Goal: Book appointment/travel/reservation

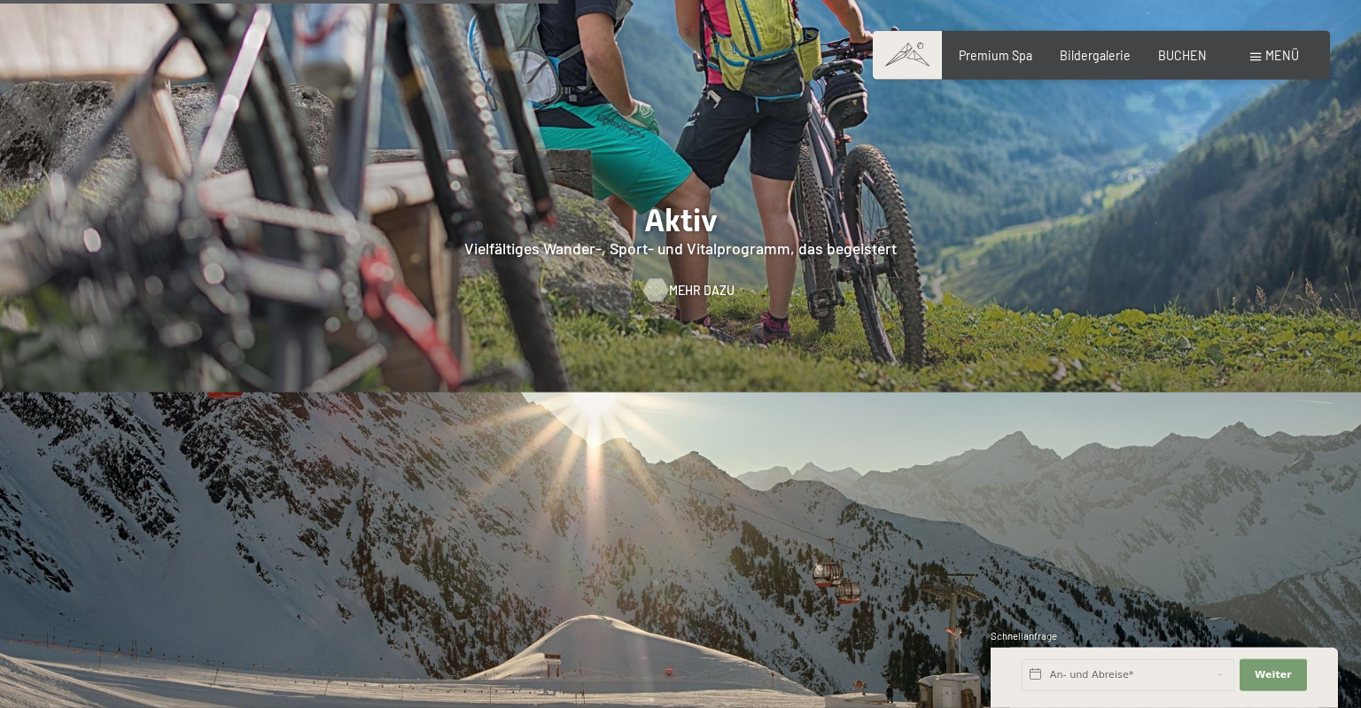
scroll to position [3462, 0]
click at [650, 277] on div at bounding box center [655, 288] width 13 height 23
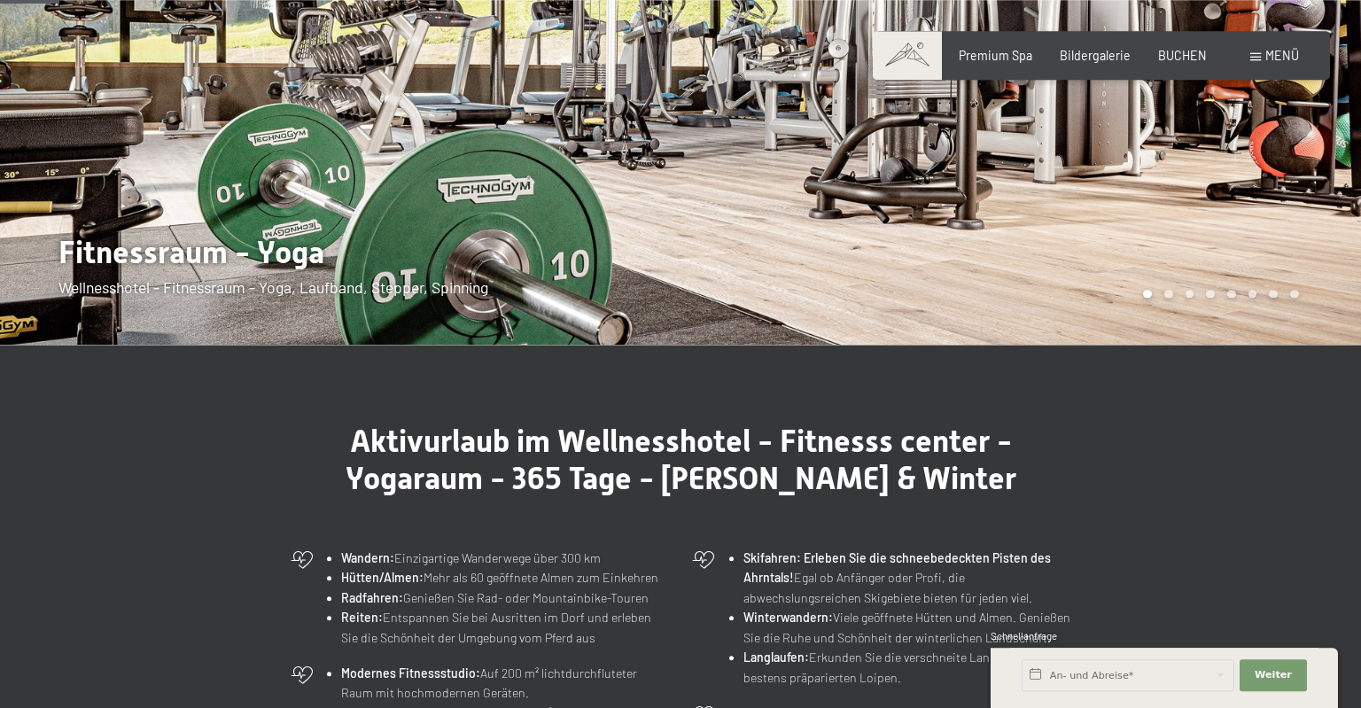
scroll to position [187, 0]
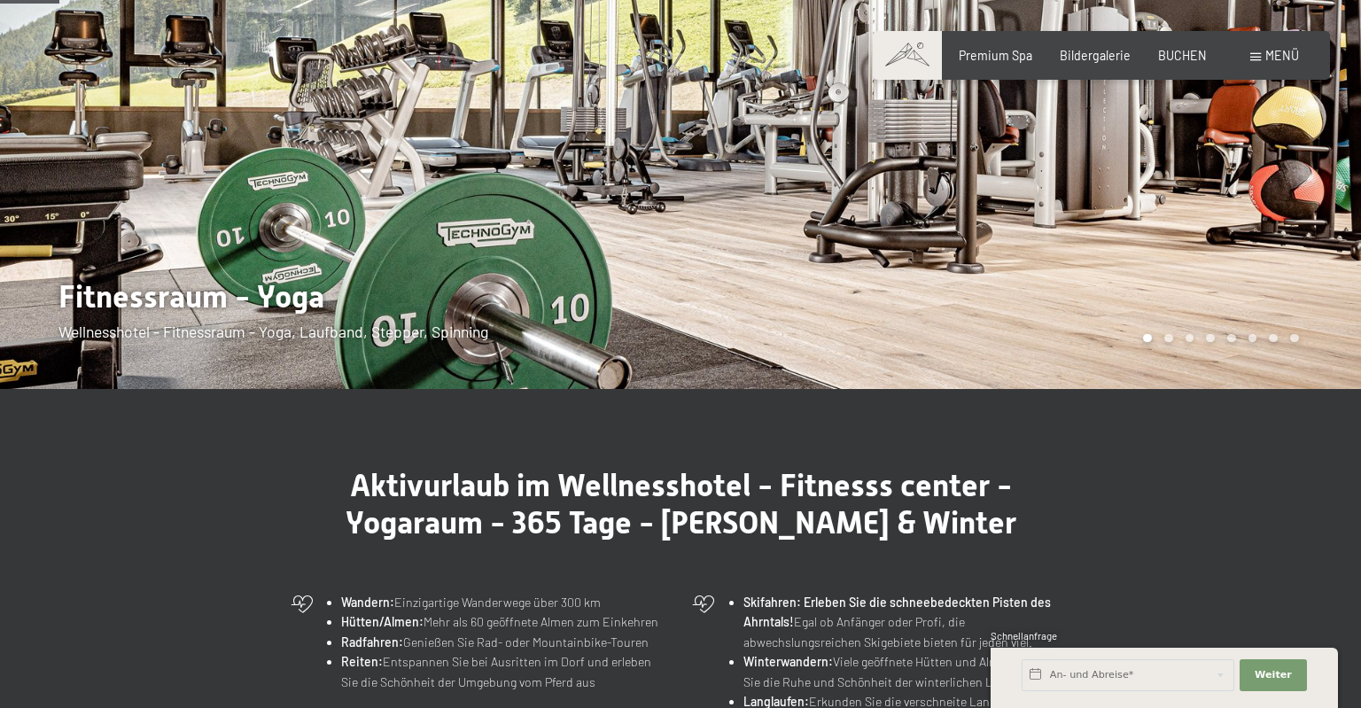
click at [1315, 268] on div at bounding box center [1020, 101] width 680 height 576
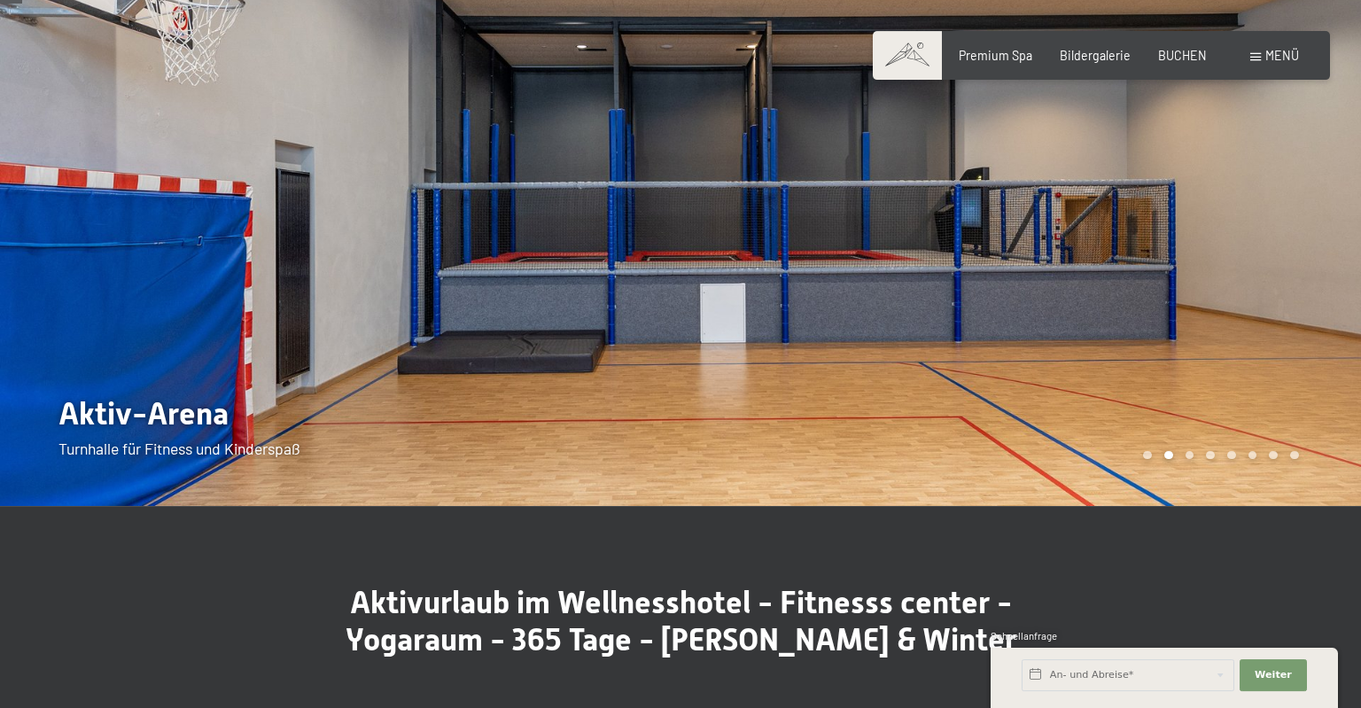
scroll to position [0, 0]
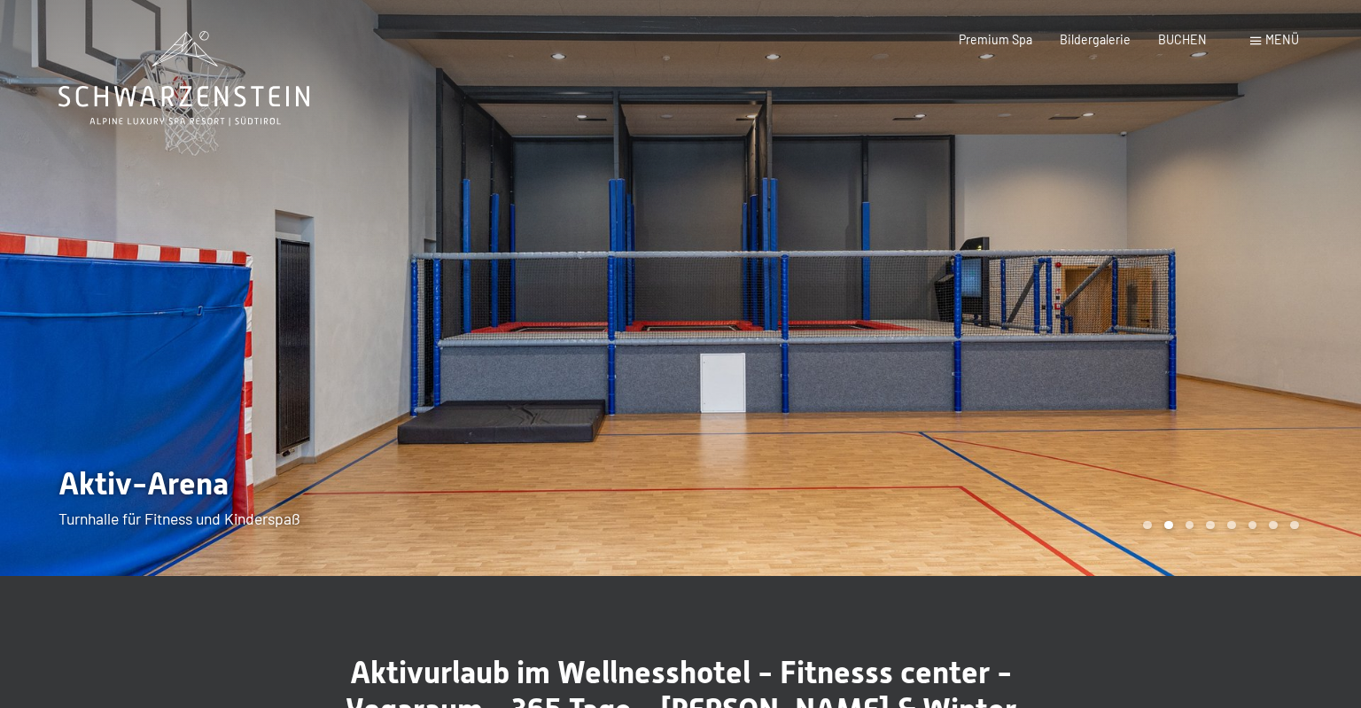
click at [1318, 320] on div at bounding box center [1020, 288] width 680 height 576
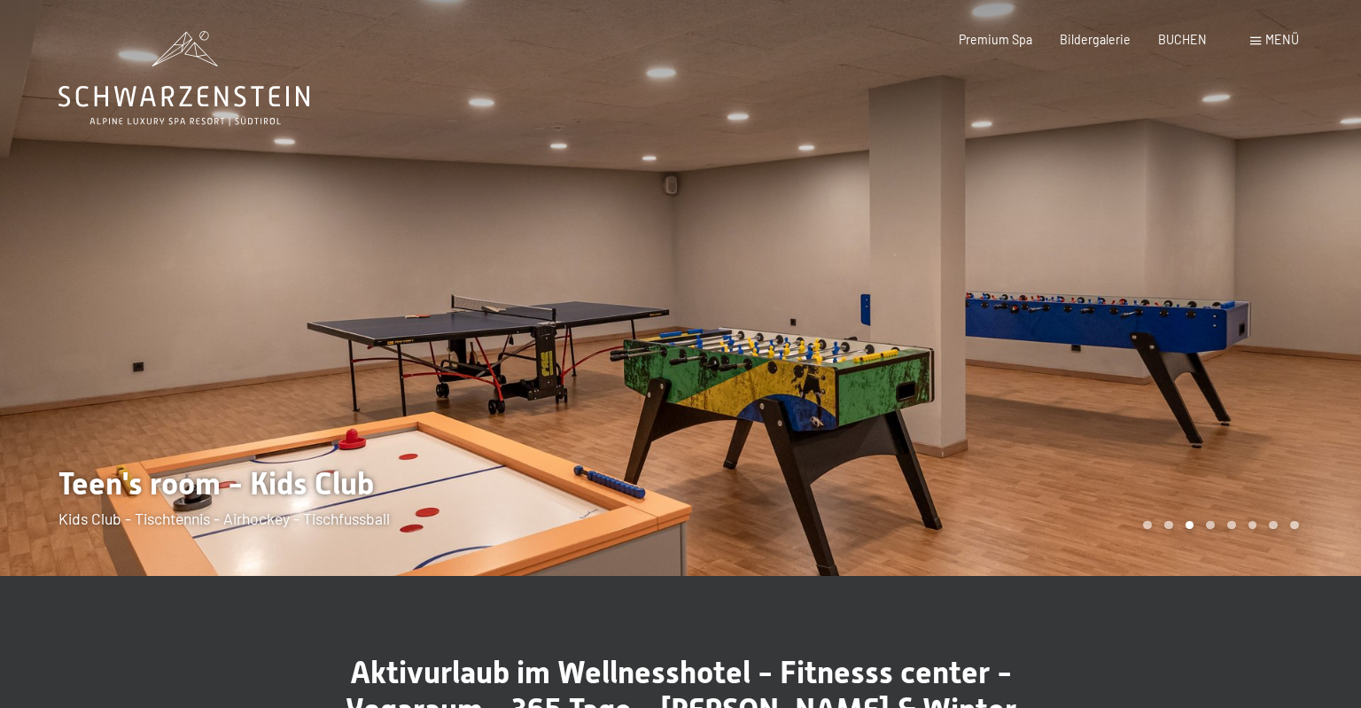
click at [1318, 320] on div at bounding box center [1020, 288] width 680 height 576
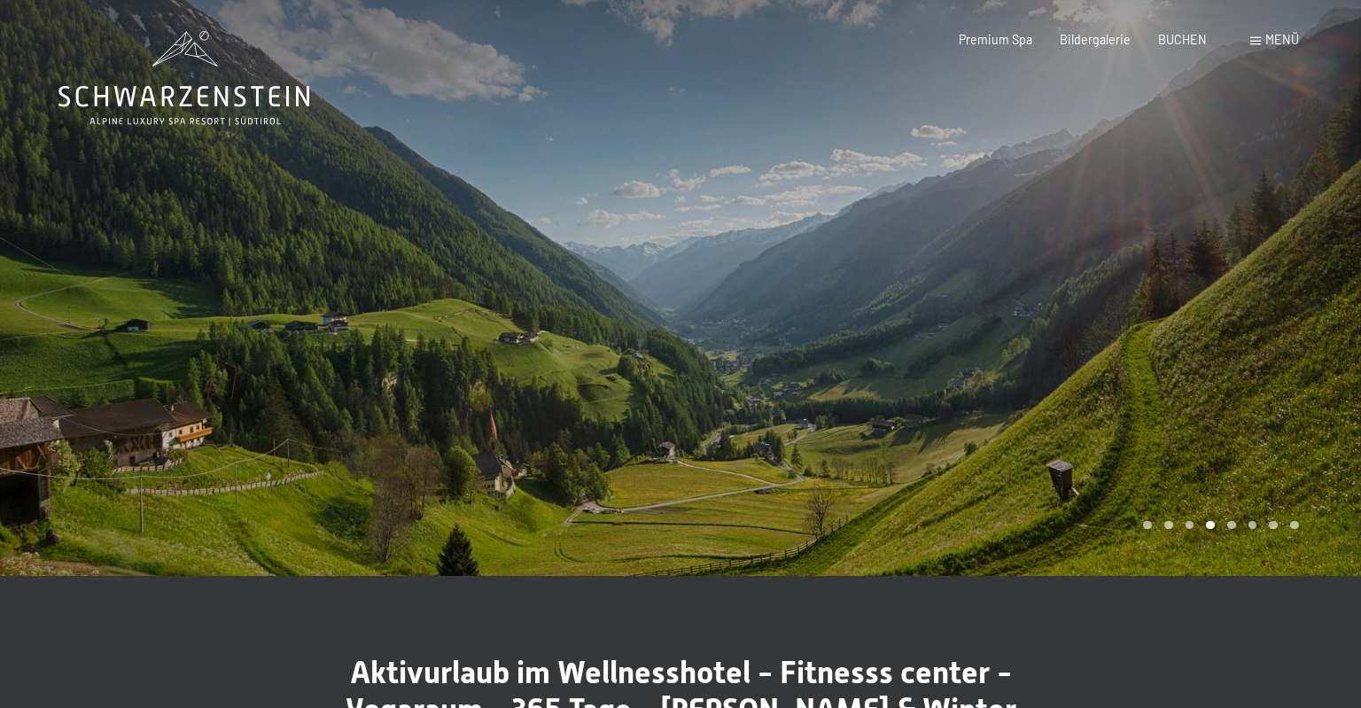
click at [1318, 320] on div at bounding box center [1020, 288] width 680 height 576
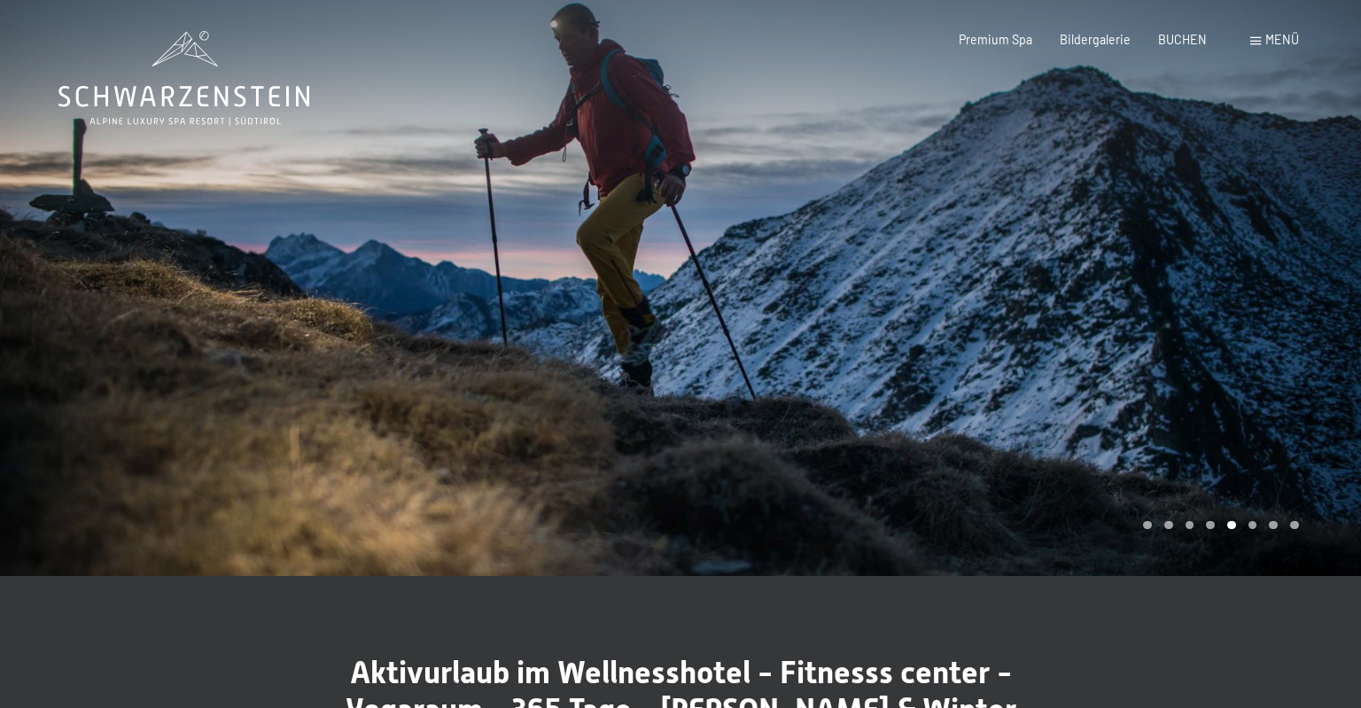
click at [1318, 320] on div at bounding box center [1020, 288] width 680 height 576
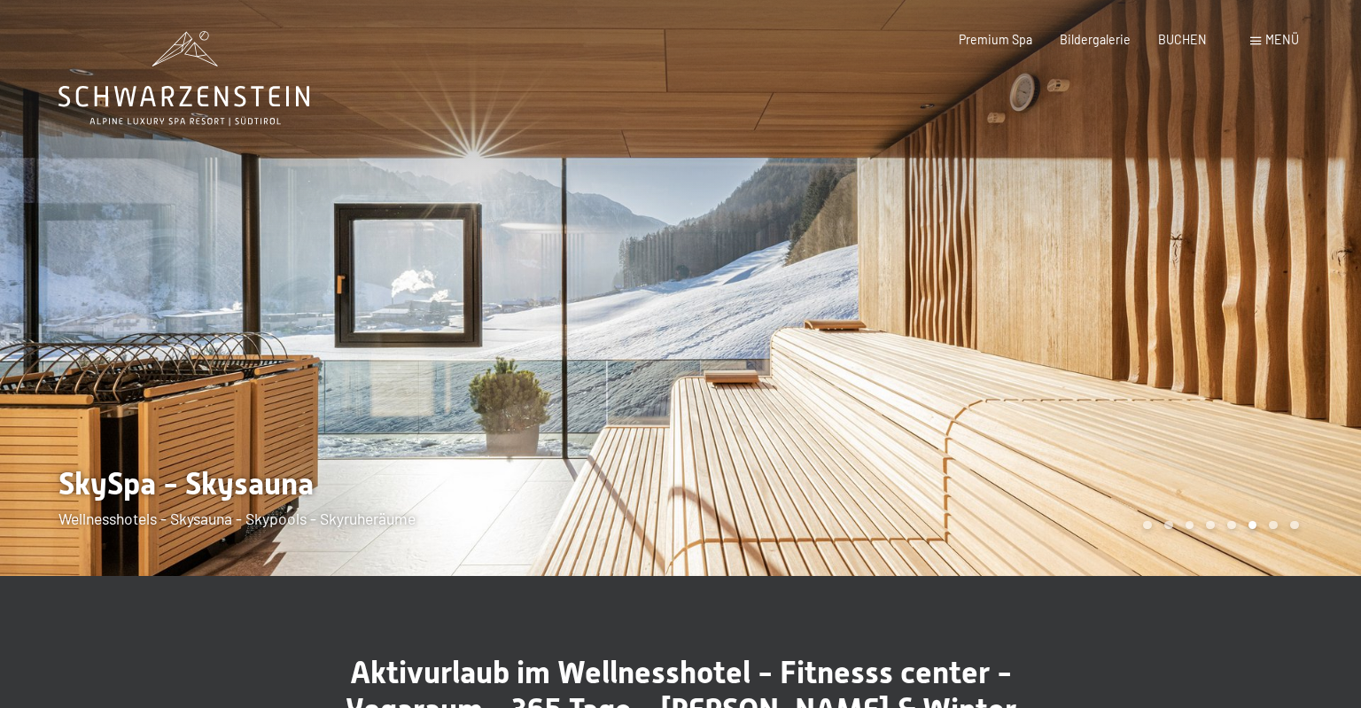
click at [1318, 320] on div at bounding box center [1020, 288] width 680 height 576
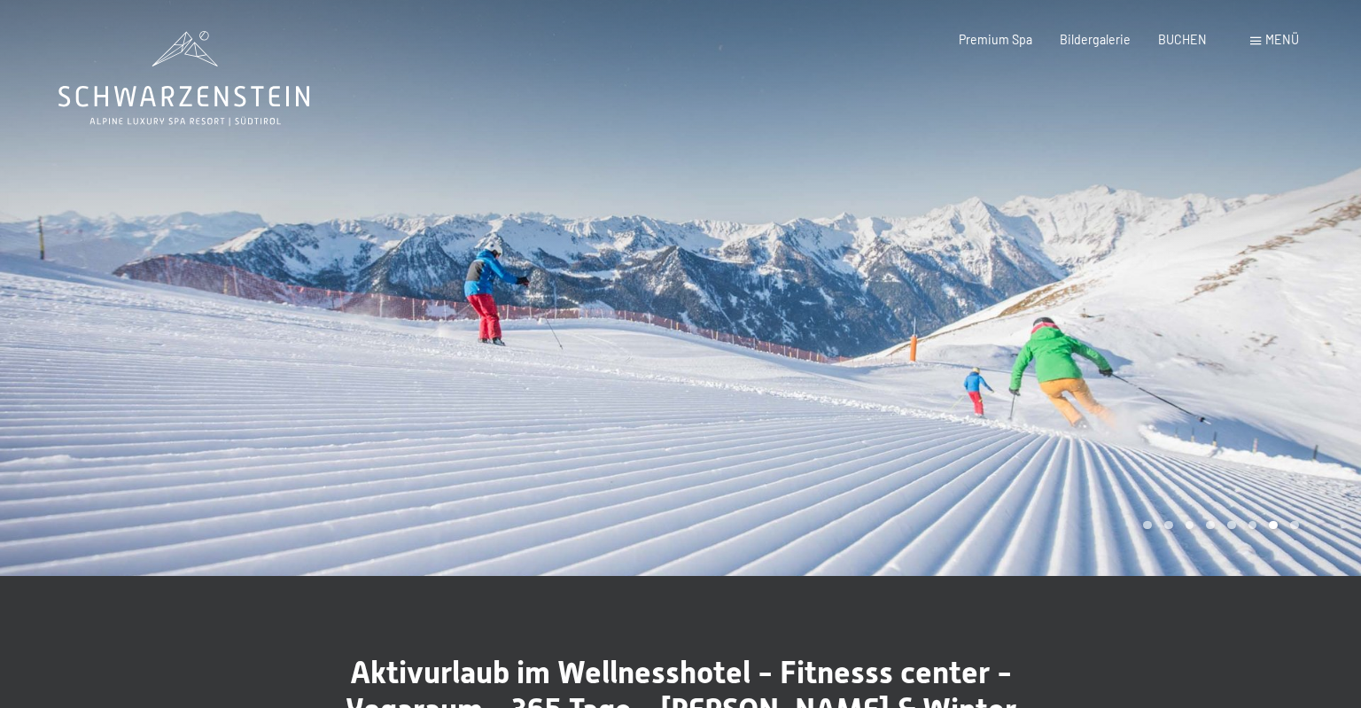
click at [1318, 320] on div at bounding box center [1020, 288] width 680 height 576
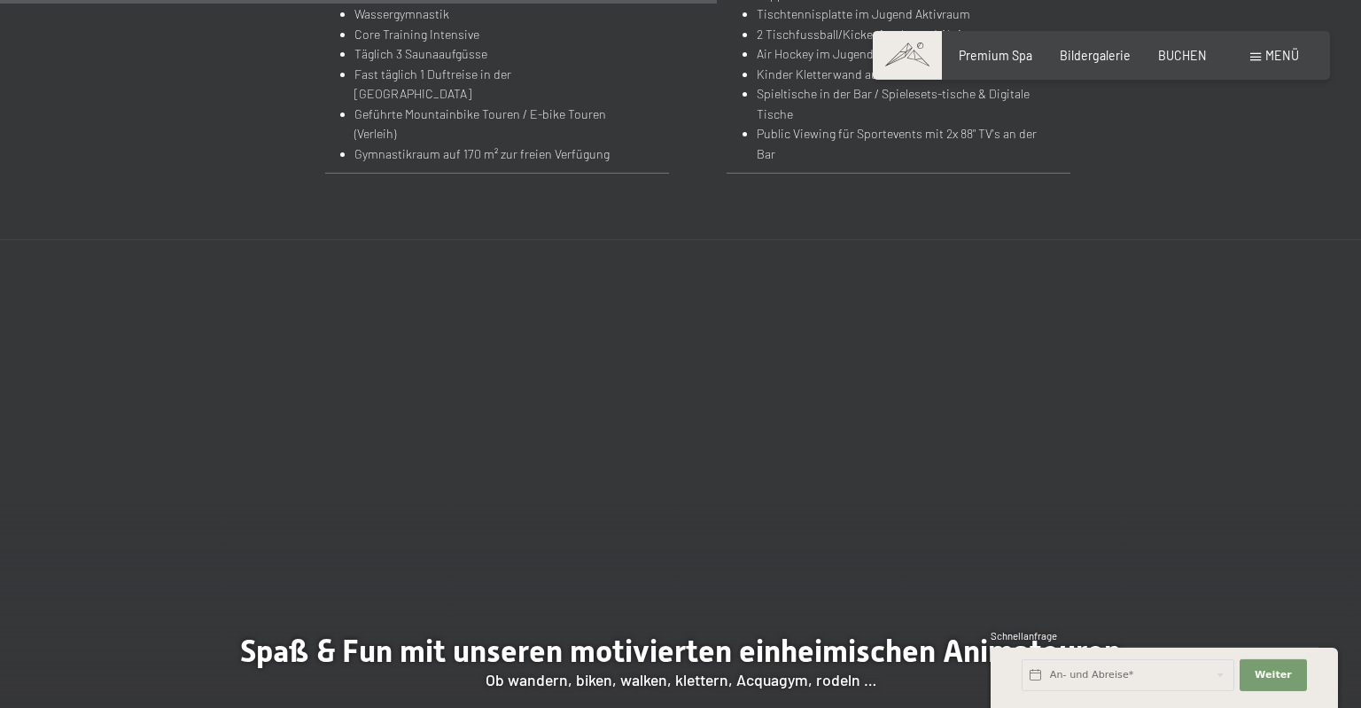
scroll to position [2432, 0]
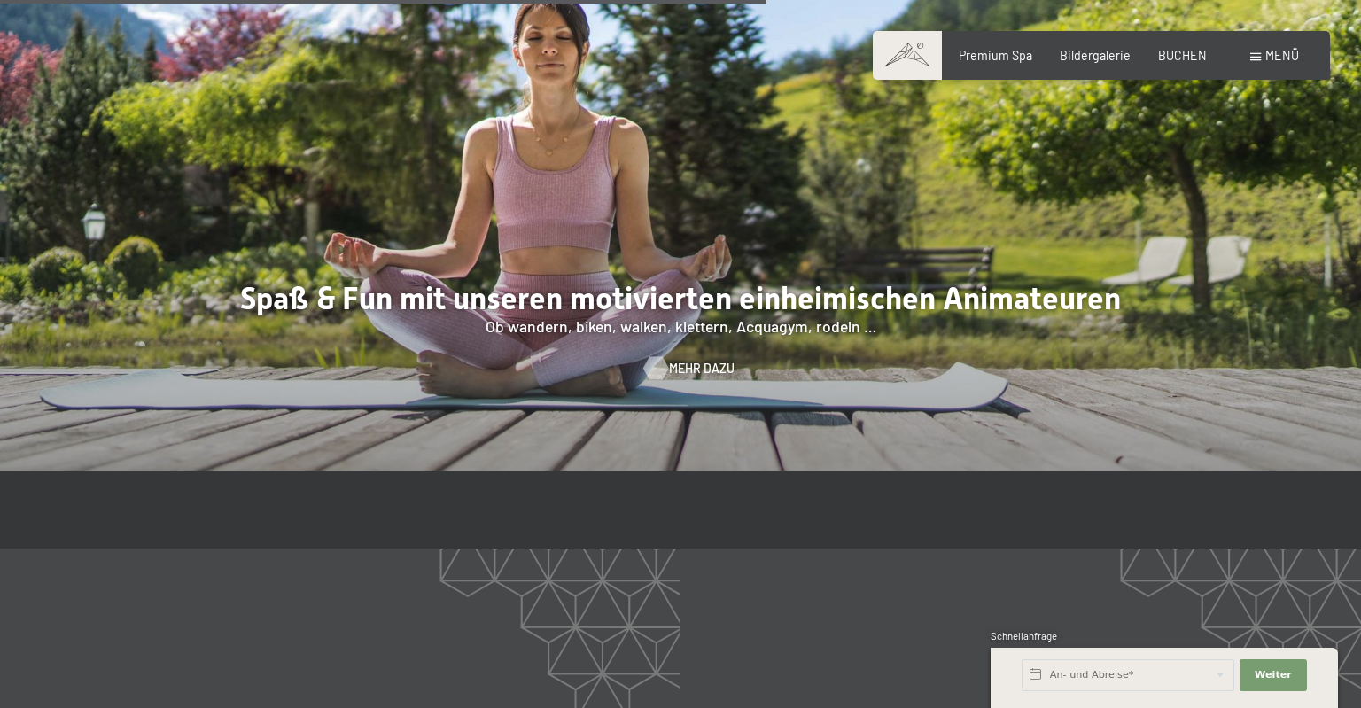
click at [697, 360] on span "Mehr dazu" at bounding box center [702, 369] width 66 height 18
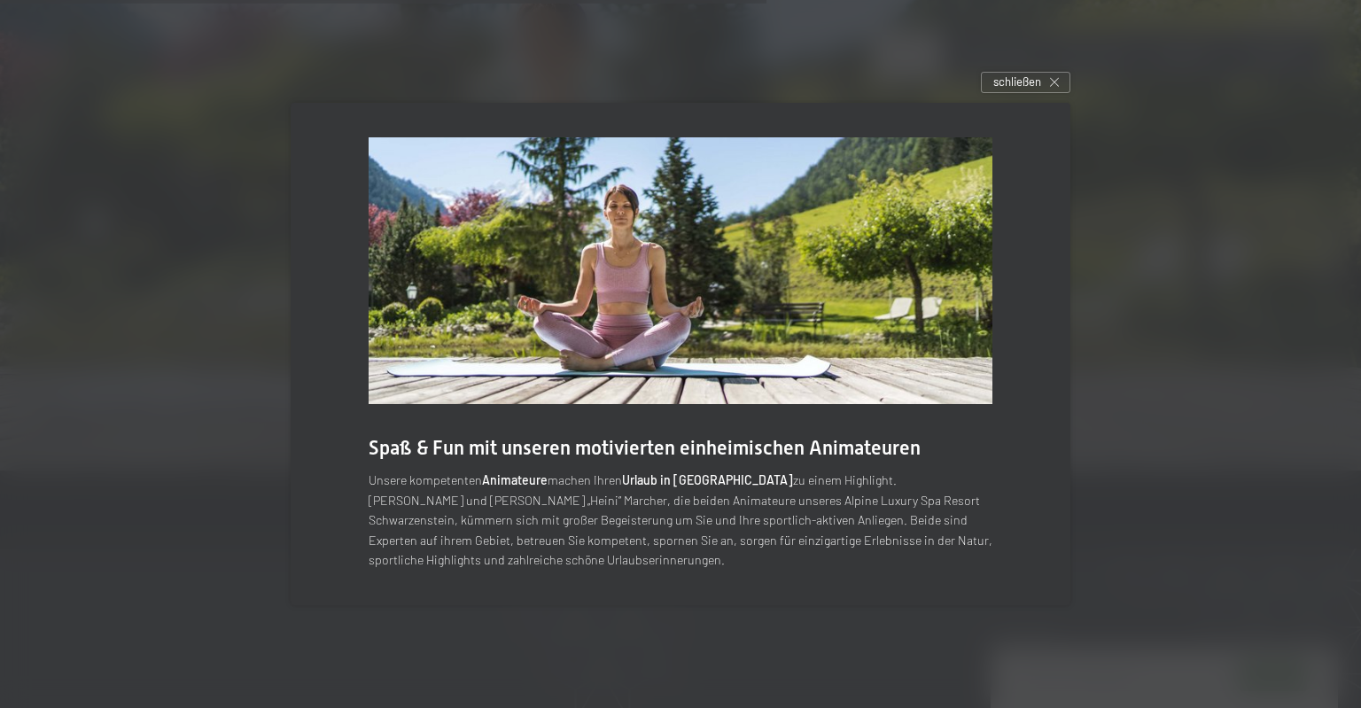
click at [1175, 463] on div at bounding box center [680, 354] width 1361 height 708
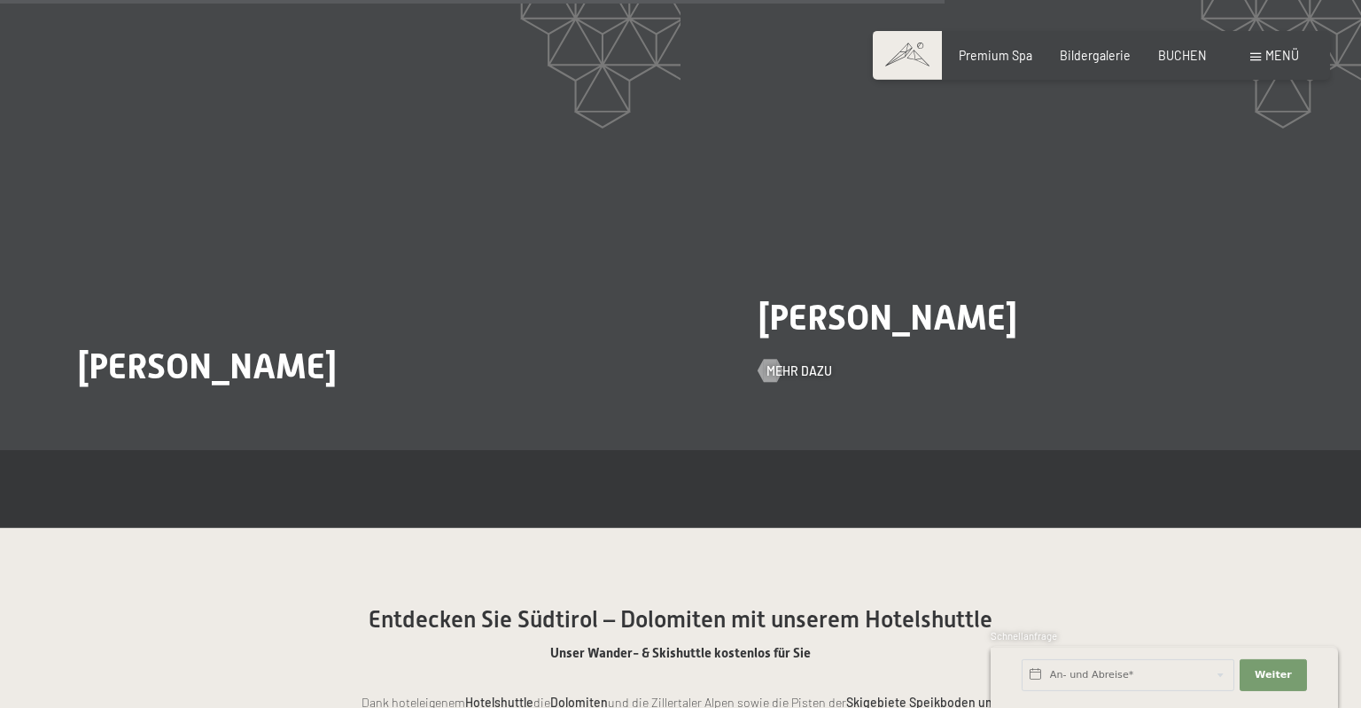
scroll to position [3087, 0]
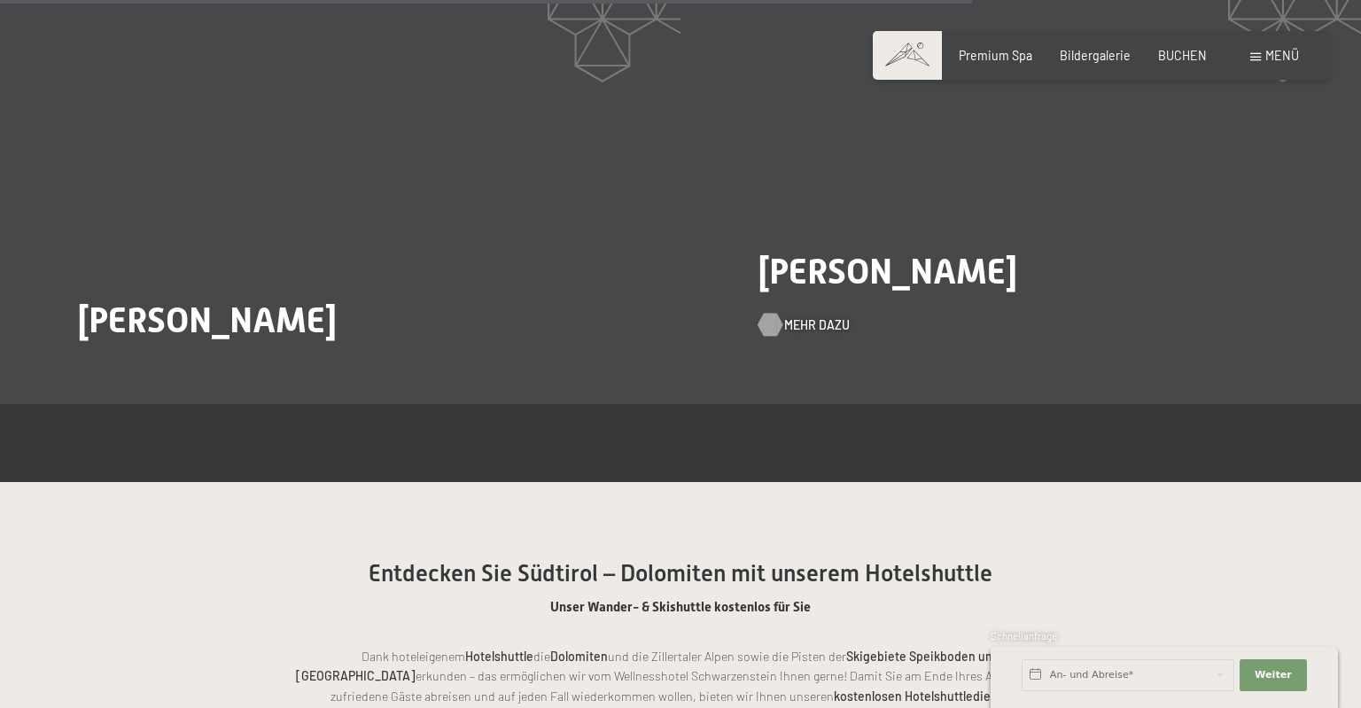
click at [803, 316] on span "Mehr dazu" at bounding box center [817, 325] width 66 height 18
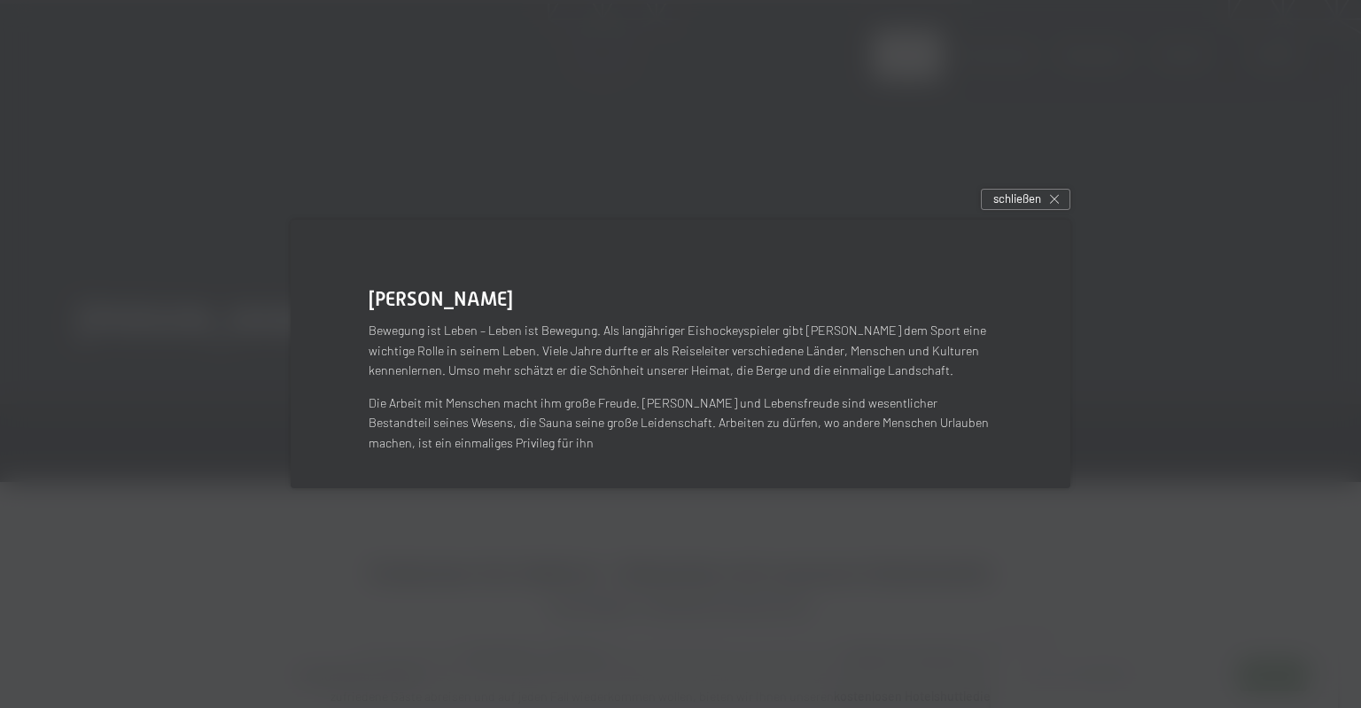
click at [310, 487] on div "Paul Oberhuber Bewegung ist Leben – Leben ist Bewegung. Als langjähriger Eishoc…" at bounding box center [681, 354] width 780 height 268
click at [1030, 196] on span "schließen" at bounding box center [1017, 198] width 48 height 16
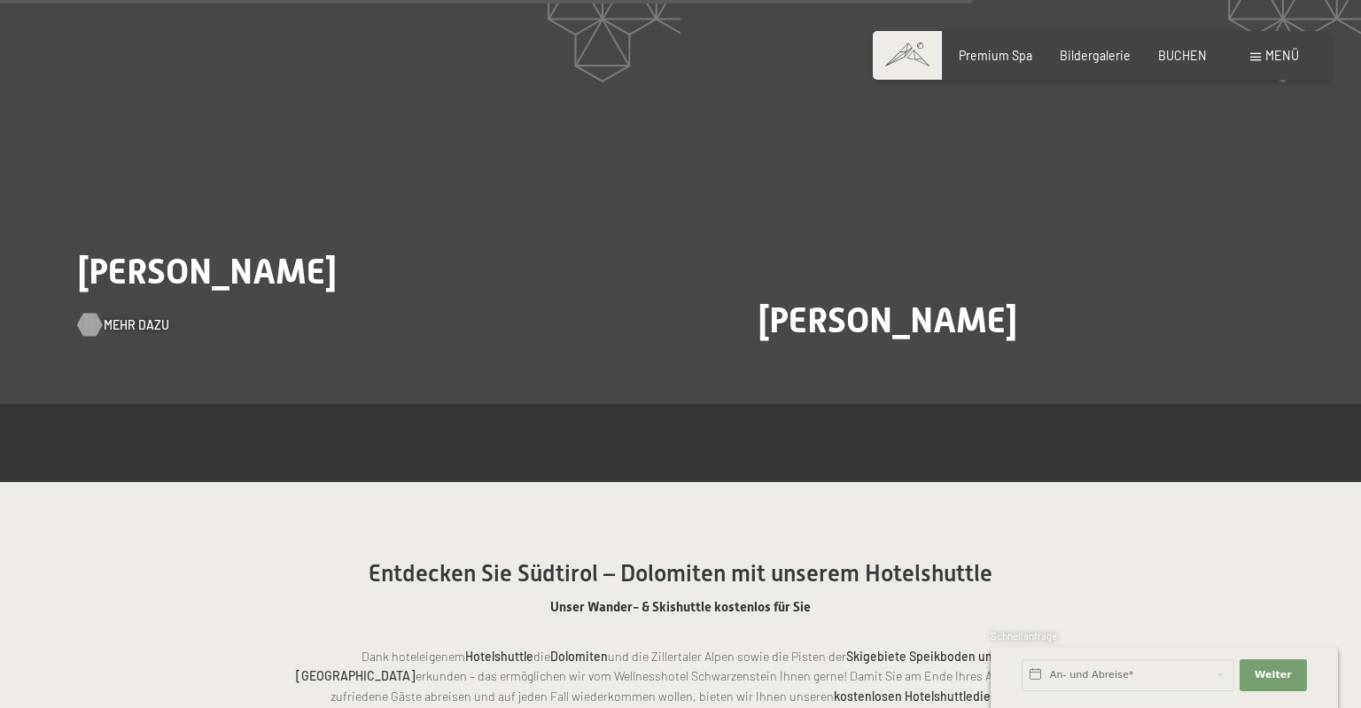
click at [119, 316] on span "Mehr dazu" at bounding box center [137, 325] width 66 height 18
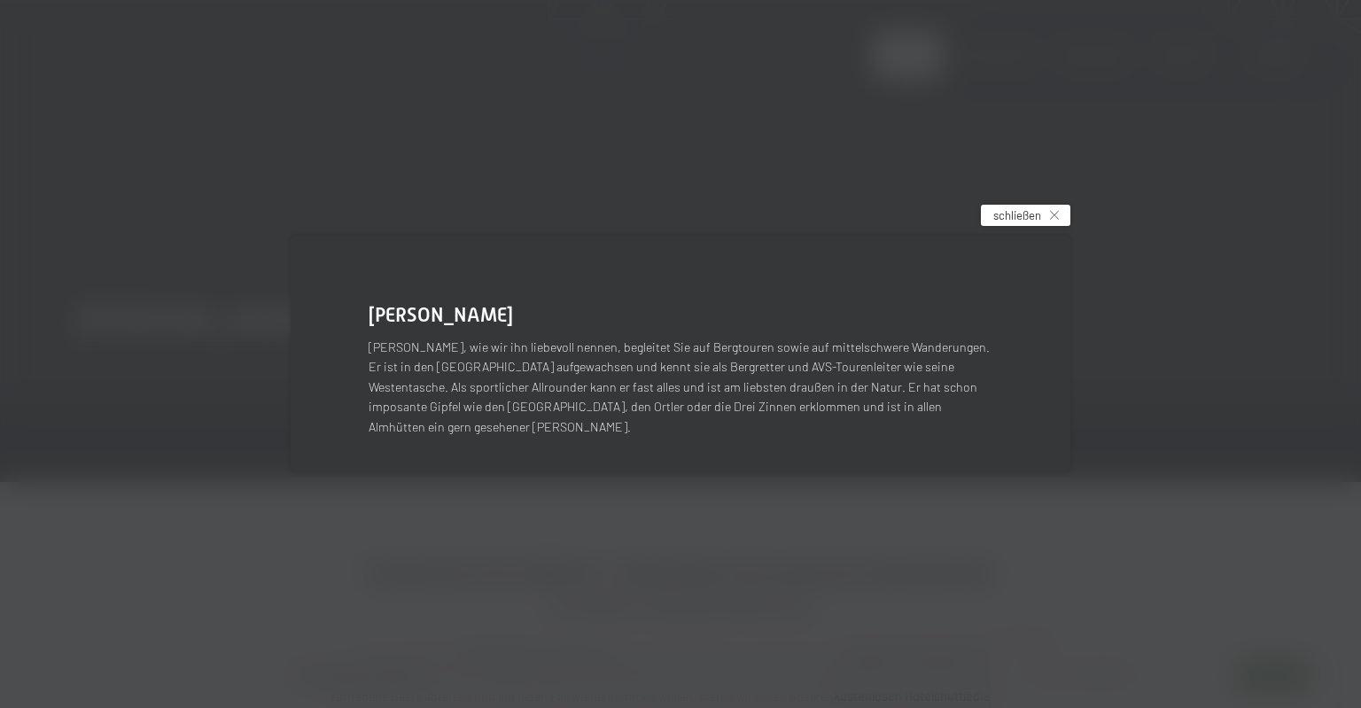
click at [1004, 220] on span "schließen" at bounding box center [1017, 215] width 48 height 16
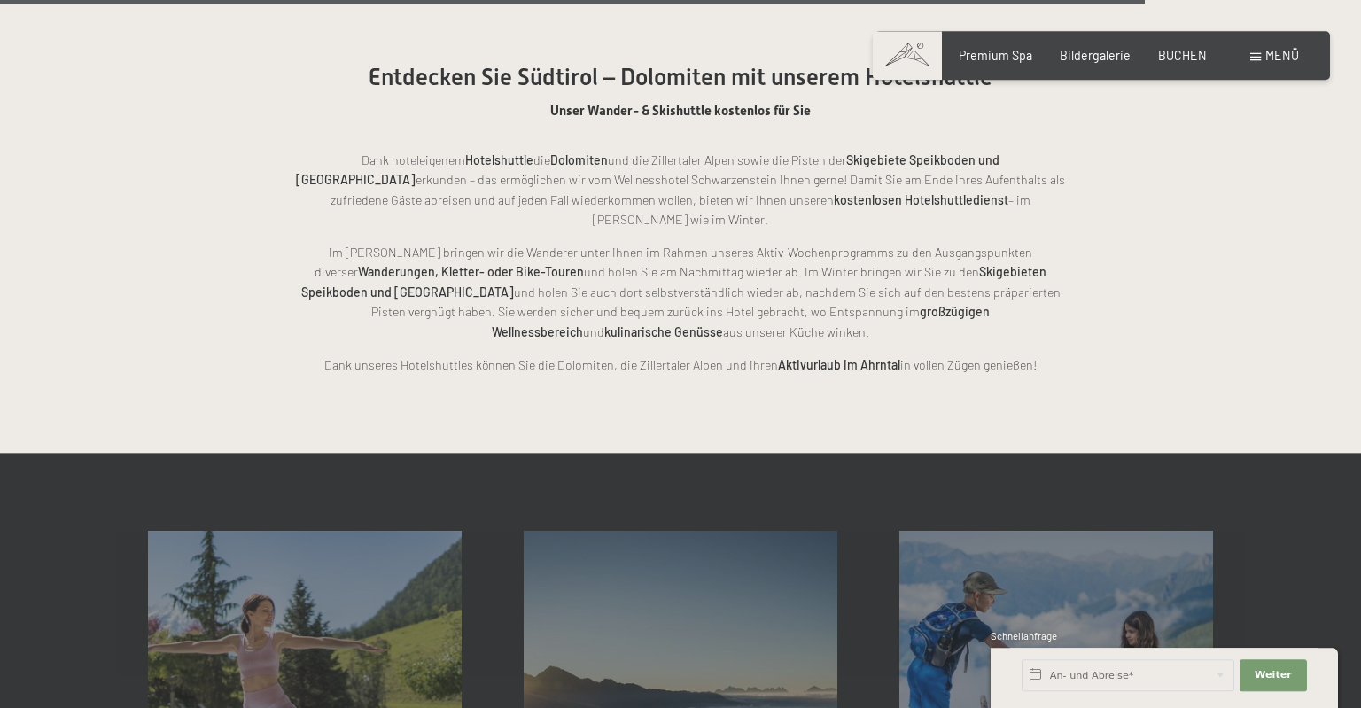
scroll to position [3836, 0]
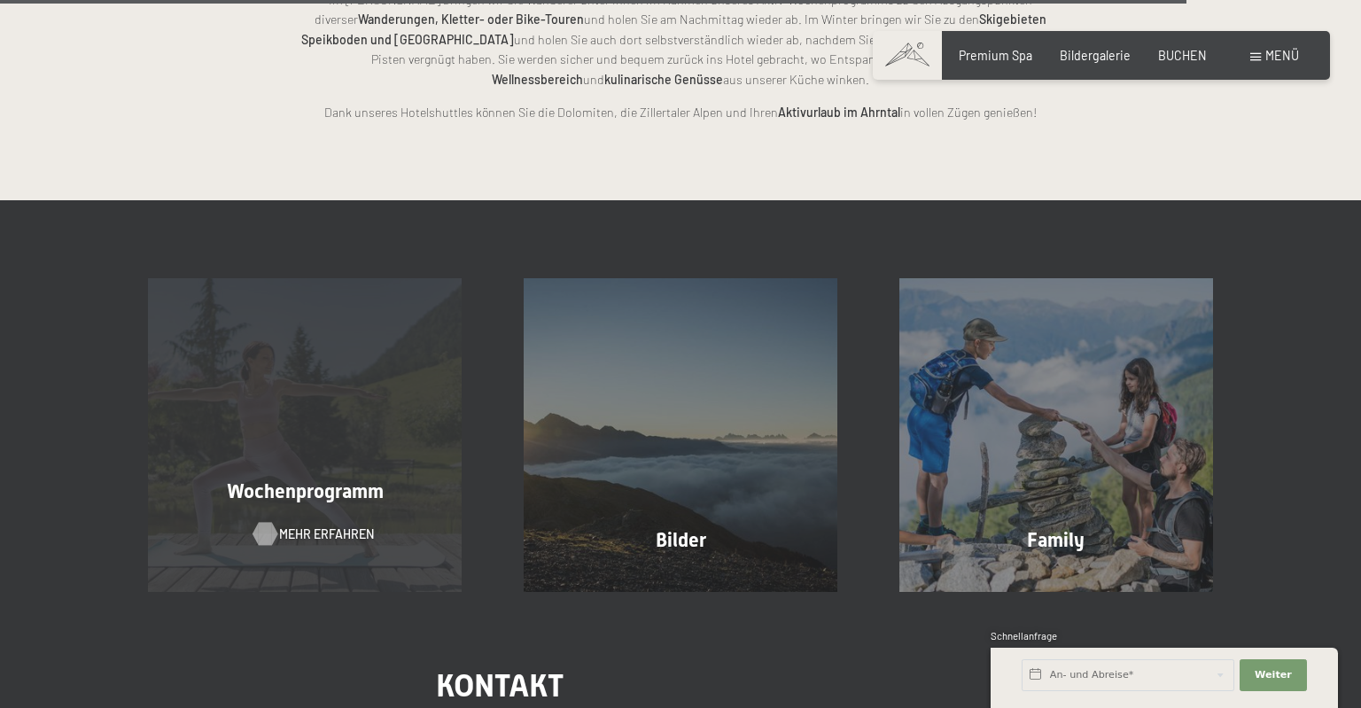
click at [322, 525] on span "Mehr erfahren" at bounding box center [326, 534] width 95 height 18
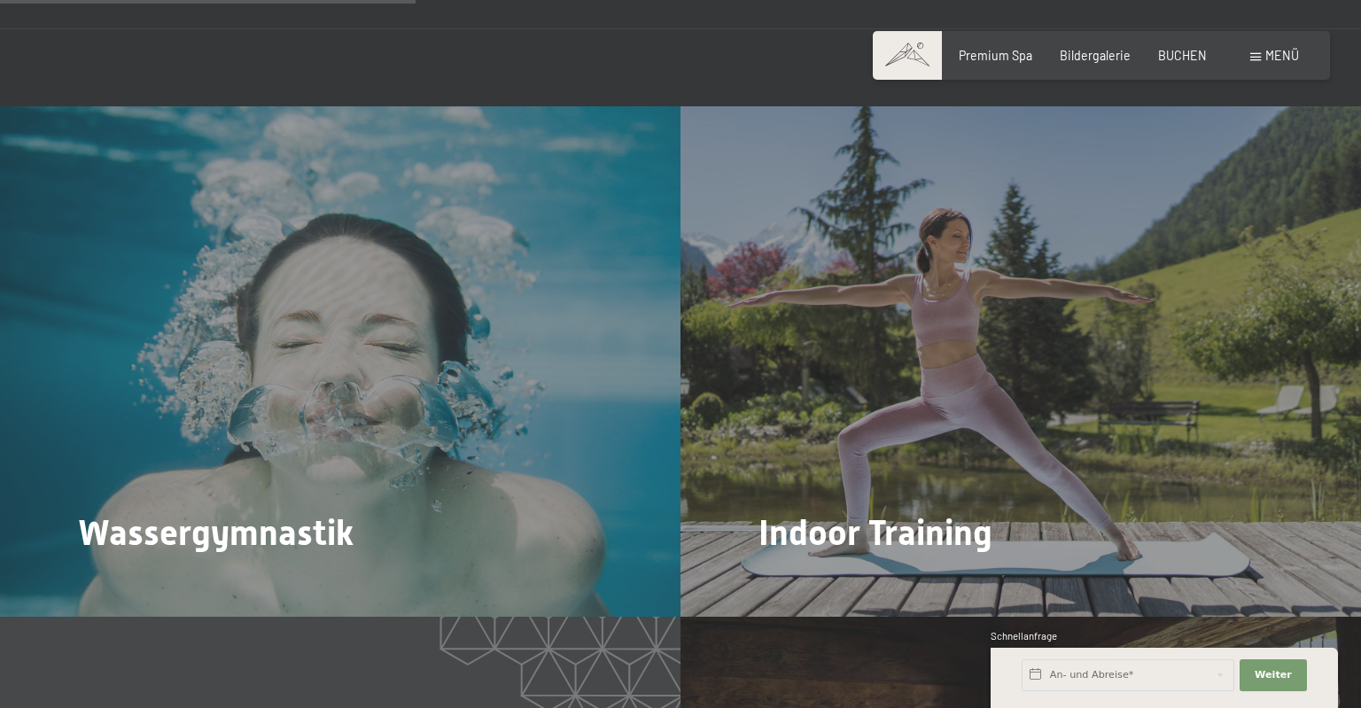
scroll to position [2151, 0]
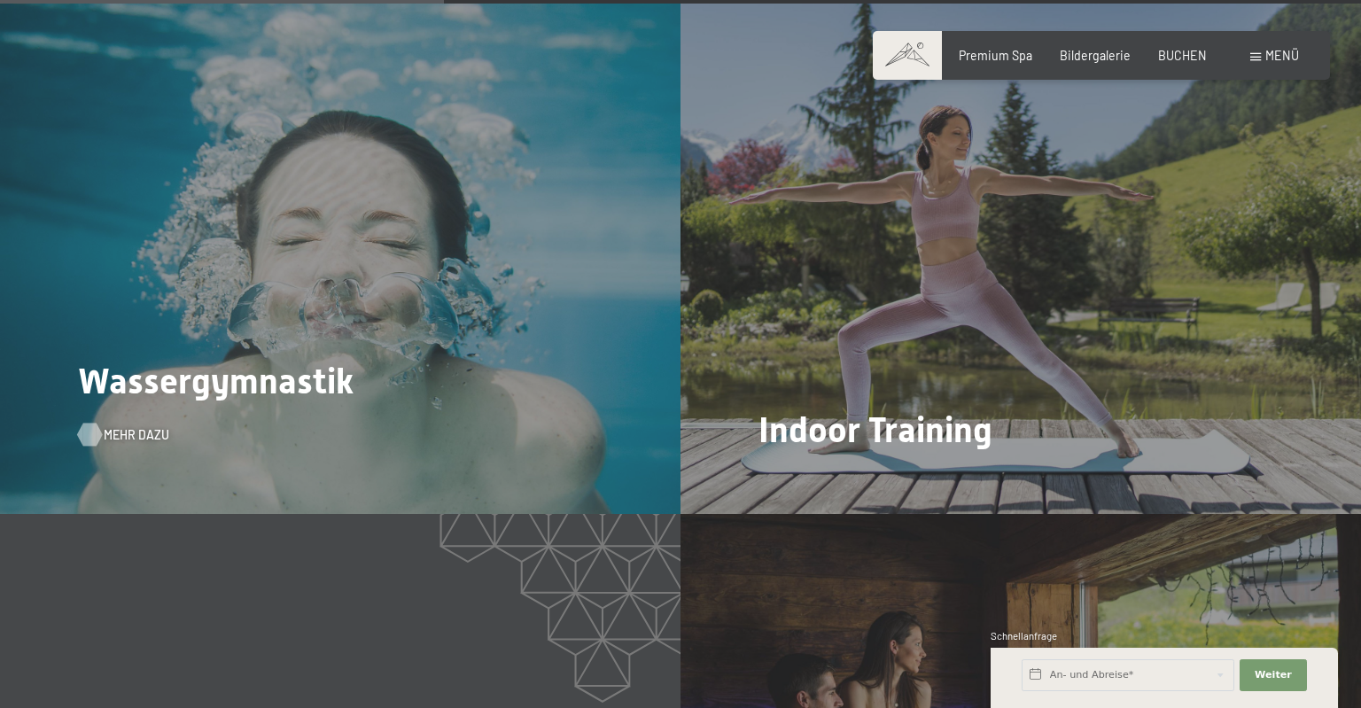
click at [118, 426] on span "Mehr dazu" at bounding box center [137, 435] width 66 height 18
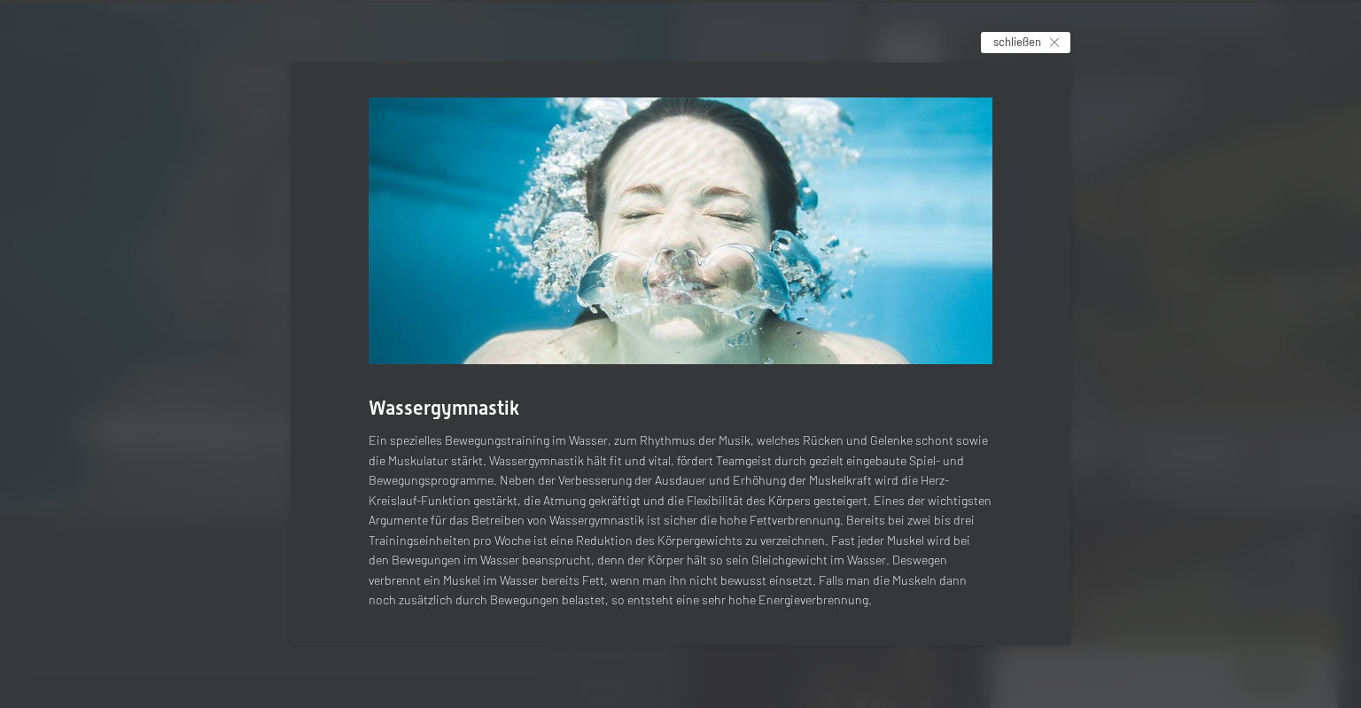
click at [1022, 48] on span "schließen" at bounding box center [1017, 42] width 48 height 16
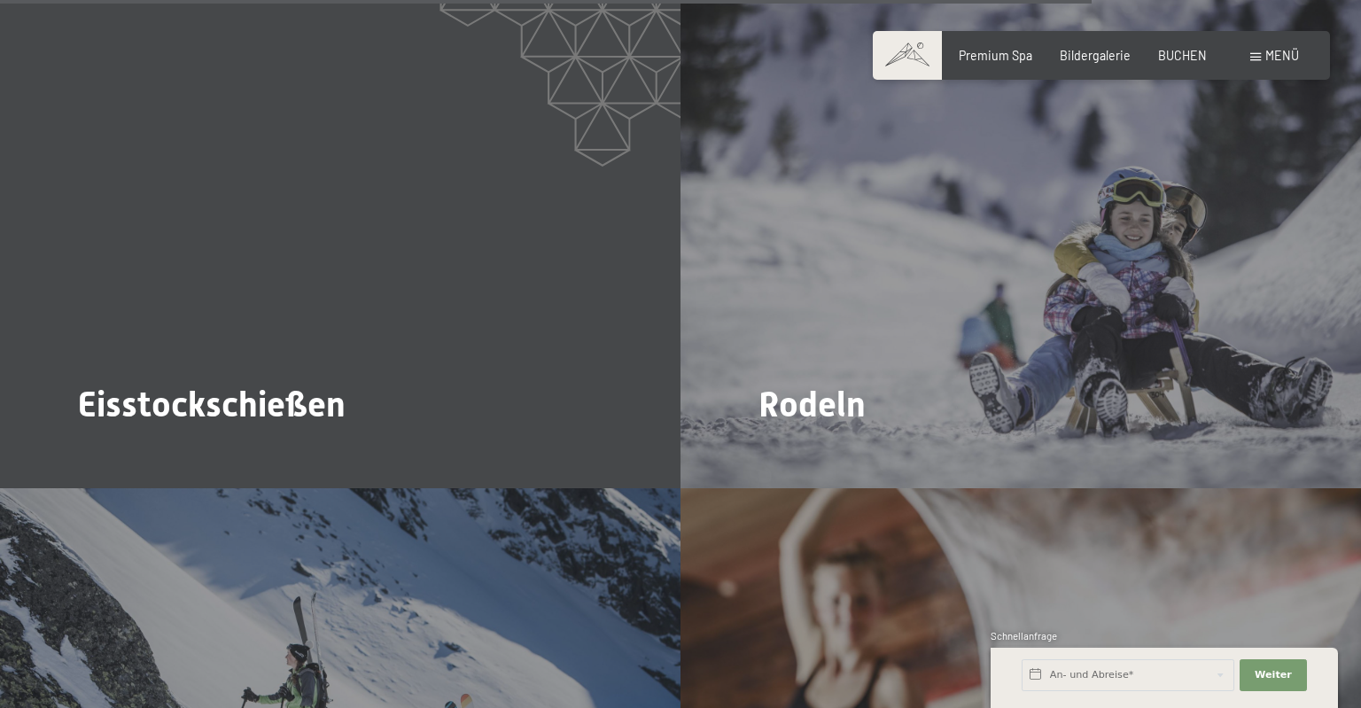
scroll to position [5707, 0]
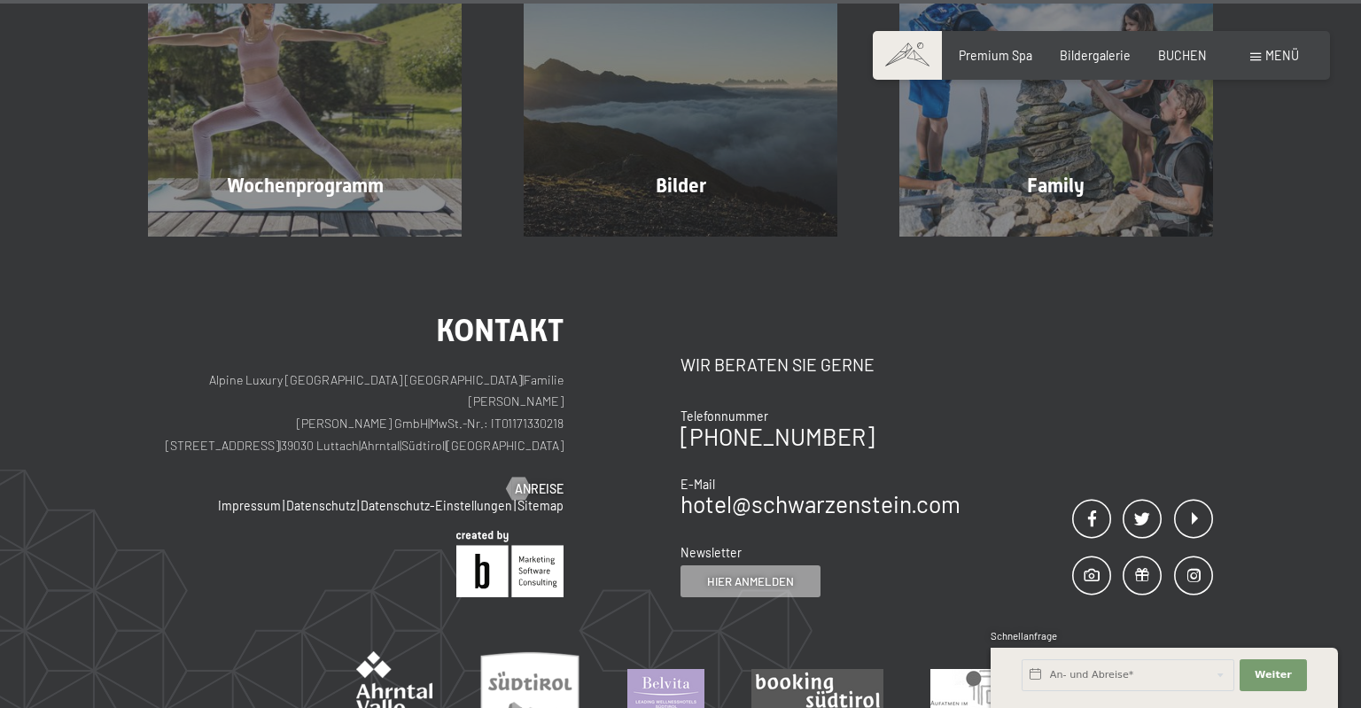
scroll to position [4399, 0]
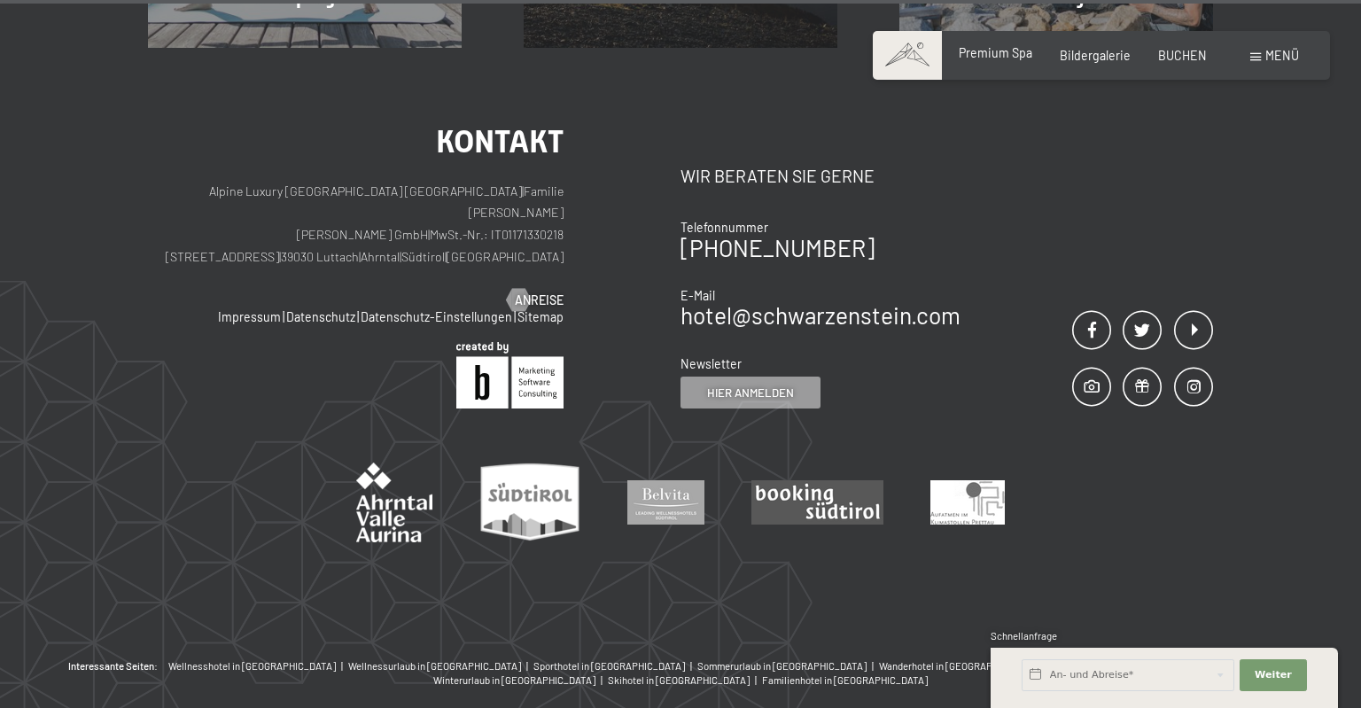
click at [971, 57] on span "Premium Spa" at bounding box center [996, 52] width 74 height 15
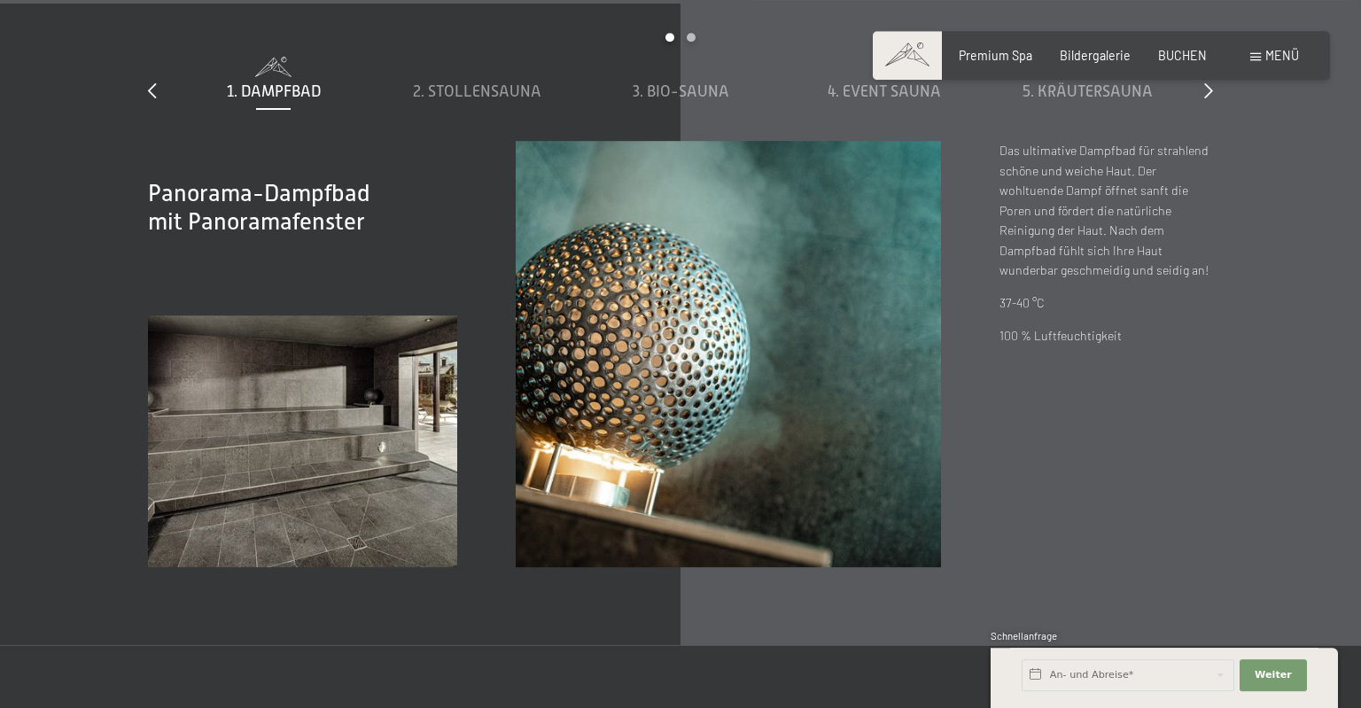
scroll to position [5146, 0]
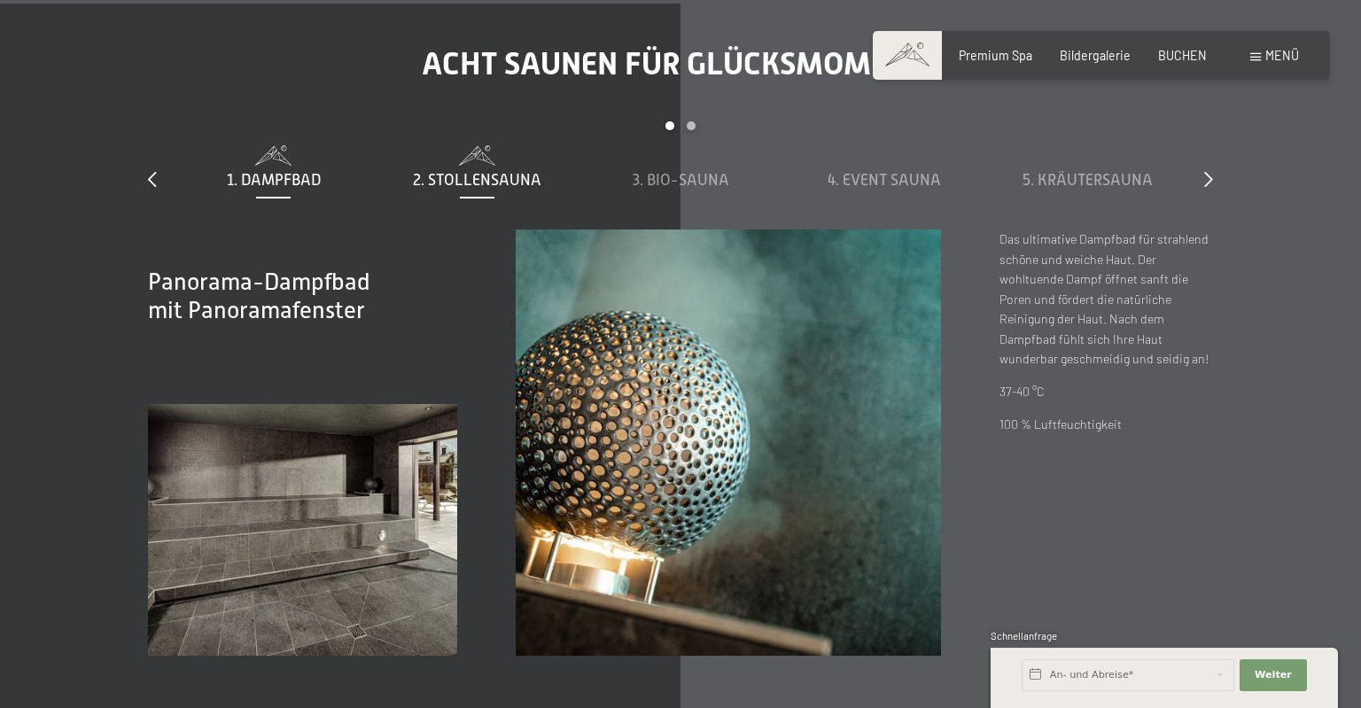
click at [457, 189] on span "2. Stollensauna" at bounding box center [477, 180] width 128 height 18
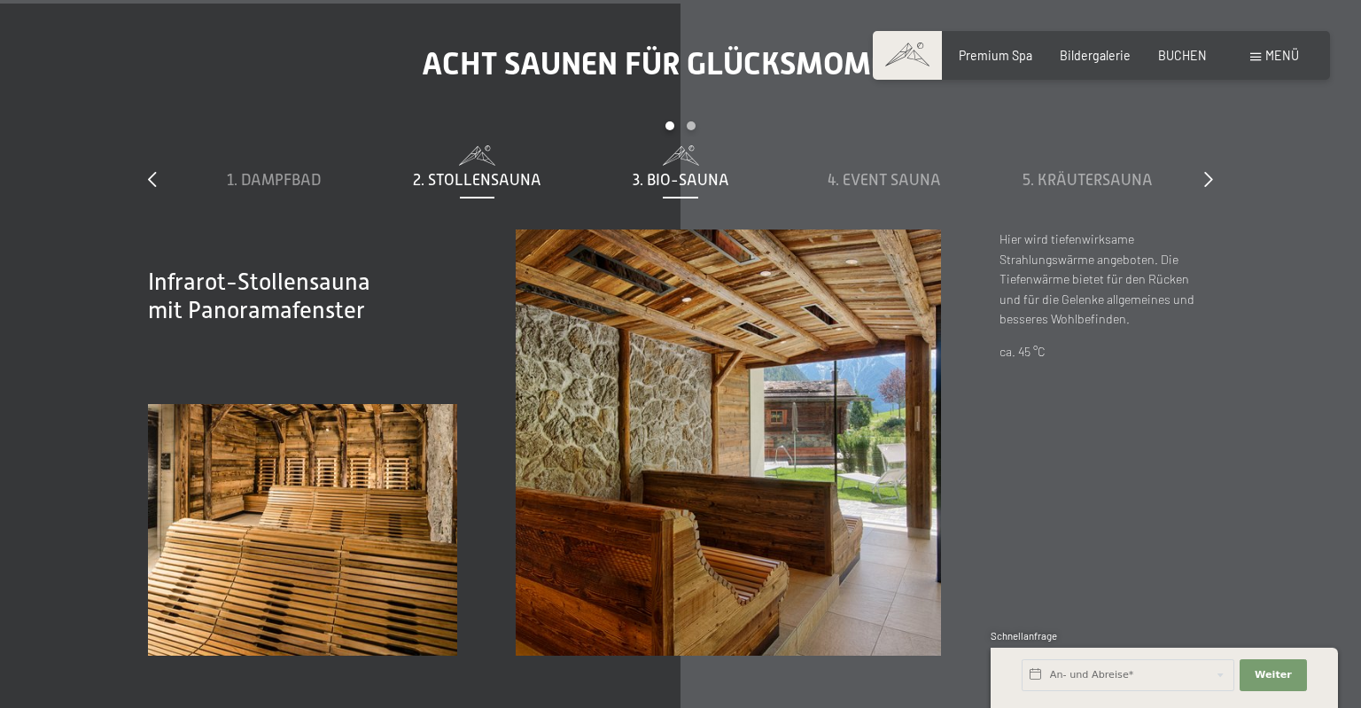
click at [678, 189] on span "3. Bio-Sauna" at bounding box center [681, 180] width 97 height 18
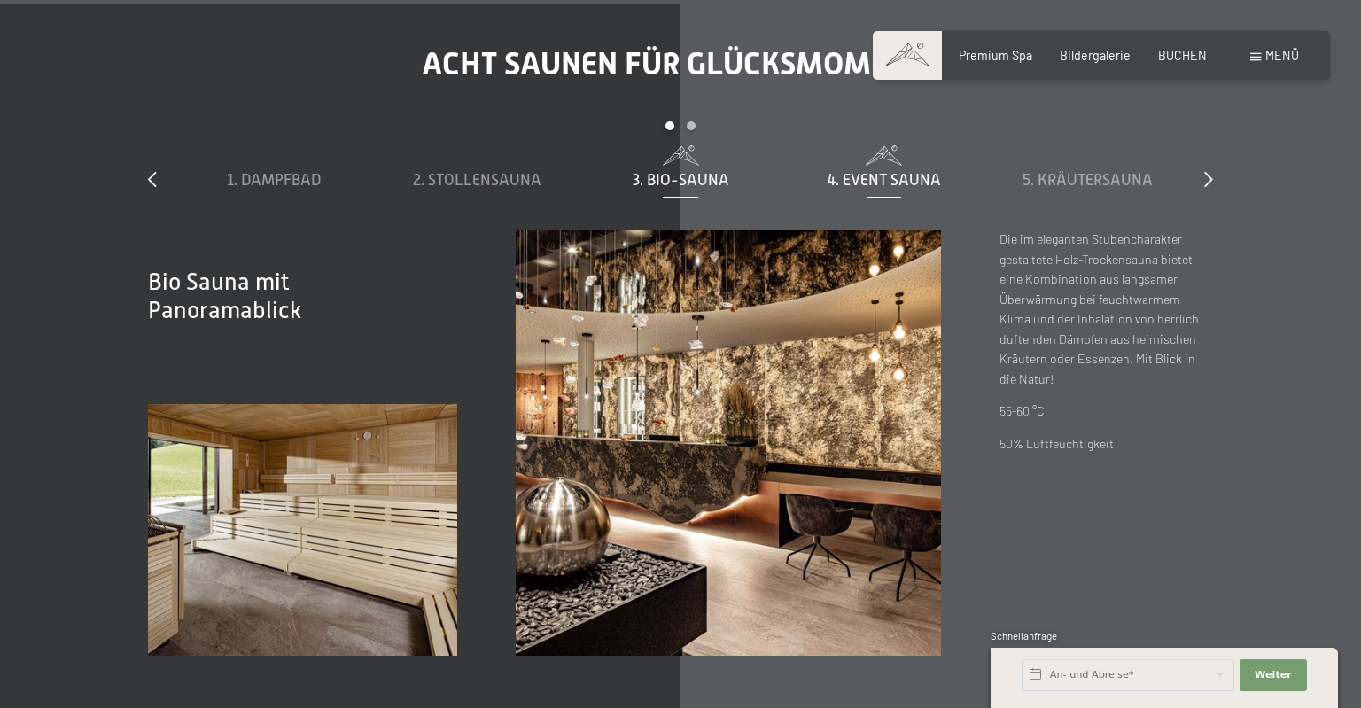
click at [904, 189] on span "4. Event Sauna" at bounding box center [884, 180] width 113 height 18
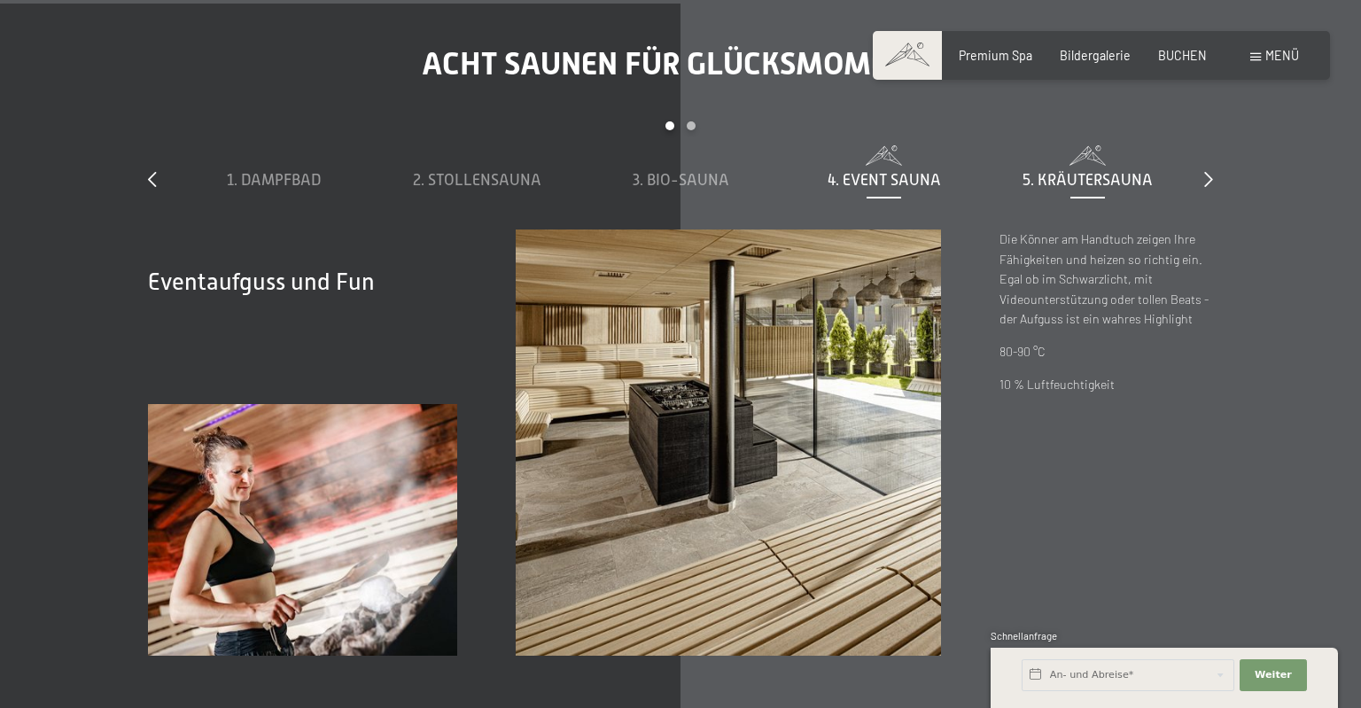
click at [1104, 189] on span "5. Kräutersauna" at bounding box center [1087, 180] width 130 height 18
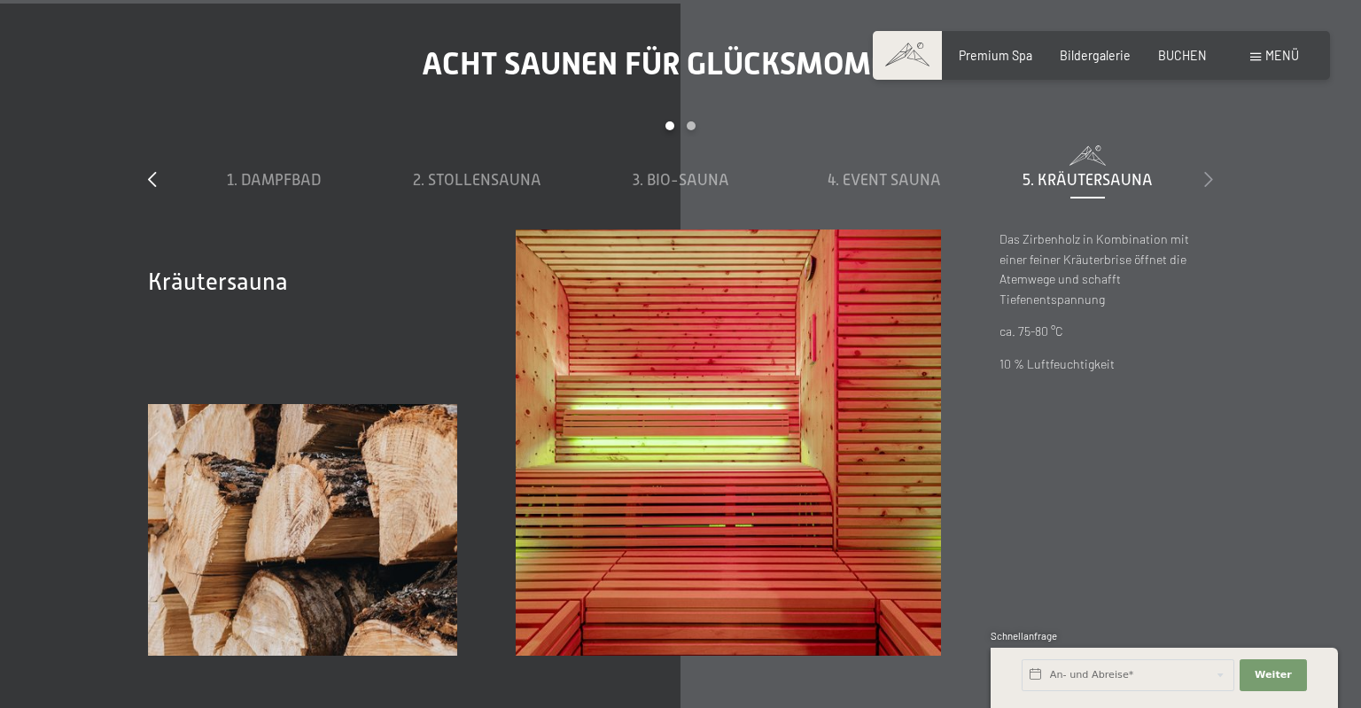
click at [1208, 187] on icon at bounding box center [1208, 179] width 9 height 16
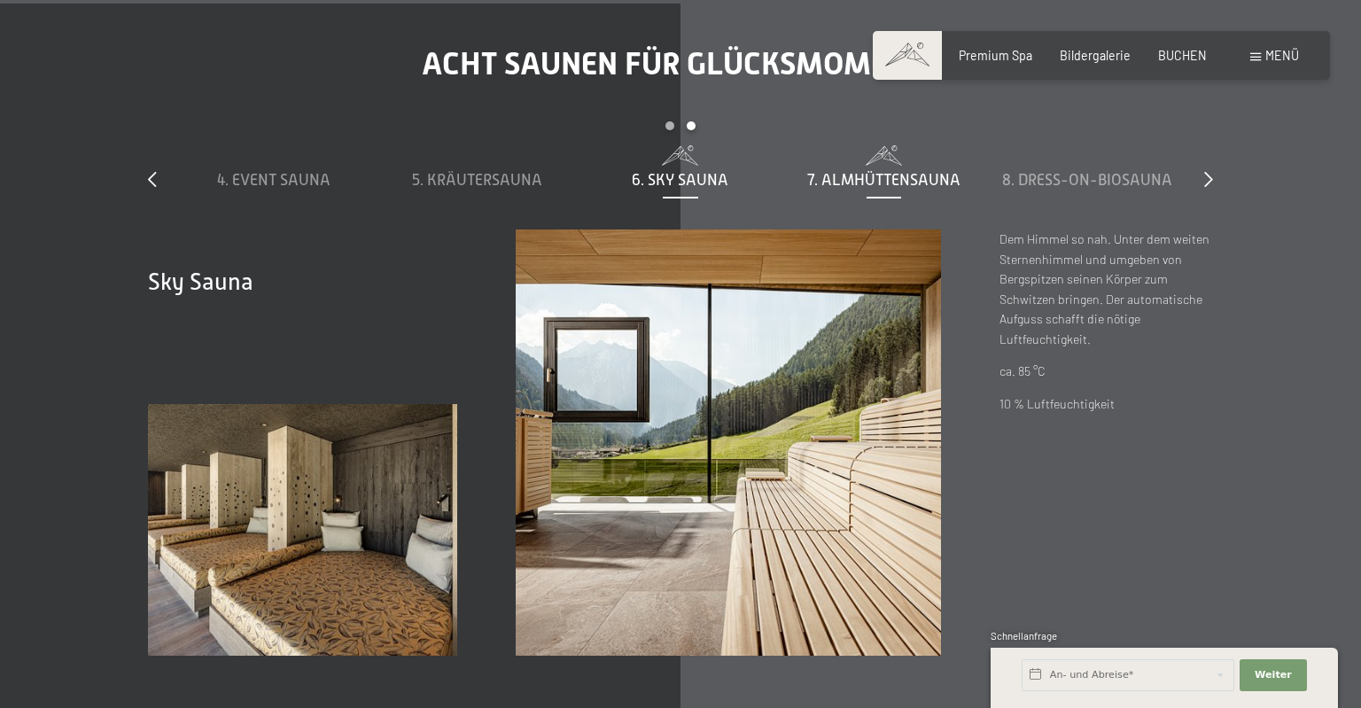
click at [889, 189] on span "7. Almhüttensauna" at bounding box center [883, 180] width 153 height 18
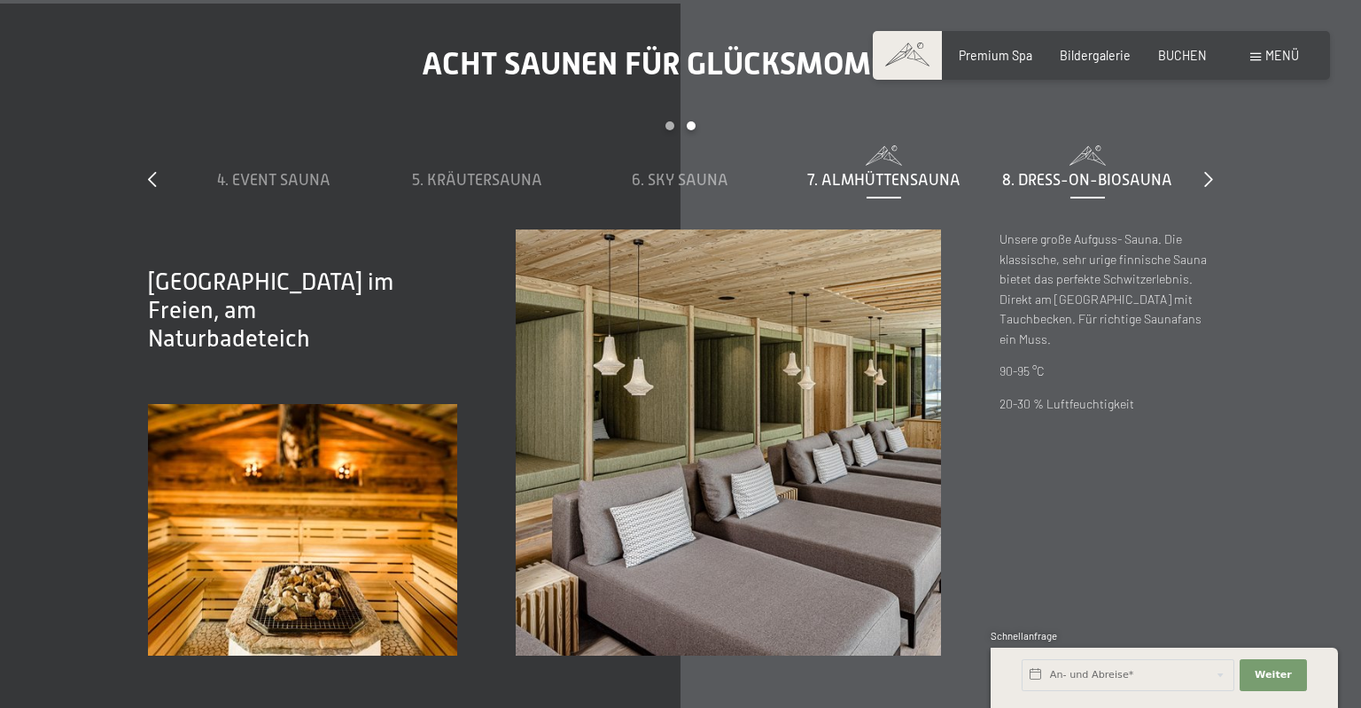
click at [1049, 189] on span "8. Dress-on-Biosauna" at bounding box center [1087, 180] width 170 height 18
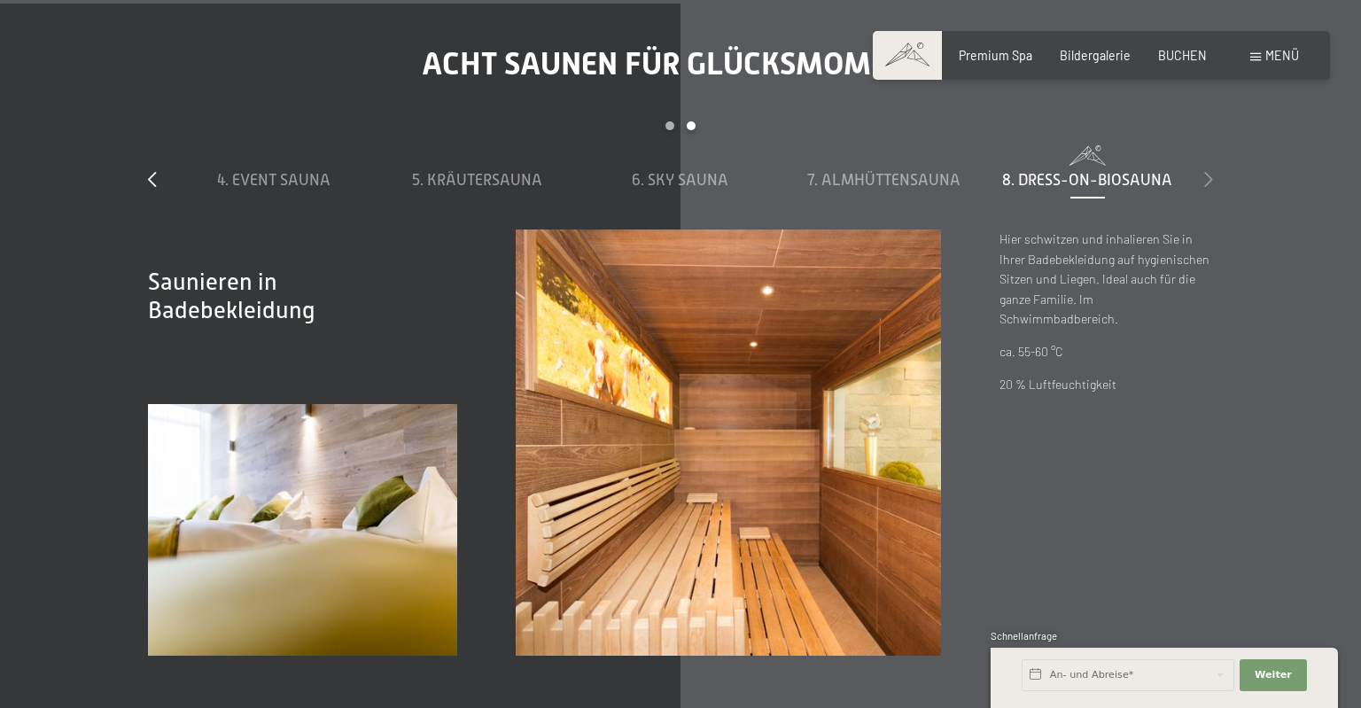
click at [1207, 187] on icon at bounding box center [1208, 179] width 9 height 16
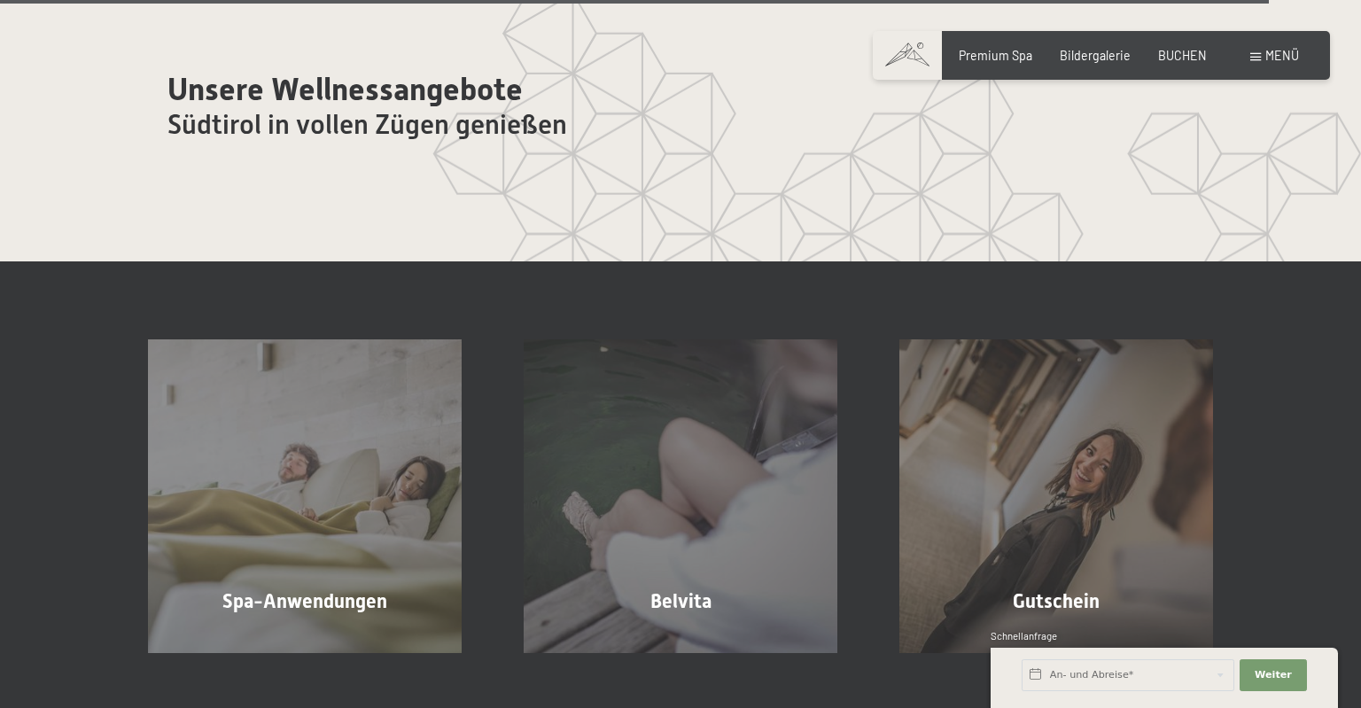
scroll to position [9449, 0]
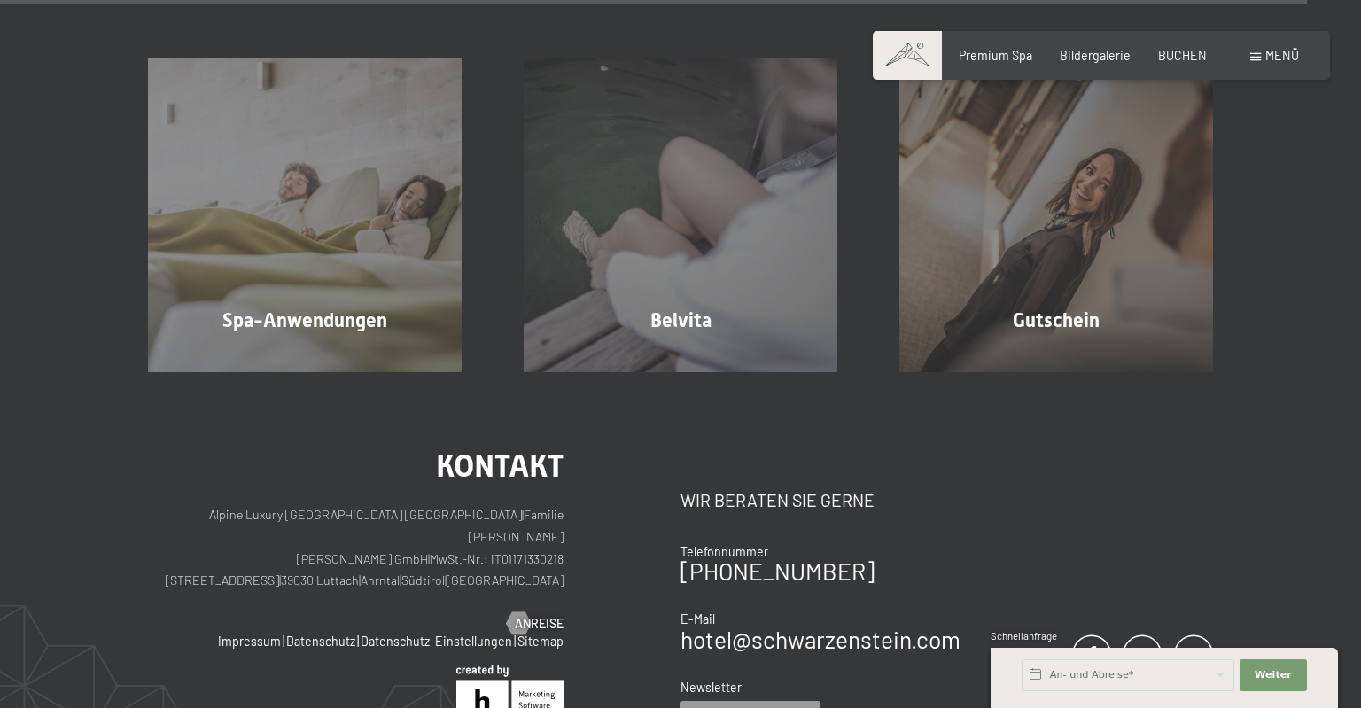
click at [1271, 52] on span "Menü" at bounding box center [1282, 55] width 34 height 15
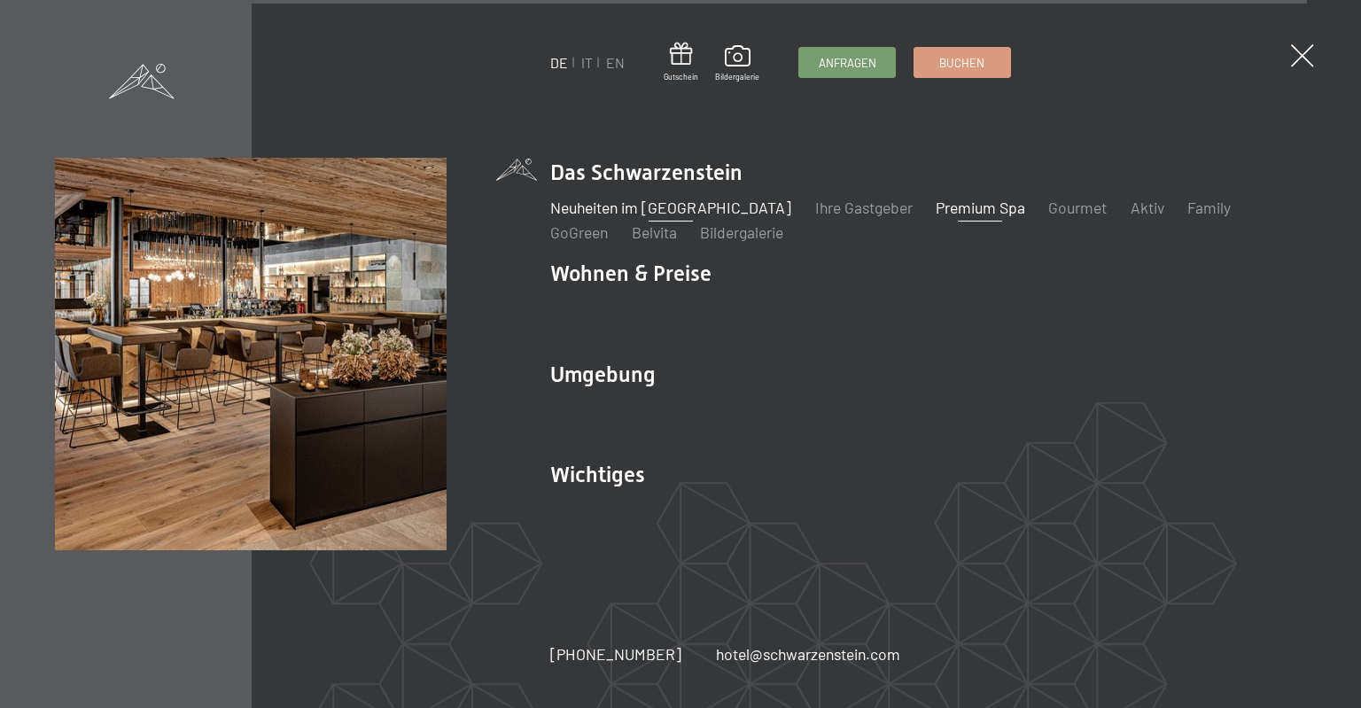
click at [641, 205] on link "Neuheiten im [GEOGRAPHIC_DATA]" at bounding box center [670, 207] width 241 height 19
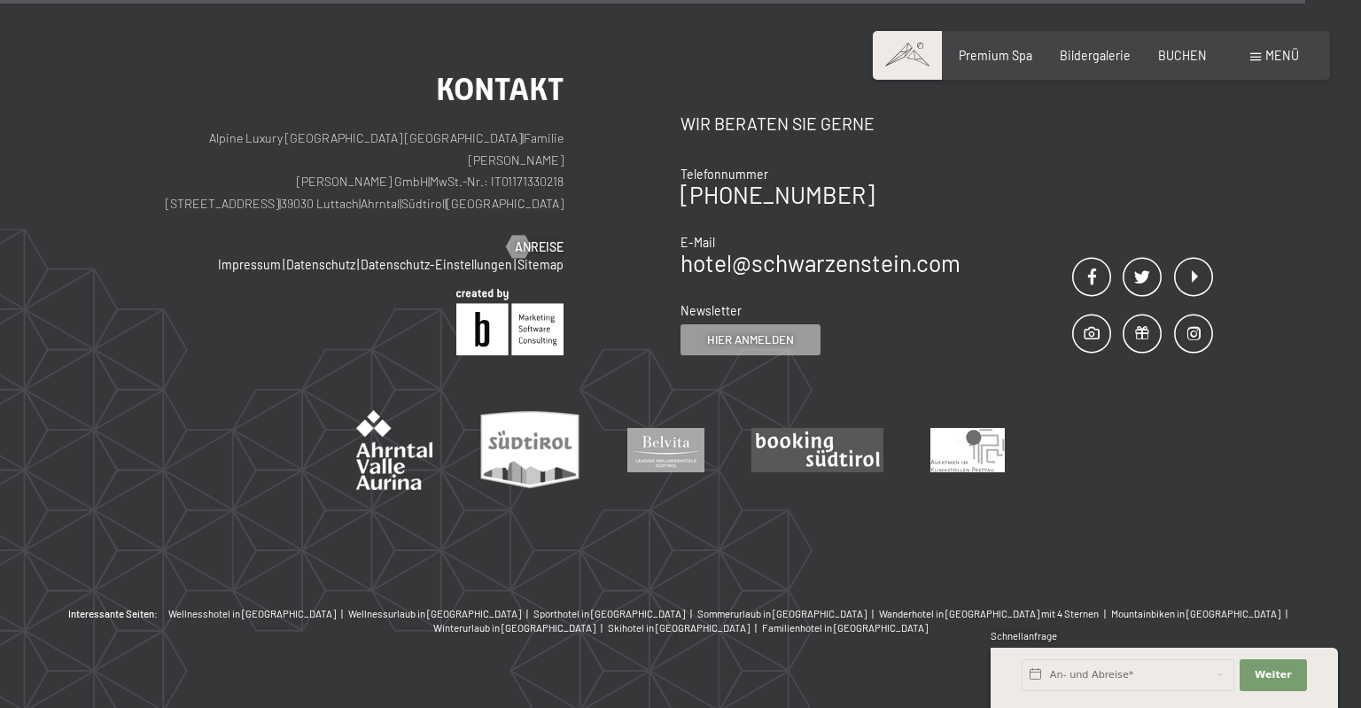
scroll to position [5844, 0]
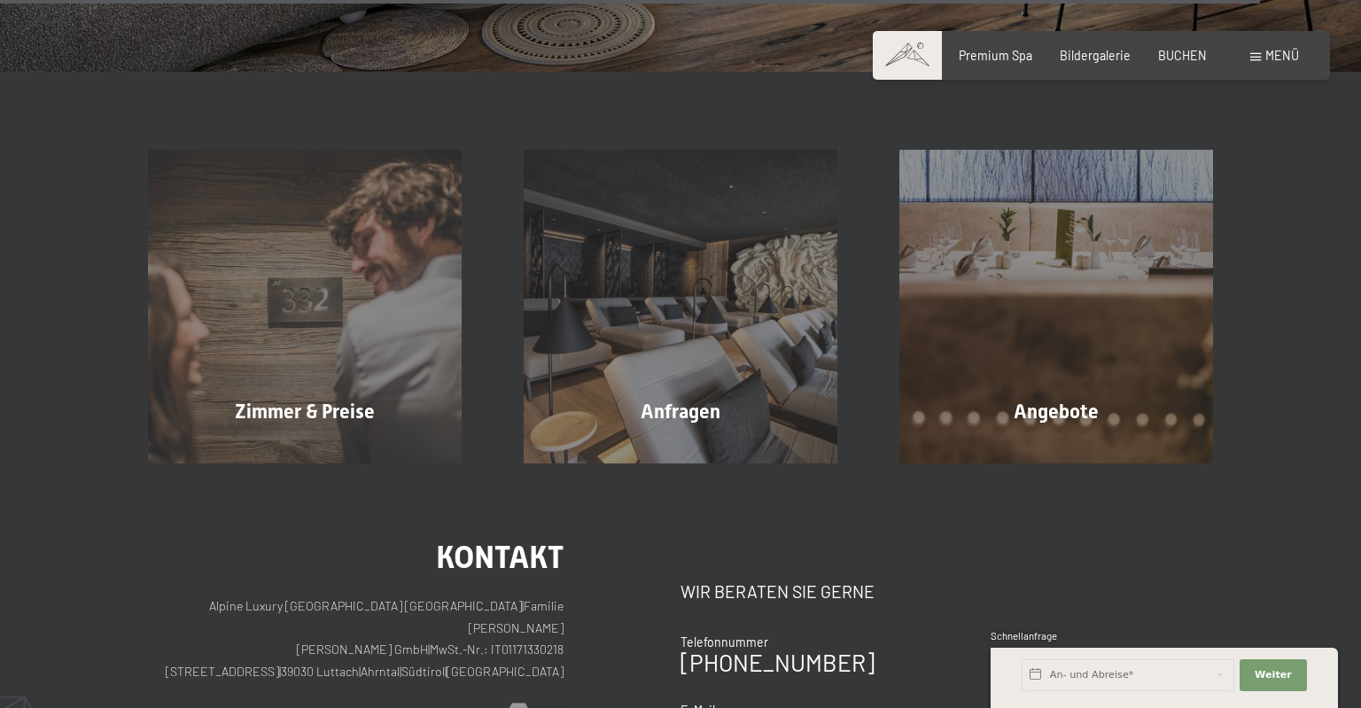
click at [1262, 48] on div "Menü" at bounding box center [1274, 56] width 49 height 18
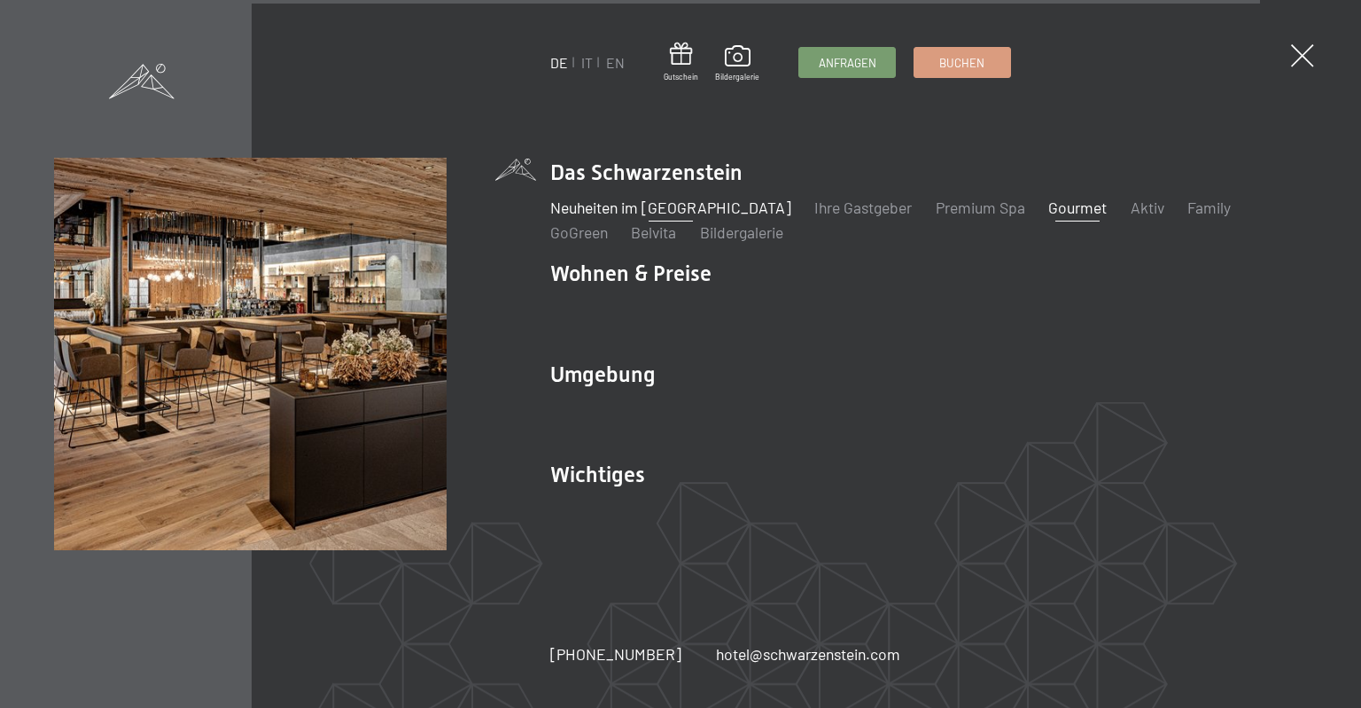
click at [1054, 215] on link "Gourmet" at bounding box center [1077, 207] width 58 height 19
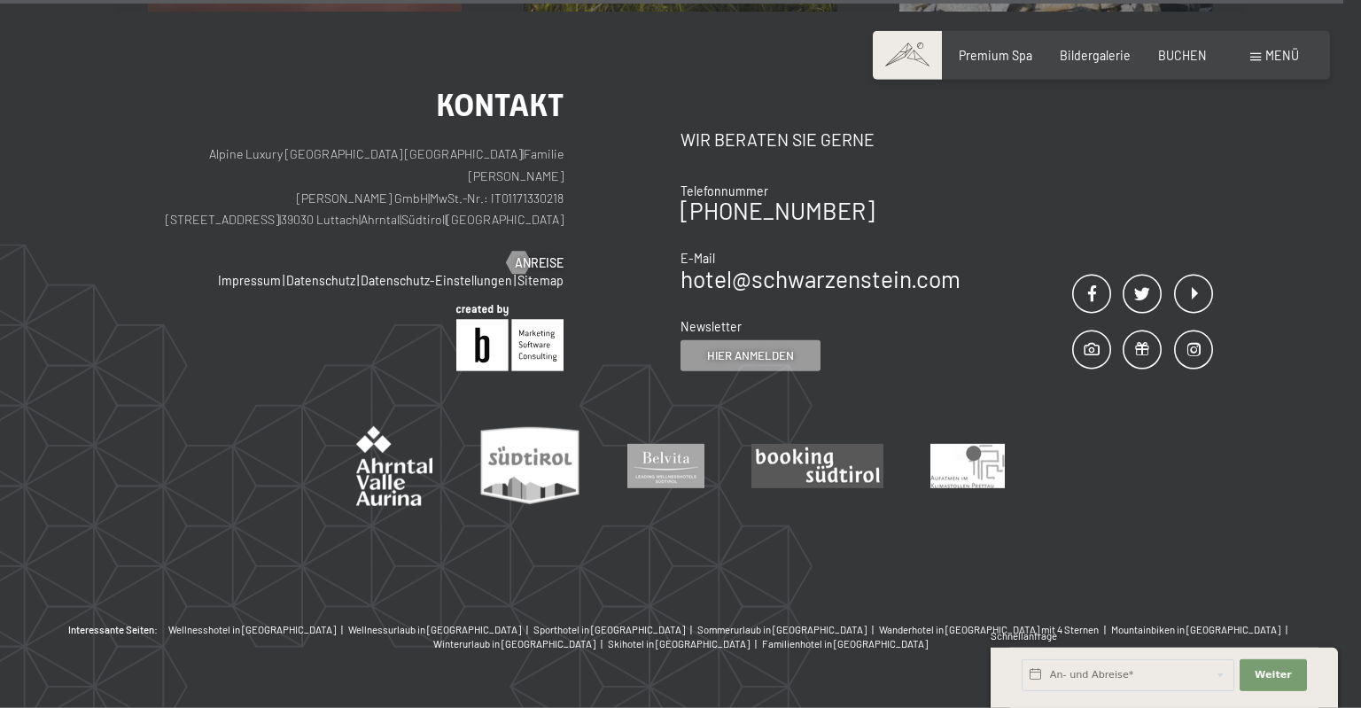
scroll to position [5888, 0]
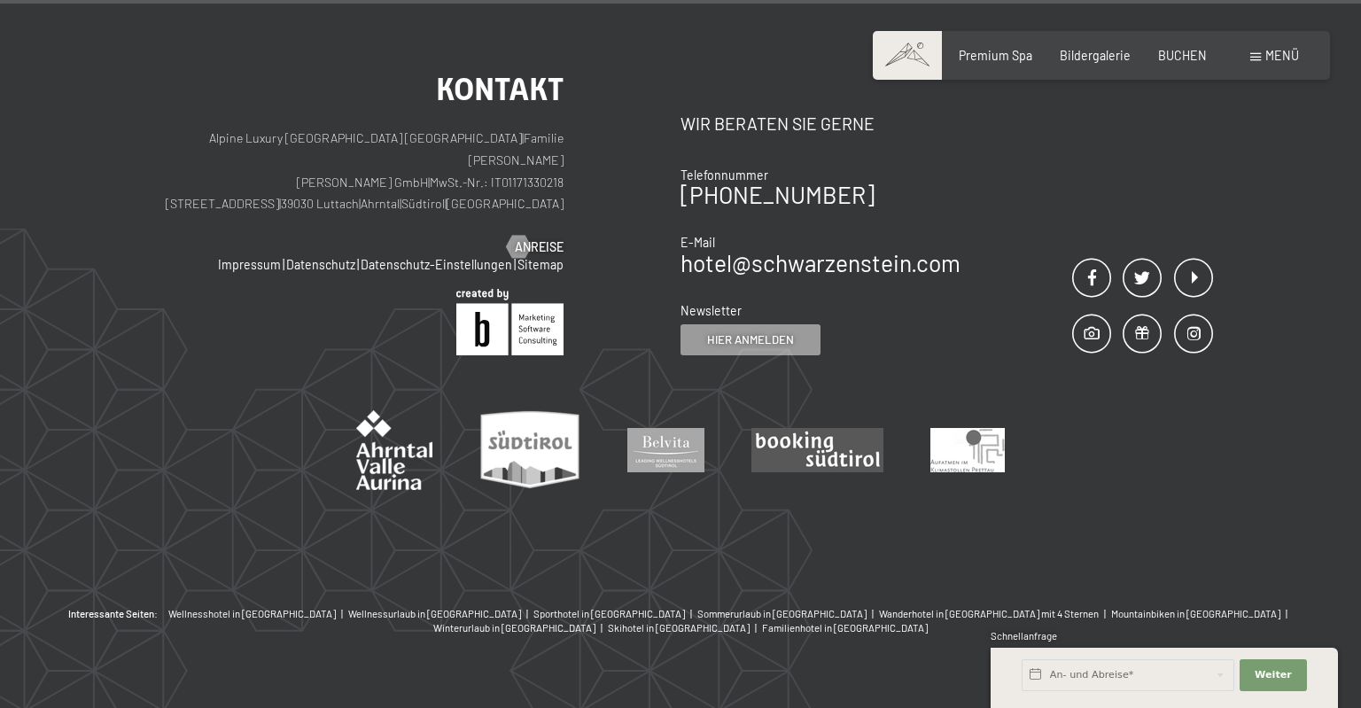
click at [1287, 55] on span "Menü" at bounding box center [1282, 55] width 34 height 15
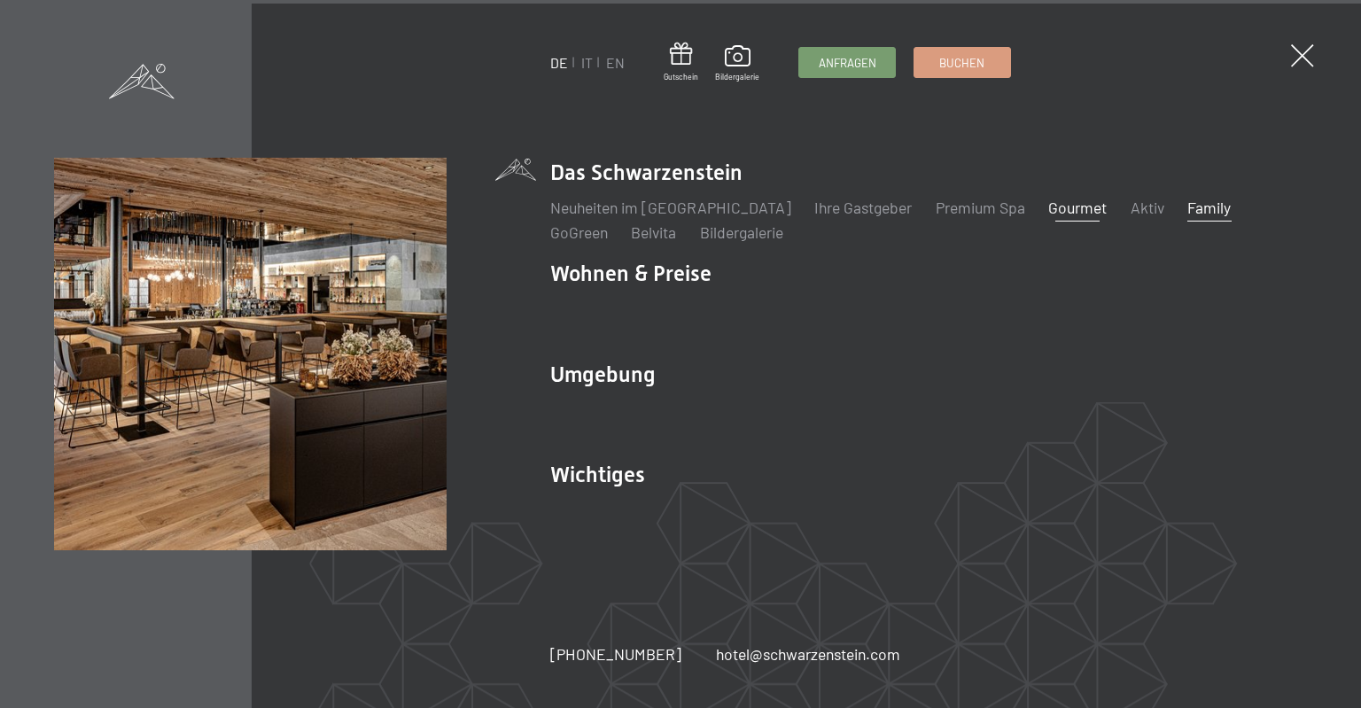
click at [1187, 207] on link "Family" at bounding box center [1208, 207] width 43 height 19
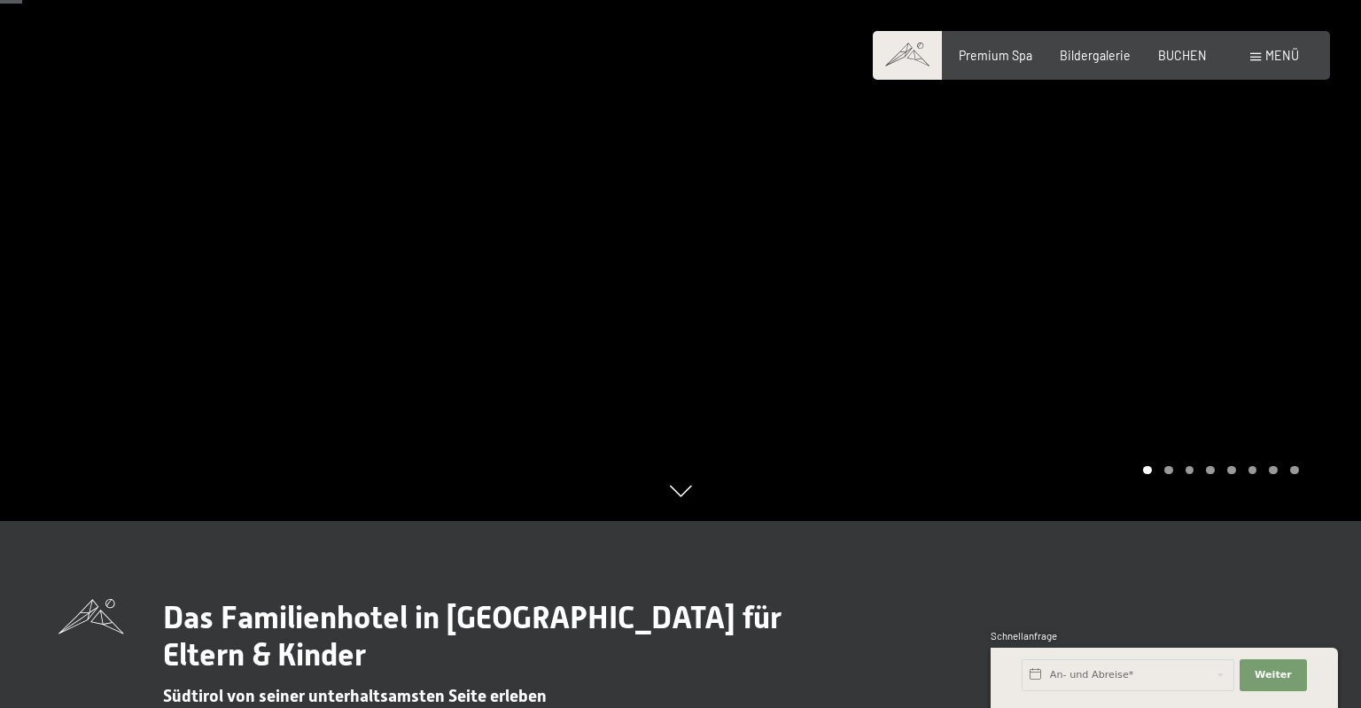
scroll to position [187, 0]
click at [1275, 58] on span "Menü" at bounding box center [1282, 55] width 34 height 15
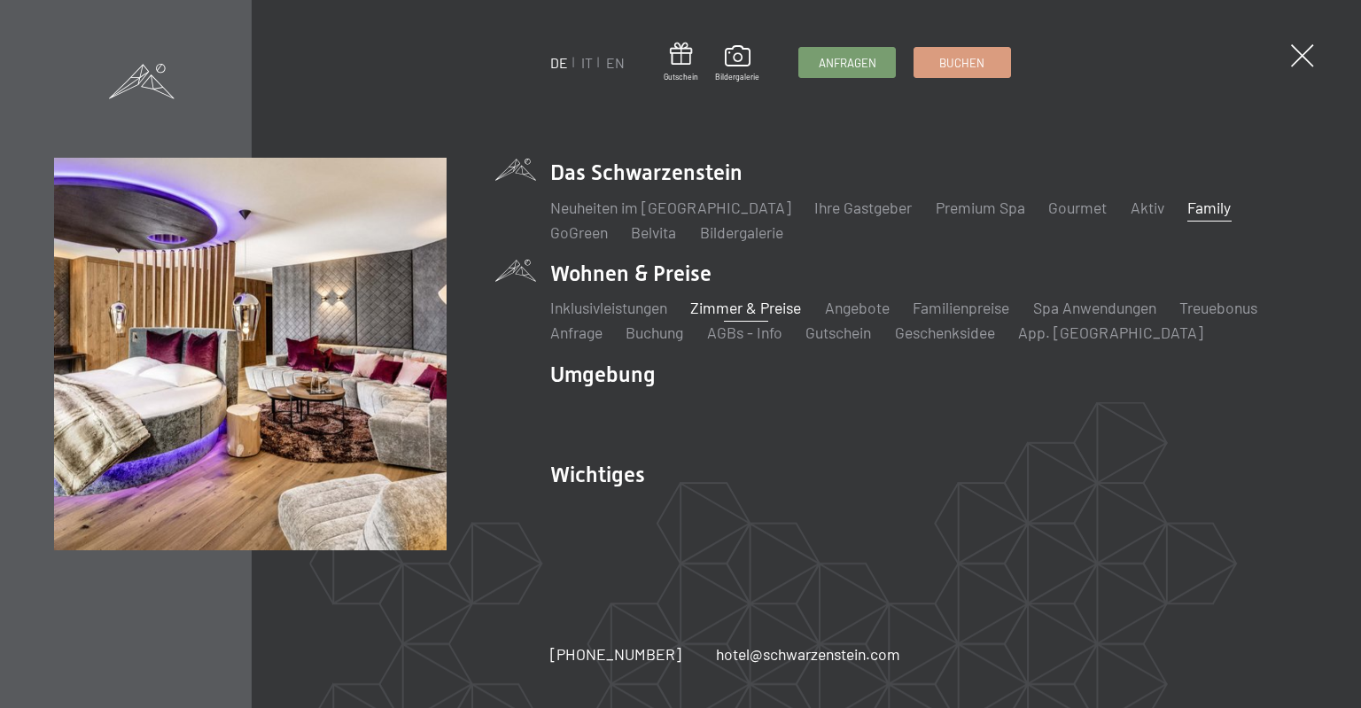
click at [754, 310] on link "Zimmer & Preise" at bounding box center [745, 307] width 111 height 19
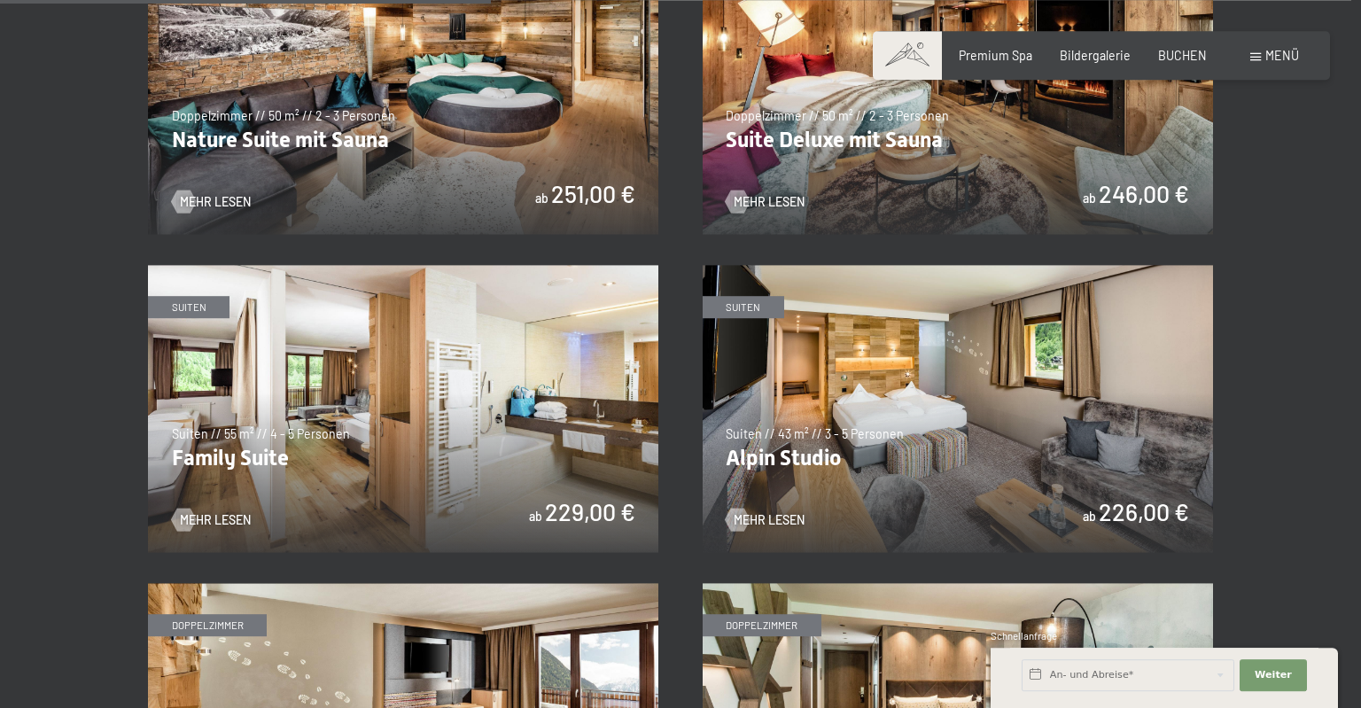
scroll to position [1683, 0]
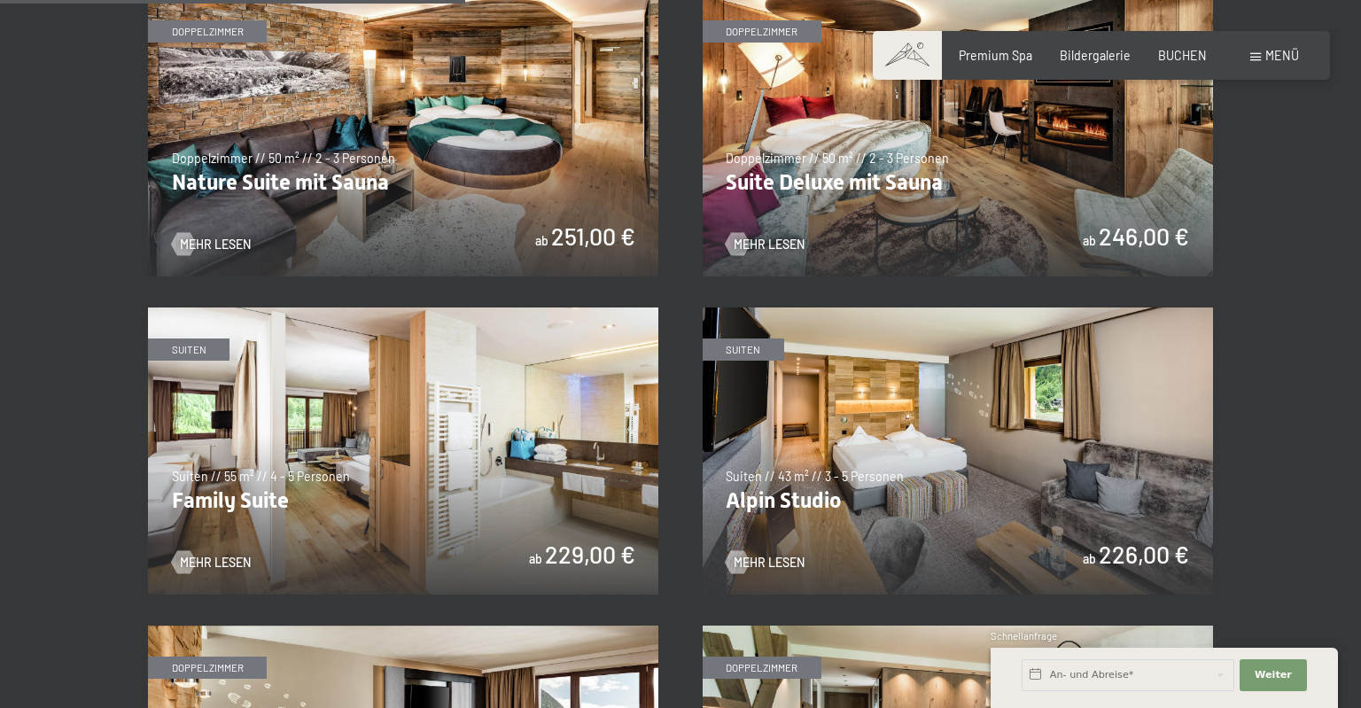
click at [410, 382] on img at bounding box center [403, 450] width 510 height 287
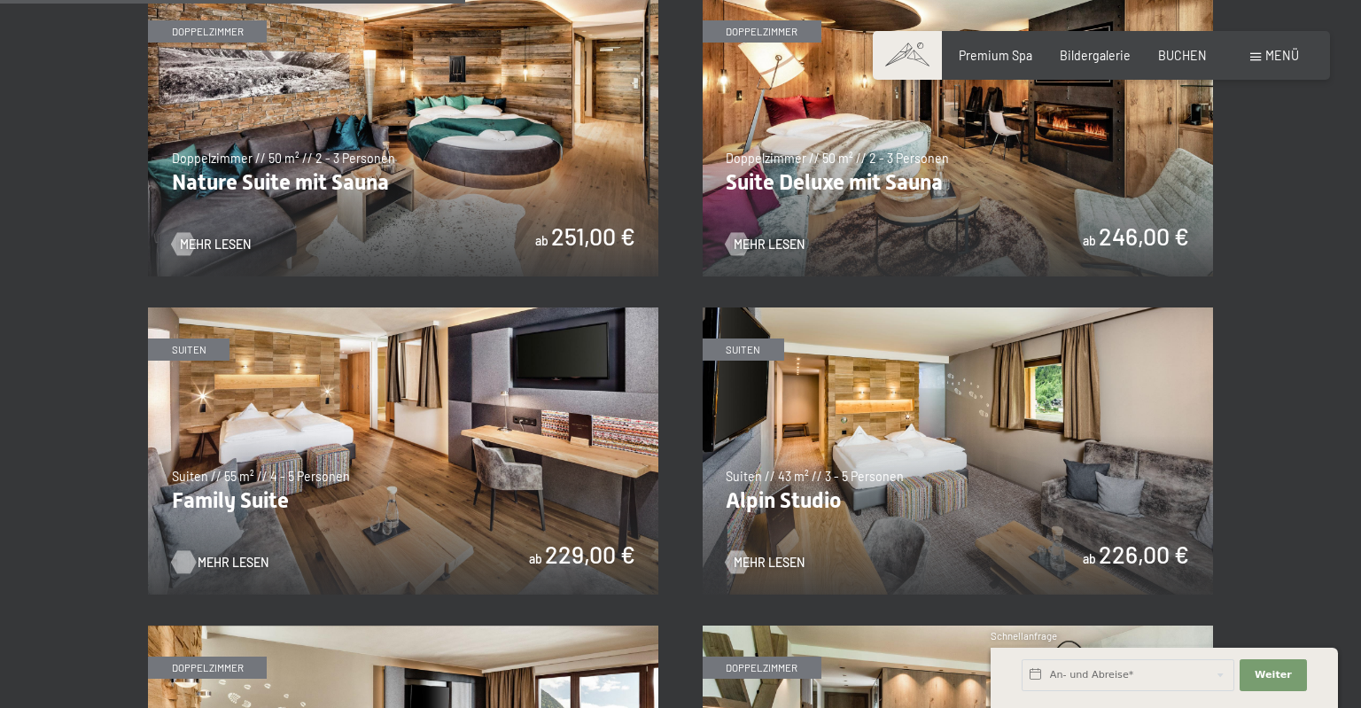
click at [229, 565] on span "Mehr Lesen" at bounding box center [233, 563] width 71 height 18
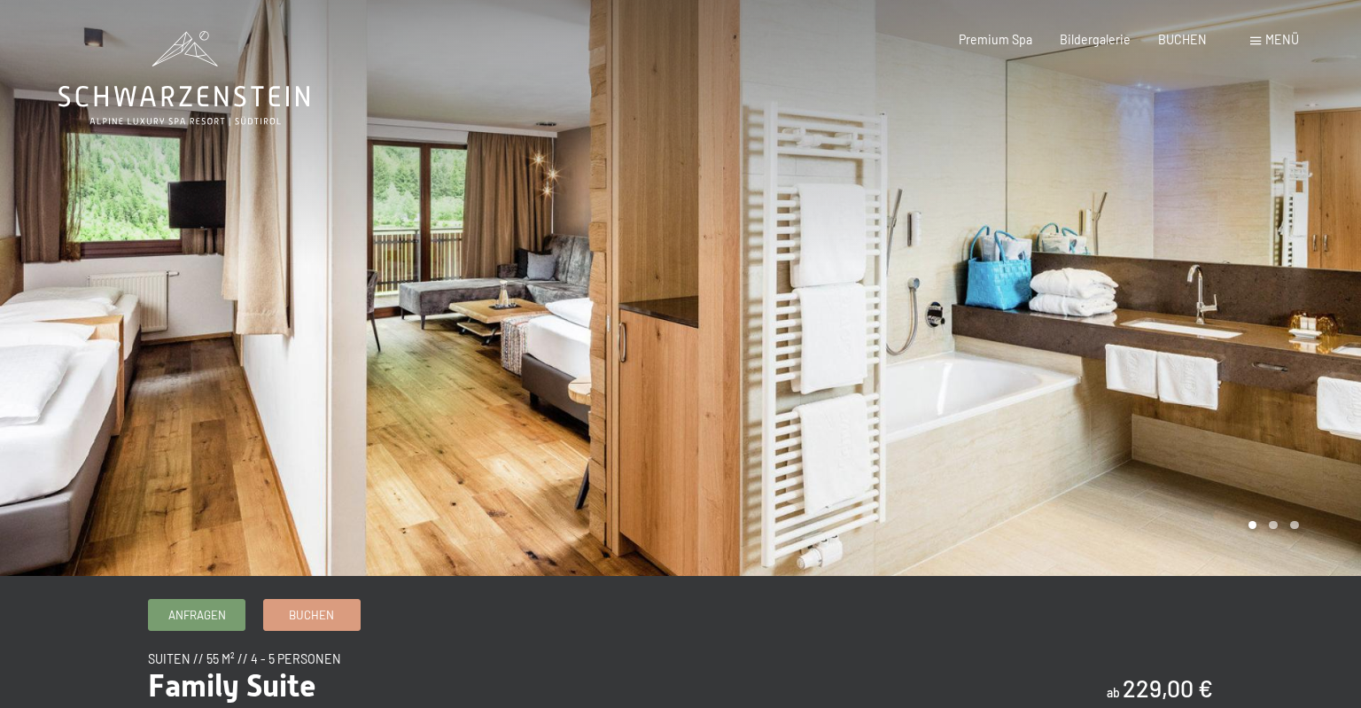
click at [1320, 366] on div at bounding box center [1020, 288] width 680 height 576
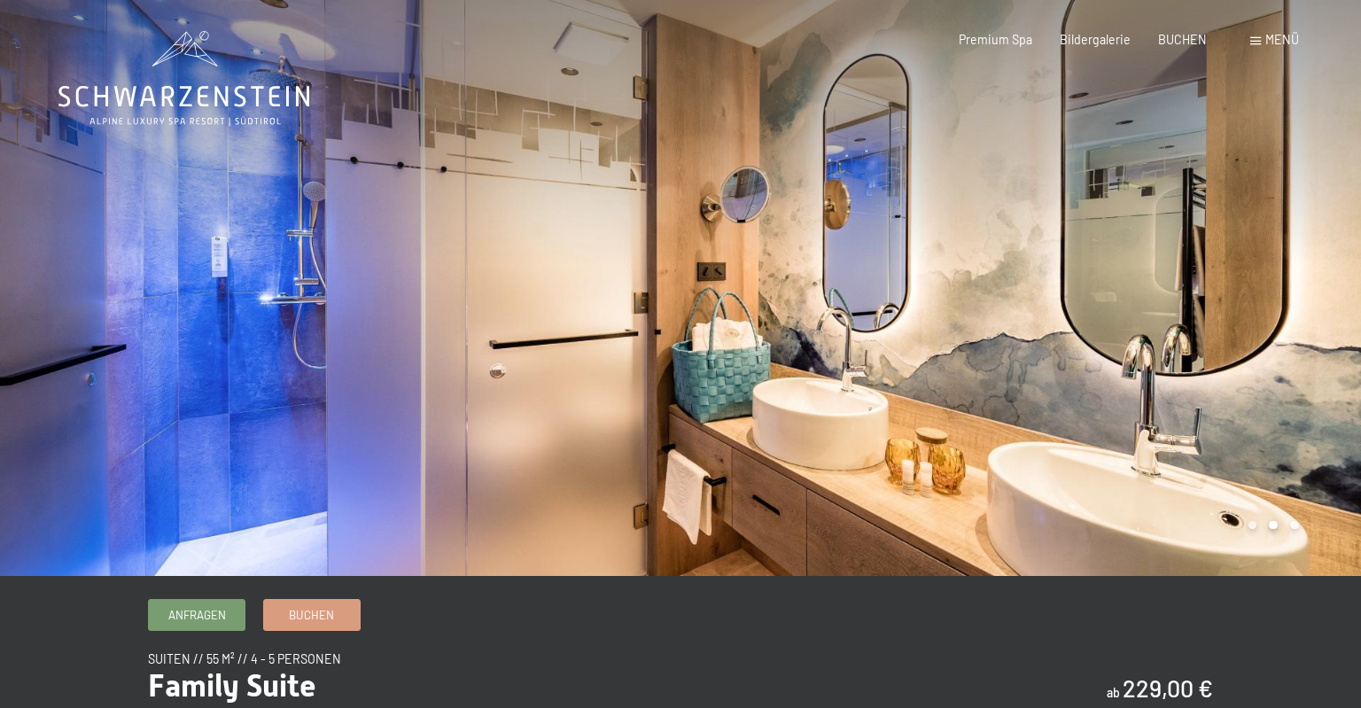
click at [1320, 366] on div at bounding box center [1020, 288] width 680 height 576
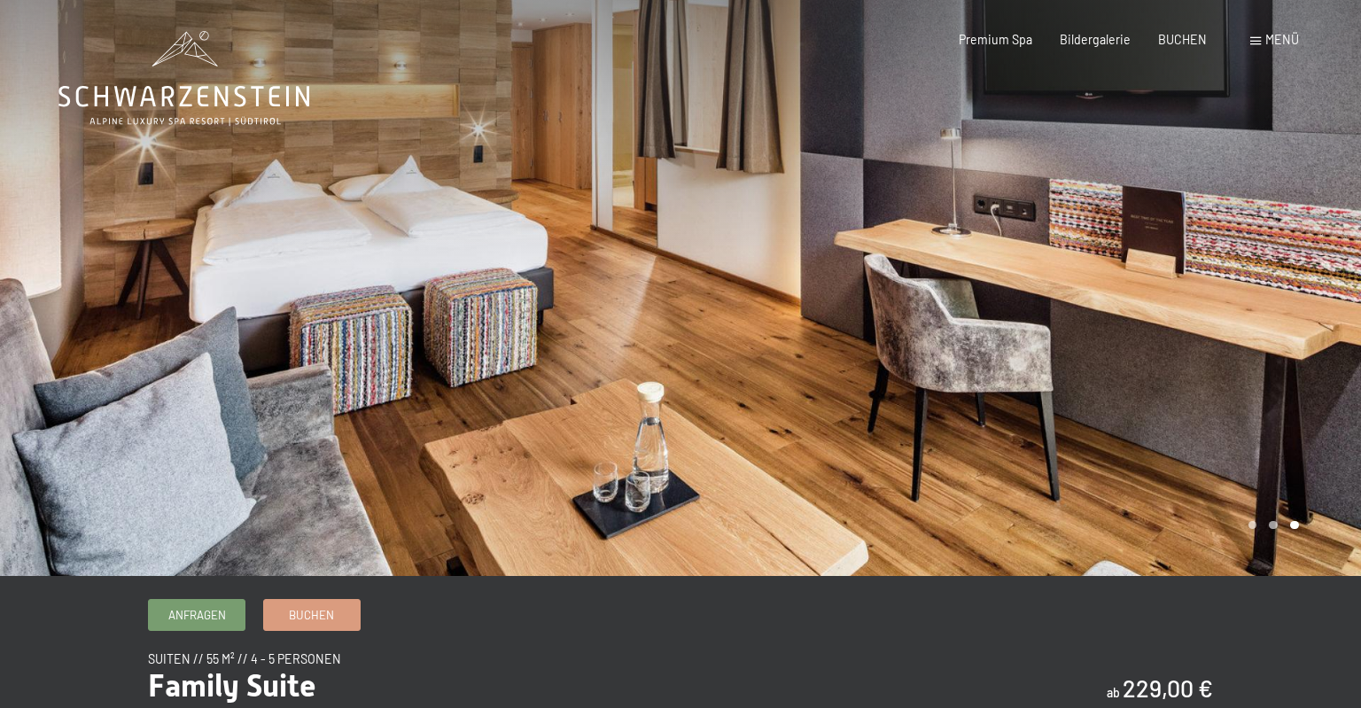
click at [1320, 366] on div at bounding box center [1020, 288] width 680 height 576
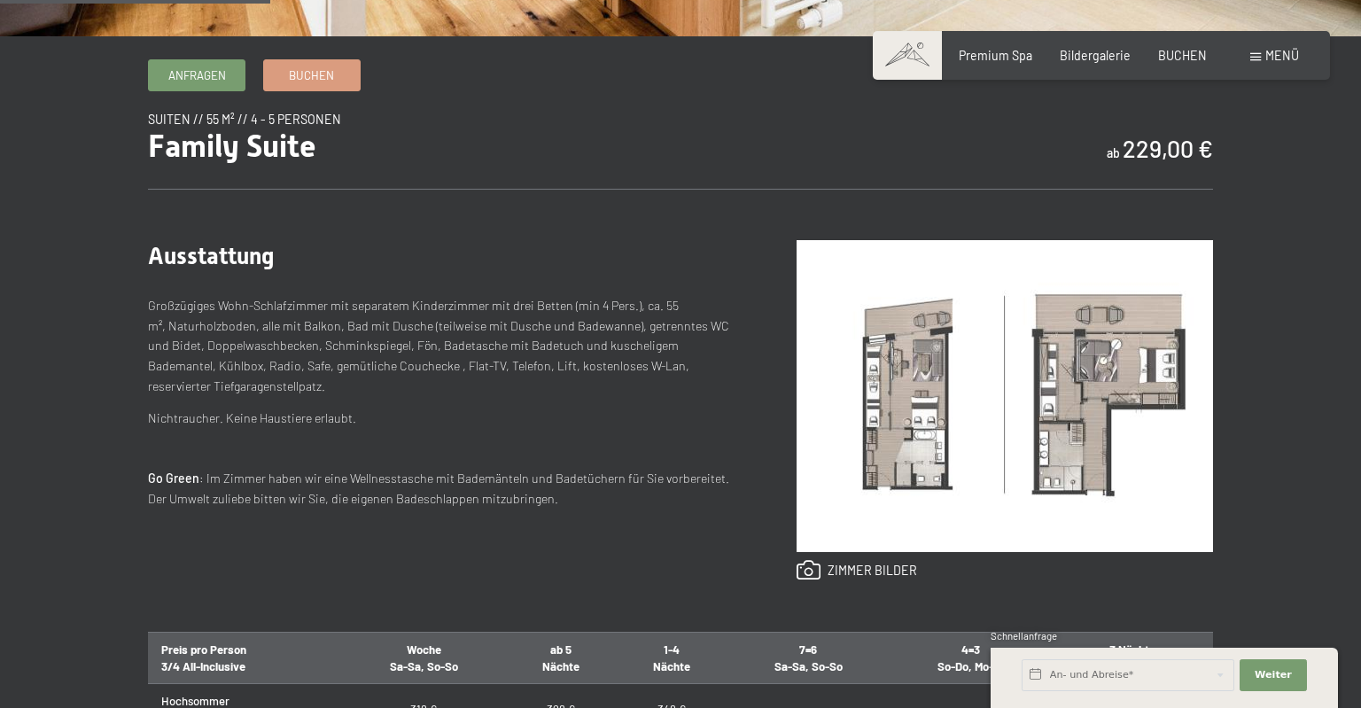
scroll to position [561, 0]
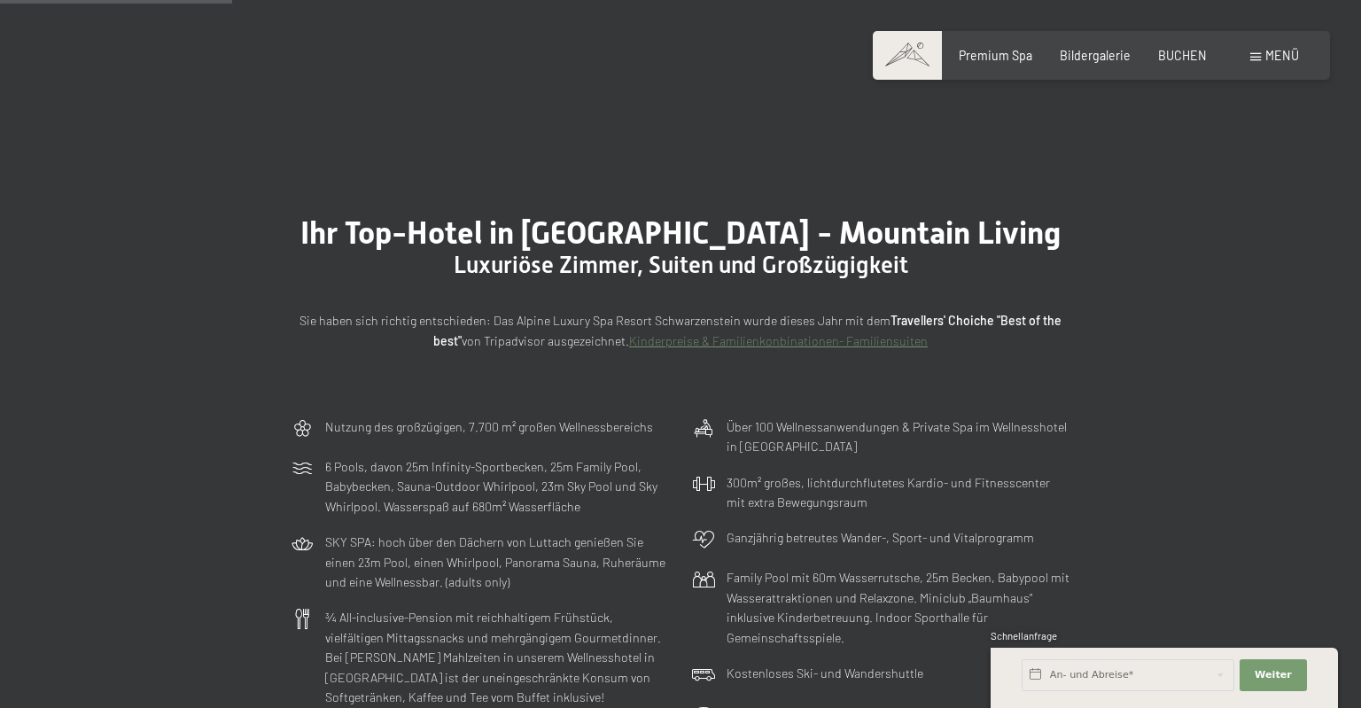
scroll to position [842, 0]
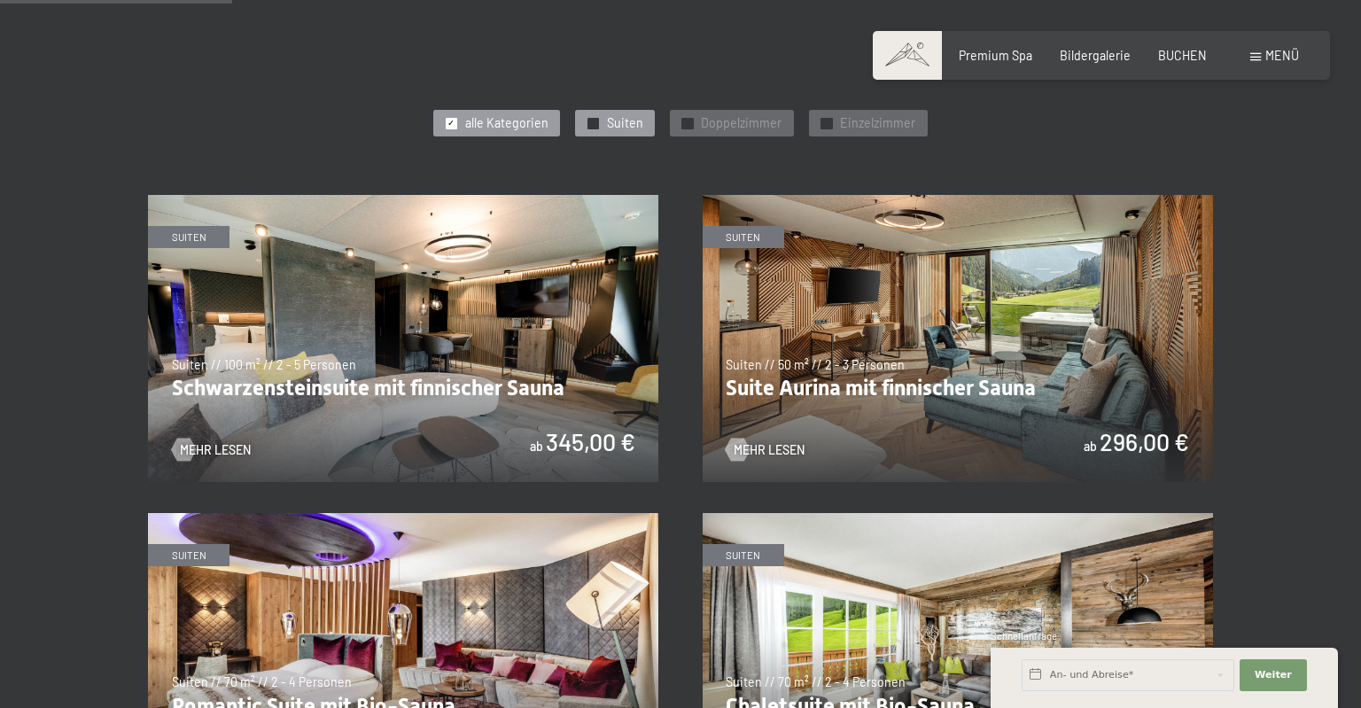
click at [594, 119] on span "✓" at bounding box center [592, 123] width 7 height 11
click at [913, 394] on img at bounding box center [958, 338] width 510 height 287
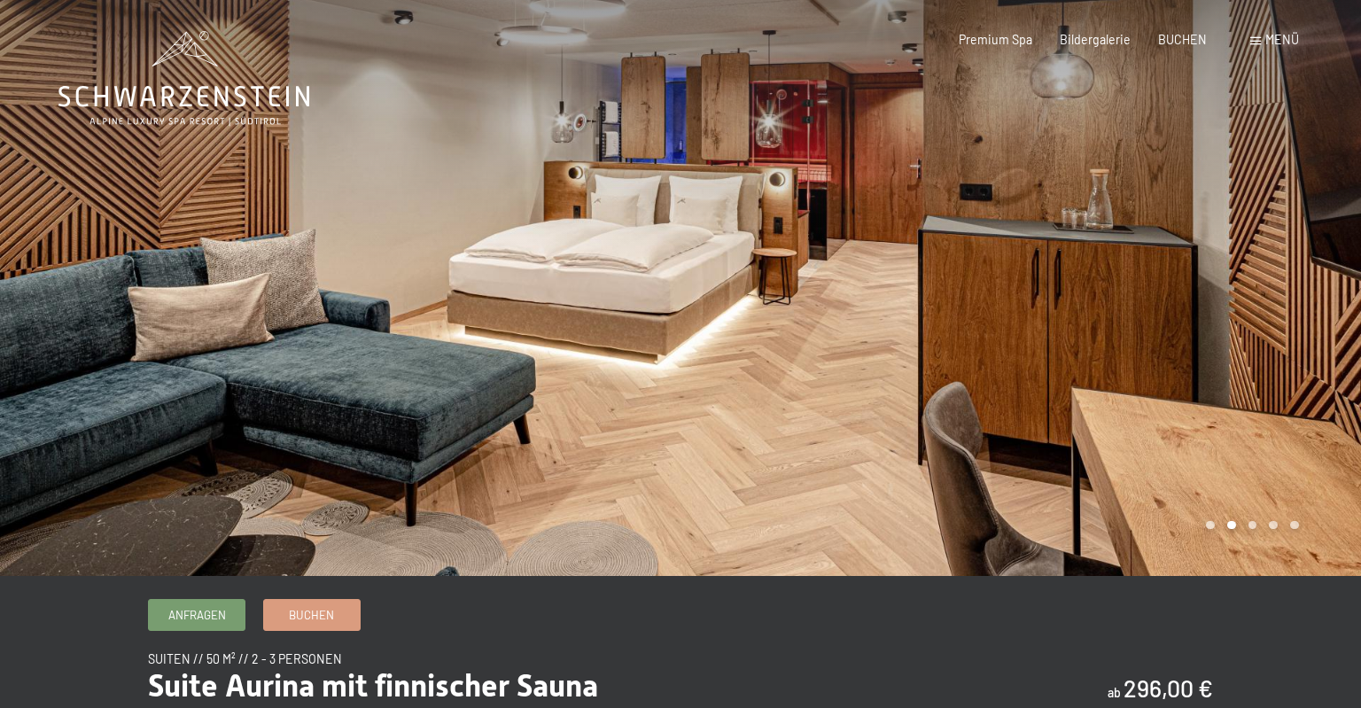
click at [1263, 366] on div at bounding box center [1020, 288] width 680 height 576
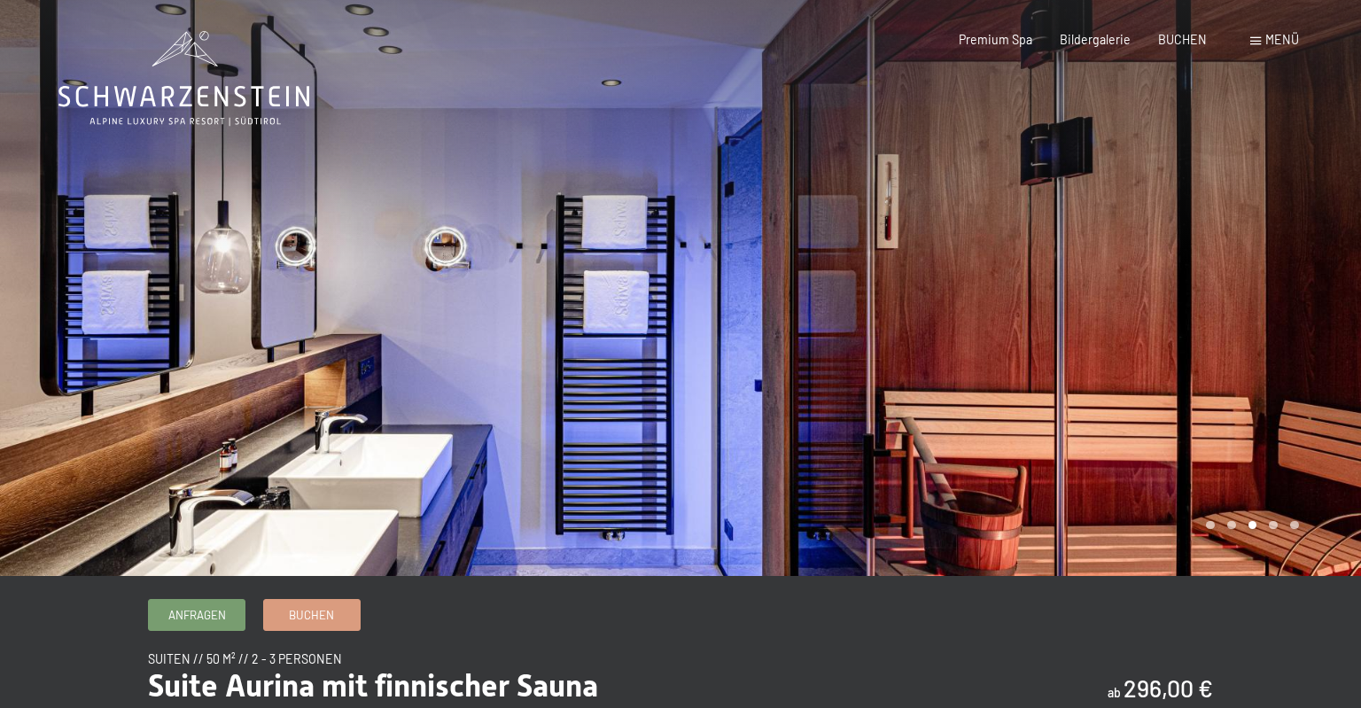
click at [1263, 366] on div at bounding box center [1020, 288] width 680 height 576
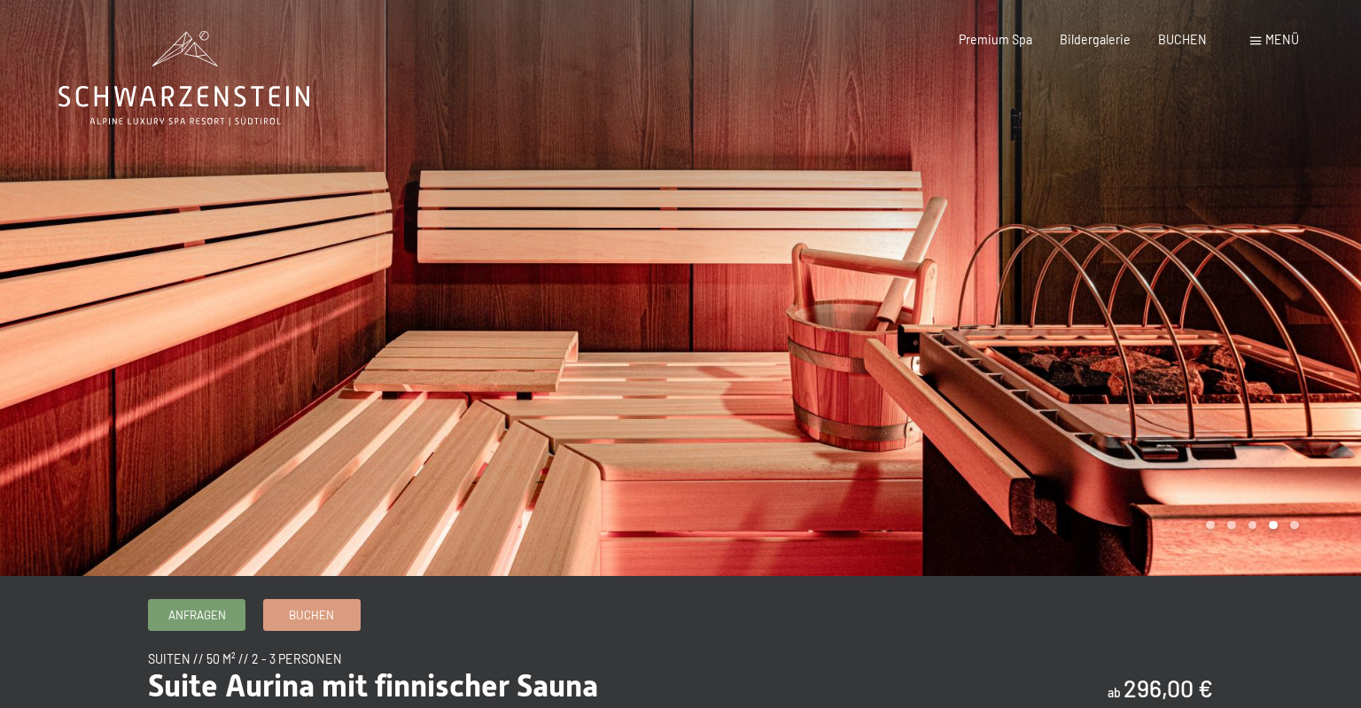
click at [1263, 366] on div at bounding box center [1020, 288] width 680 height 576
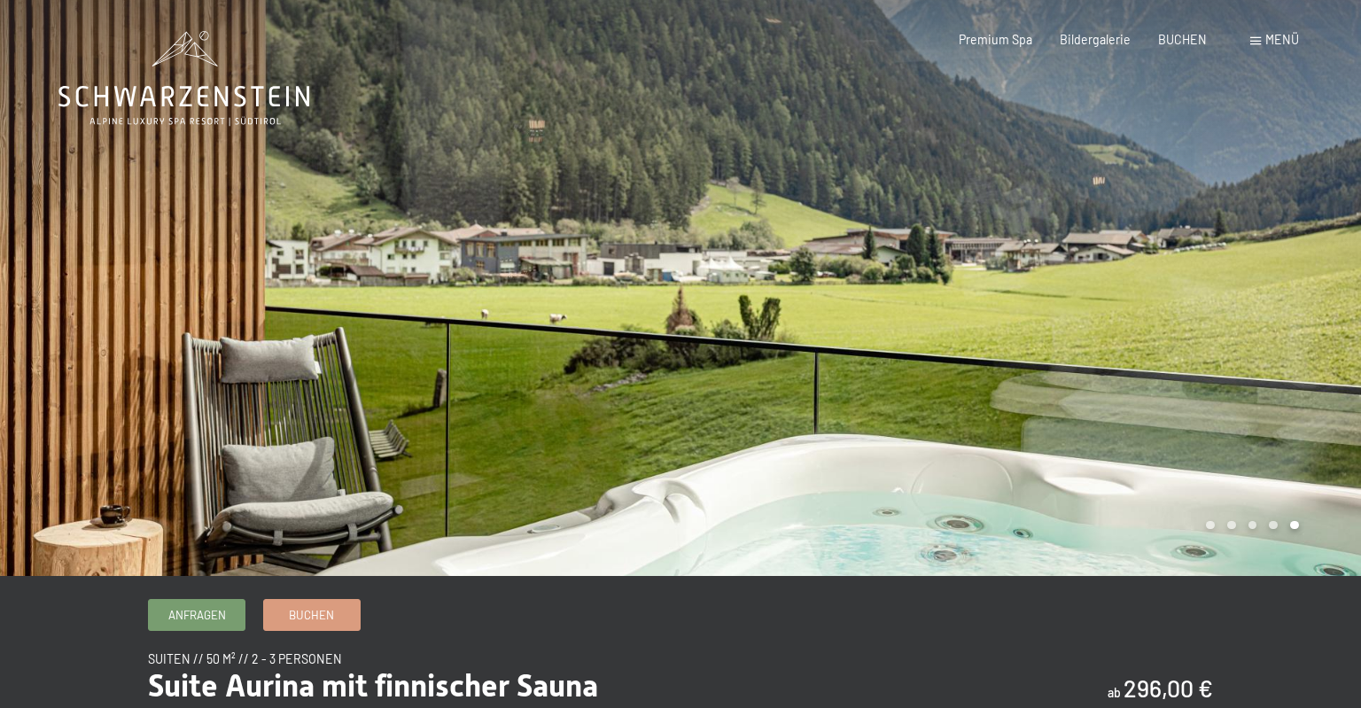
click at [1263, 366] on div at bounding box center [1020, 288] width 680 height 576
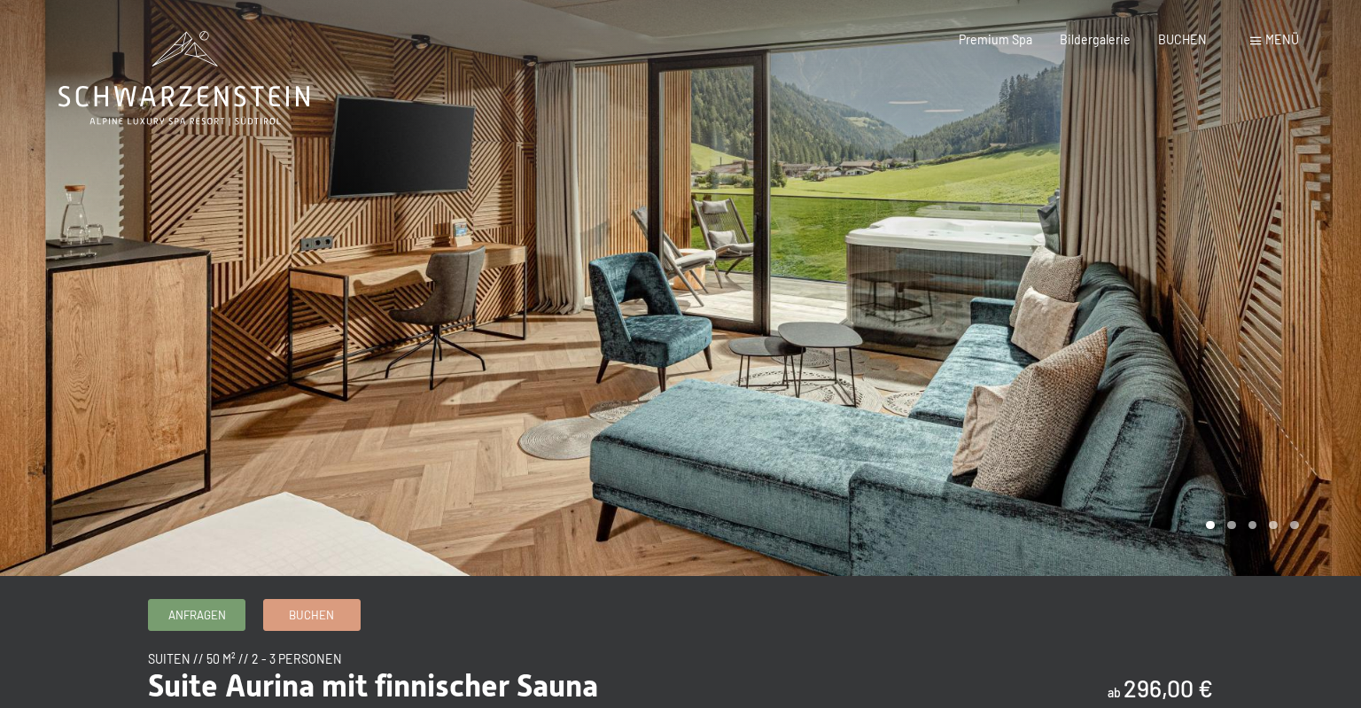
click at [1263, 366] on div at bounding box center [1020, 288] width 680 height 576
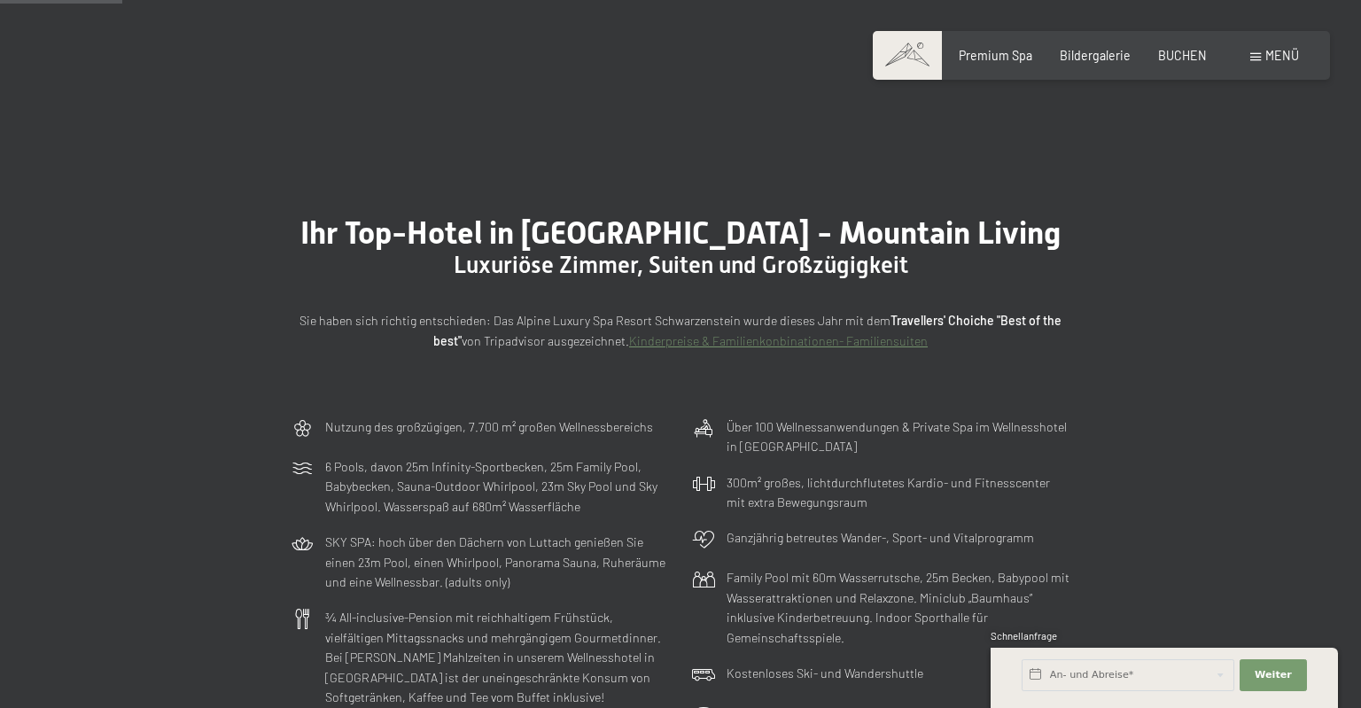
scroll to position [655, 0]
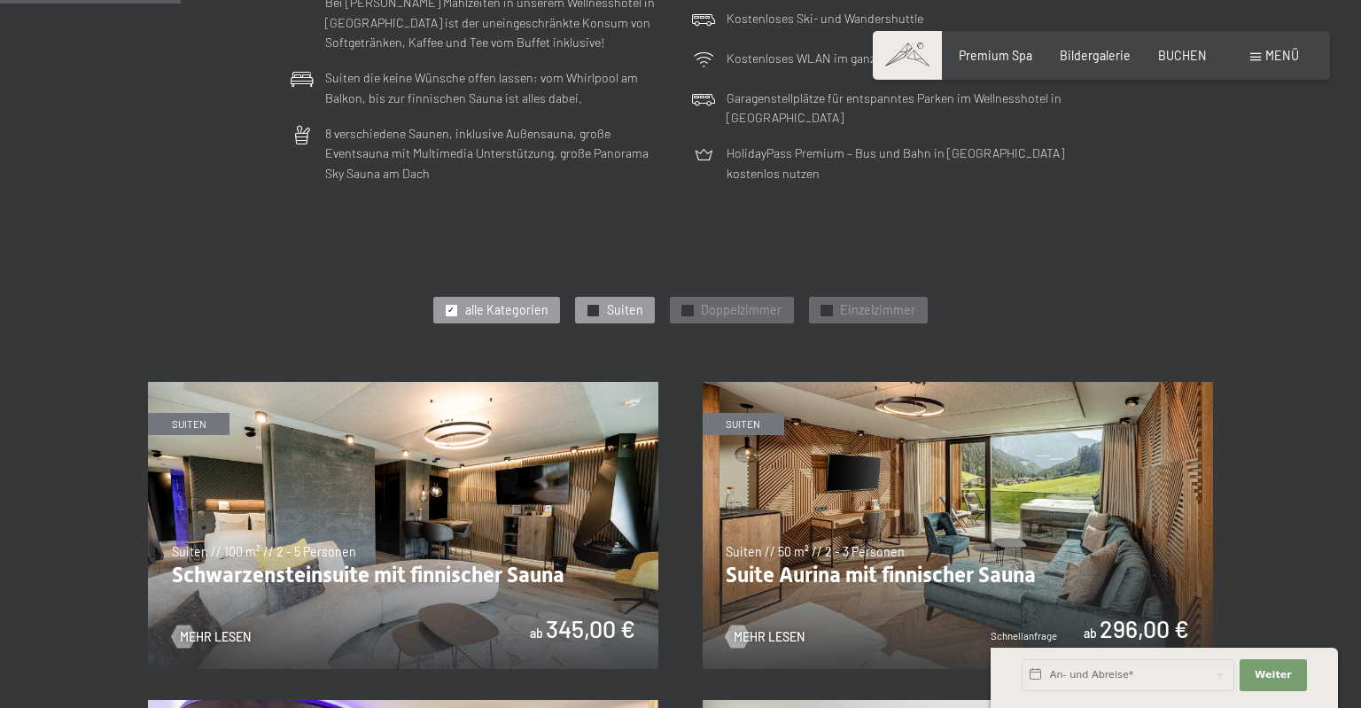
click at [604, 315] on div "✓ Suiten" at bounding box center [614, 310] width 79 height 27
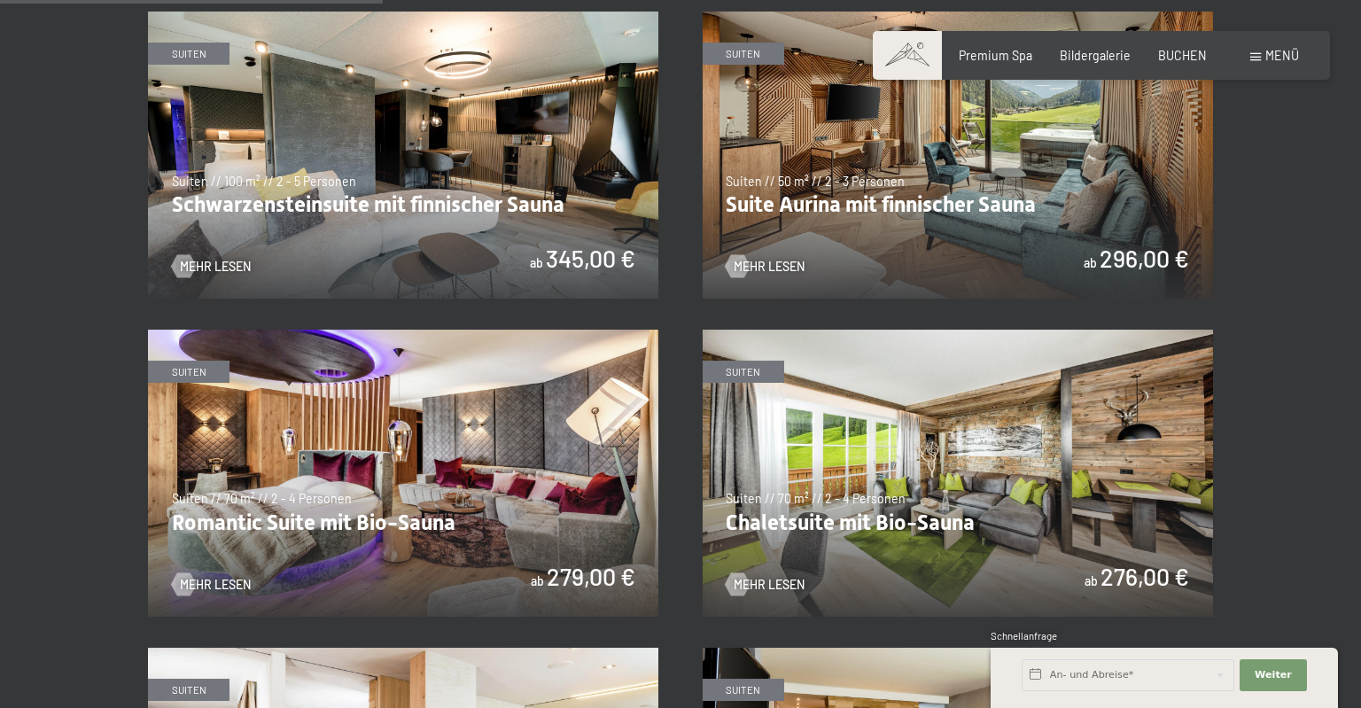
scroll to position [1029, 0]
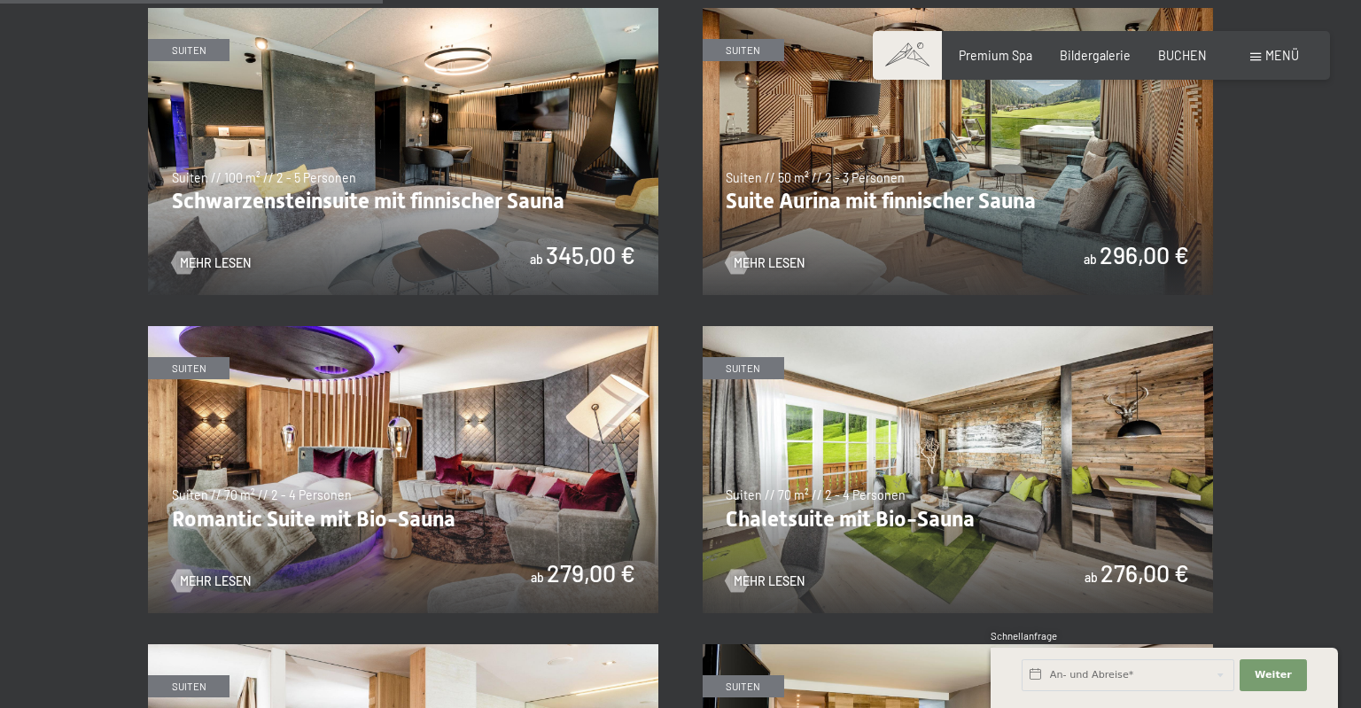
click at [961, 449] on img at bounding box center [958, 469] width 510 height 287
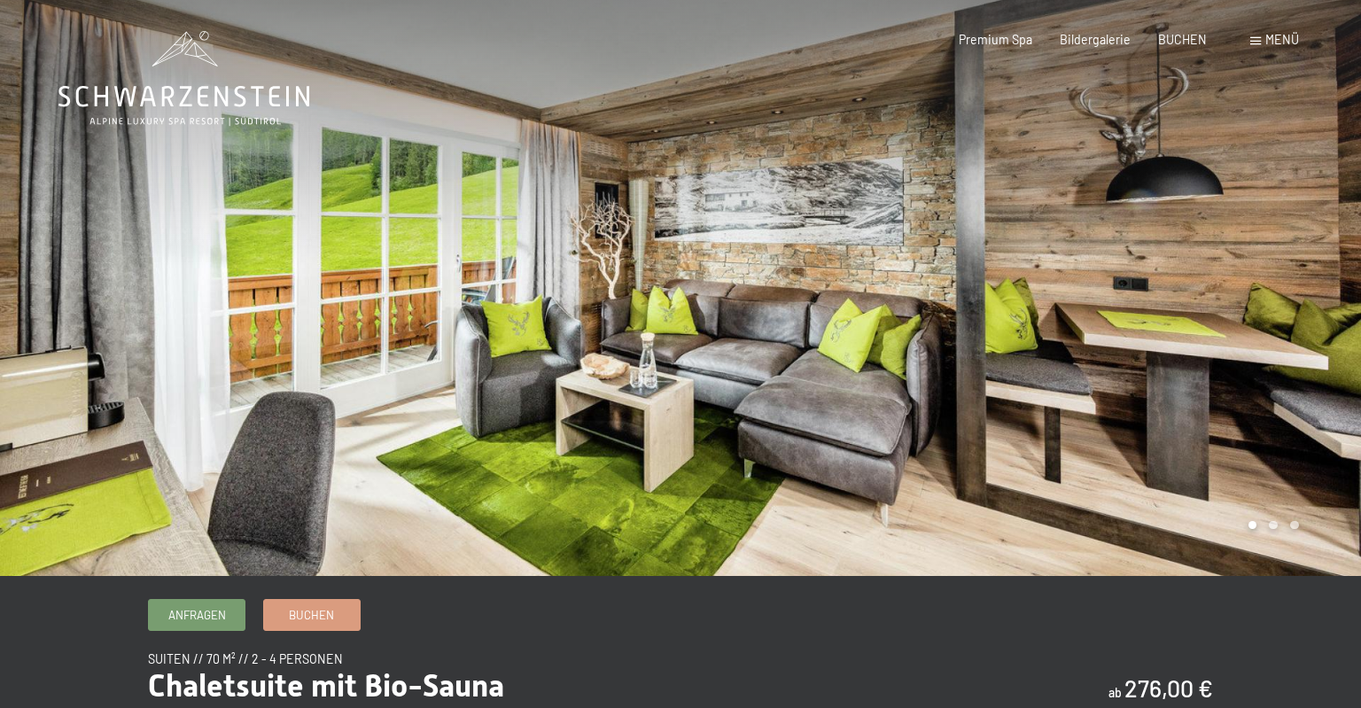
click at [733, 353] on div at bounding box center [1020, 288] width 680 height 576
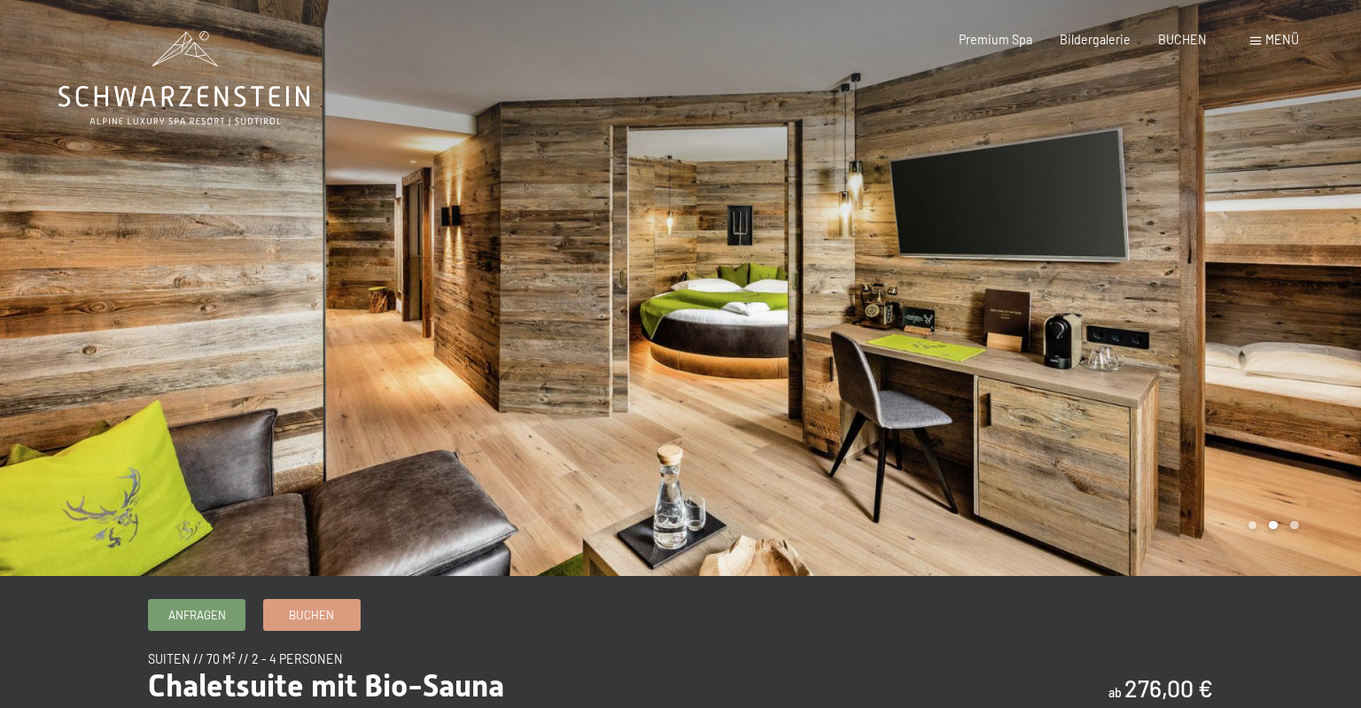
click at [702, 358] on div at bounding box center [1020, 288] width 680 height 576
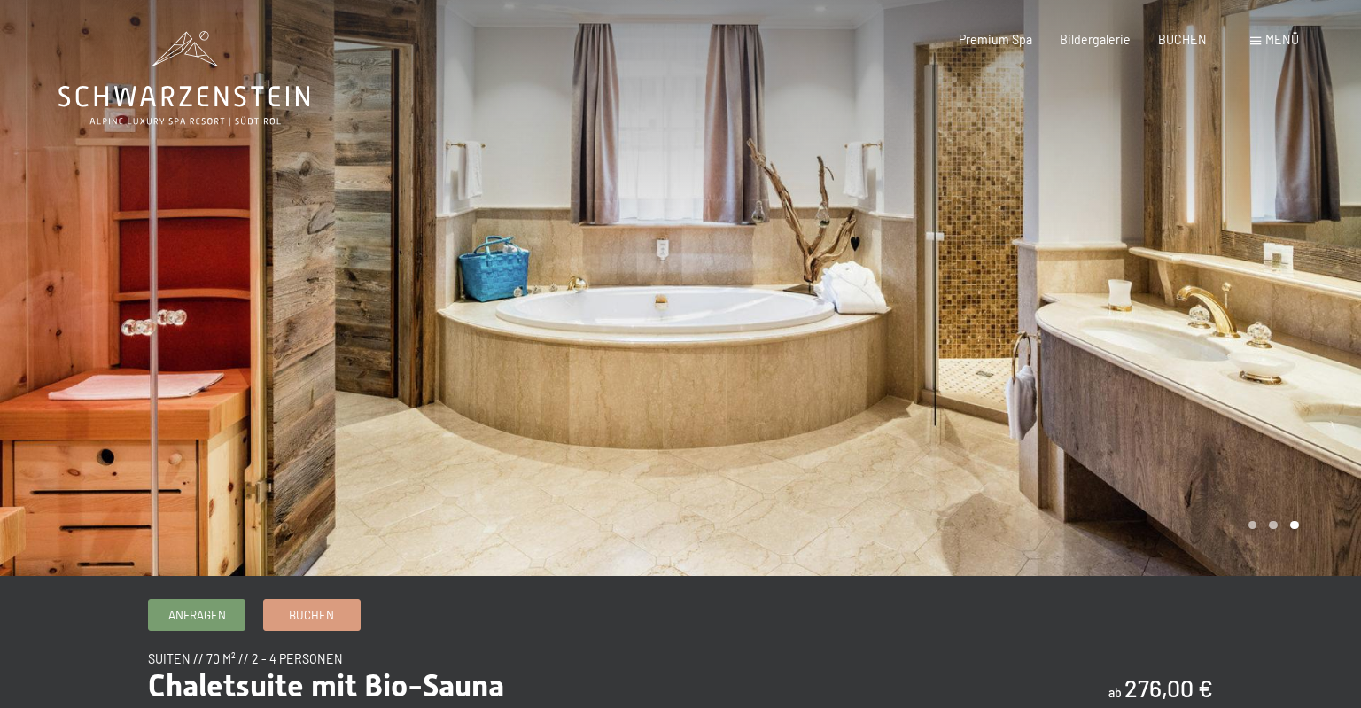
click at [700, 358] on div at bounding box center [1020, 288] width 680 height 576
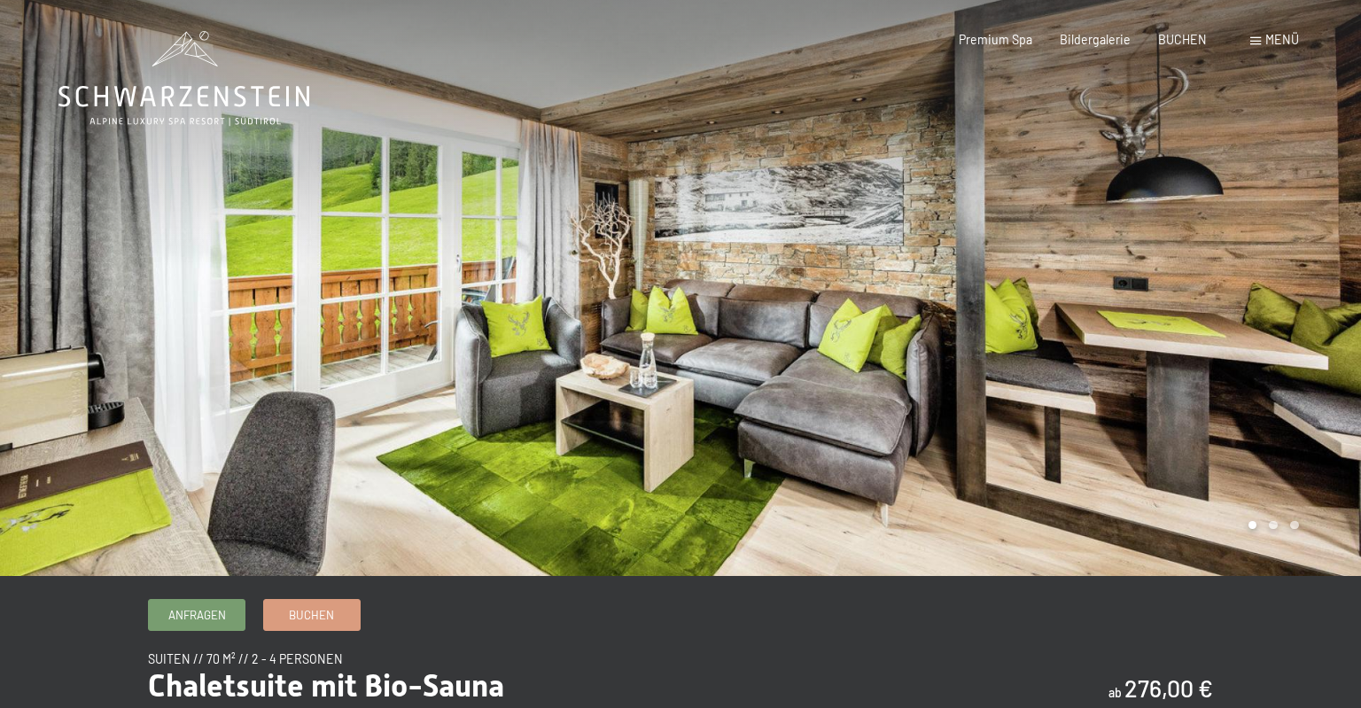
click at [1263, 37] on div "Menü" at bounding box center [1274, 40] width 49 height 18
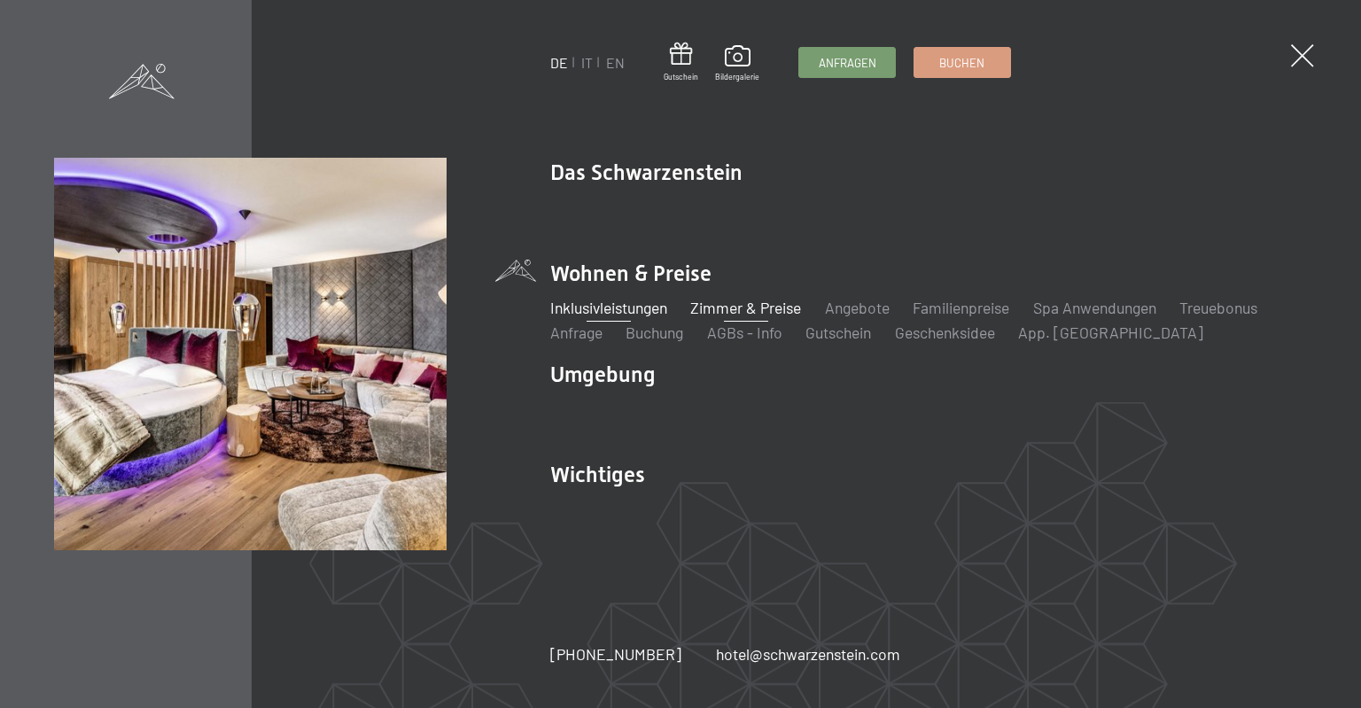
click at [634, 309] on link "Inklusivleistungen" at bounding box center [608, 307] width 117 height 19
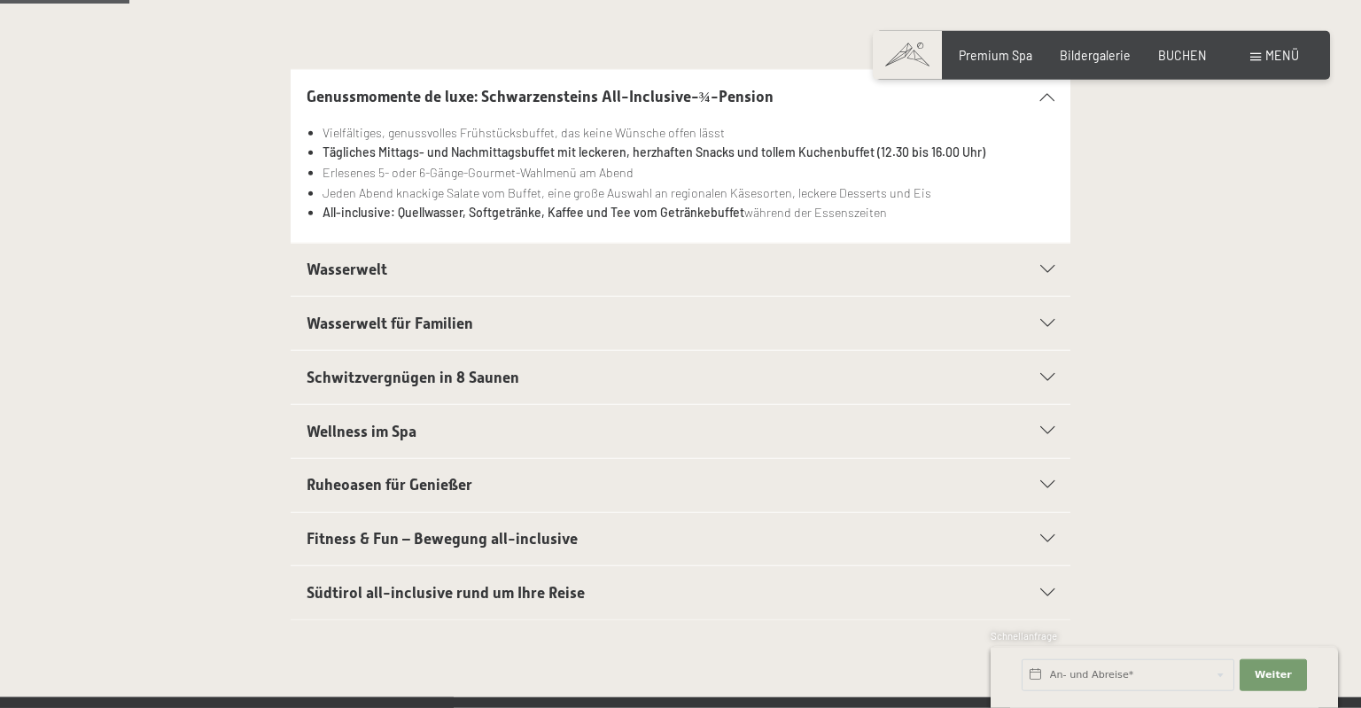
scroll to position [468, 0]
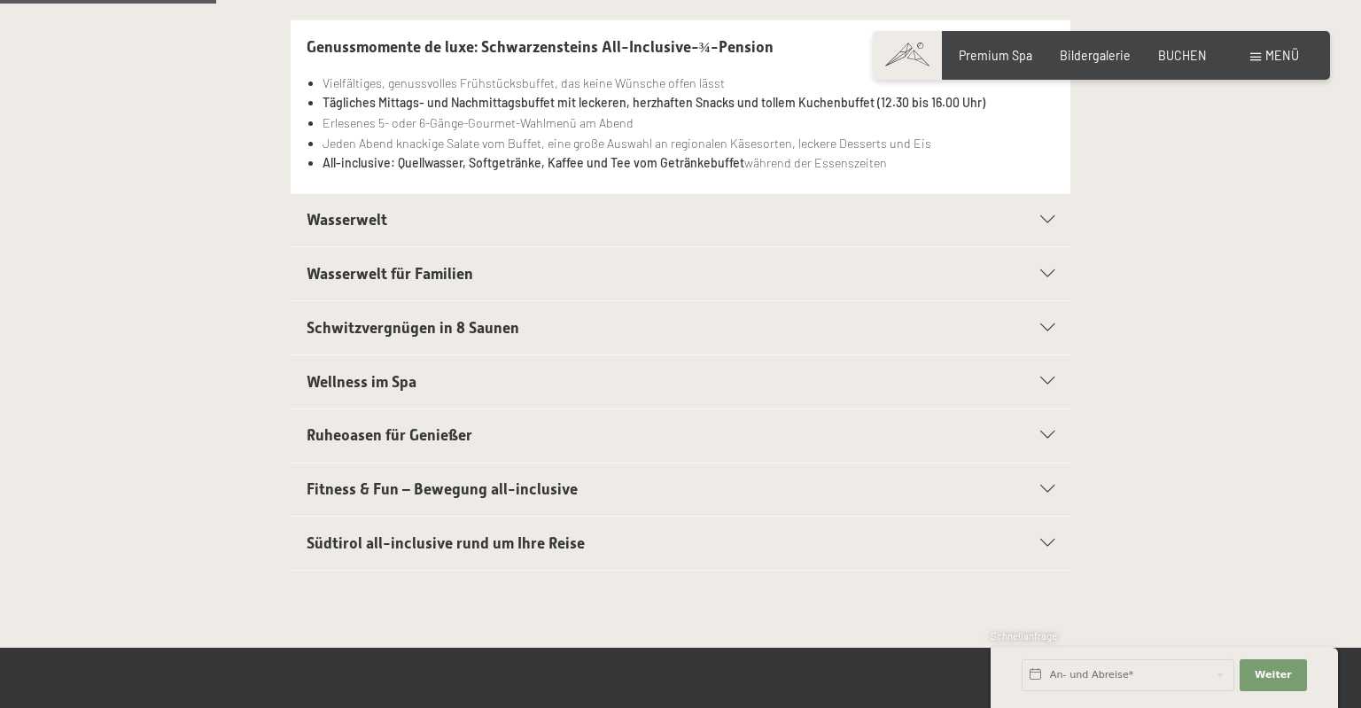
click at [1043, 222] on icon at bounding box center [1047, 220] width 14 height 8
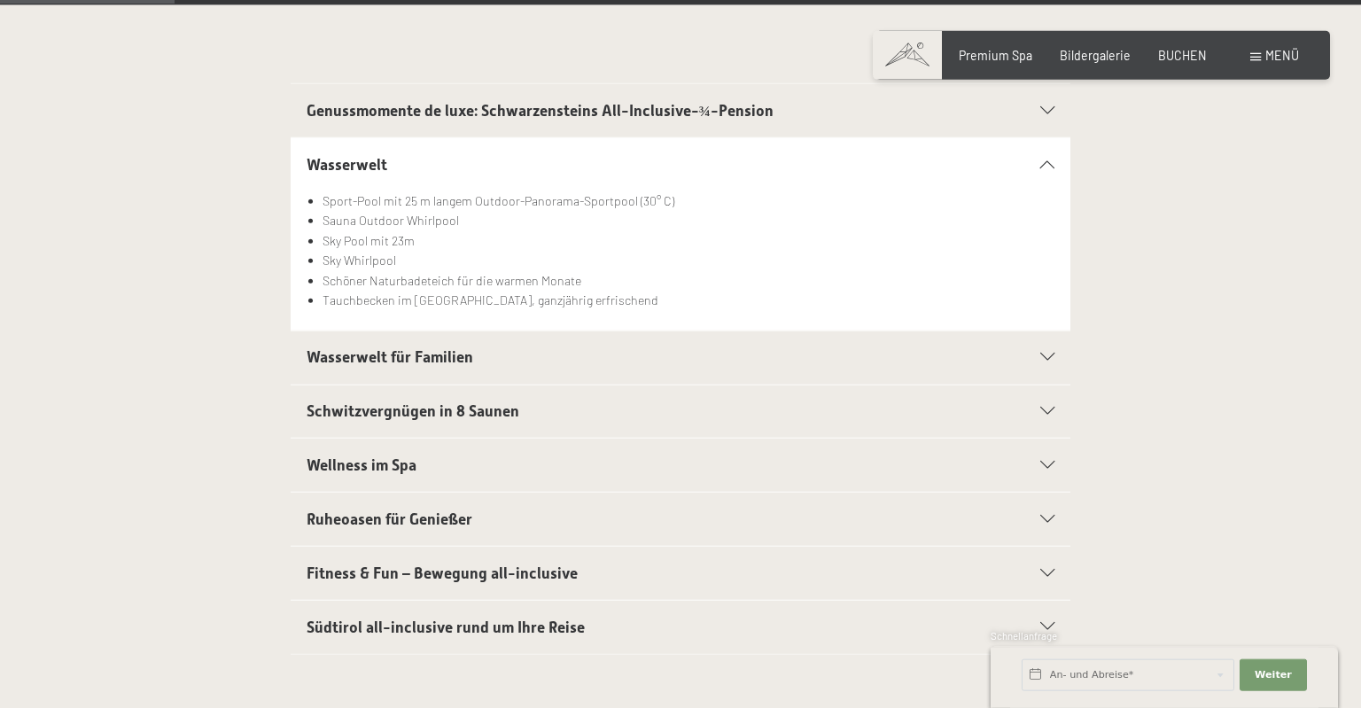
scroll to position [374, 0]
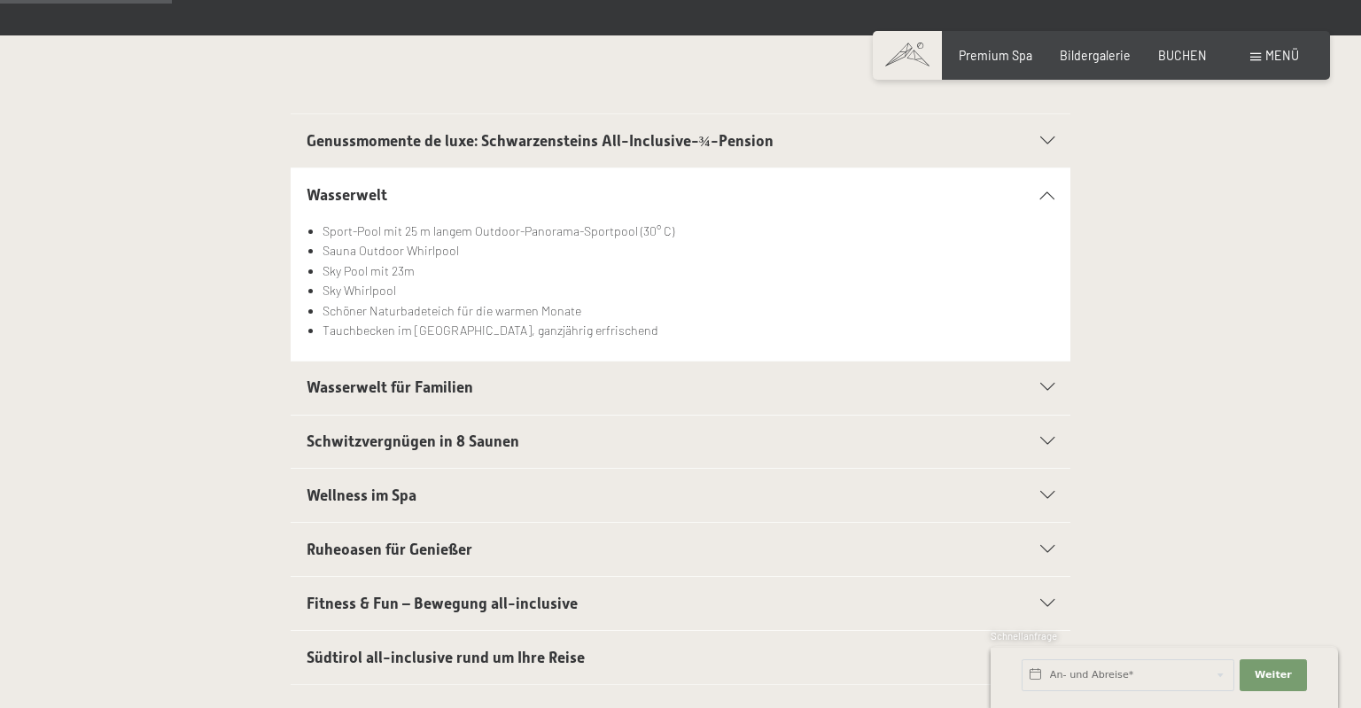
click at [1042, 132] on div "Genussmomente de luxe: Schwarzensteins All-Inclusive-¾-Pension" at bounding box center [681, 140] width 749 height 53
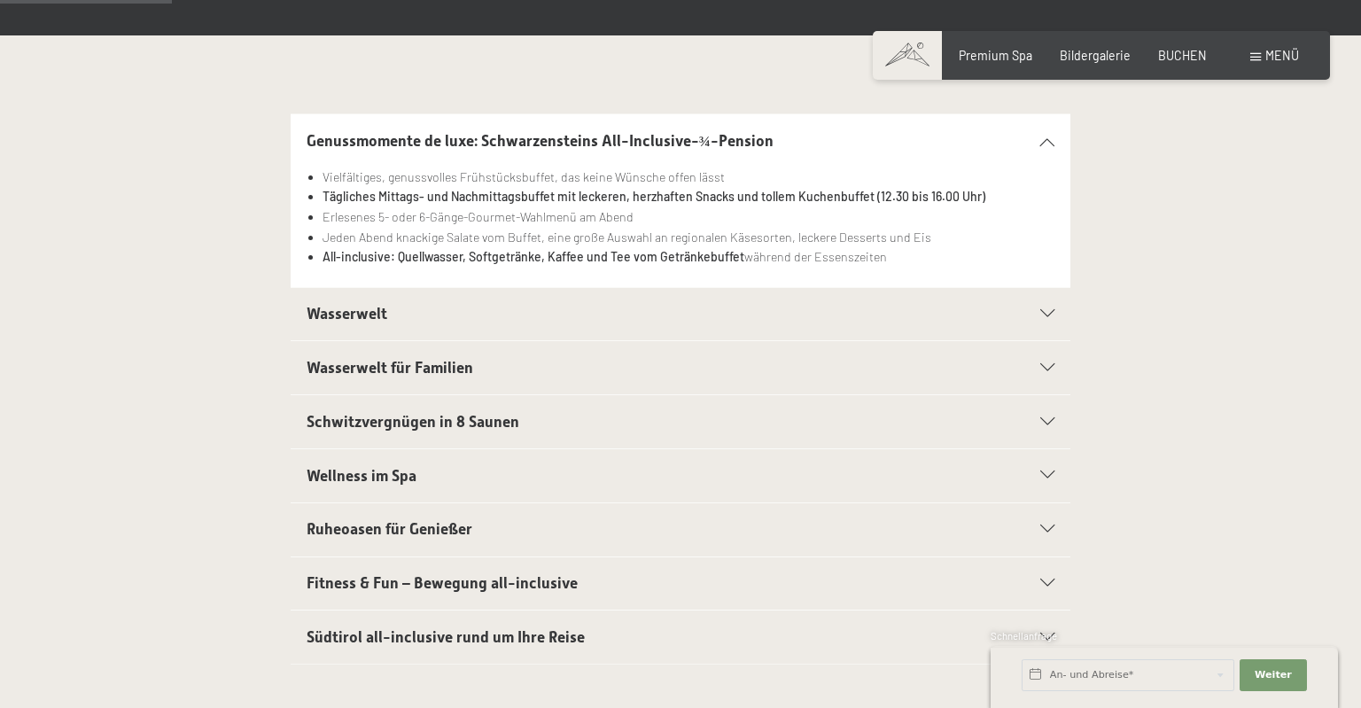
click at [1042, 132] on div "Genussmomente de luxe: Schwarzensteins All-Inclusive-¾-Pension" at bounding box center [681, 140] width 749 height 53
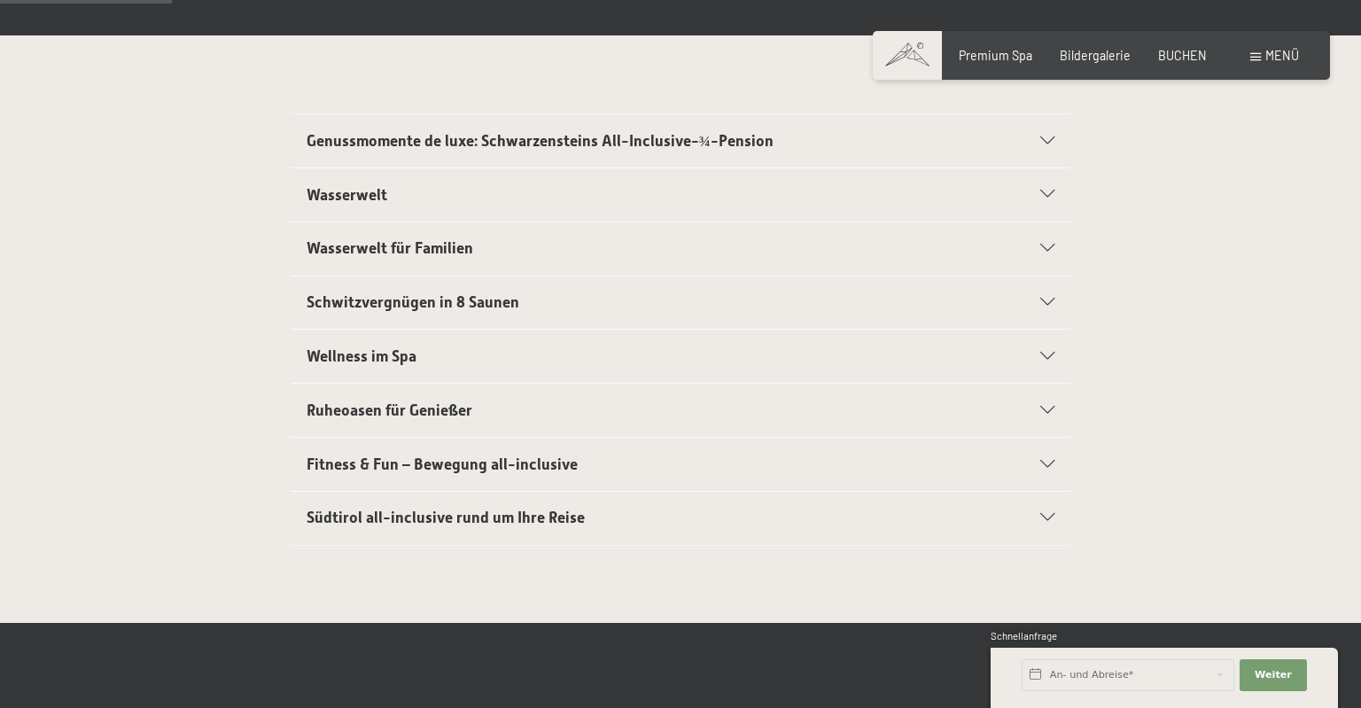
click at [1042, 208] on div "Wasserwelt" at bounding box center [681, 194] width 749 height 53
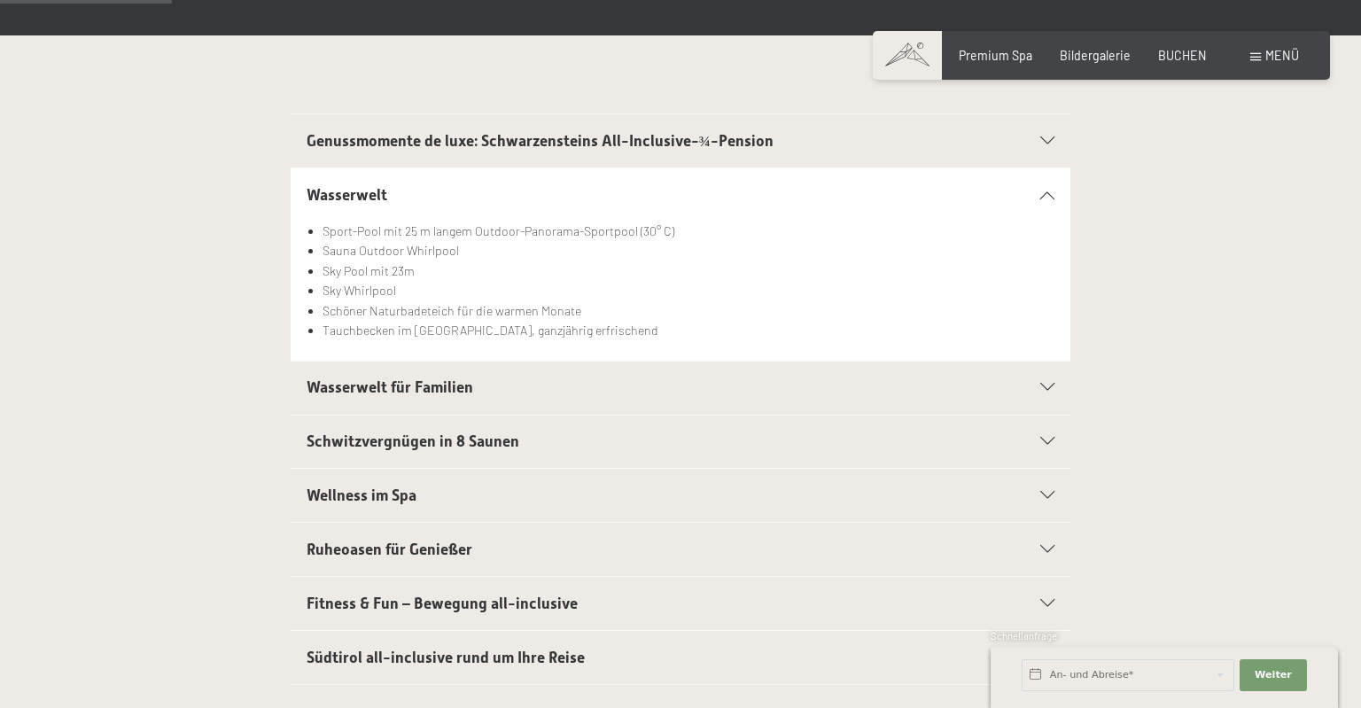
click at [1042, 208] on div "Wasserwelt" at bounding box center [681, 194] width 749 height 53
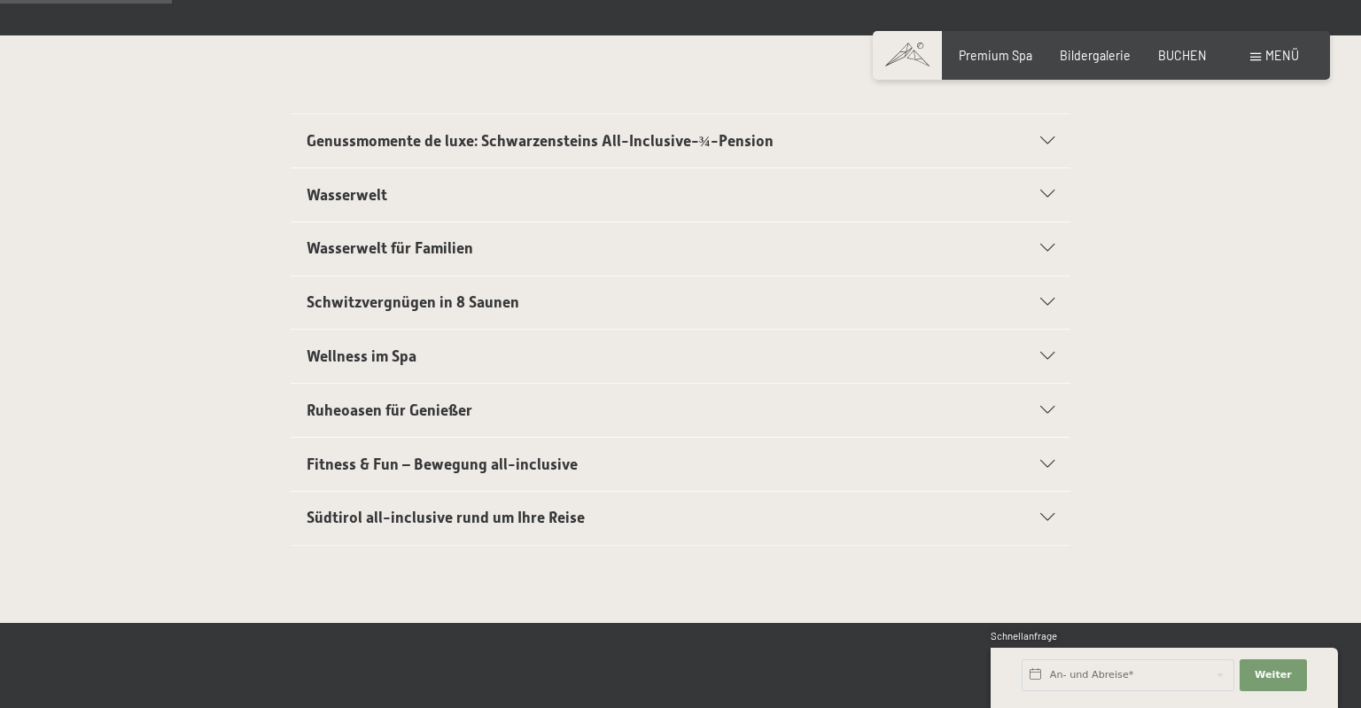
click at [1037, 253] on div "Wasserwelt für Familien" at bounding box center [681, 248] width 749 height 53
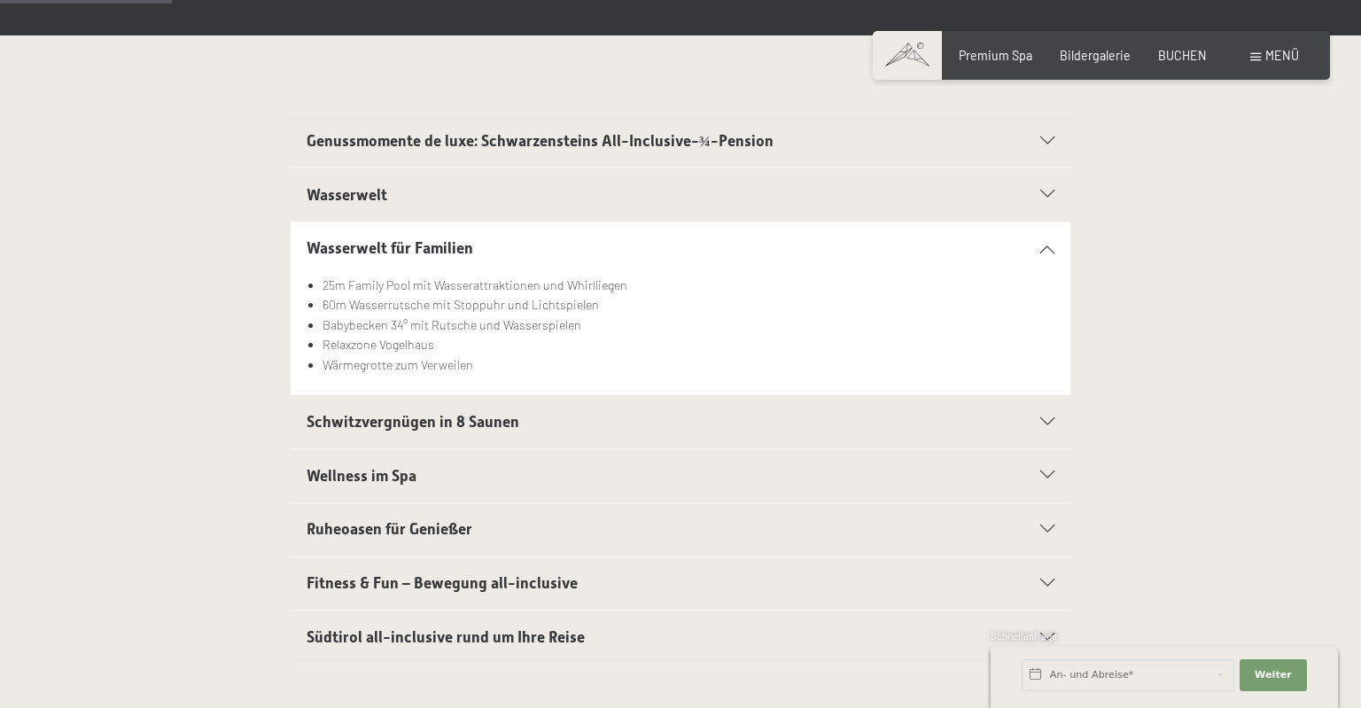
click at [1037, 253] on div "Wasserwelt für Familien" at bounding box center [681, 248] width 749 height 53
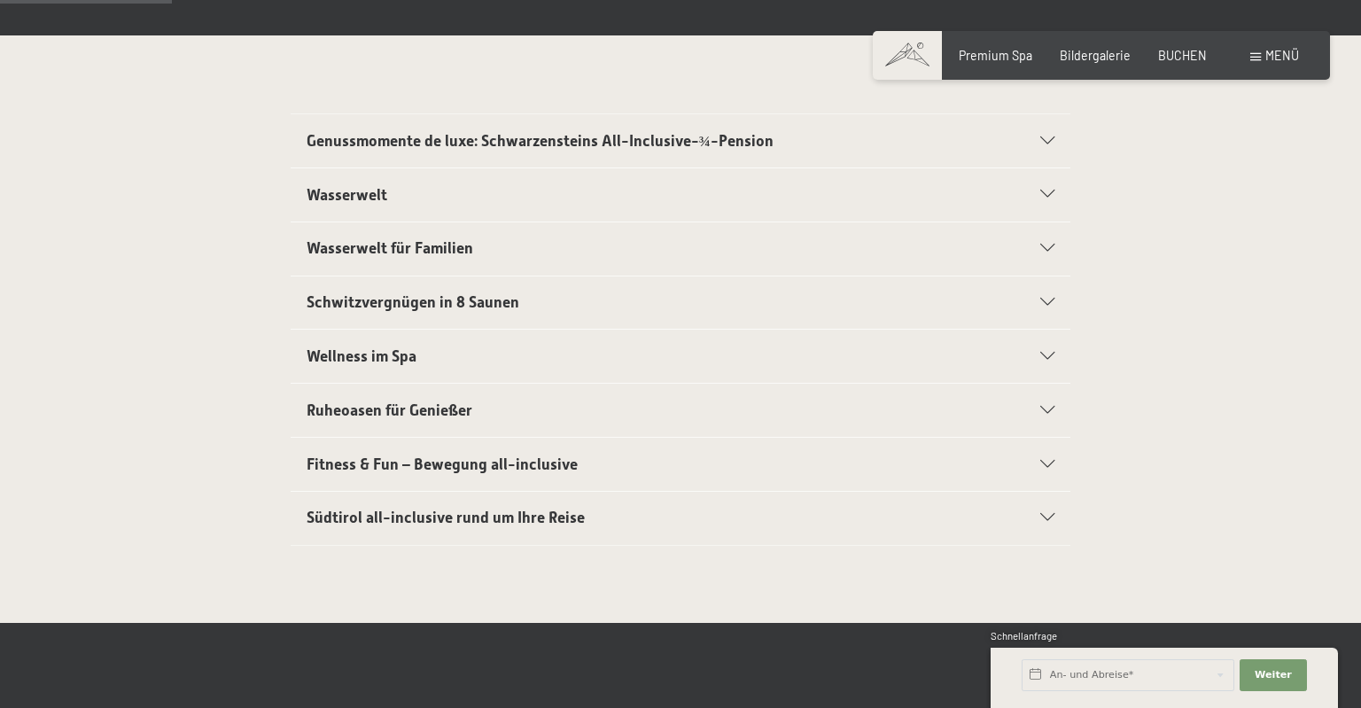
click at [1032, 299] on div at bounding box center [1038, 303] width 34 height 8
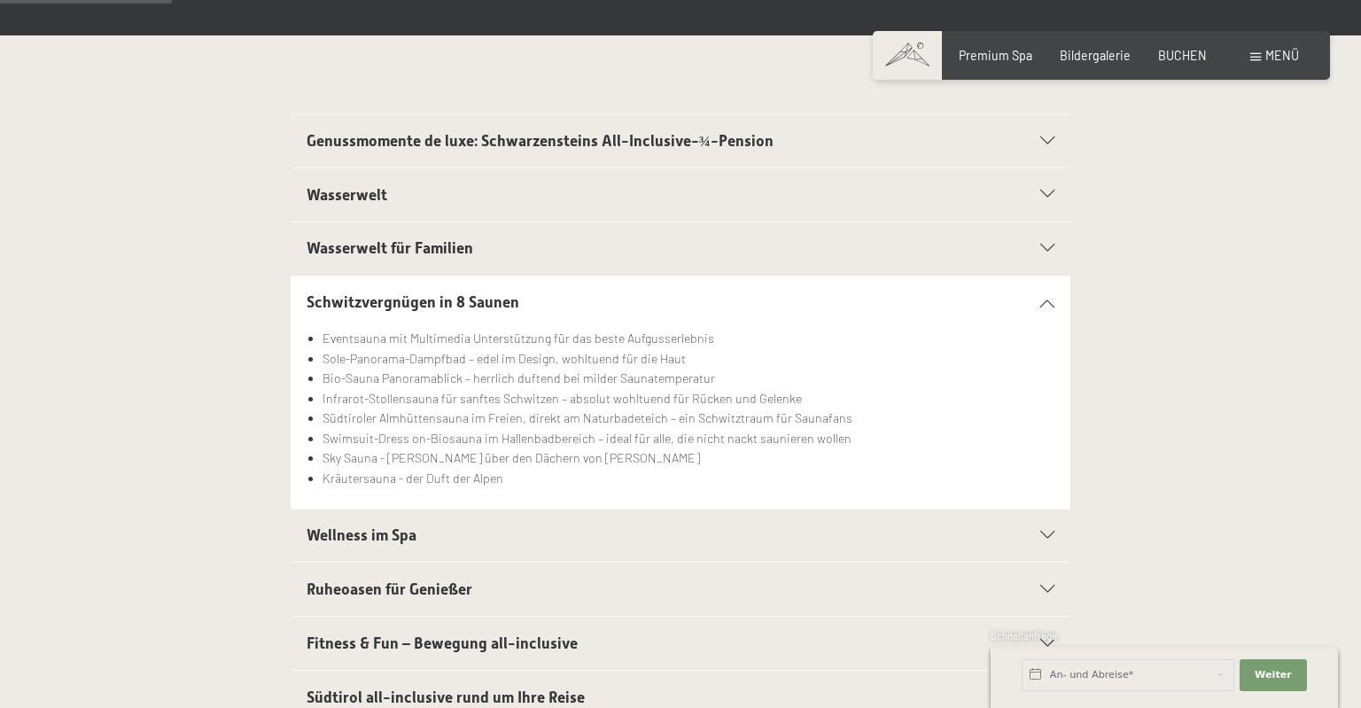
click at [1032, 297] on div "Schwitzvergnügen in 8 Saunen" at bounding box center [681, 302] width 749 height 53
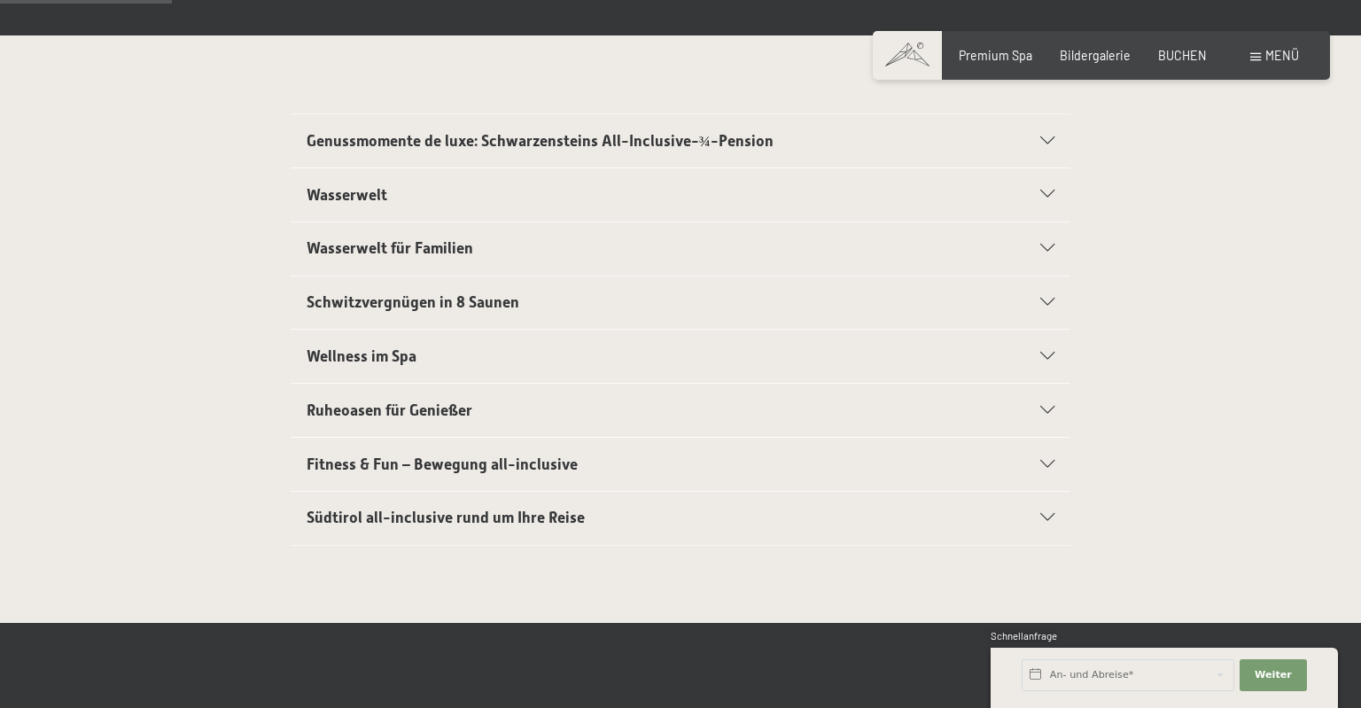
click at [1039, 365] on div "Wellness im Spa" at bounding box center [681, 356] width 749 height 53
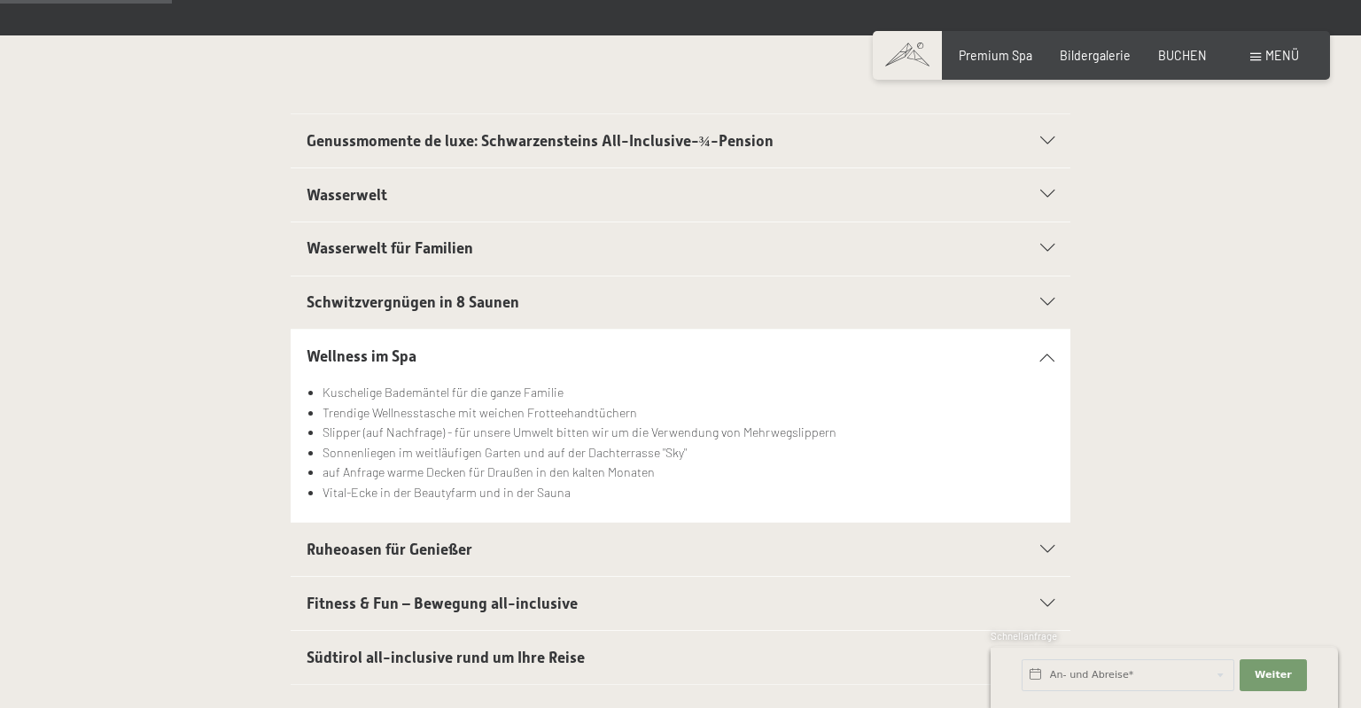
click at [1039, 362] on div "Wellness im Spa" at bounding box center [681, 356] width 749 height 53
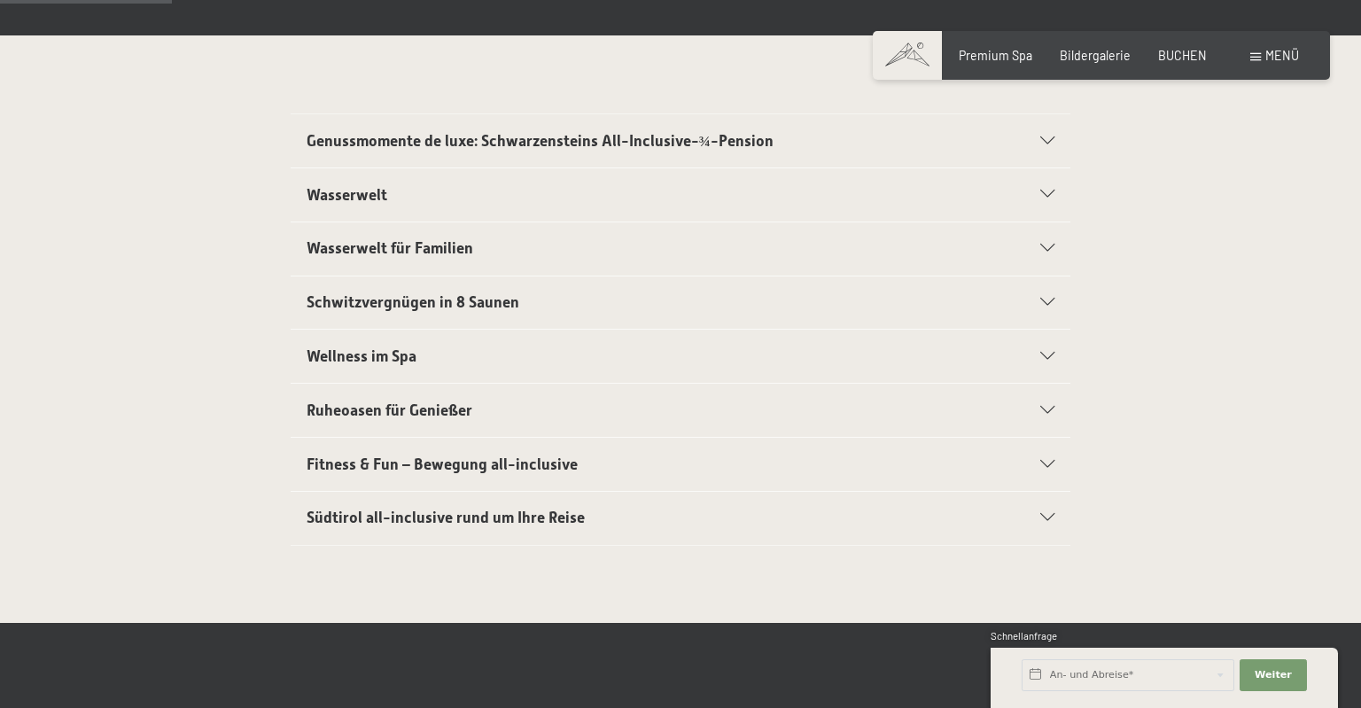
click at [1038, 427] on div "Ruheoasen für Genießer" at bounding box center [681, 410] width 749 height 53
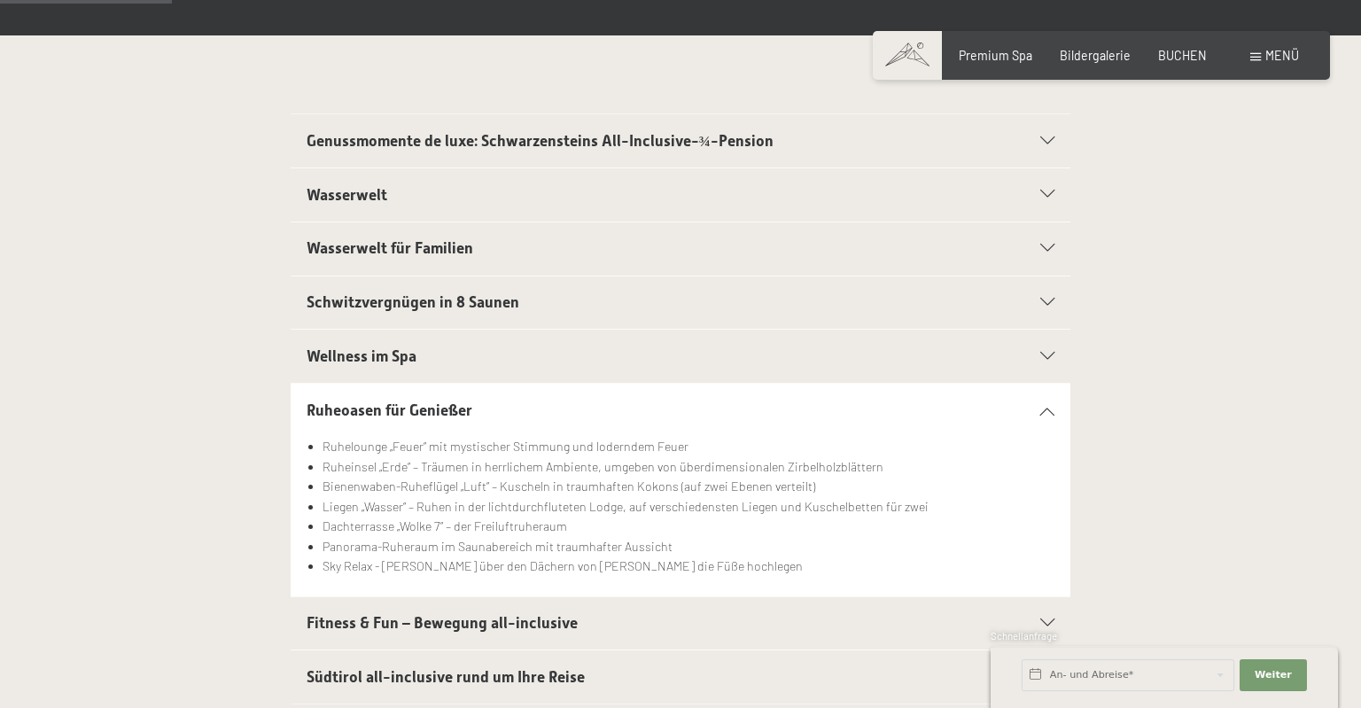
click at [1037, 400] on div "Ruheoasen für Genießer" at bounding box center [681, 410] width 749 height 53
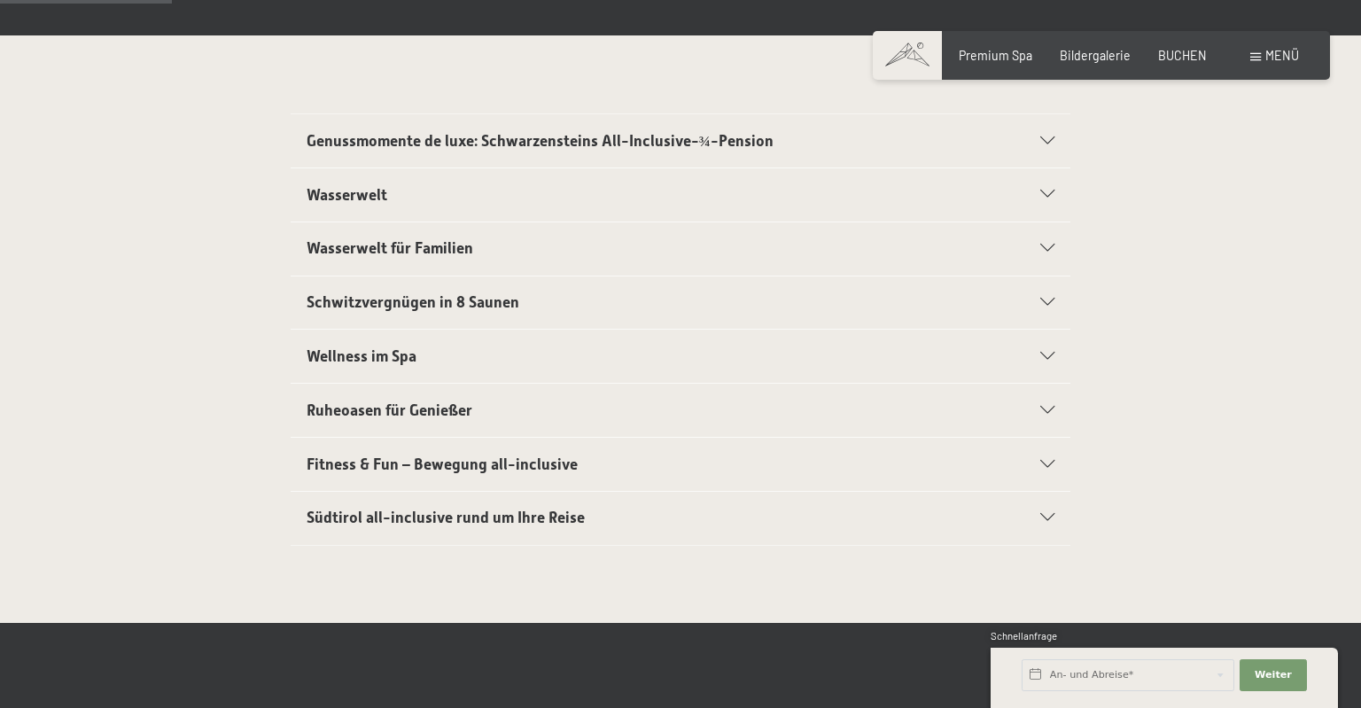
click at [1037, 461] on div at bounding box center [1038, 465] width 34 height 8
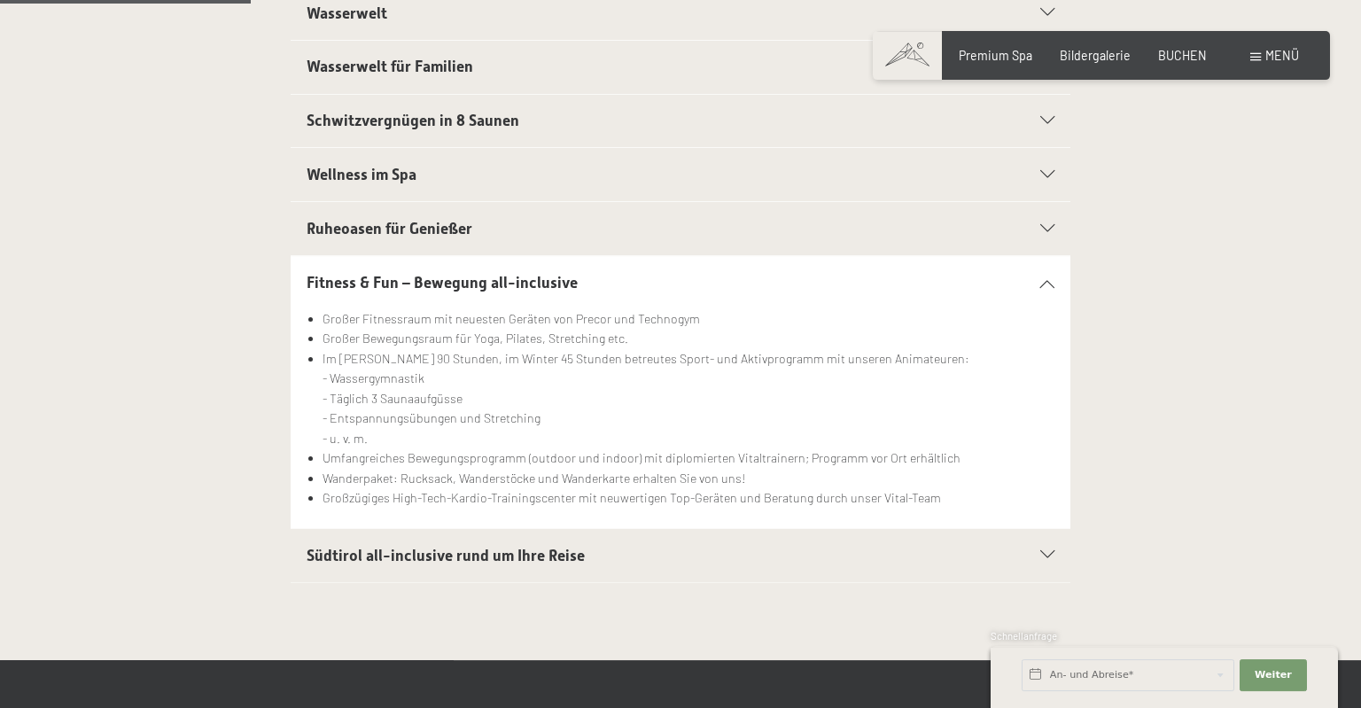
scroll to position [561, 0]
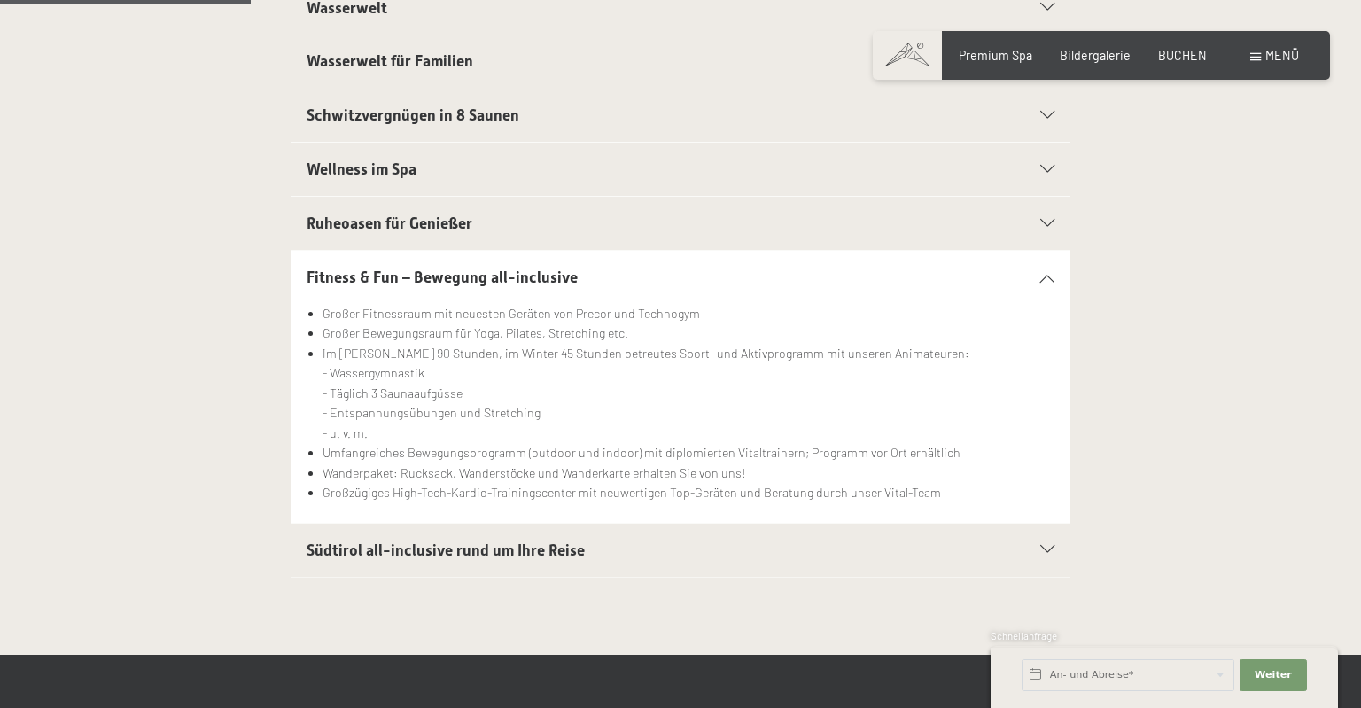
click at [1019, 275] on div "Fitness & Fun – Bewegung all-inclusive" at bounding box center [681, 277] width 749 height 53
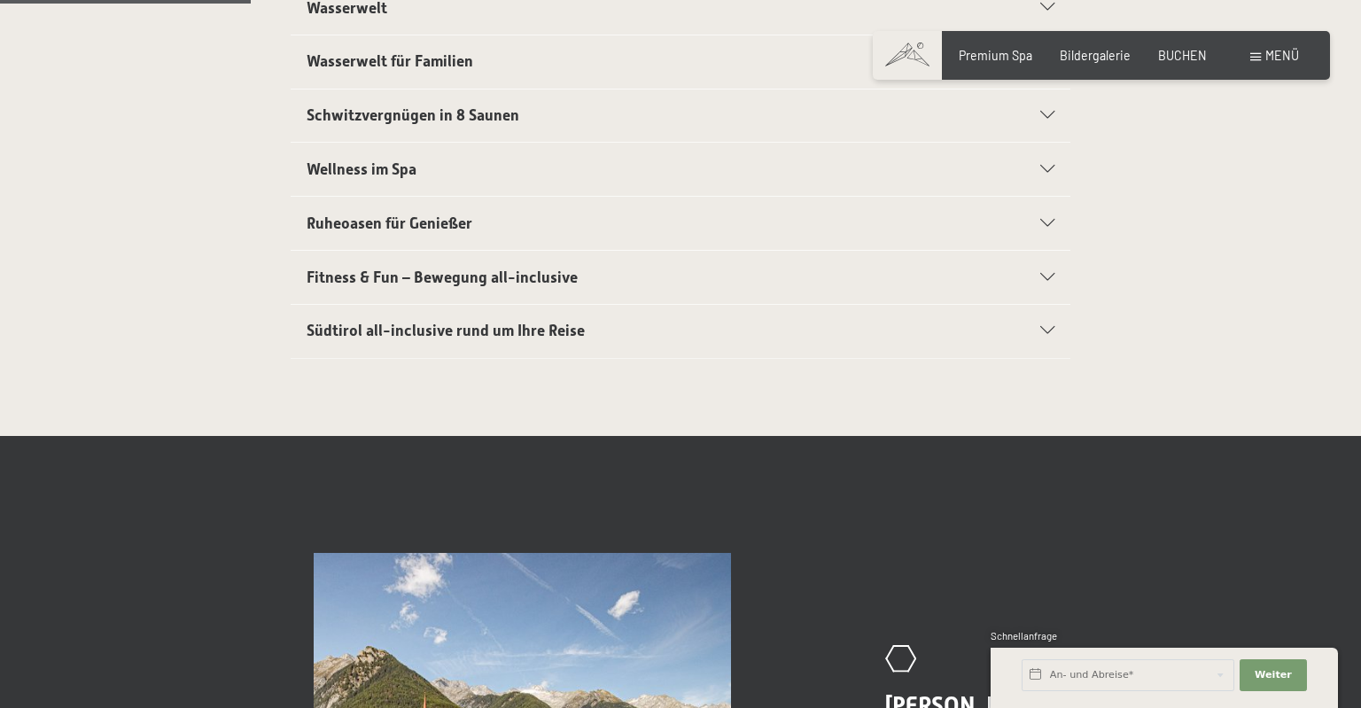
click at [1030, 323] on div "Südtirol all-inclusive rund um Ihre Reise" at bounding box center [681, 331] width 749 height 53
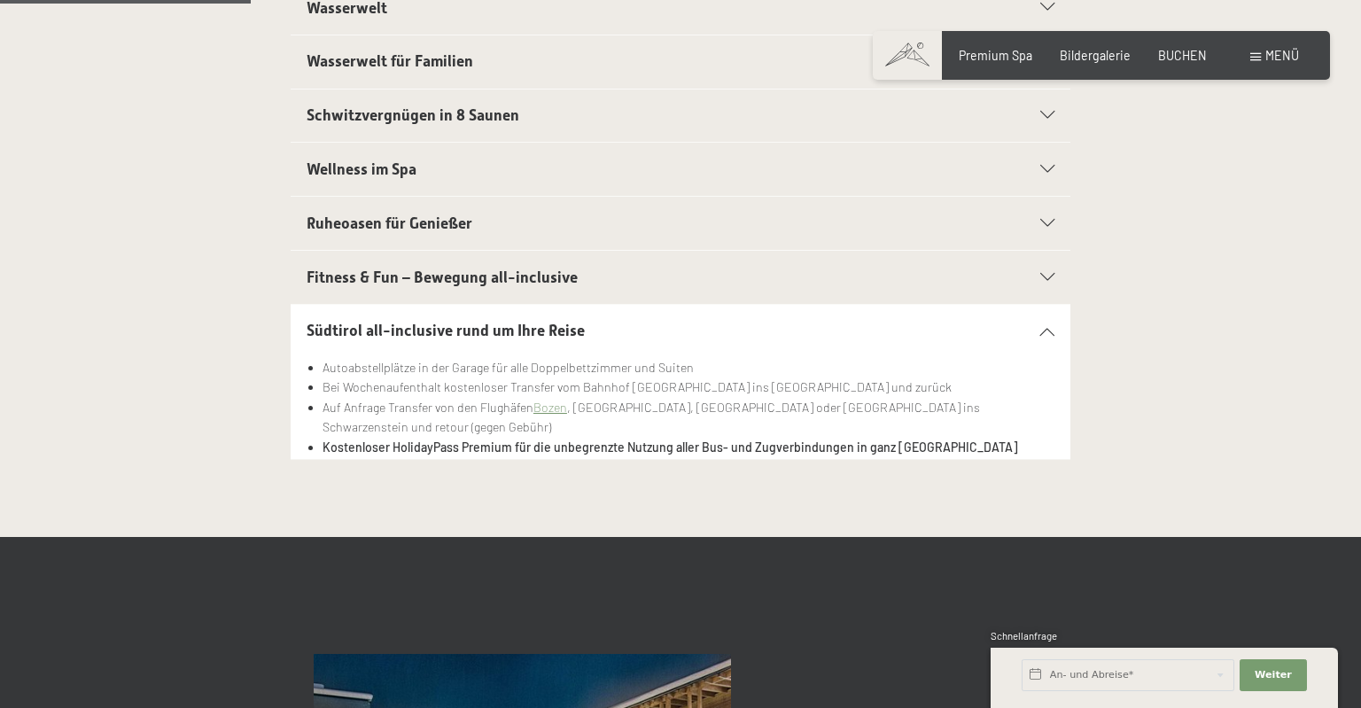
click at [1045, 329] on icon at bounding box center [1047, 331] width 14 height 8
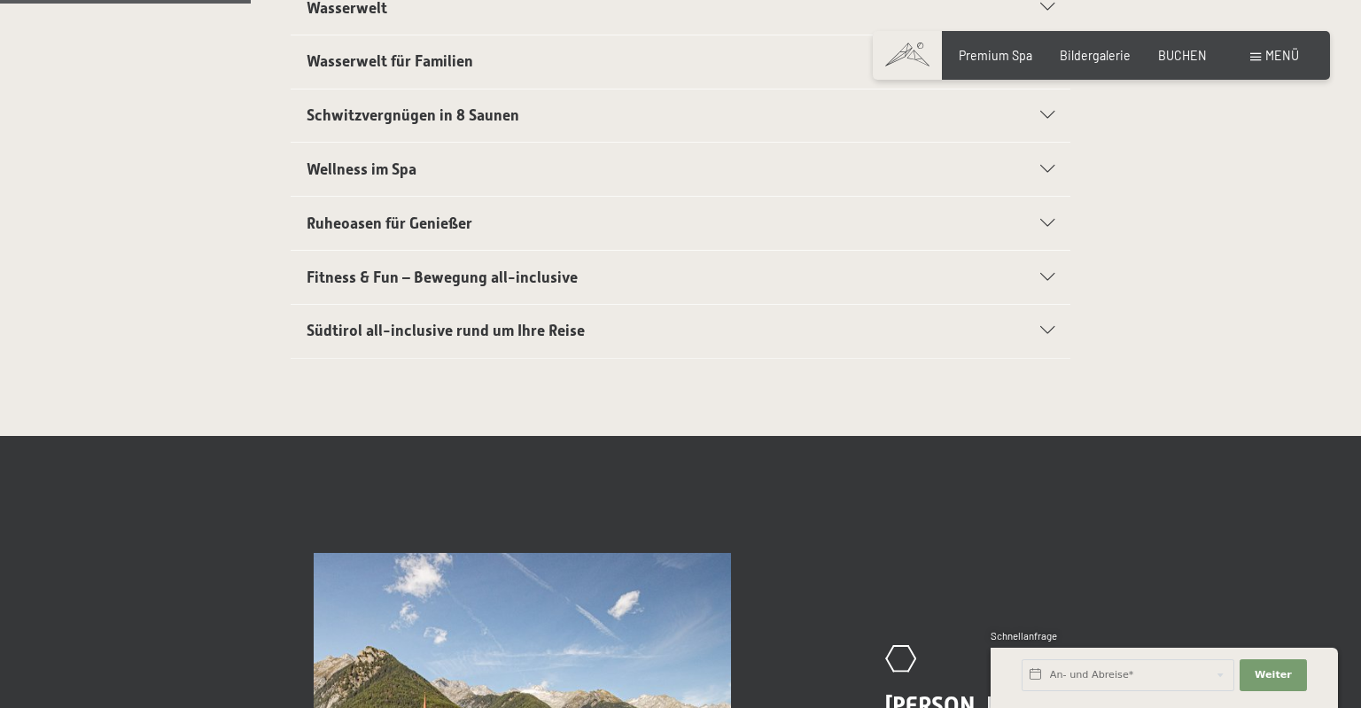
click at [1279, 60] on span "Menü" at bounding box center [1282, 55] width 34 height 15
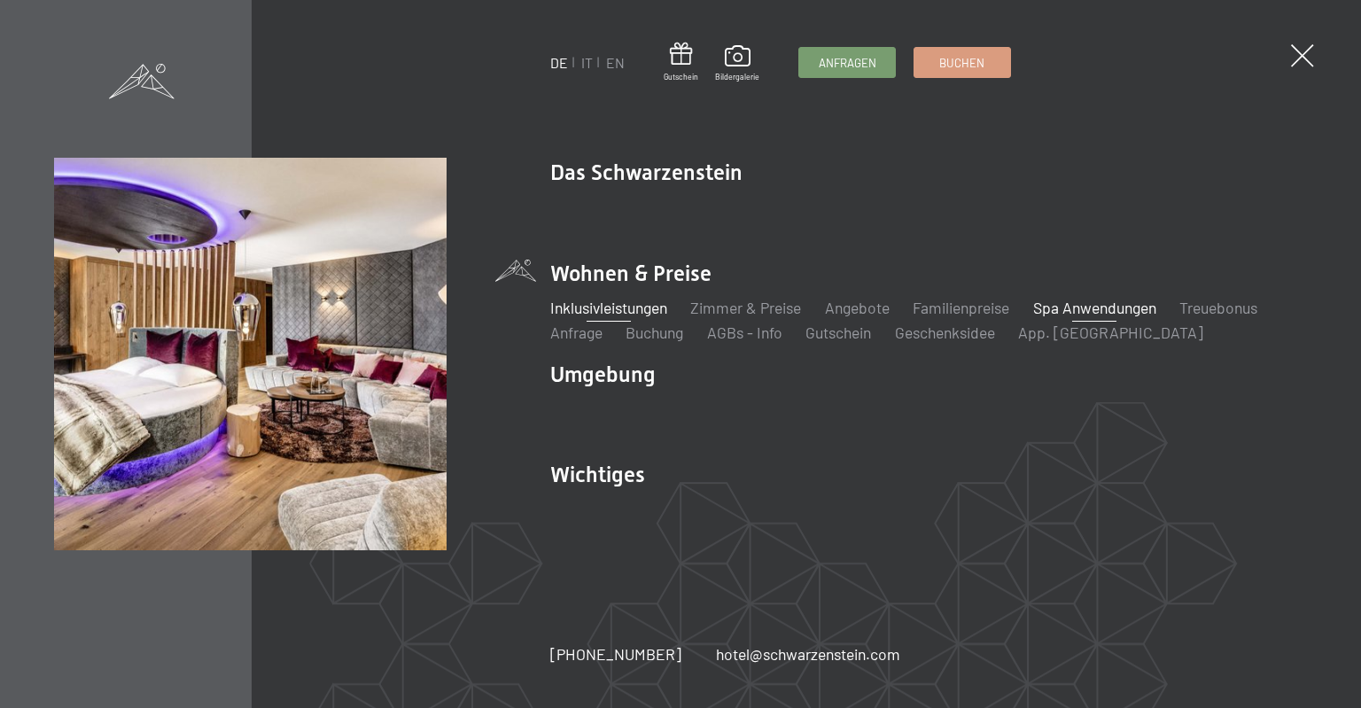
click at [1139, 310] on link "Spa Anwendungen" at bounding box center [1094, 307] width 123 height 19
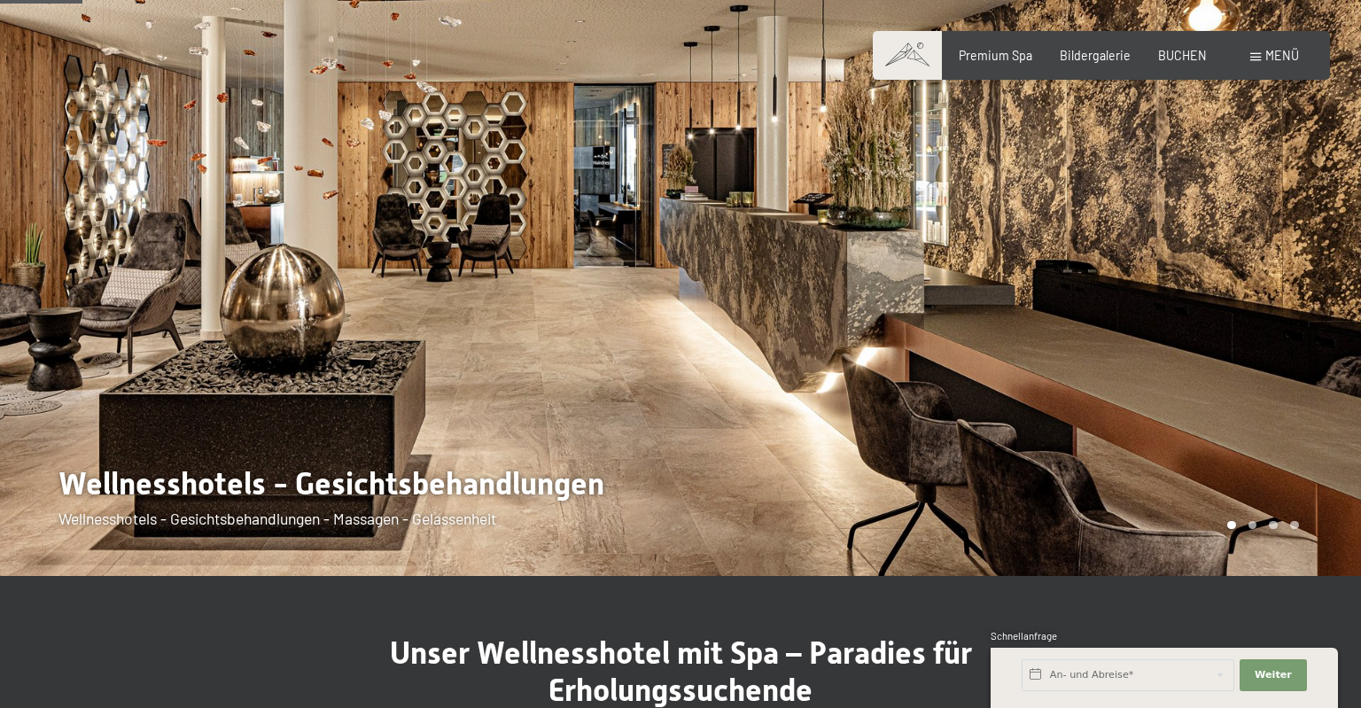
scroll to position [748, 0]
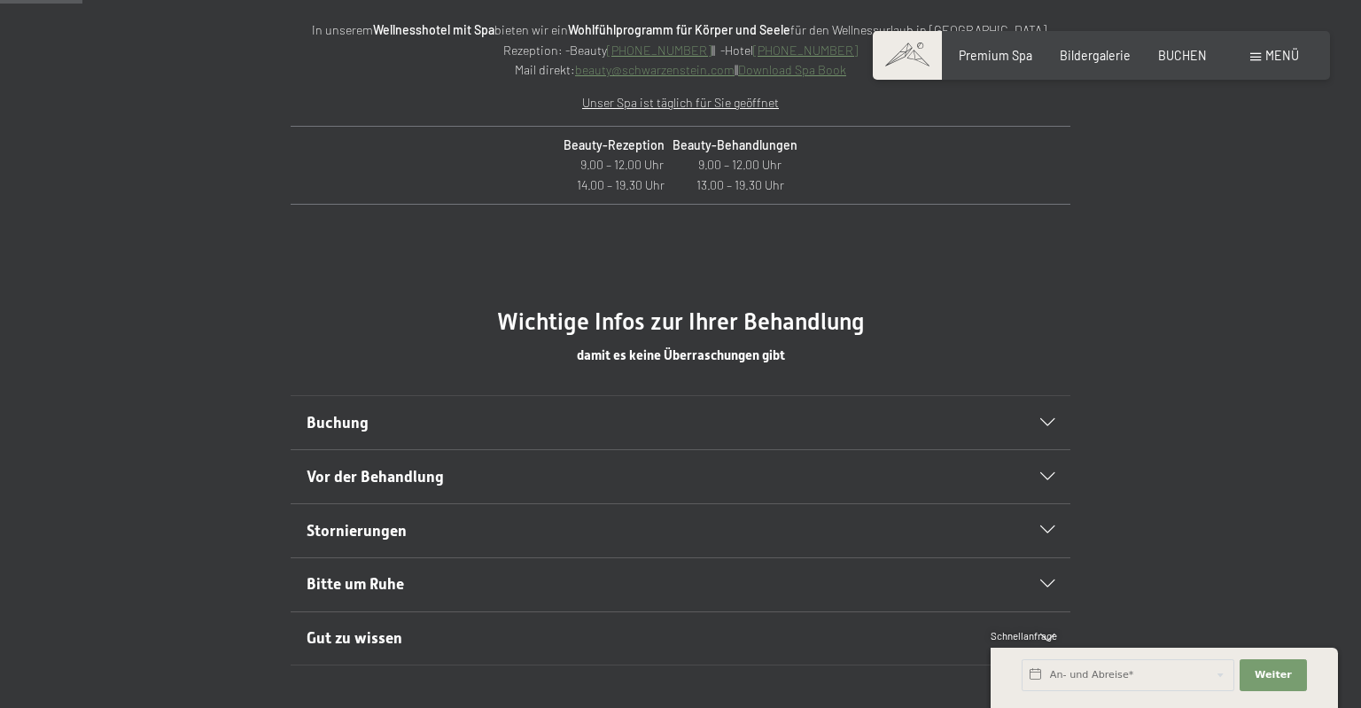
click at [890, 412] on h2 "Buchung" at bounding box center [643, 423] width 673 height 22
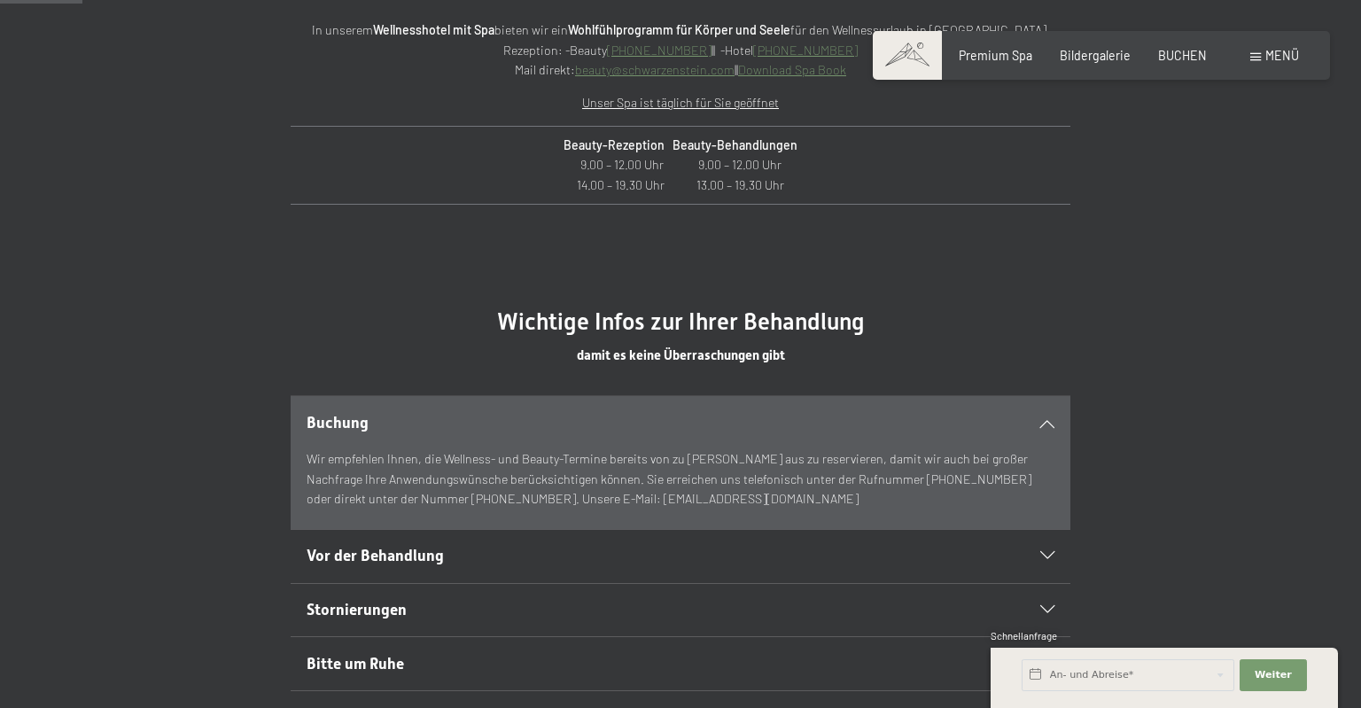
click at [890, 412] on h2 "Buchung" at bounding box center [643, 423] width 673 height 22
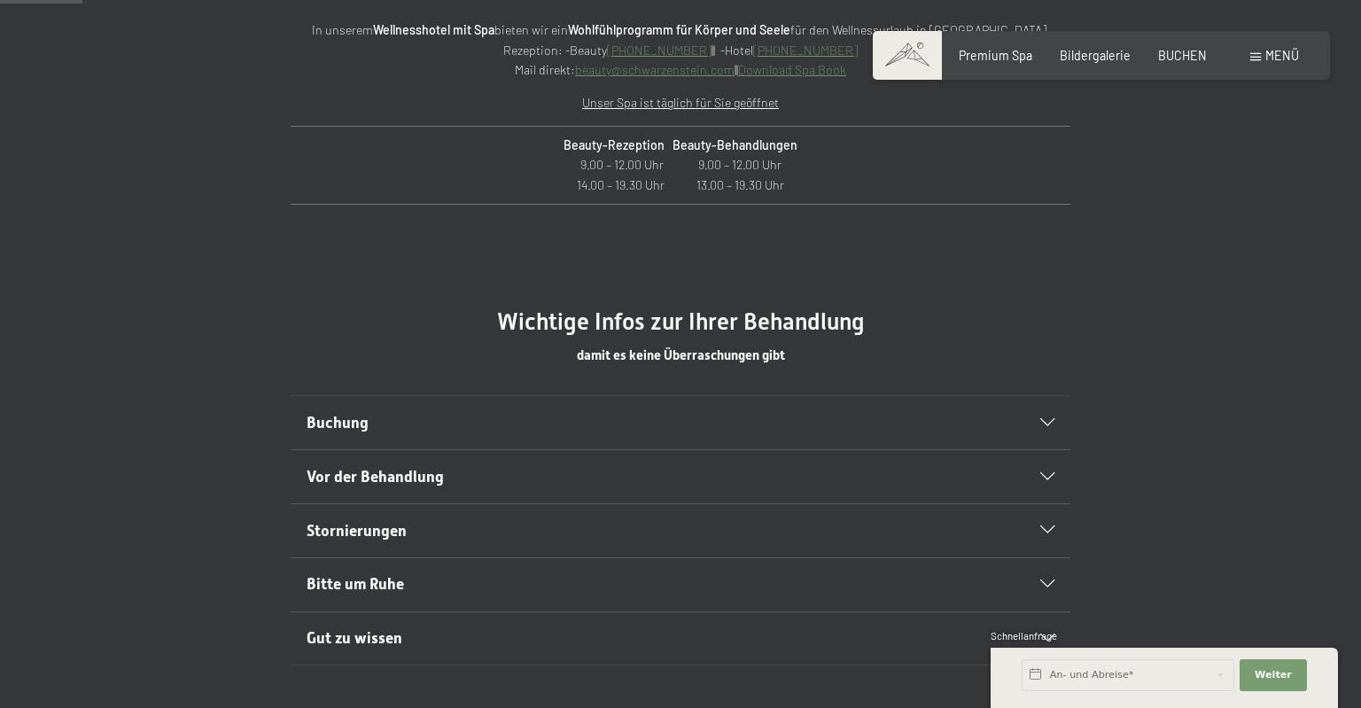
click at [889, 491] on div "Vor der Behandlung" at bounding box center [681, 476] width 749 height 53
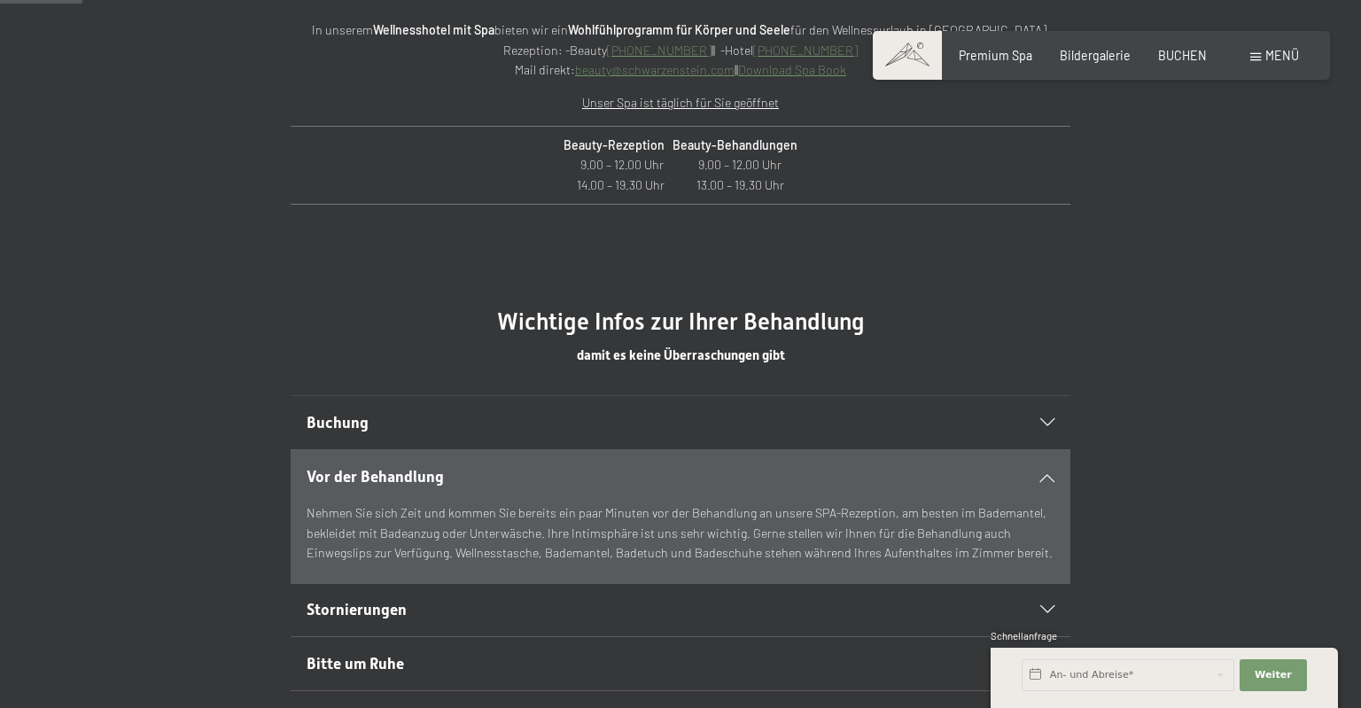
click at [889, 491] on div "Vor der Behandlung" at bounding box center [681, 476] width 749 height 53
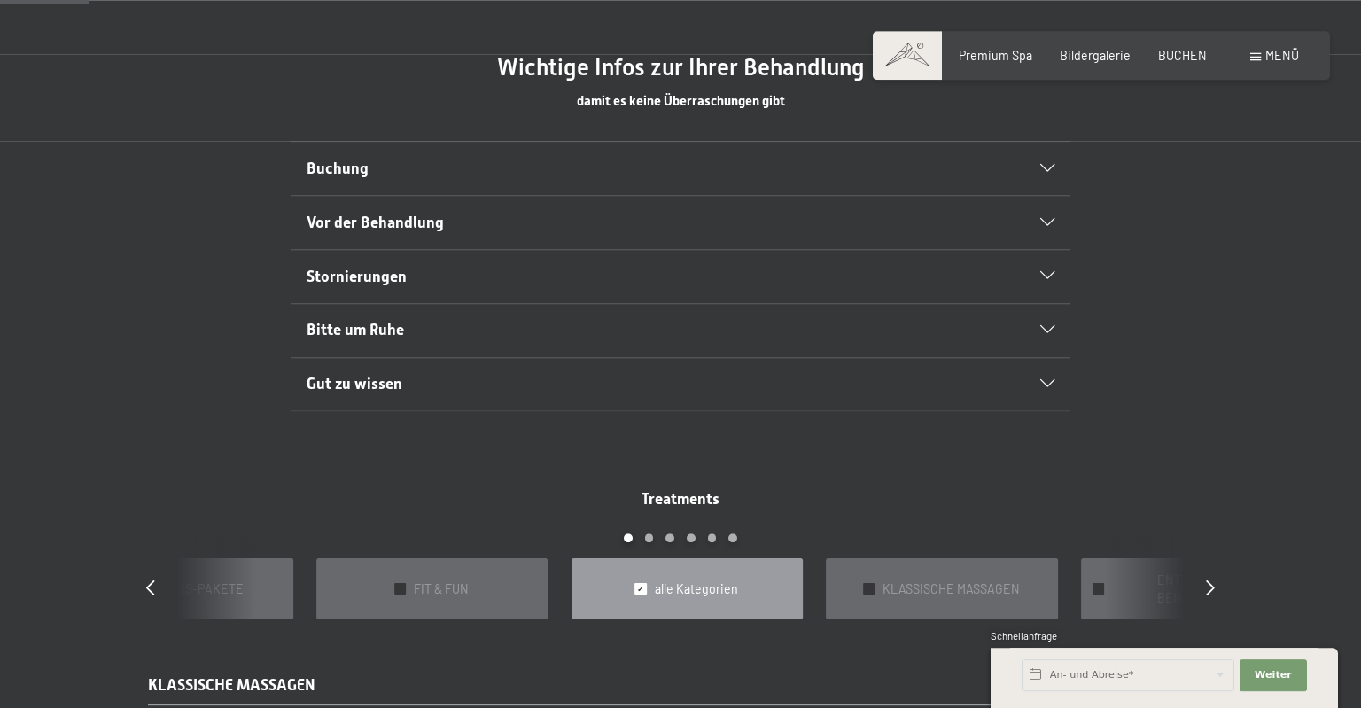
scroll to position [1029, 0]
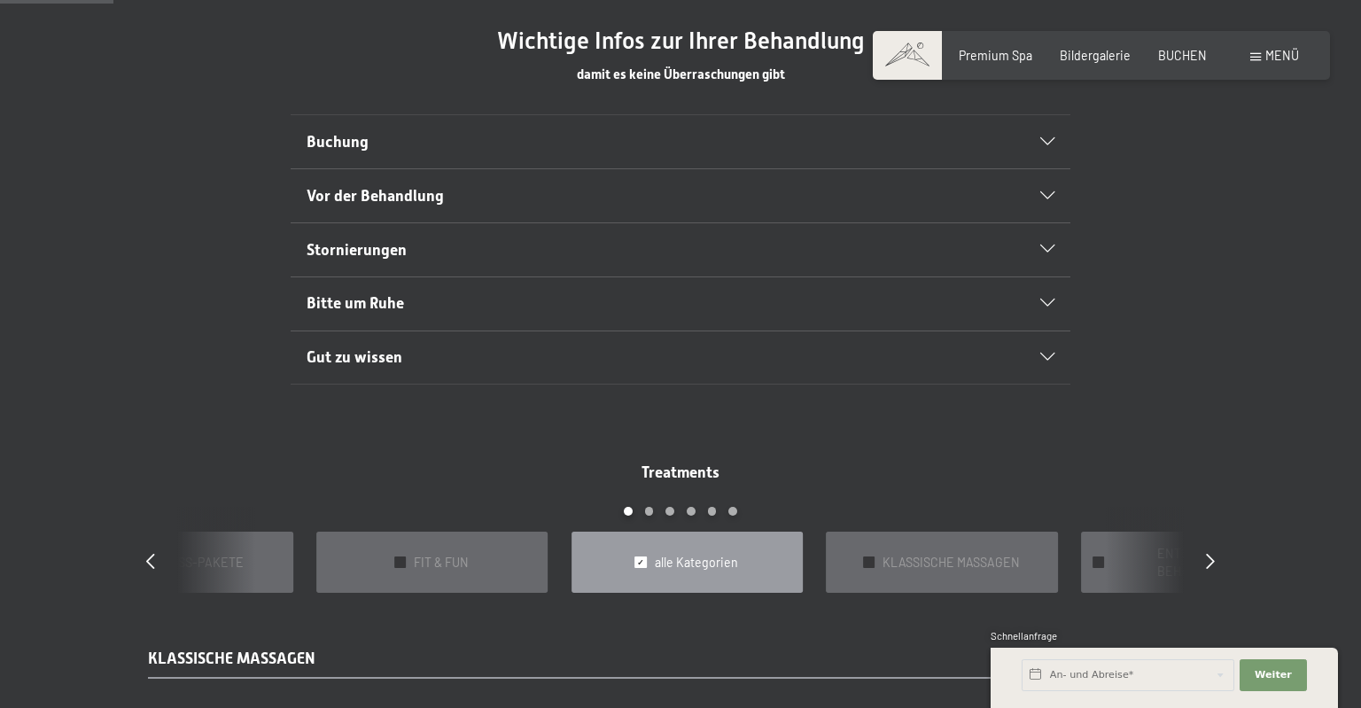
click at [859, 307] on h2 "Bitte um Ruhe" at bounding box center [643, 303] width 673 height 22
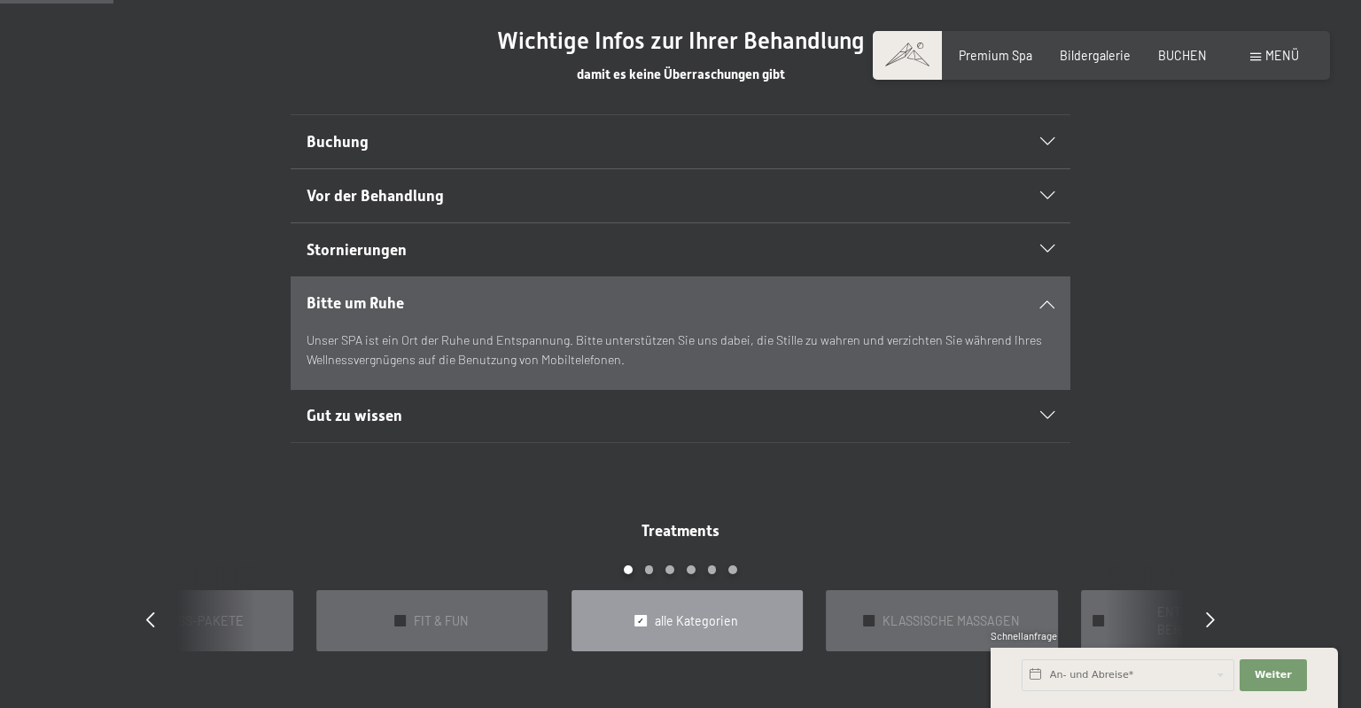
click at [859, 307] on h2 "Bitte um Ruhe" at bounding box center [643, 303] width 673 height 22
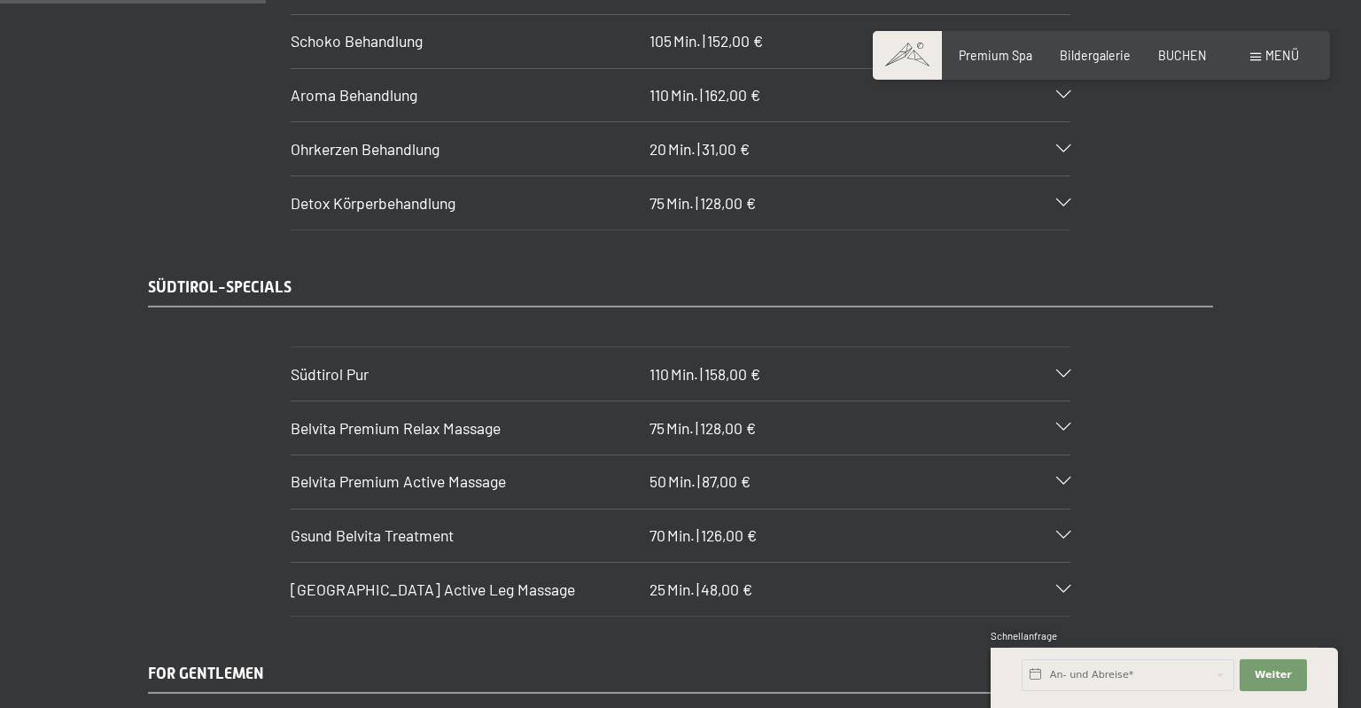
scroll to position [2432, 0]
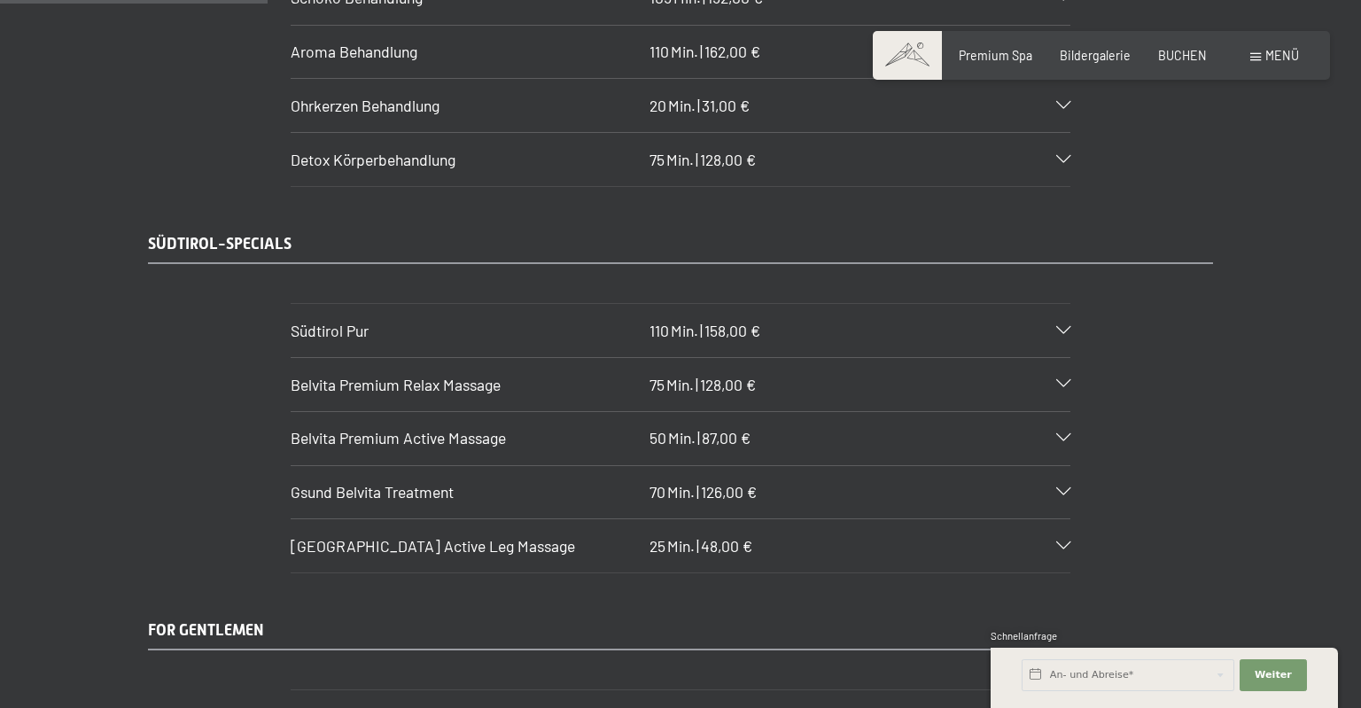
click at [1051, 380] on div at bounding box center [1054, 384] width 34 height 8
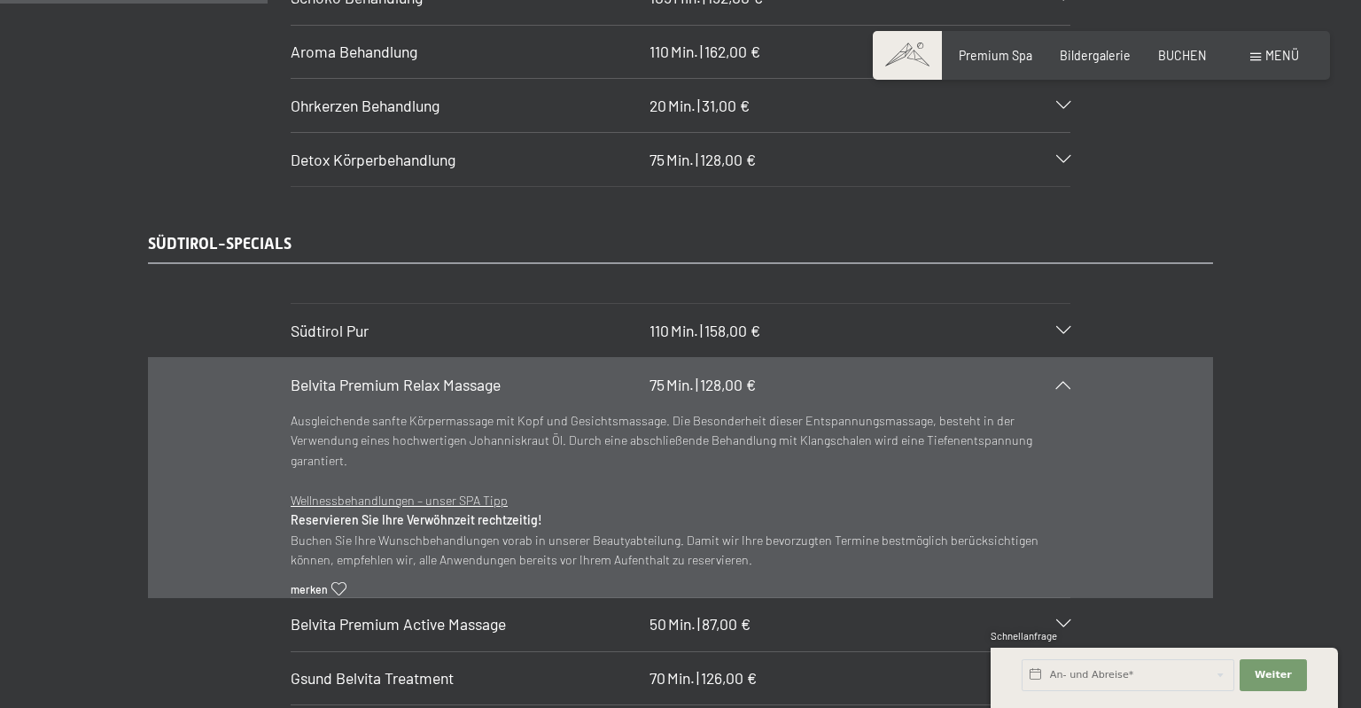
click at [1051, 380] on div at bounding box center [1054, 384] width 34 height 8
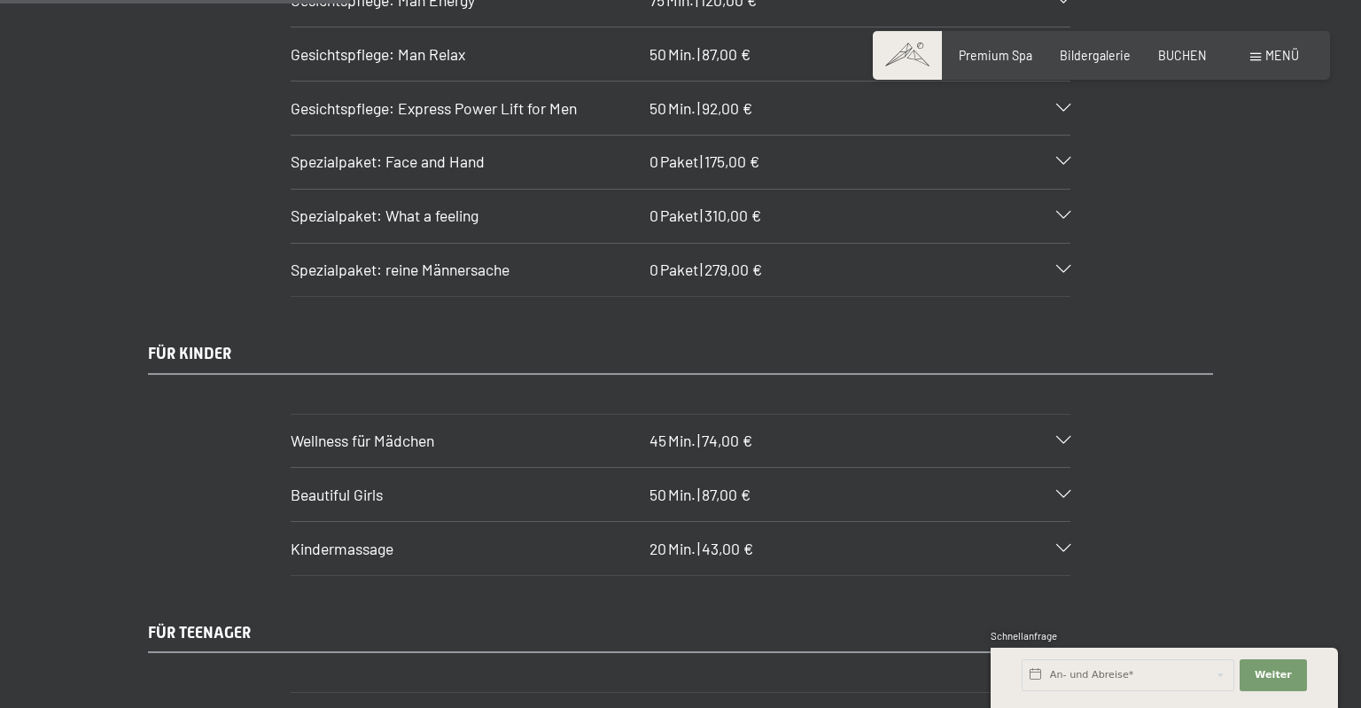
scroll to position [3181, 0]
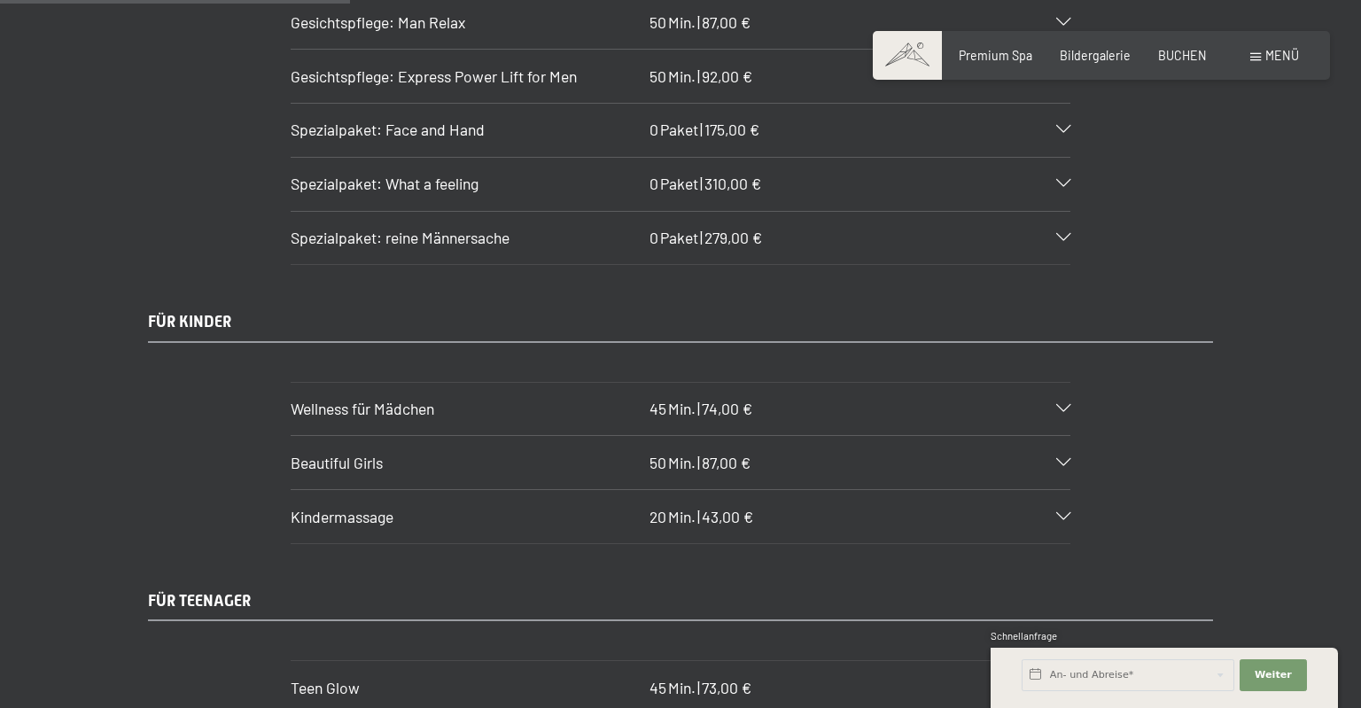
click at [1063, 405] on icon at bounding box center [1063, 409] width 14 height 8
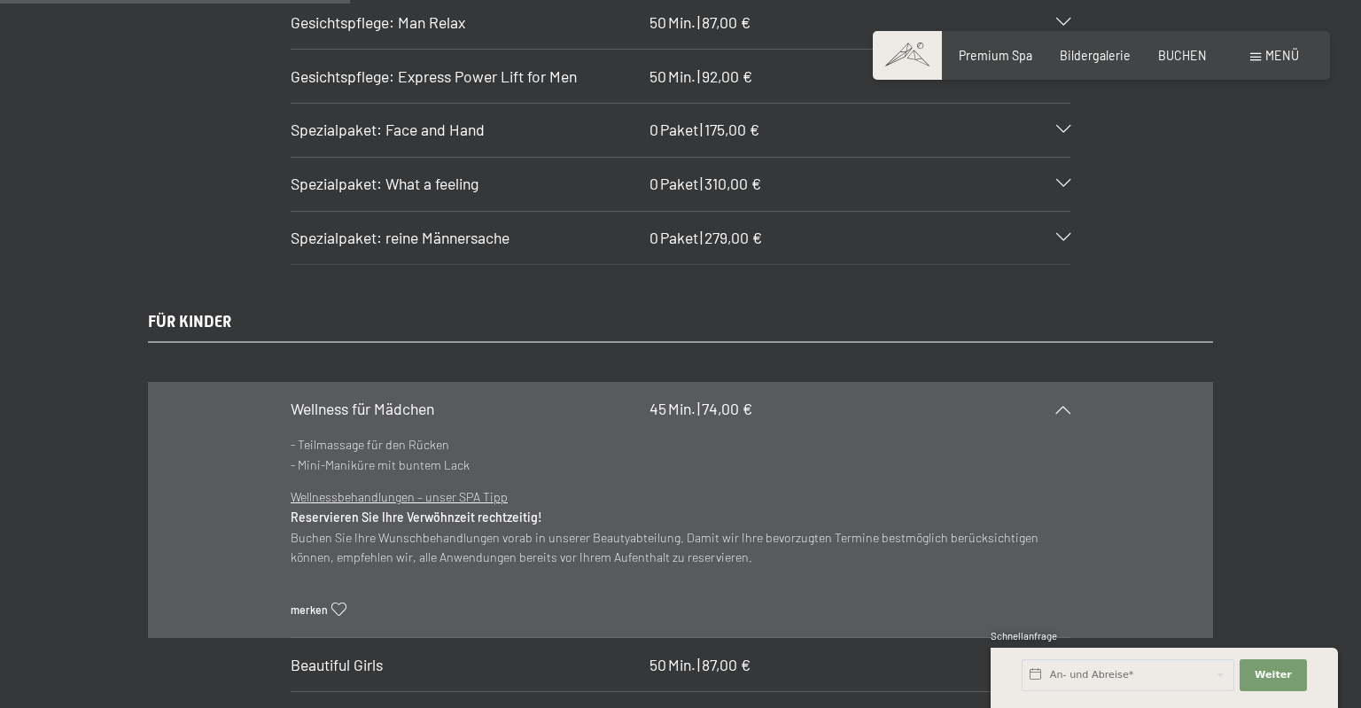
click at [1063, 405] on icon at bounding box center [1063, 409] width 14 height 8
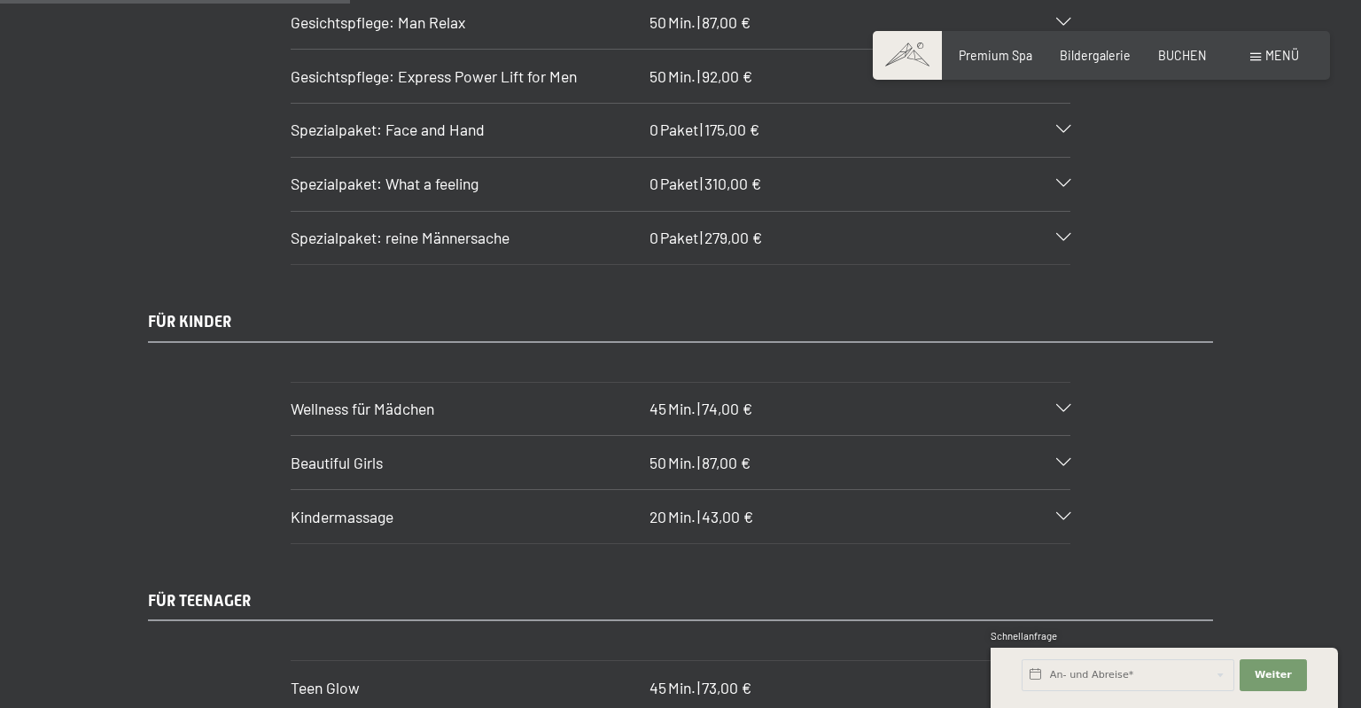
click at [1051, 436] on div "Beautiful Girls 50 Min. | 87,00 €" at bounding box center [681, 462] width 780 height 53
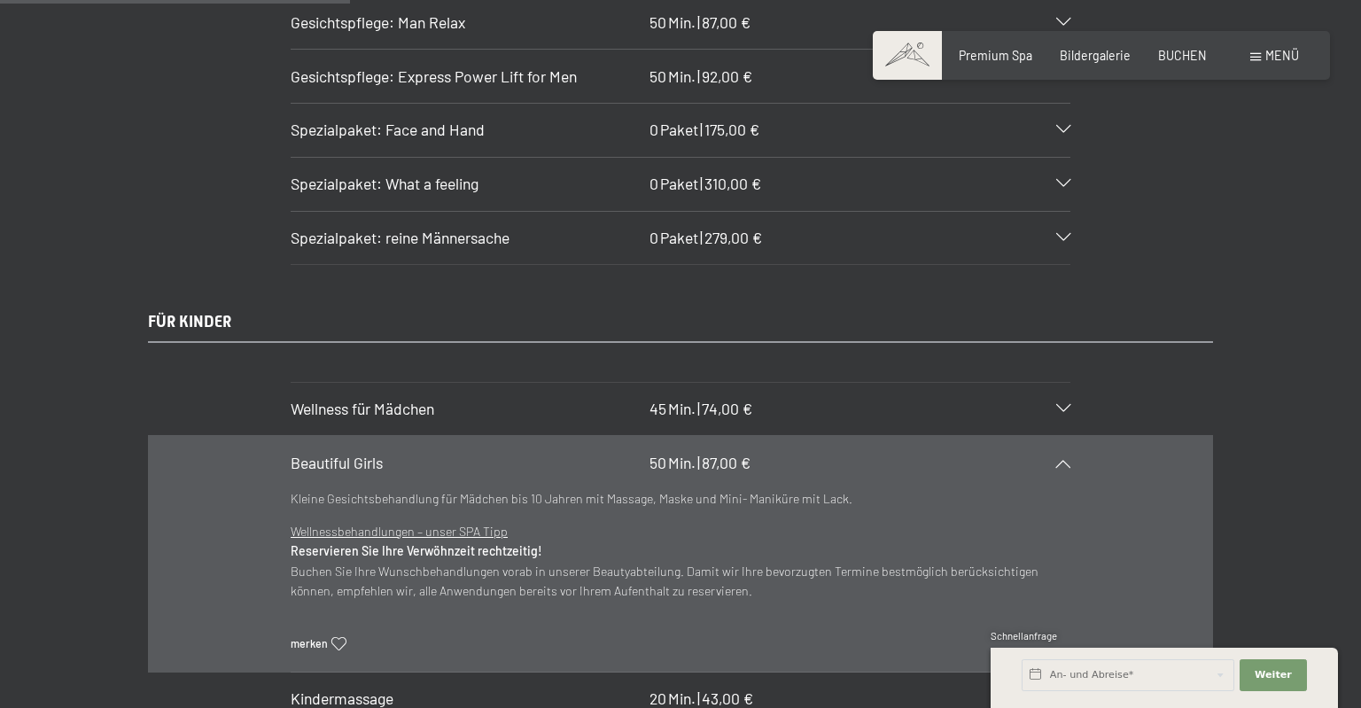
click at [1051, 436] on div "Beautiful Girls 50 Min. | 87,00 €" at bounding box center [681, 462] width 780 height 53
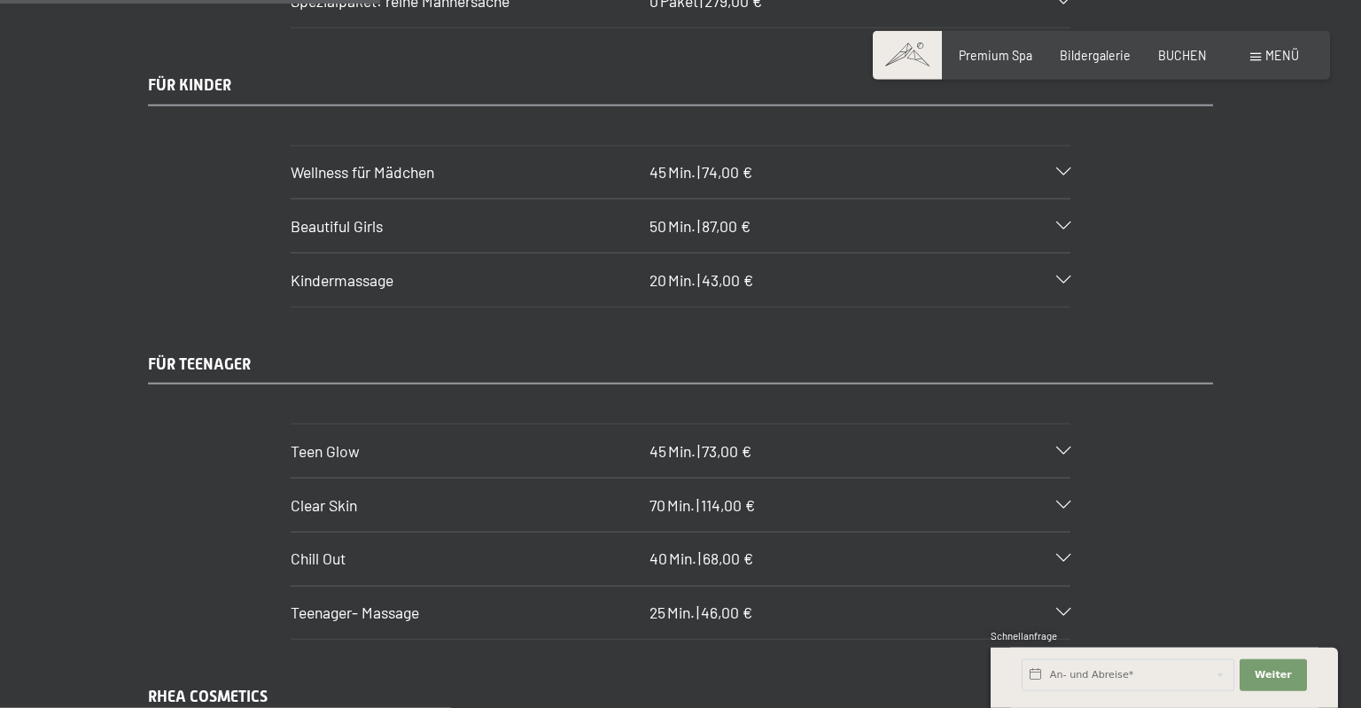
scroll to position [3462, 0]
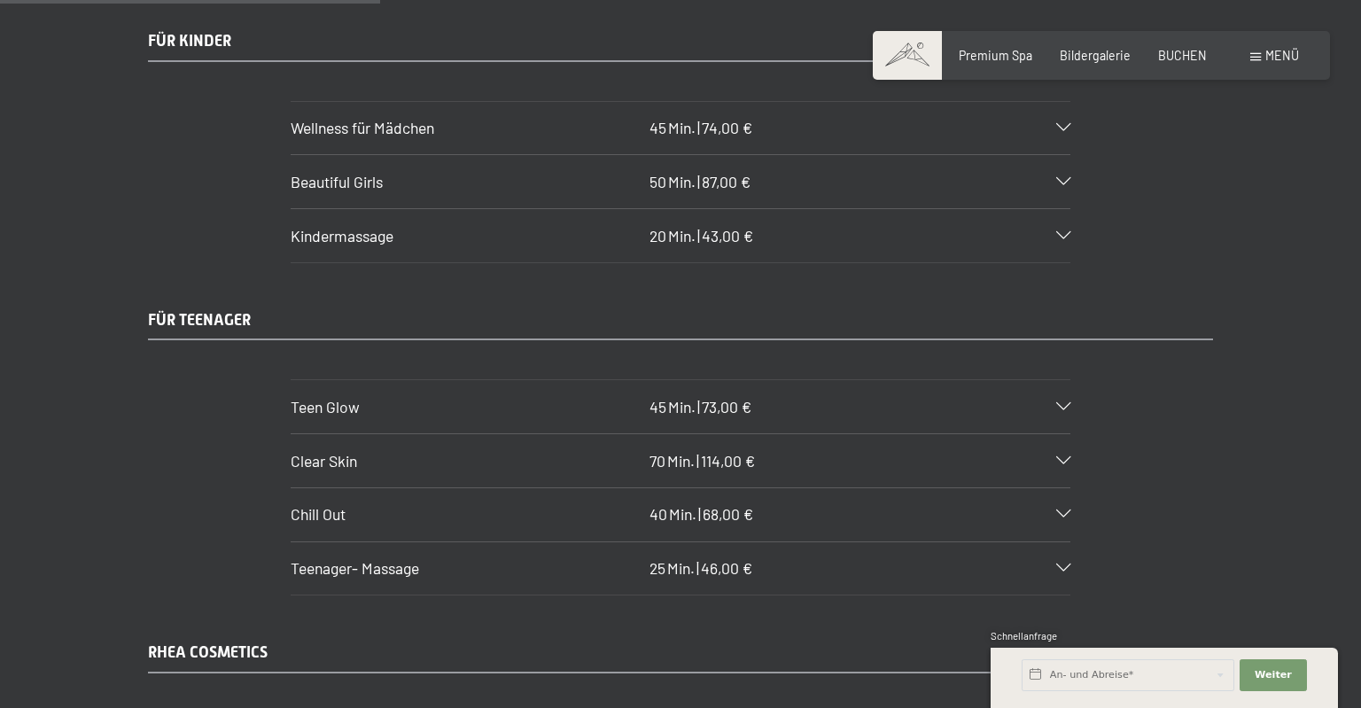
click at [1047, 403] on div at bounding box center [1054, 407] width 34 height 8
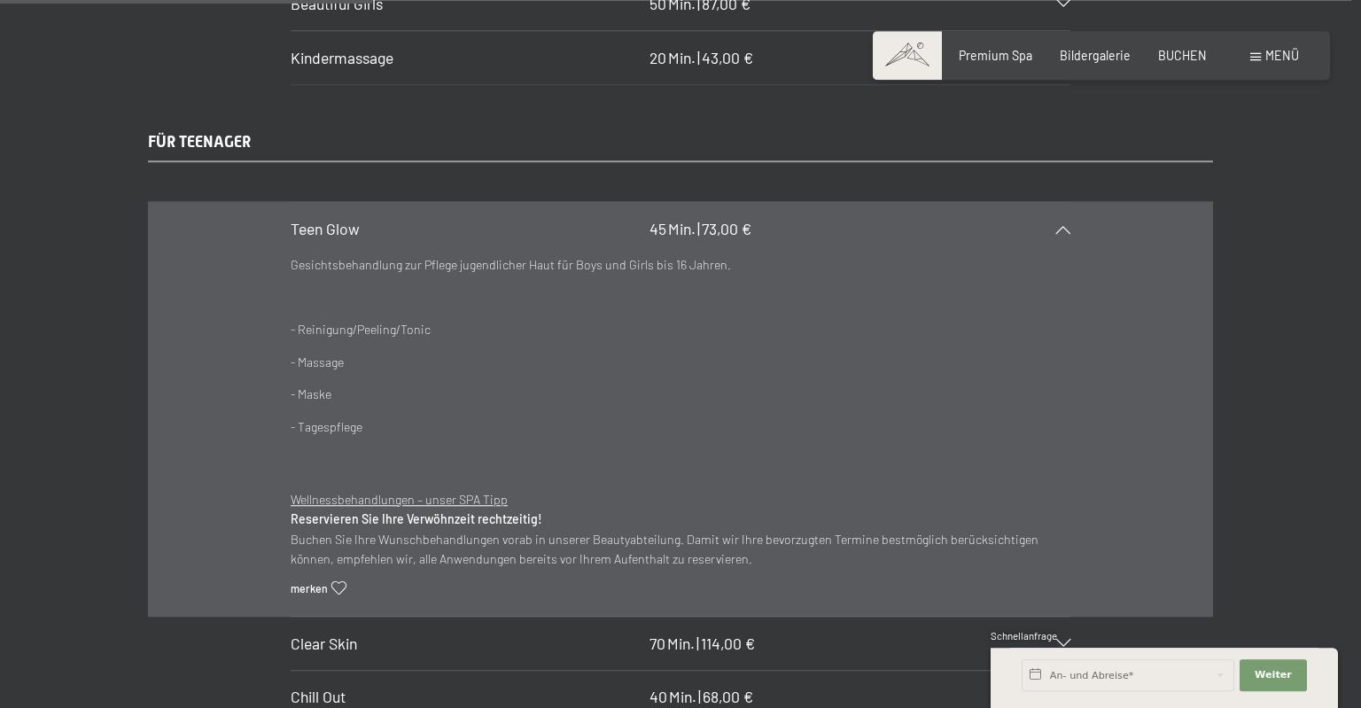
scroll to position [3649, 0]
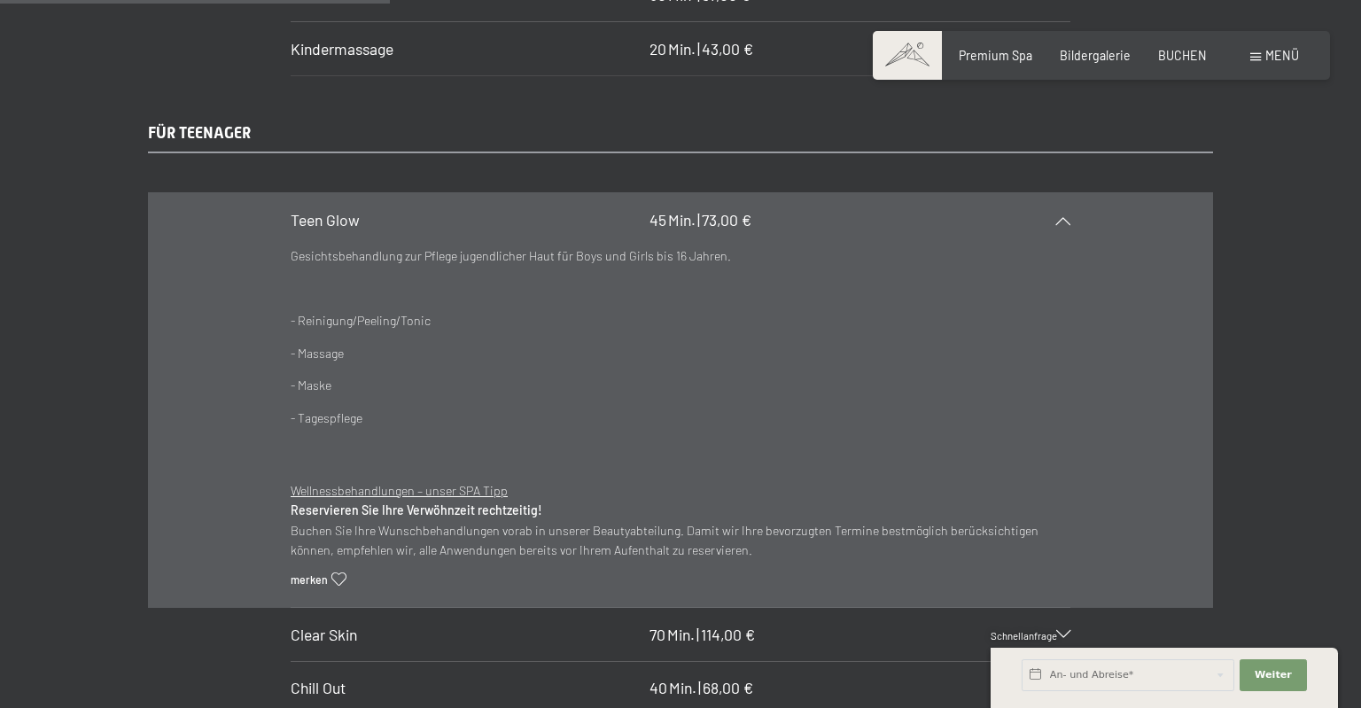
click at [1058, 196] on div "Teen Glow 45 Min. | 73,00 €" at bounding box center [681, 219] width 780 height 53
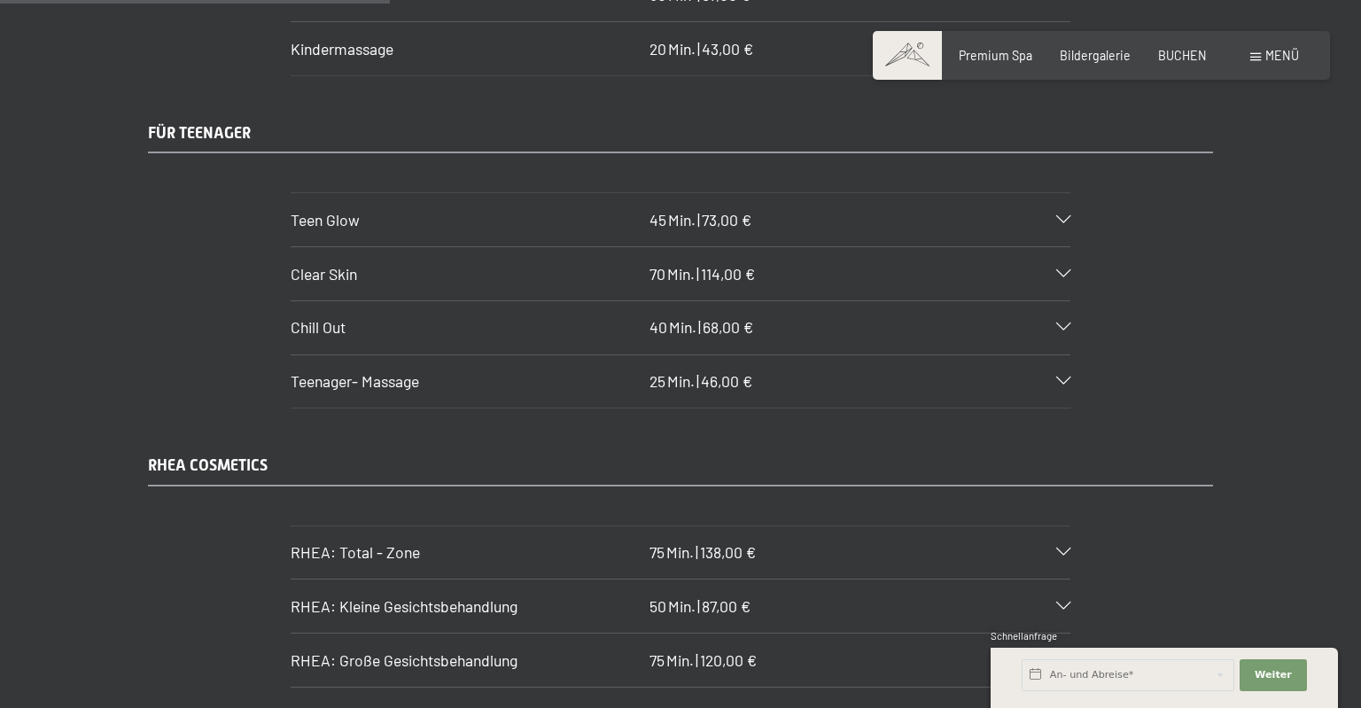
click at [1054, 270] on div at bounding box center [1054, 274] width 34 height 8
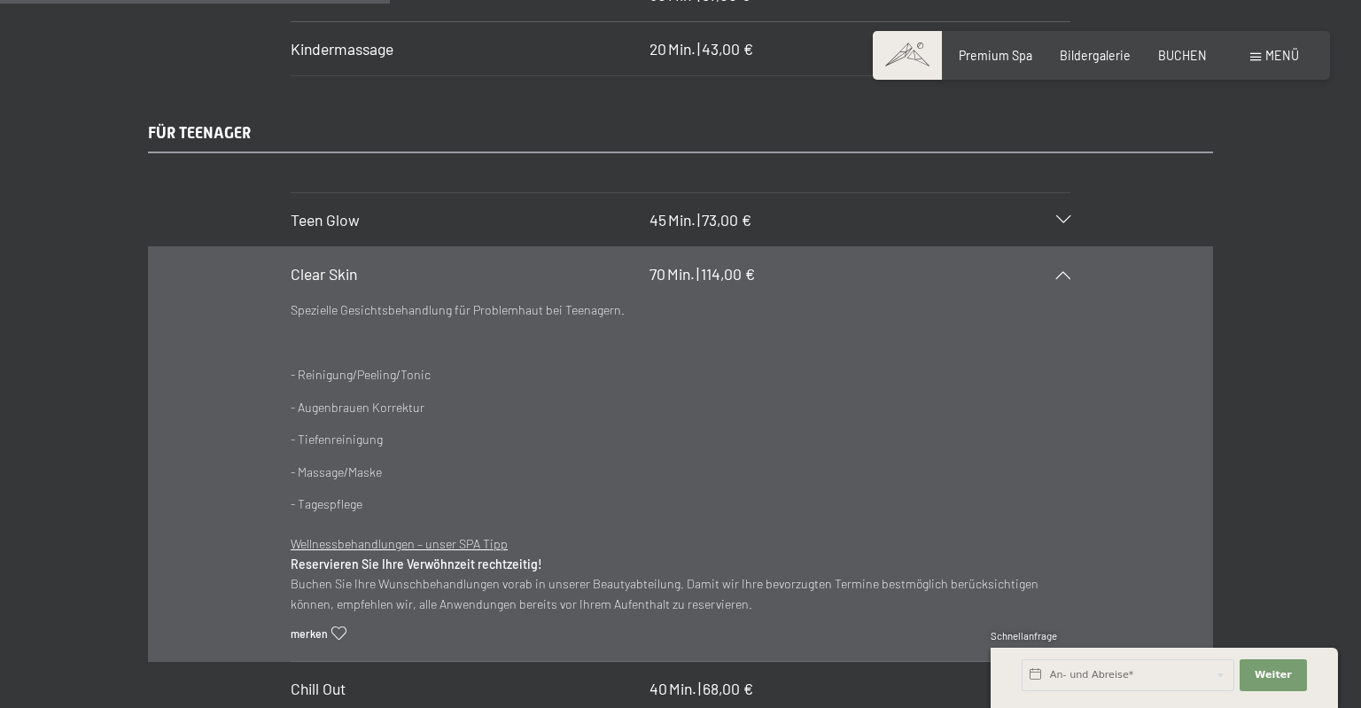
click at [1054, 270] on div at bounding box center [1054, 274] width 34 height 8
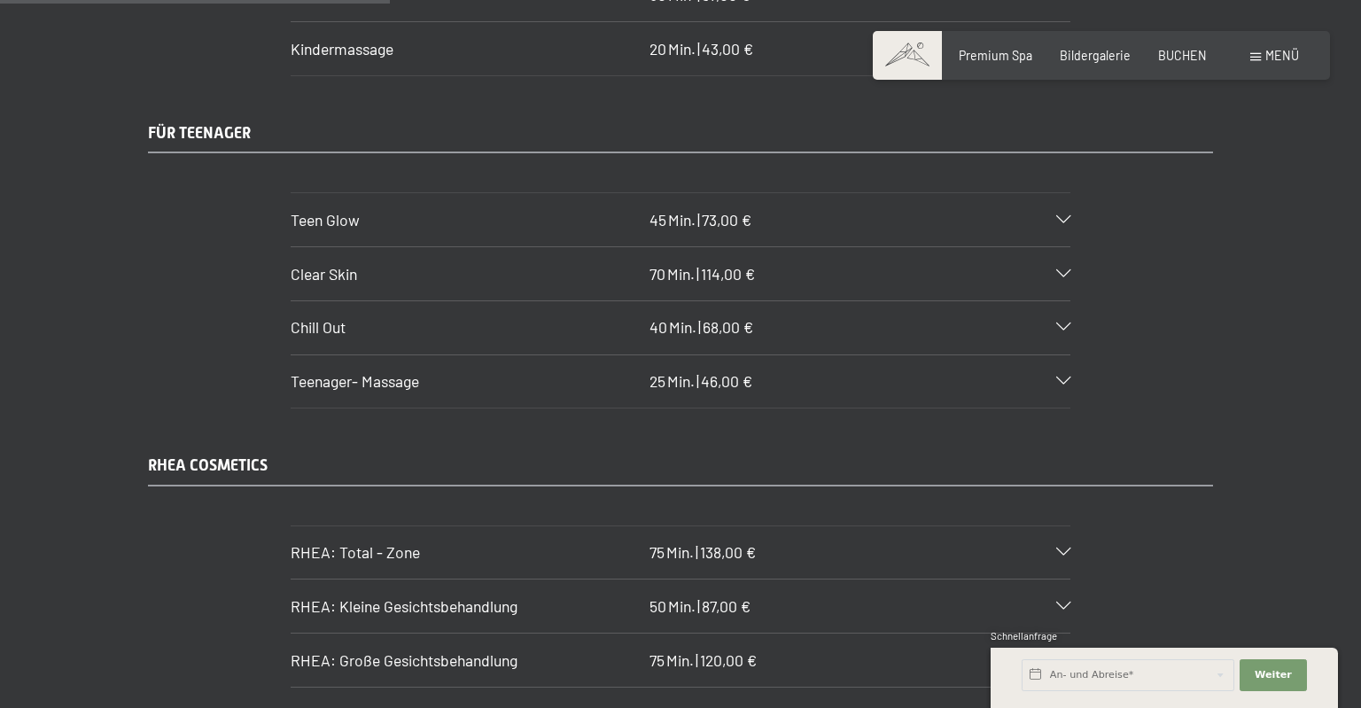
click at [1053, 301] on div "Chill Out 40 Min. | 68,00 €" at bounding box center [681, 327] width 780 height 53
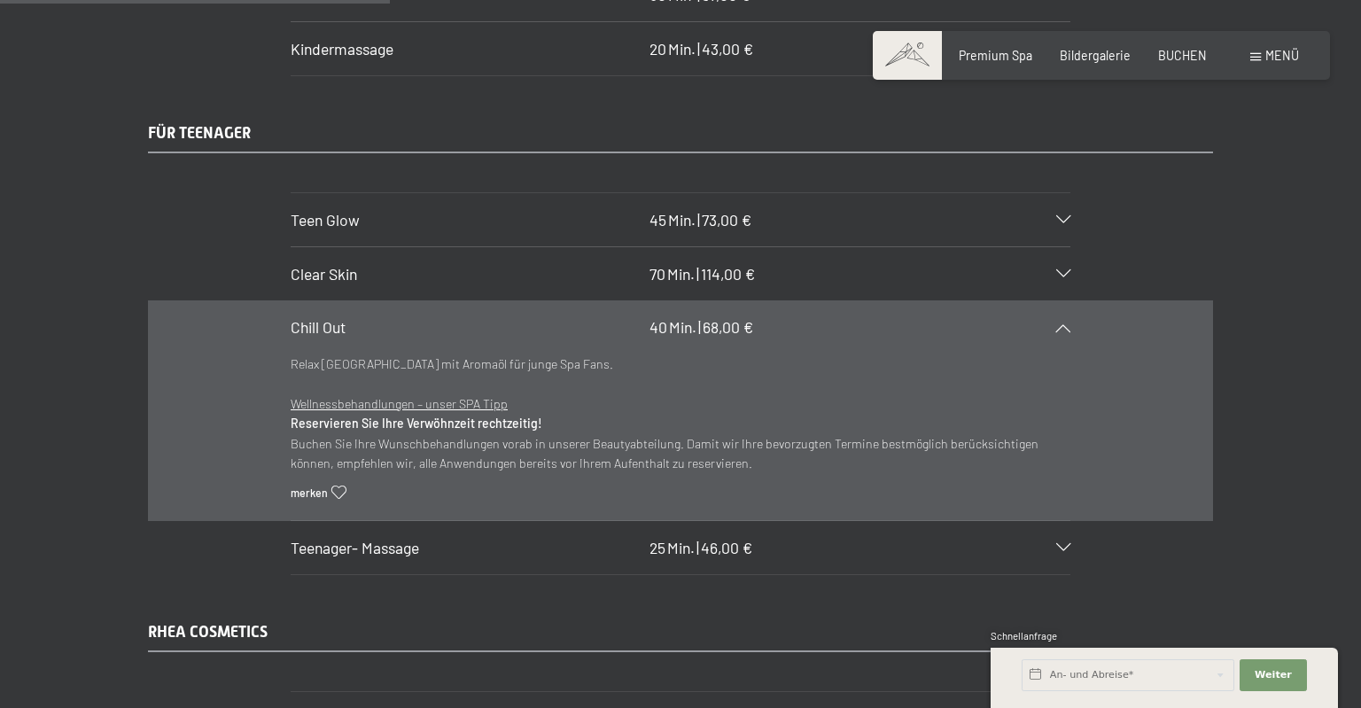
click at [1053, 301] on div "Chill Out 40 Min. | 68,00 €" at bounding box center [681, 327] width 780 height 53
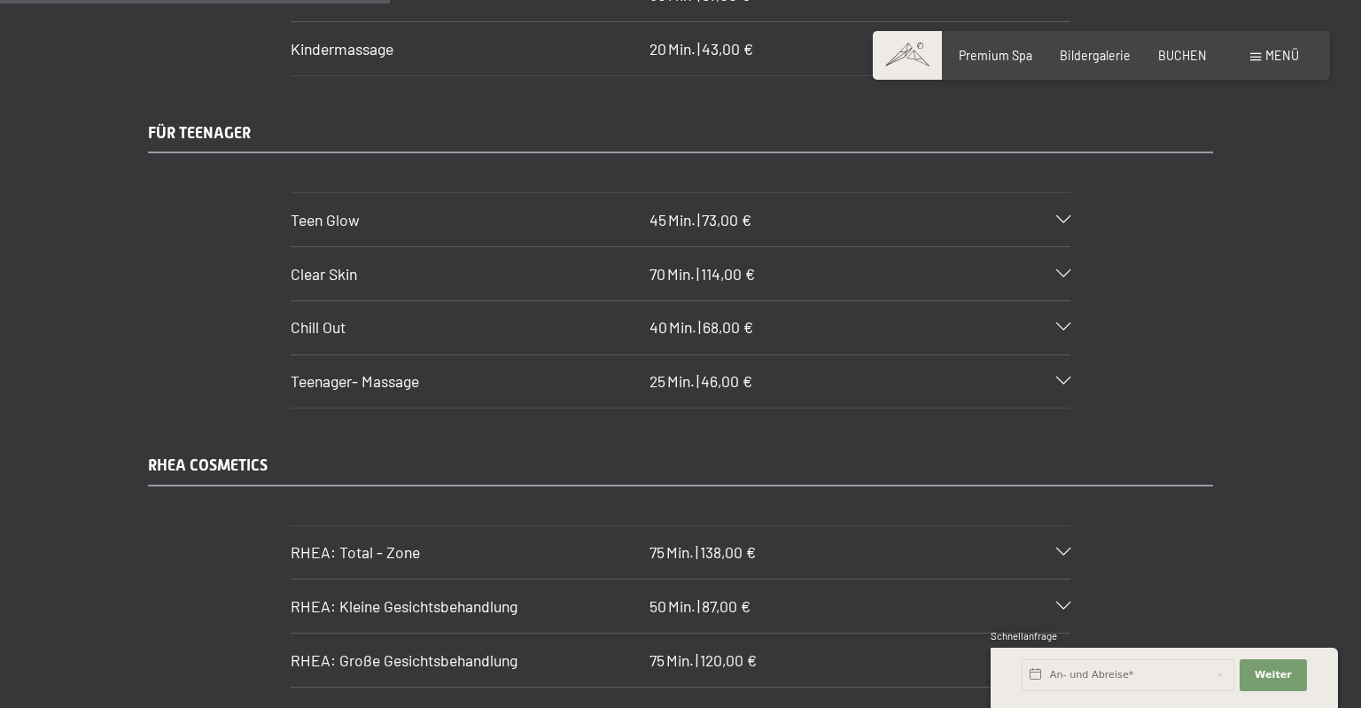
click at [1053, 355] on div "Teenager- Massage 25 Min. | 46,00 €" at bounding box center [681, 381] width 780 height 53
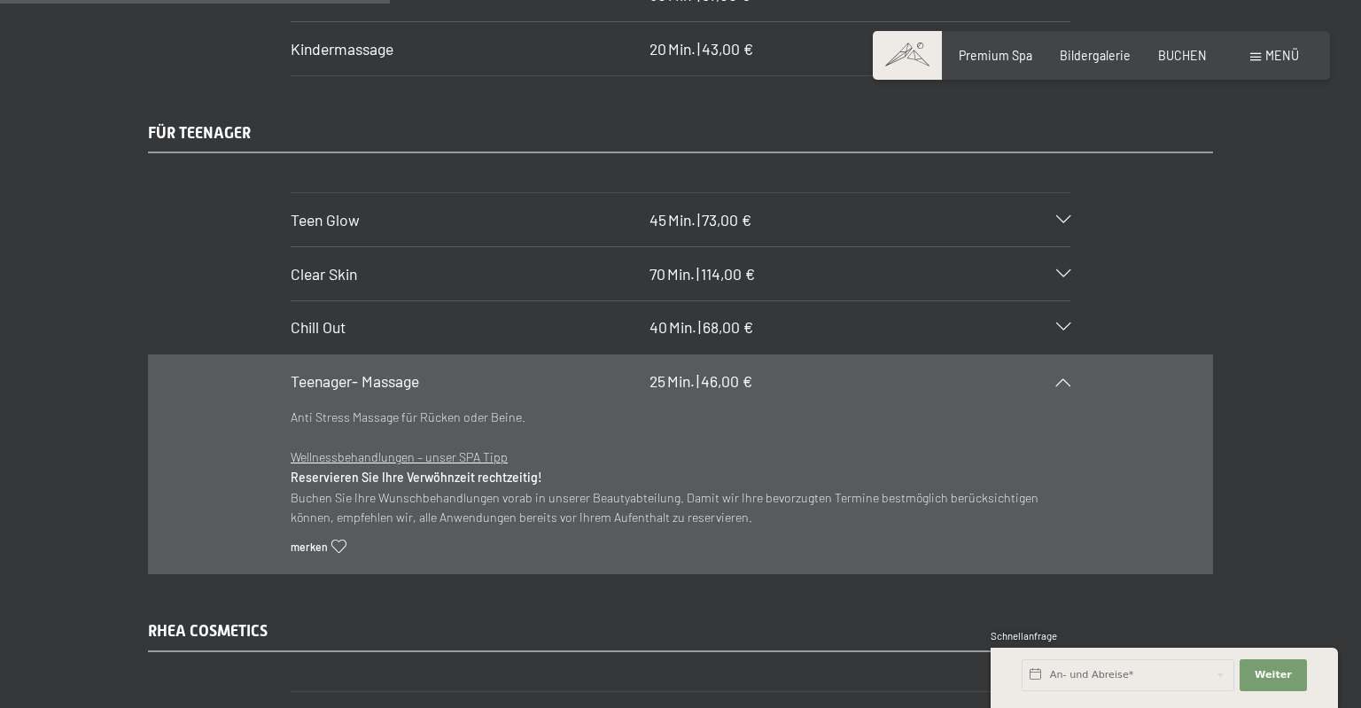
click at [1053, 355] on div "Teenager- Massage 25 Min. | 46,00 €" at bounding box center [681, 381] width 780 height 53
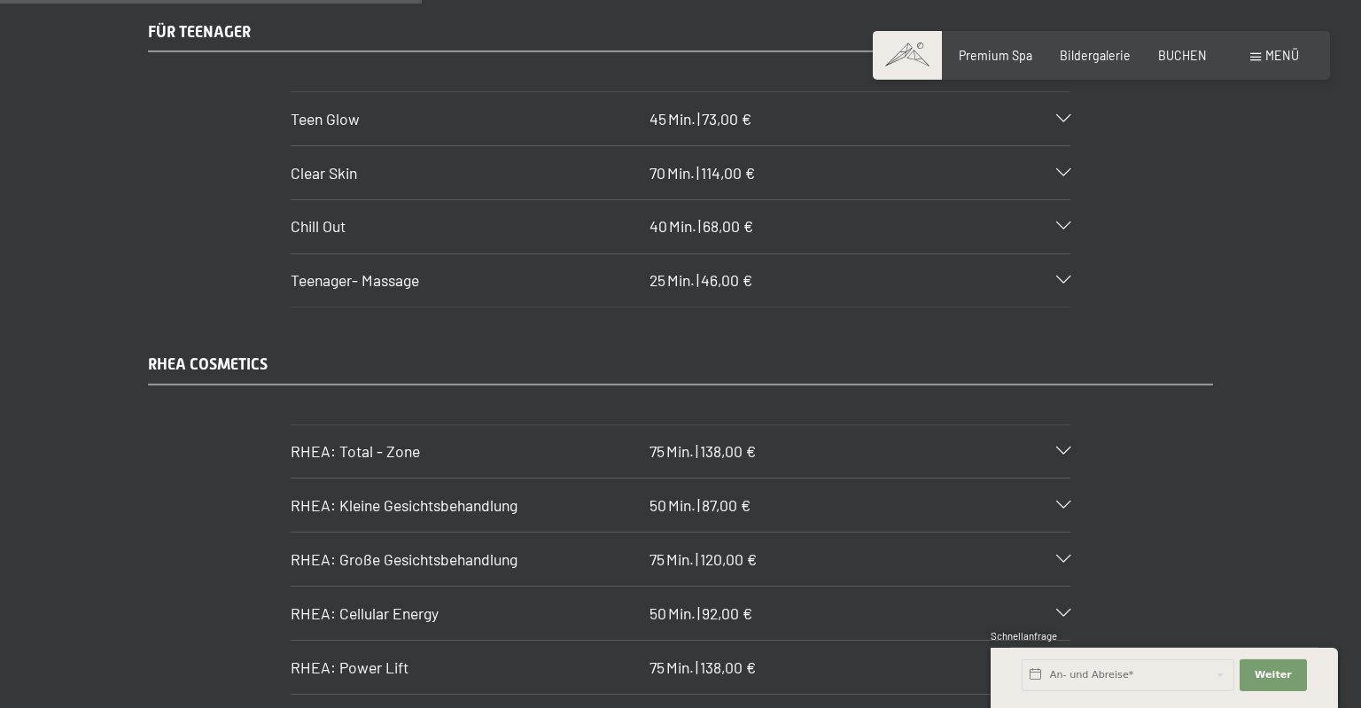
scroll to position [3836, 0]
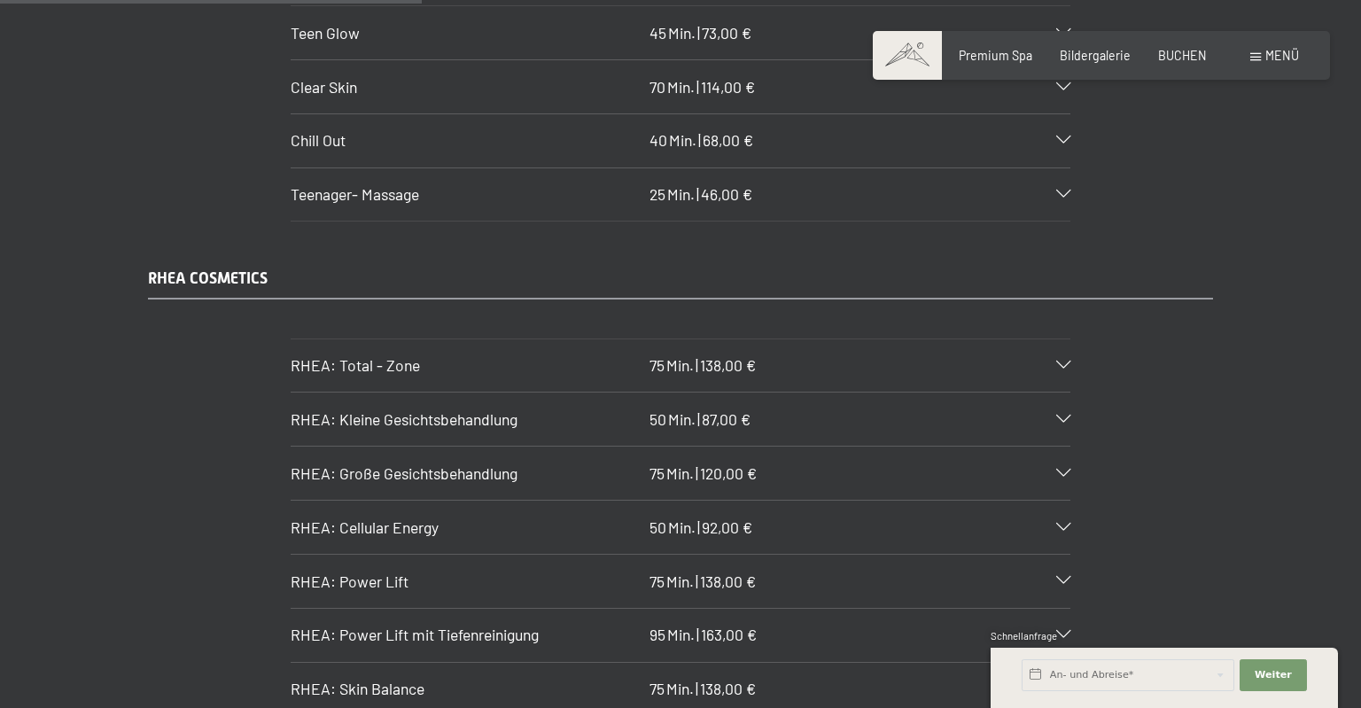
click at [1034, 339] on div "RHEA: Total - Zone 75 Min. | 138,00 €" at bounding box center [681, 365] width 780 height 53
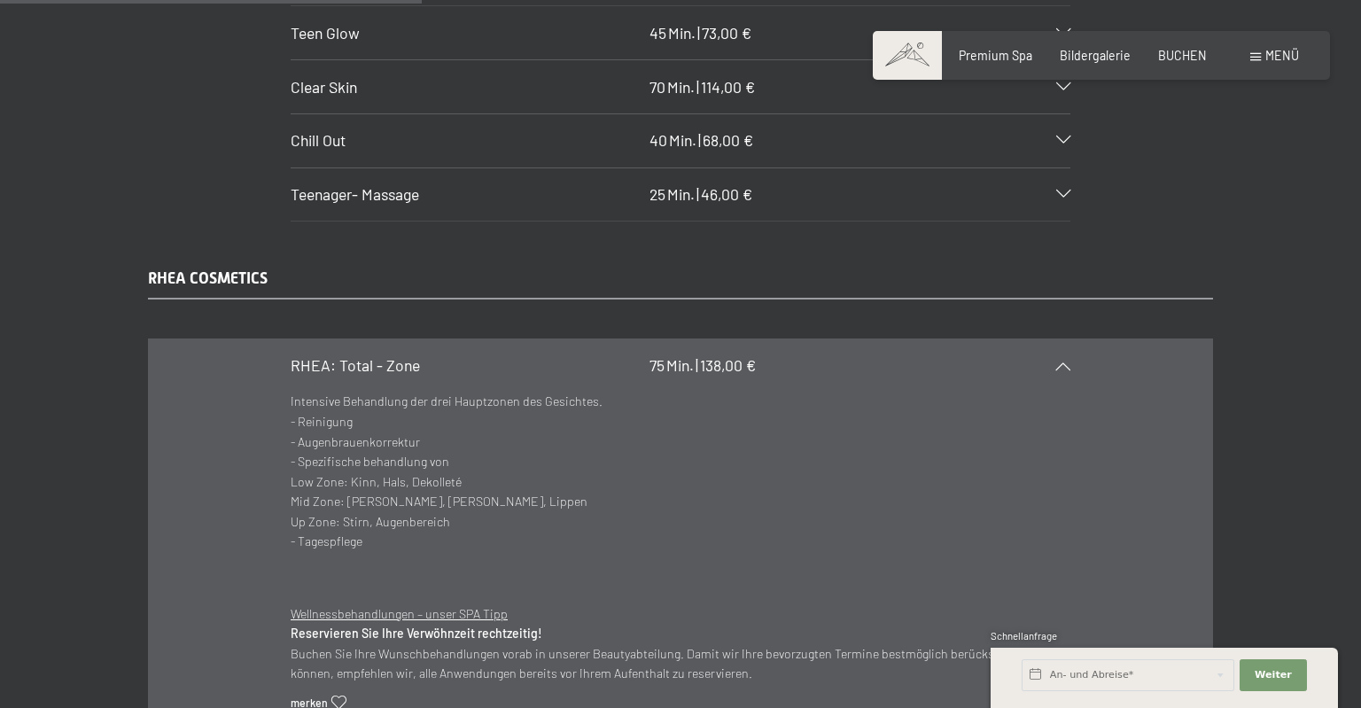
click at [1034, 339] on div "RHEA: Total - Zone 75 Min. | 138,00 €" at bounding box center [681, 365] width 780 height 53
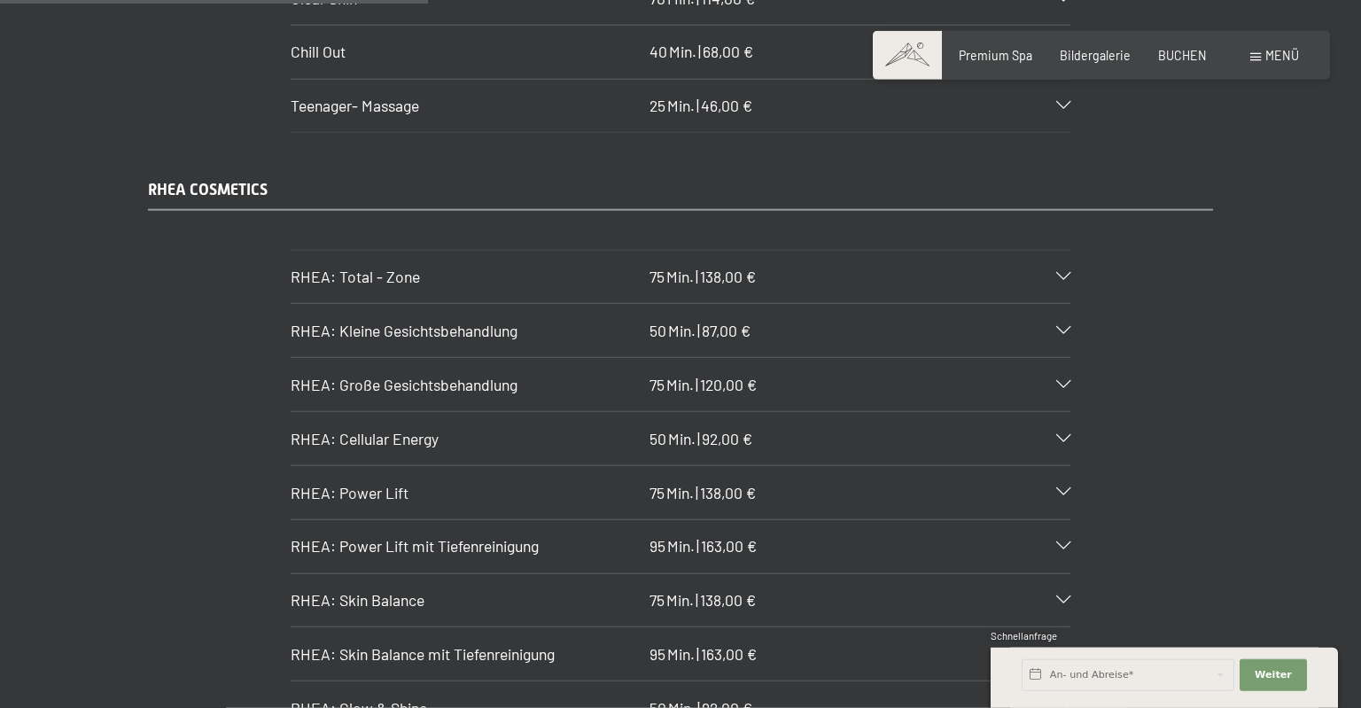
scroll to position [3929, 0]
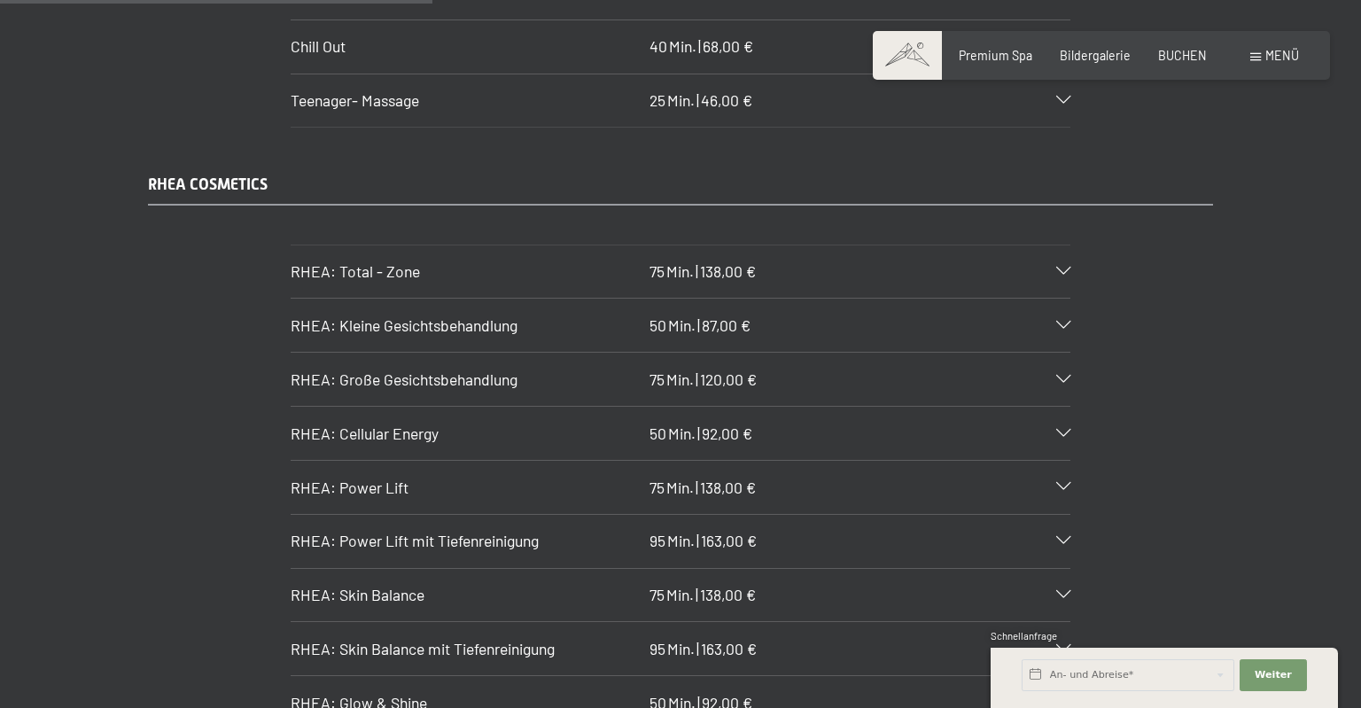
click at [1061, 430] on icon at bounding box center [1063, 434] width 14 height 8
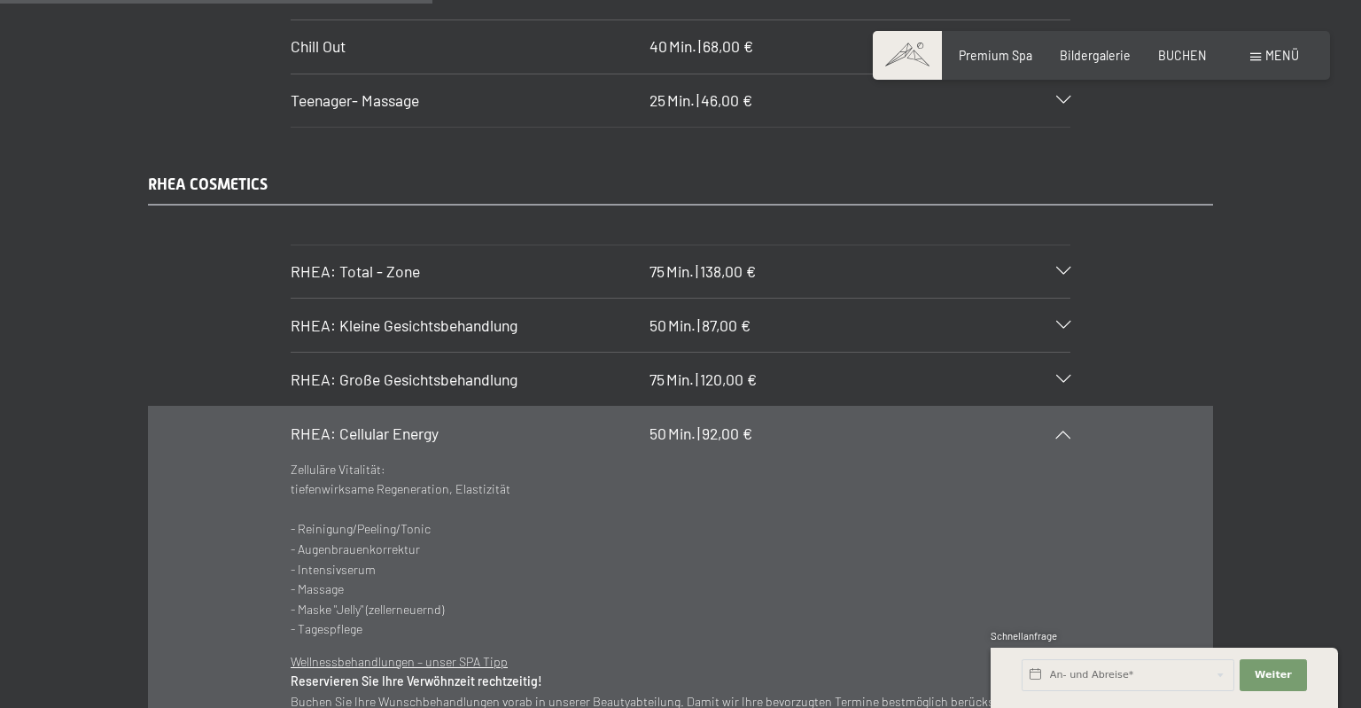
click at [1061, 430] on icon at bounding box center [1063, 434] width 14 height 8
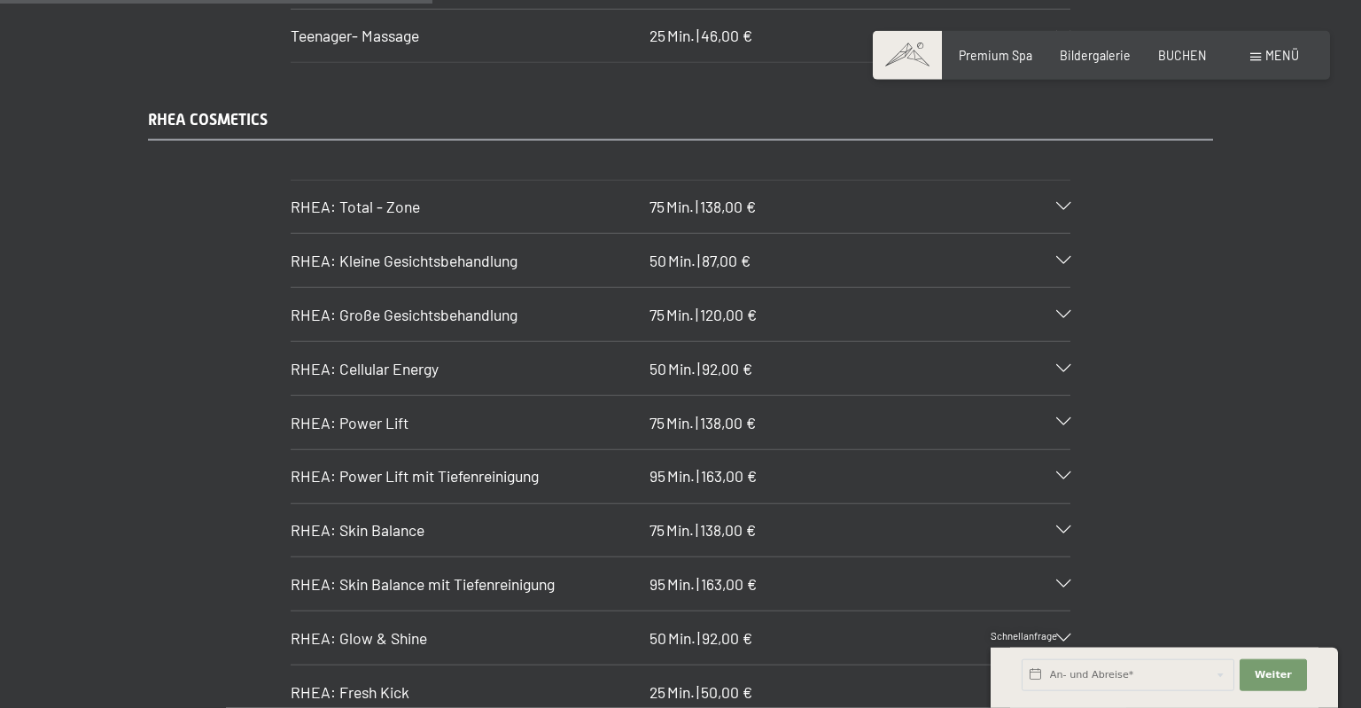
scroll to position [4023, 0]
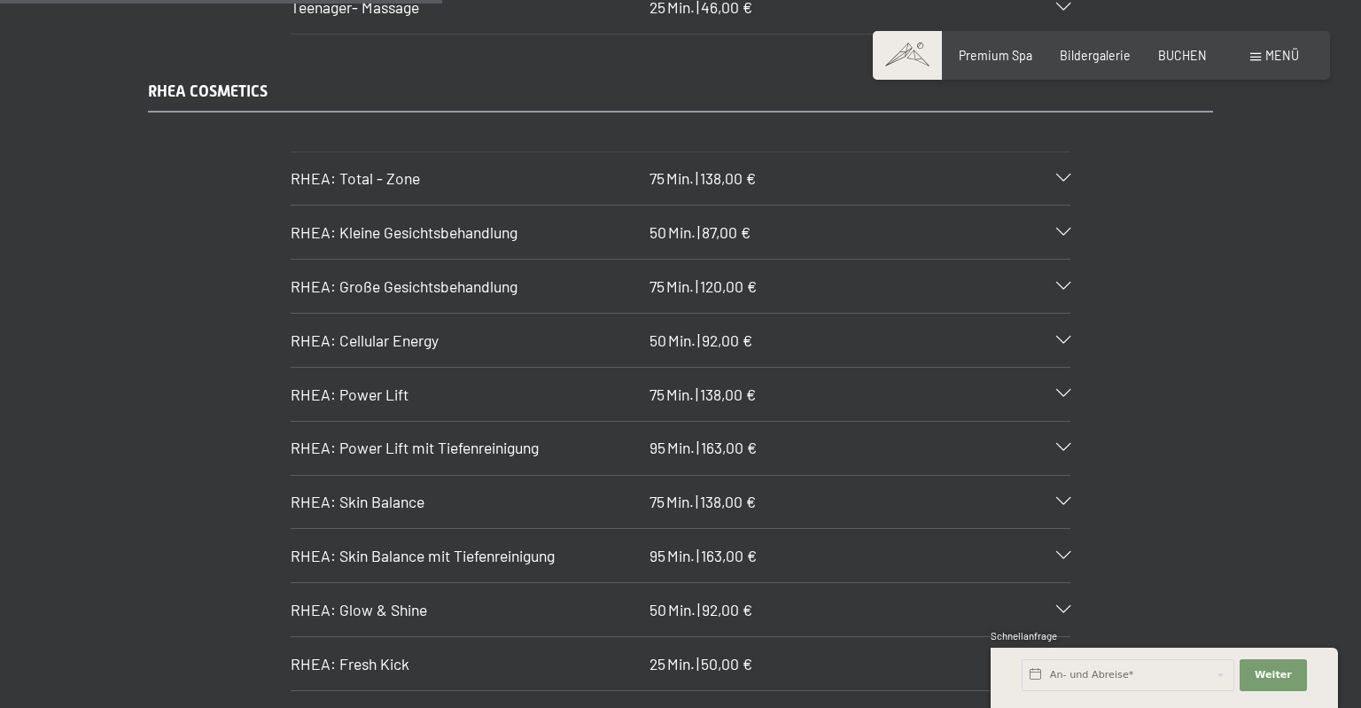
click at [1058, 368] on div "RHEA: Power Lift 75 Min. | 138,00 €" at bounding box center [681, 394] width 780 height 53
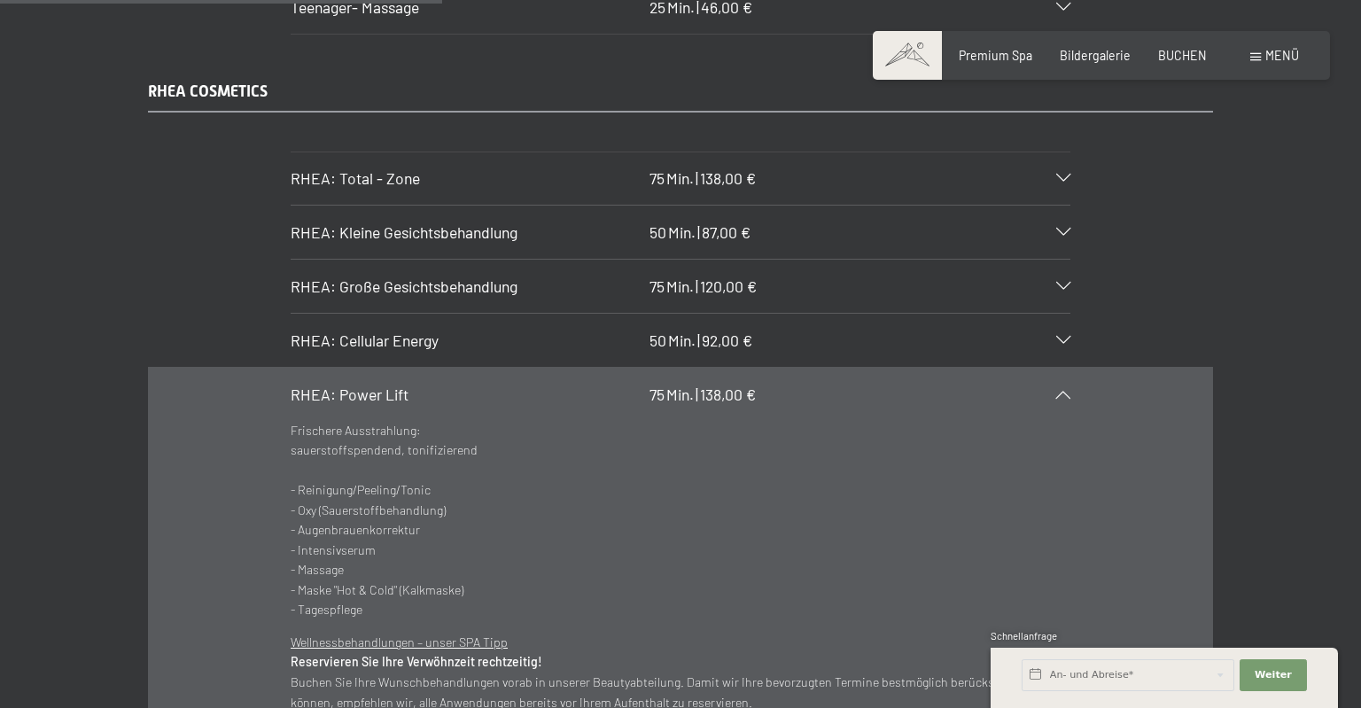
click at [1058, 368] on div "RHEA: Power Lift 75 Min. | 138,00 €" at bounding box center [681, 394] width 780 height 53
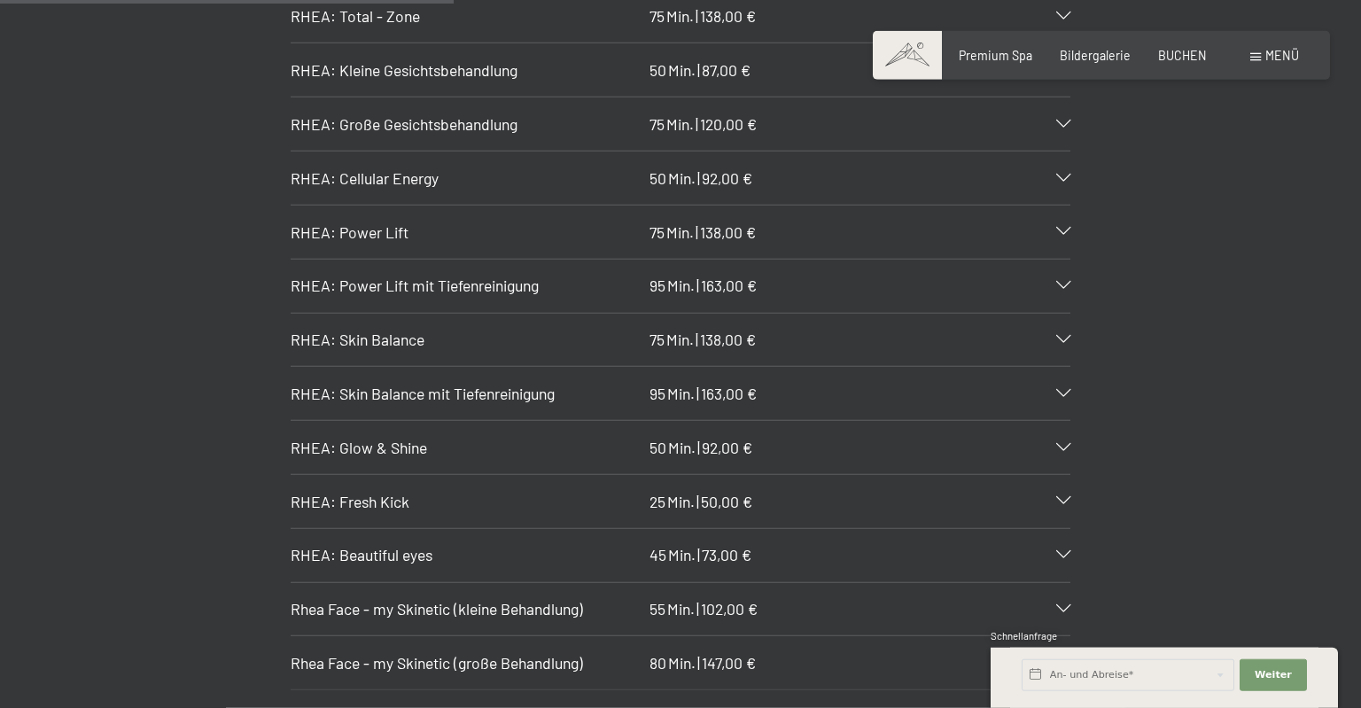
scroll to position [4210, 0]
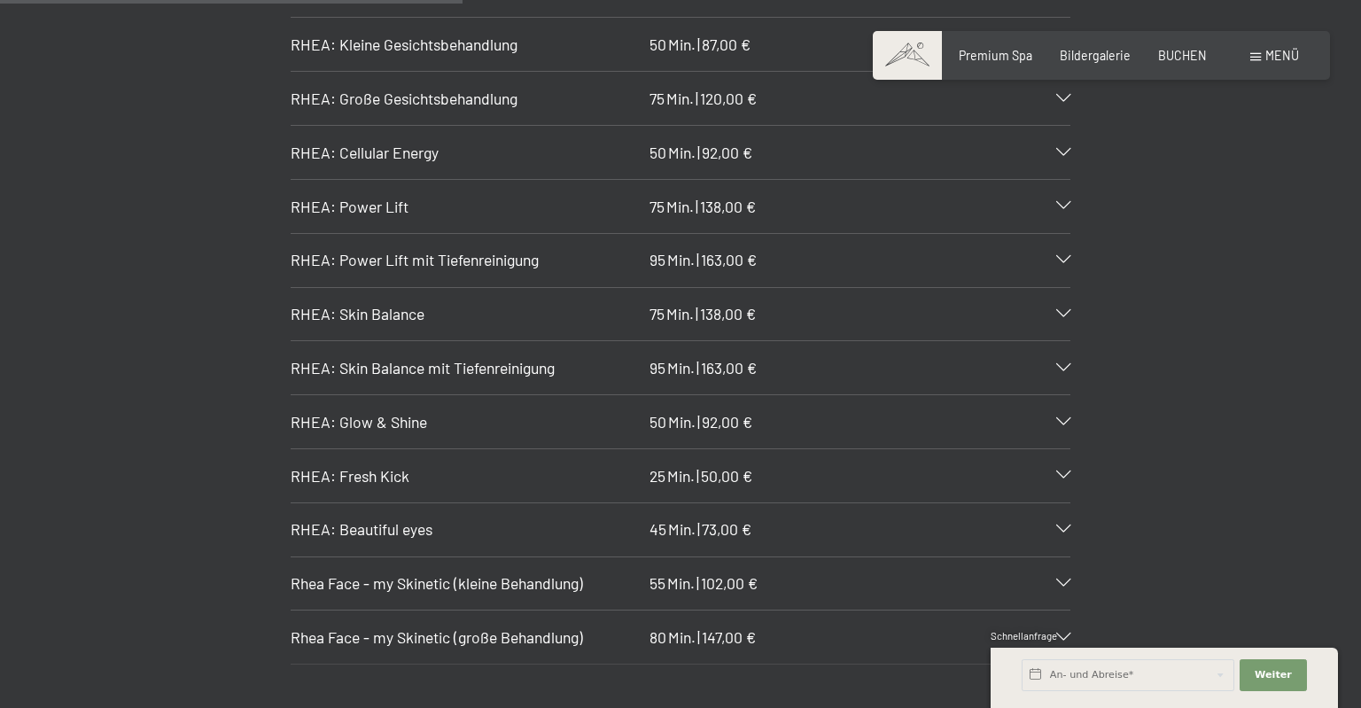
click at [1058, 418] on icon at bounding box center [1063, 422] width 14 height 8
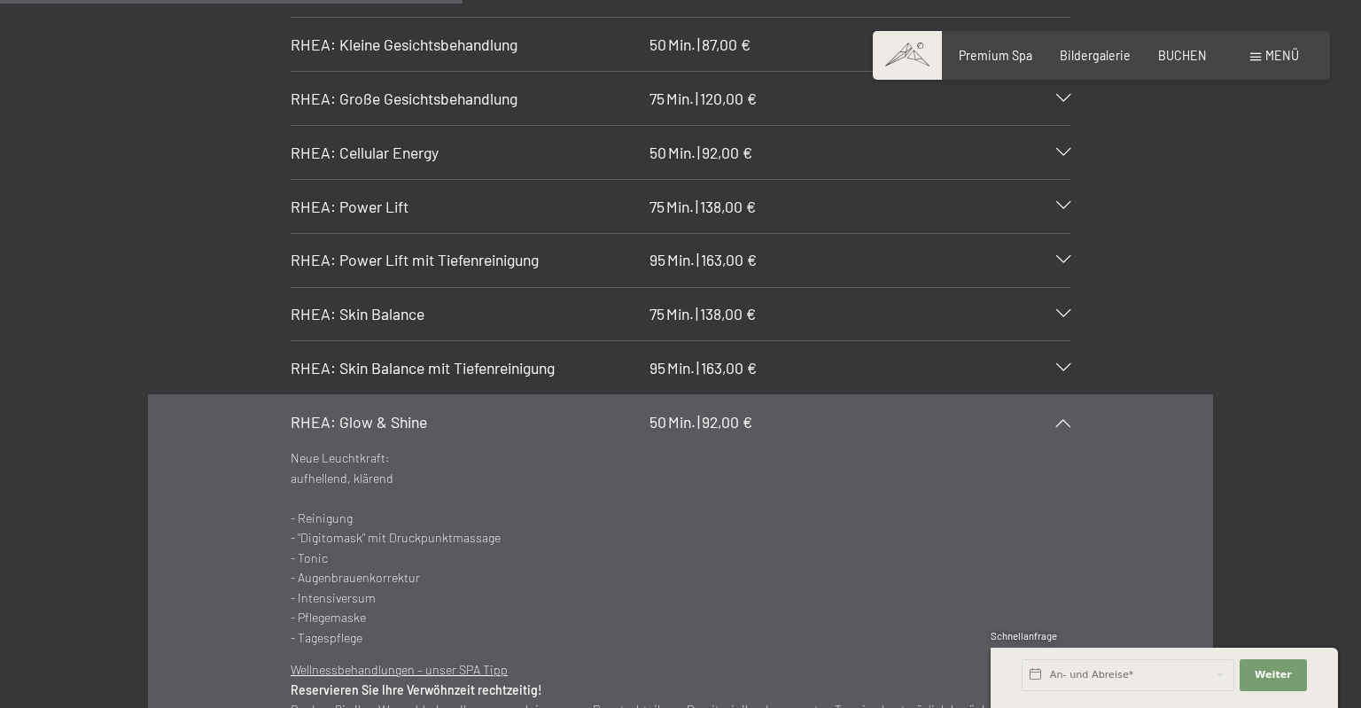
click at [1058, 418] on icon at bounding box center [1063, 422] width 14 height 8
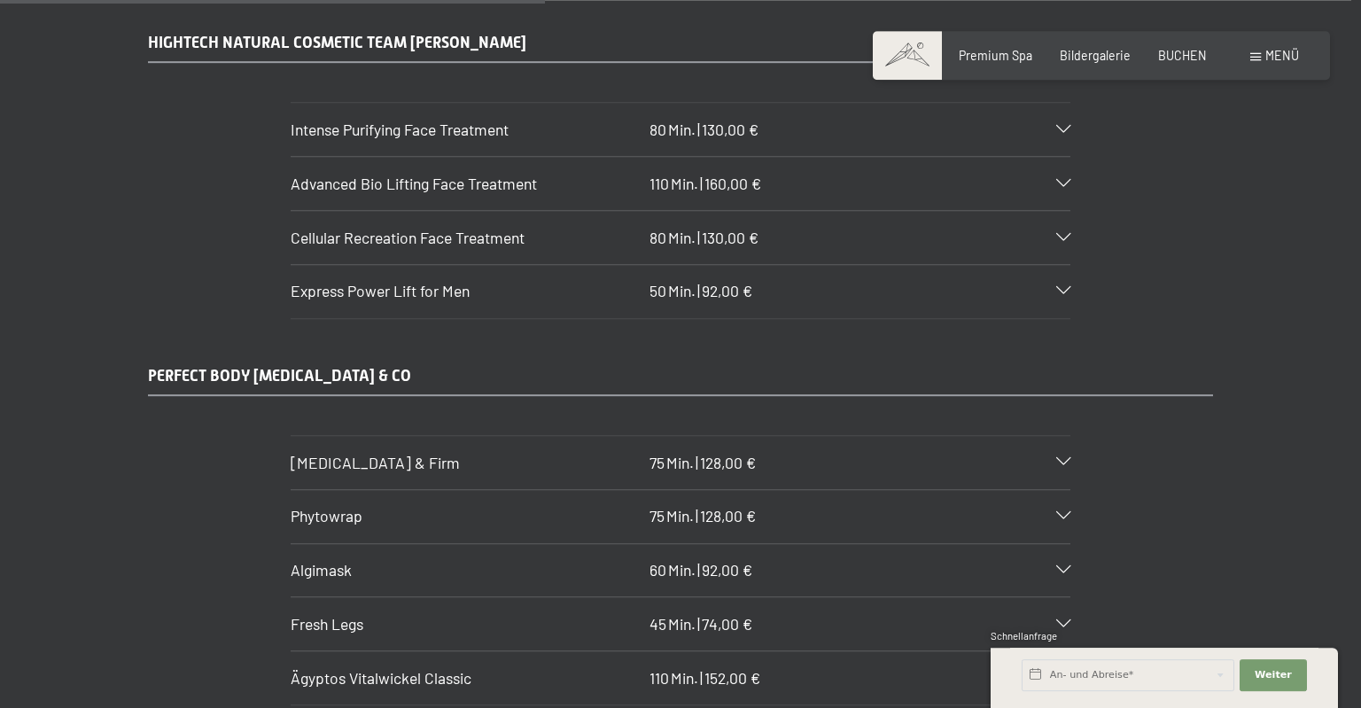
scroll to position [4958, 0]
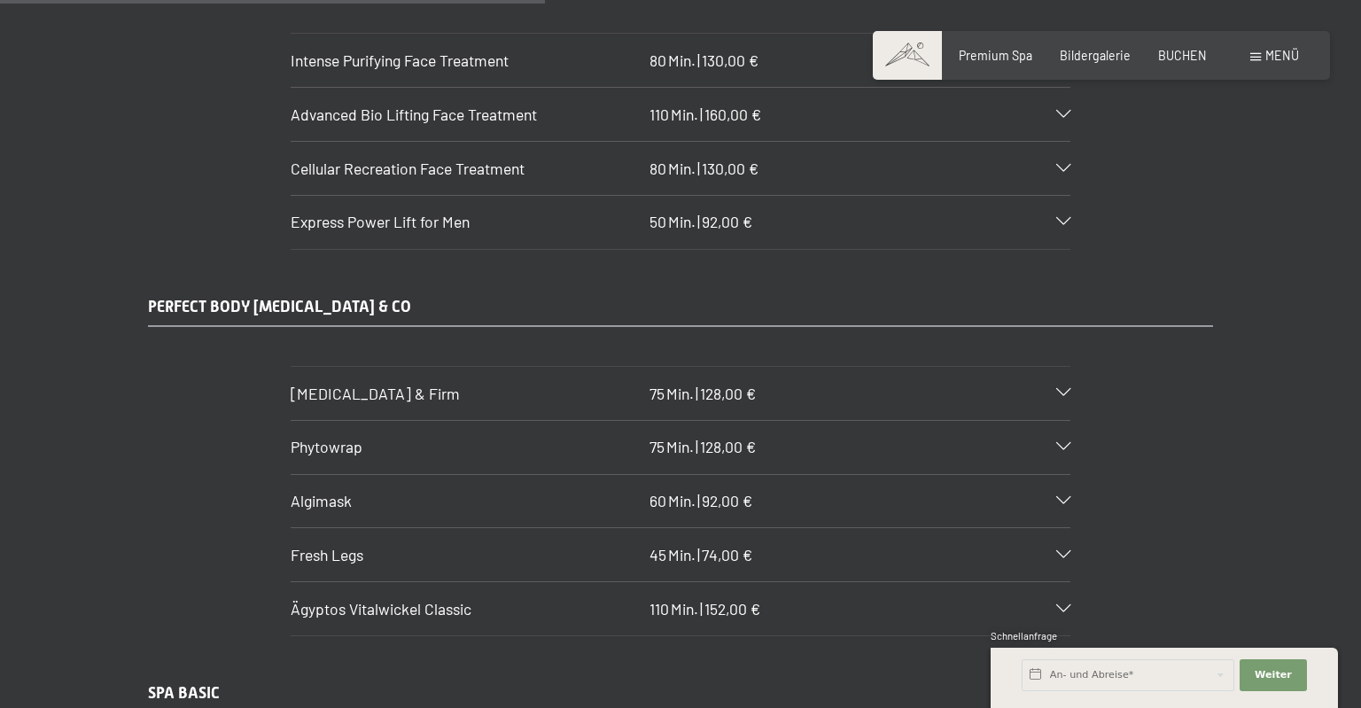
click at [1061, 367] on div "Body Lift & Firm 75 Min. | 128,00 €" at bounding box center [681, 393] width 780 height 53
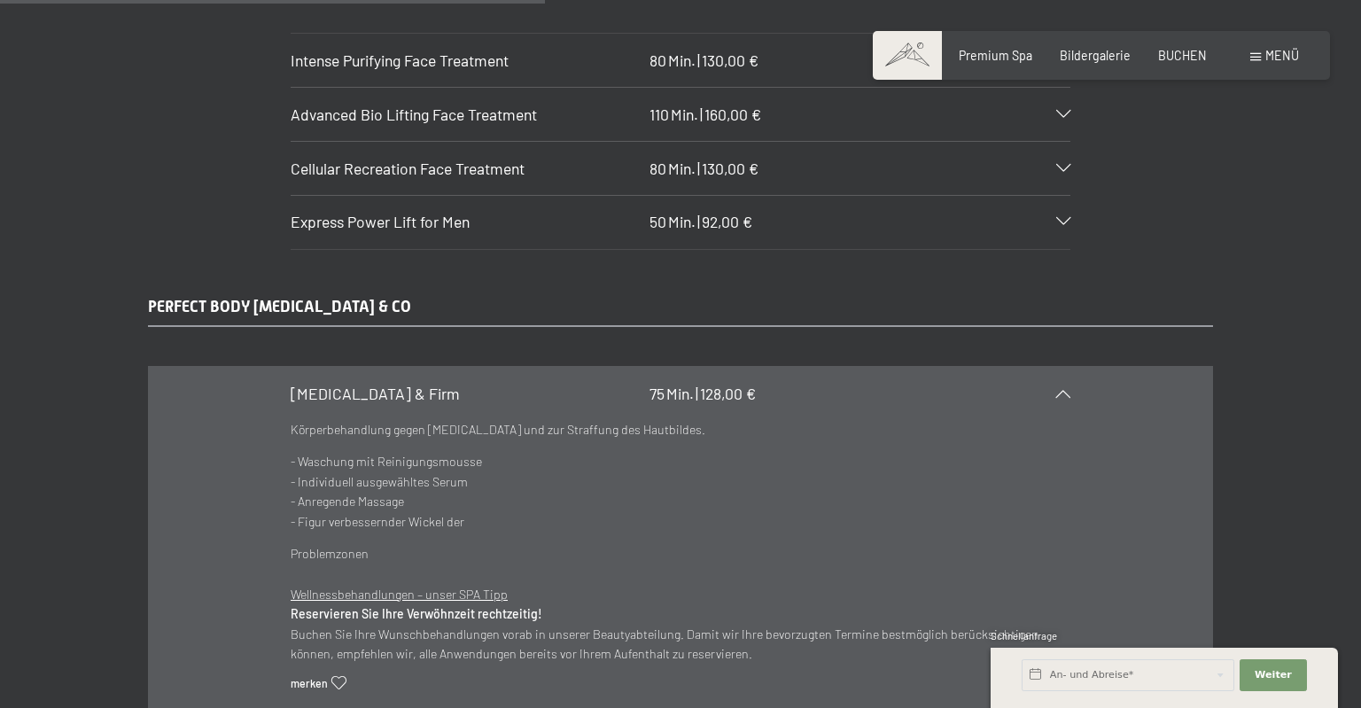
click at [1062, 367] on div "Body Lift & Firm 75 Min. | 128,00 €" at bounding box center [681, 393] width 780 height 53
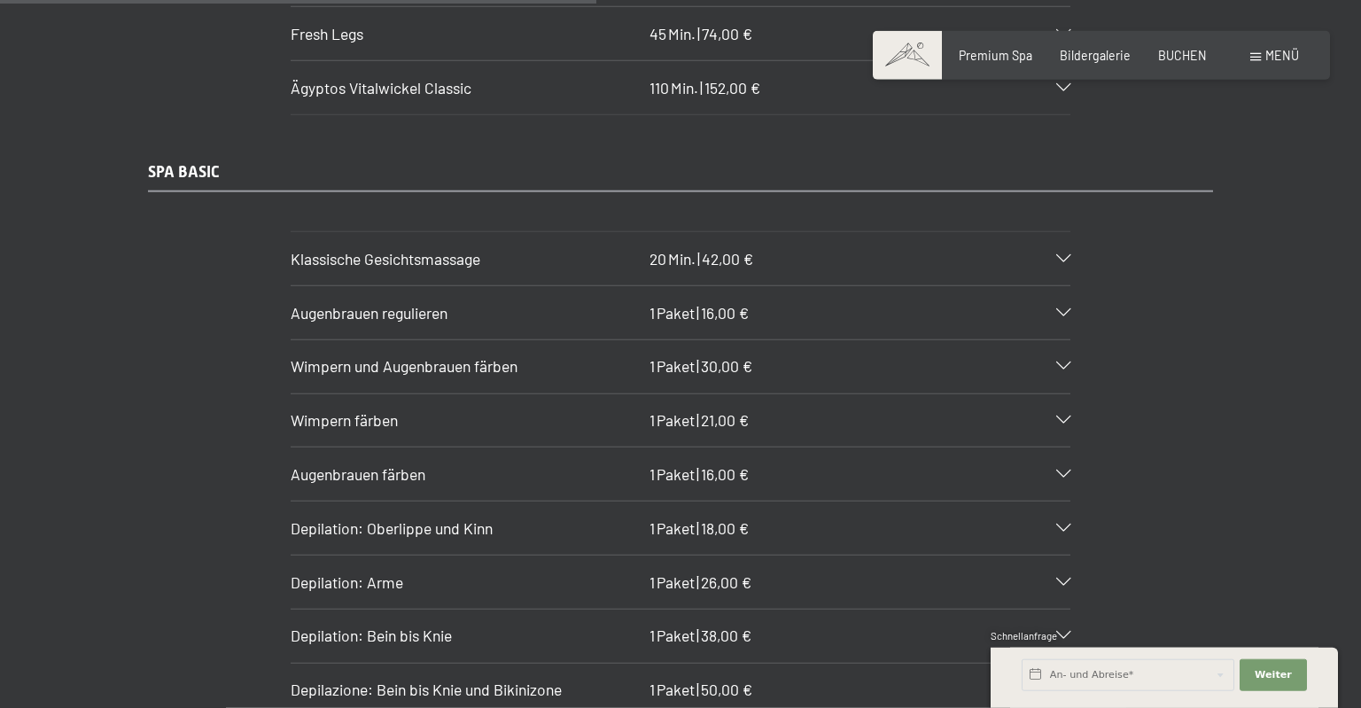
scroll to position [5520, 0]
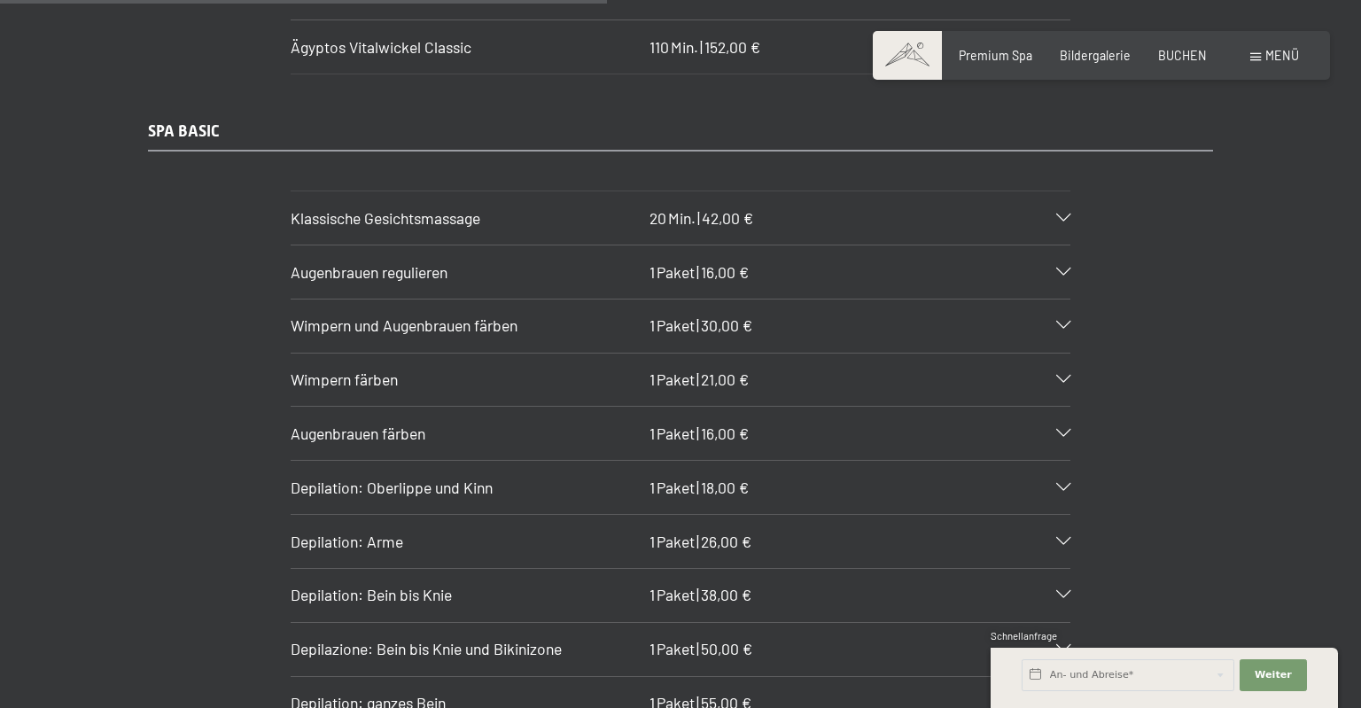
click at [1062, 354] on div "Wimpern färben 1 Paket | 21,00 €" at bounding box center [681, 380] width 780 height 53
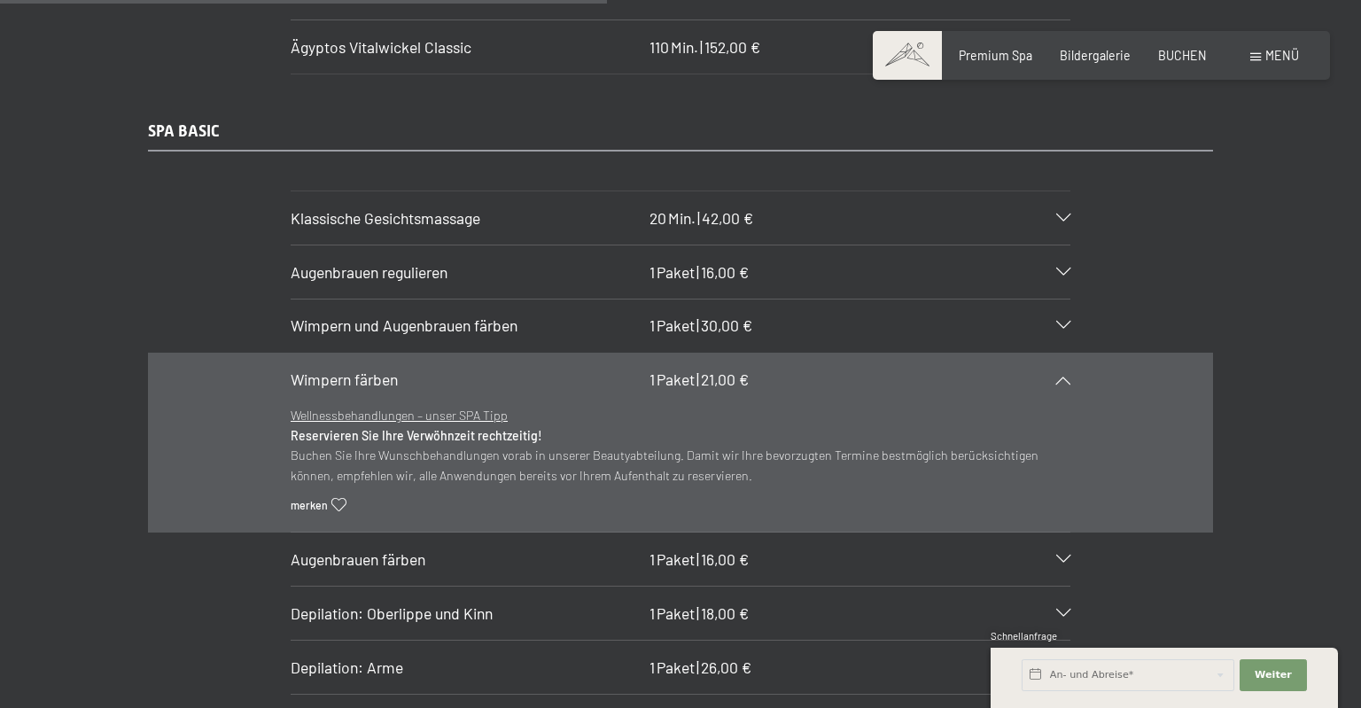
click at [1062, 354] on div "Wimpern färben 1 Paket | 21,00 €" at bounding box center [681, 380] width 780 height 53
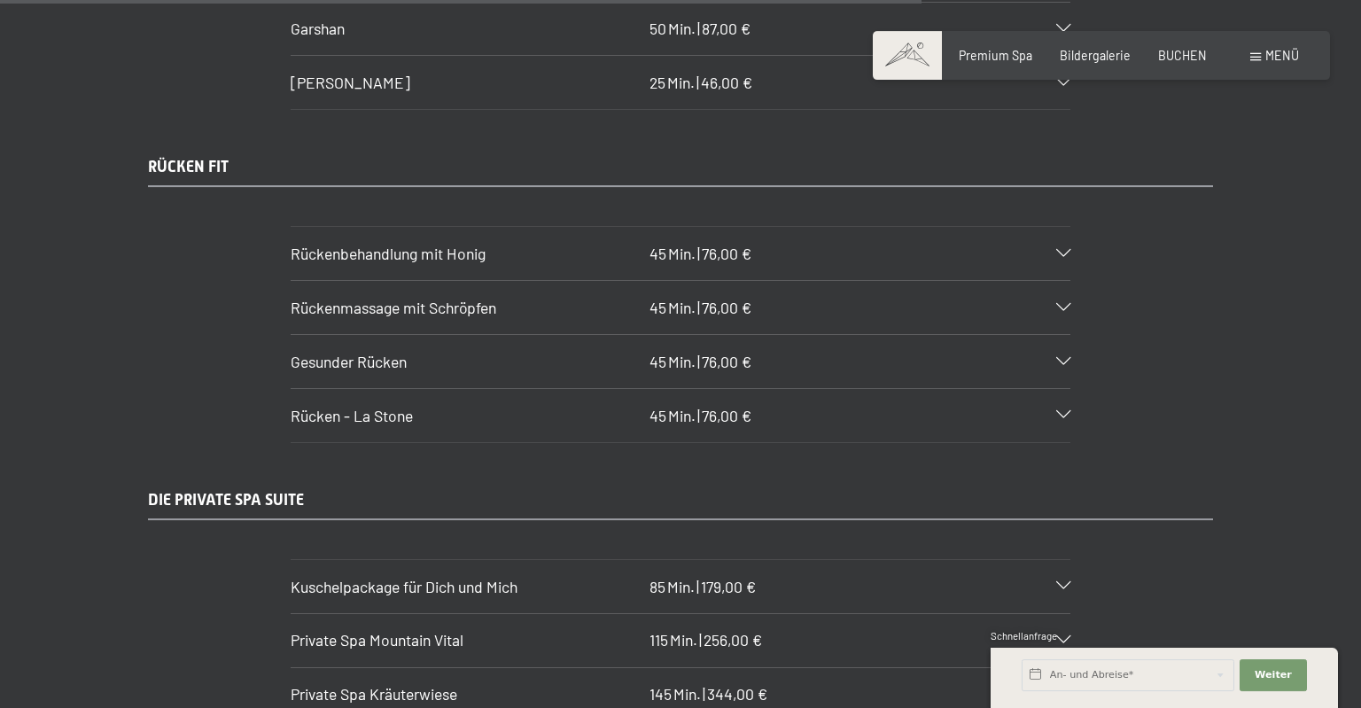
scroll to position [8514, 0]
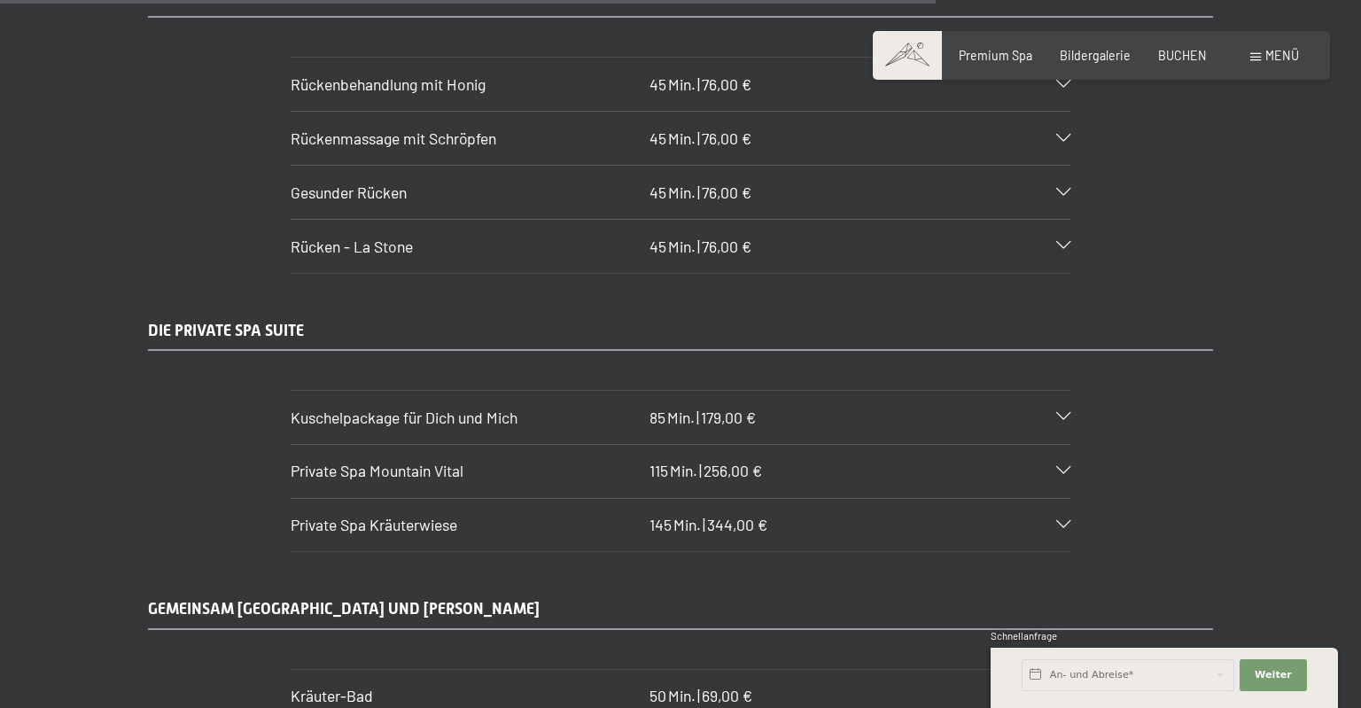
click at [1040, 391] on div "Kuschelpackage für Dich und Mich 85 Min. | 179,00 €" at bounding box center [681, 417] width 780 height 53
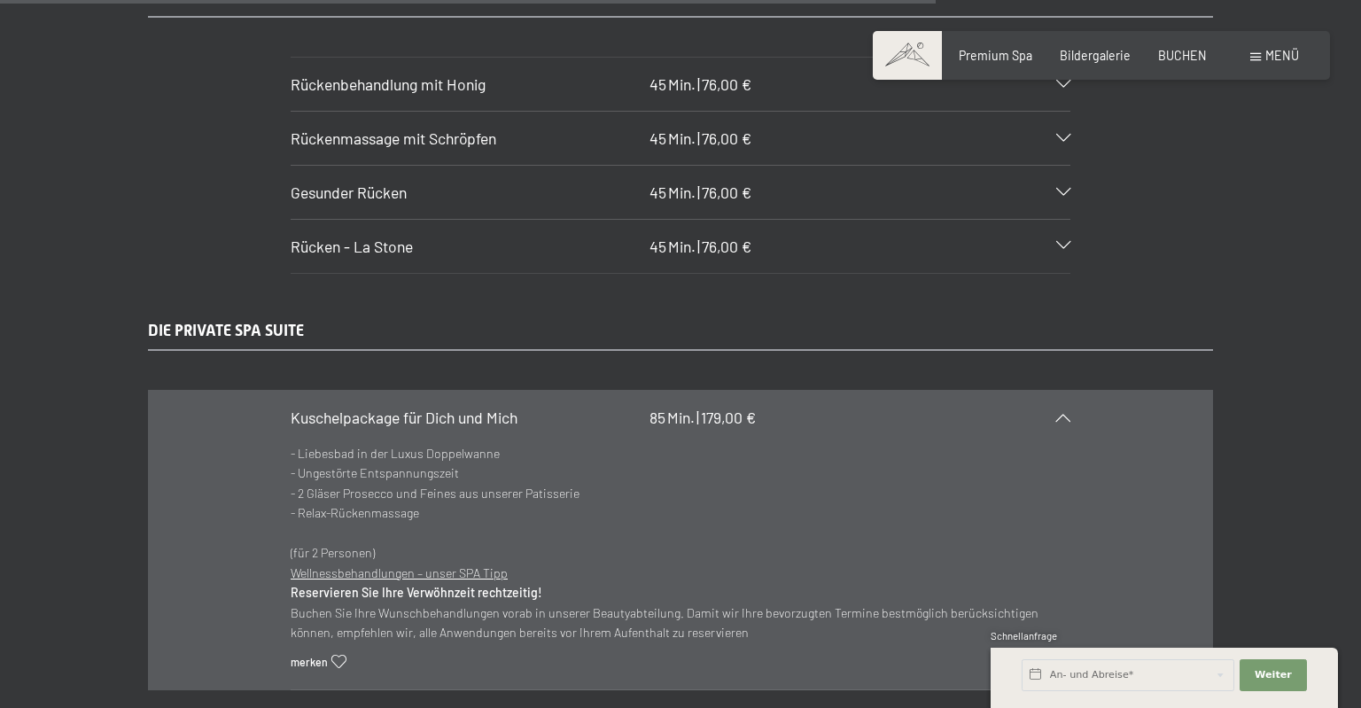
click at [1056, 391] on div "Kuschelpackage für Dich und Mich 85 Min. | 179,00 €" at bounding box center [681, 417] width 780 height 53
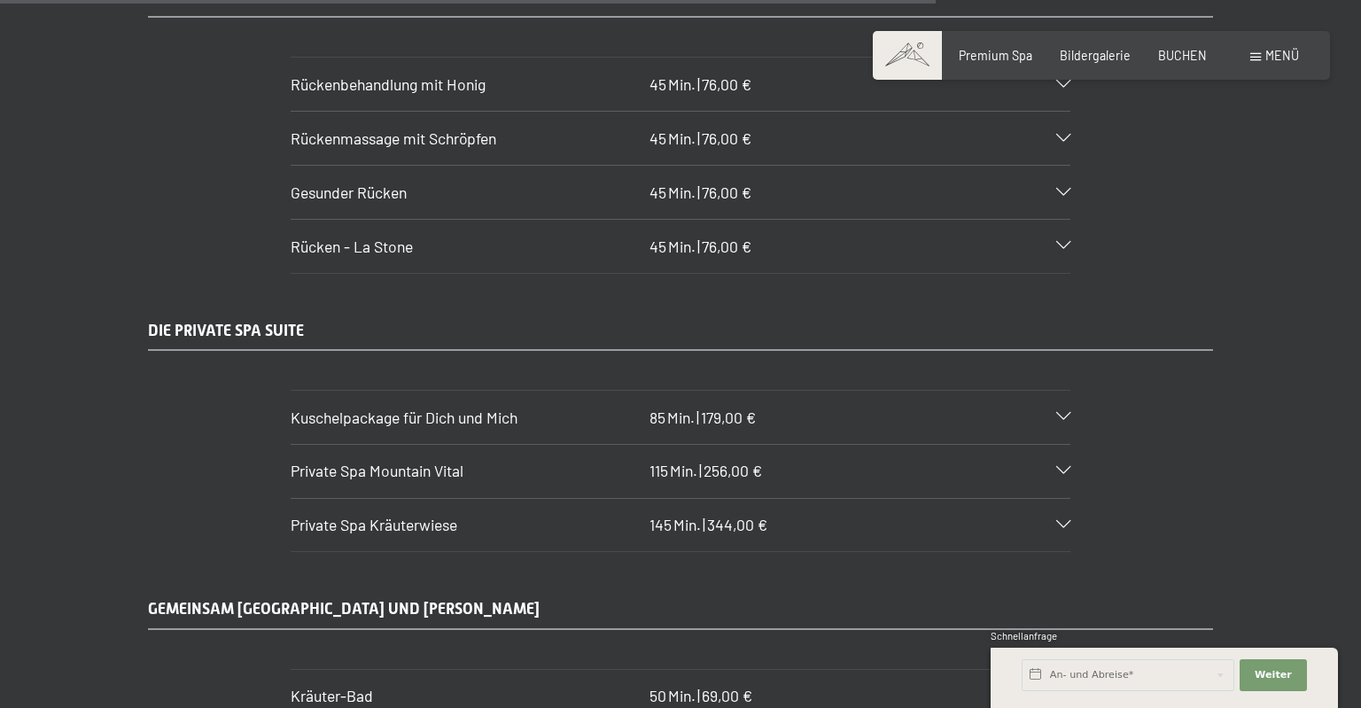
click at [1061, 467] on icon at bounding box center [1063, 471] width 14 height 8
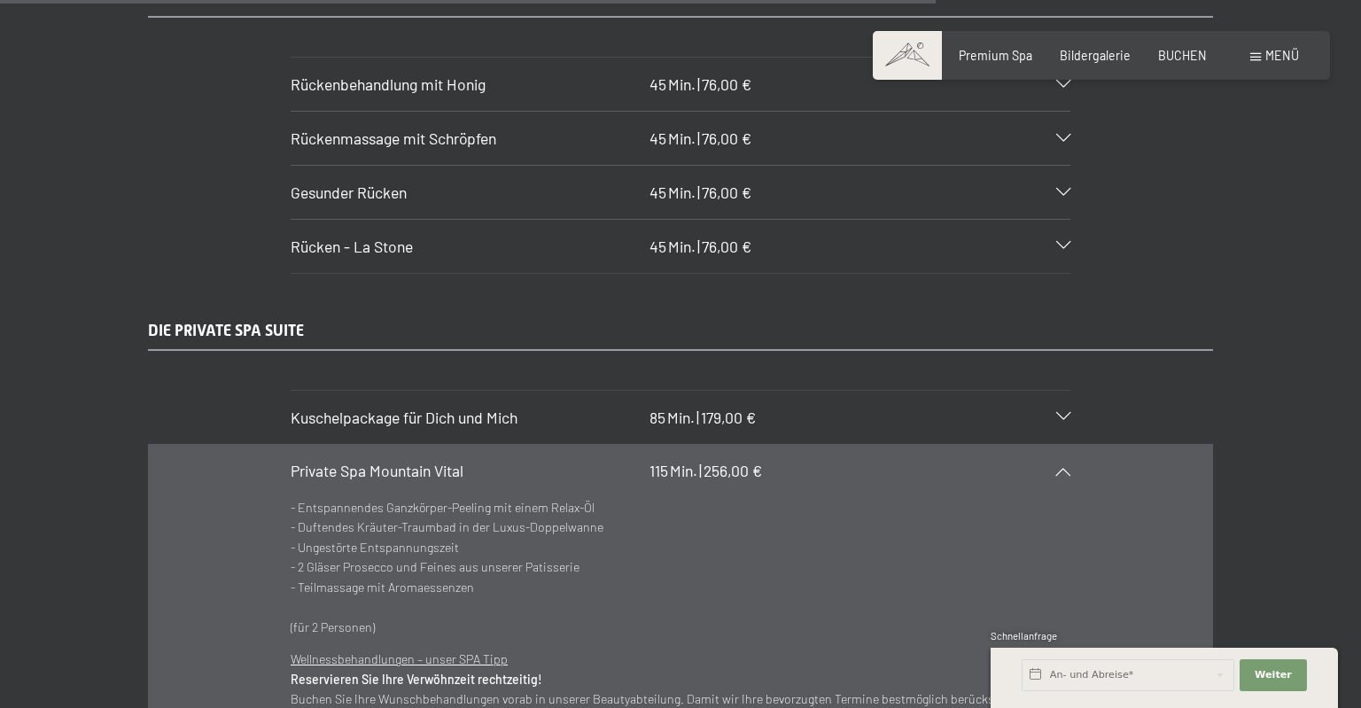
click at [1061, 467] on icon at bounding box center [1063, 471] width 14 height 8
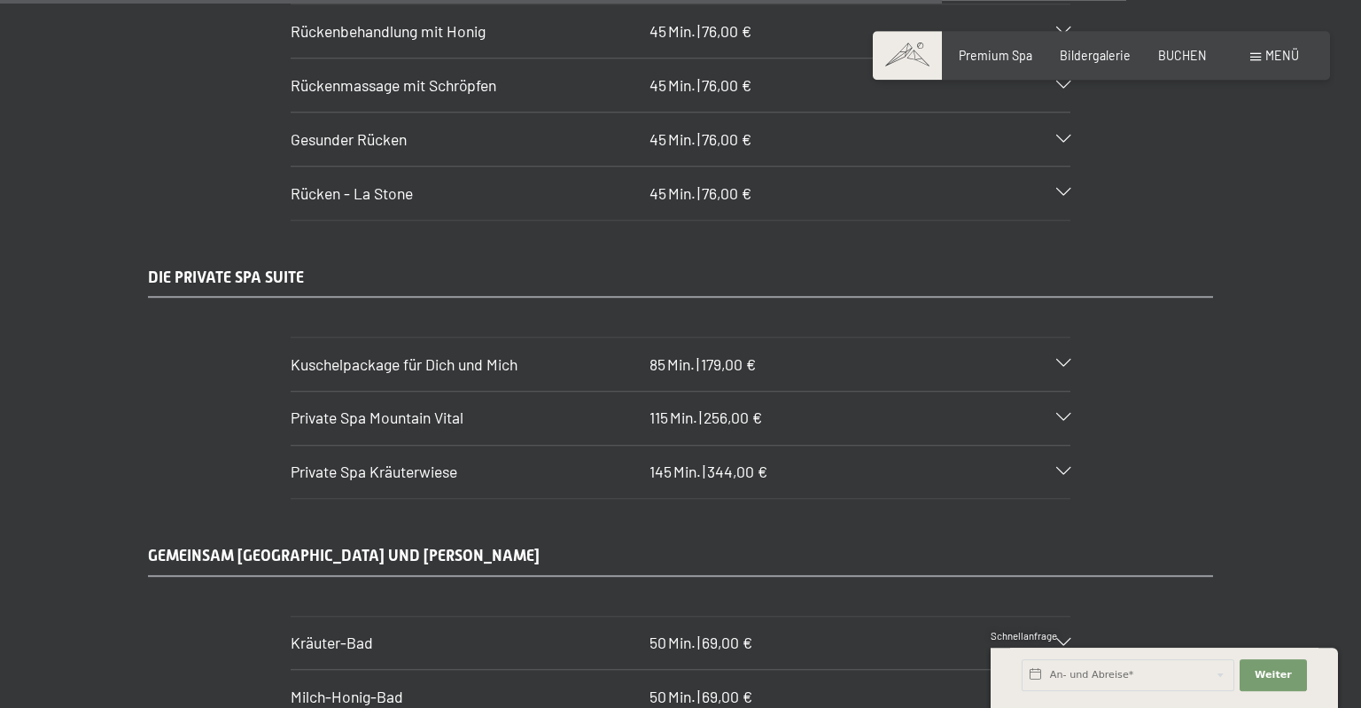
scroll to position [8608, 0]
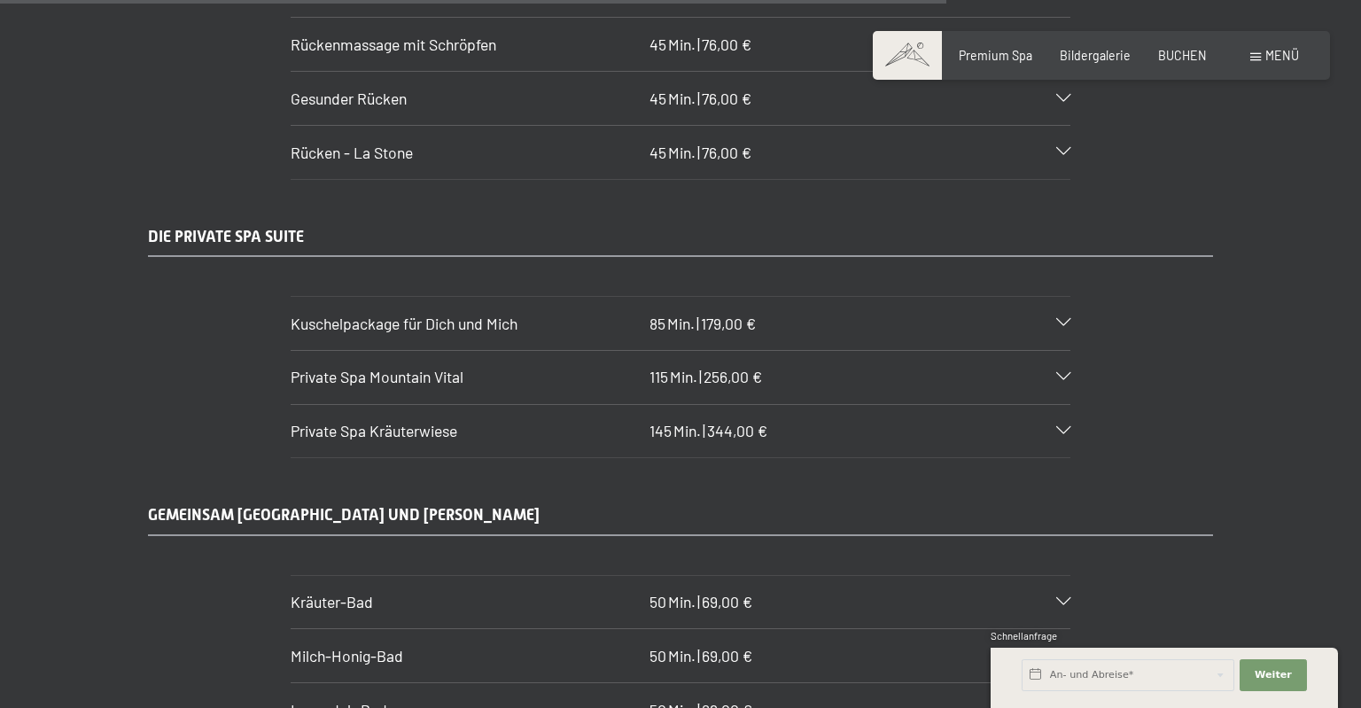
click at [1055, 405] on div "Private Spa Kräuterwiese 145 Min. | 344,00 €" at bounding box center [681, 431] width 780 height 53
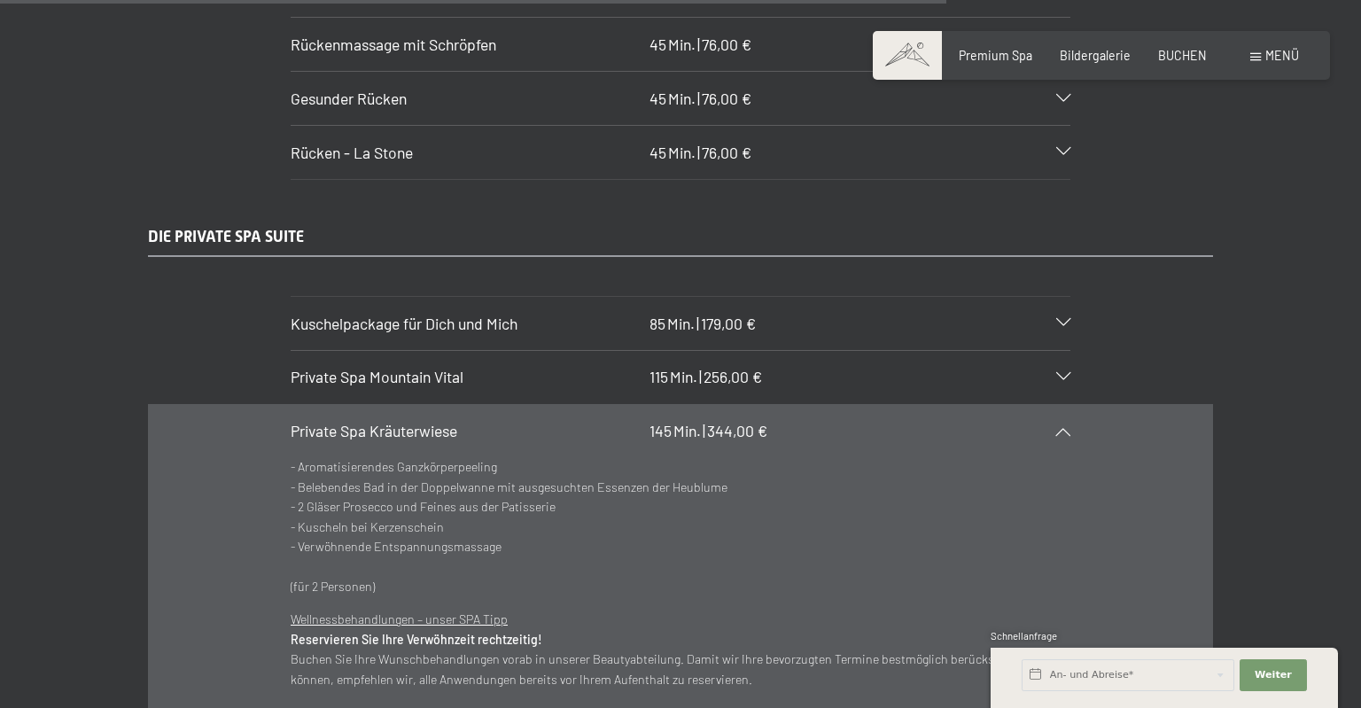
click at [1055, 405] on div "Private Spa Kräuterwiese 145 Min. | 344,00 €" at bounding box center [681, 431] width 780 height 53
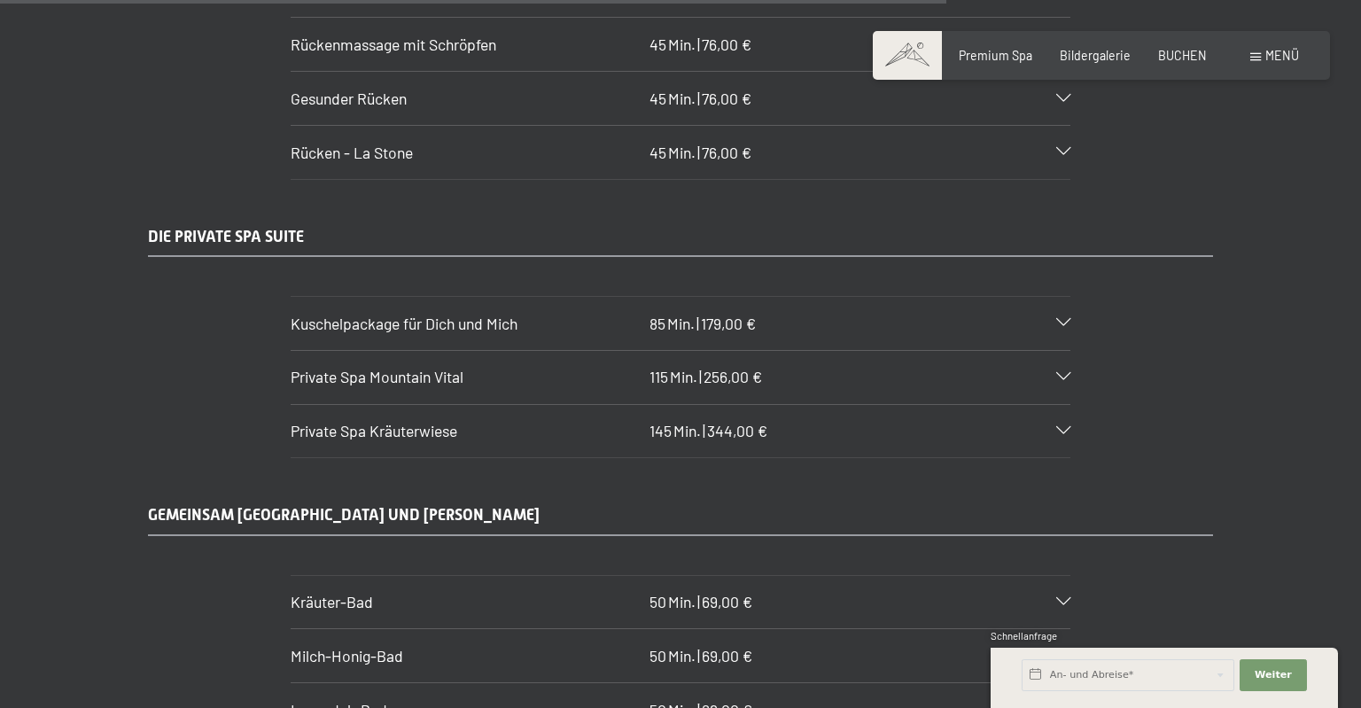
scroll to position [8795, 0]
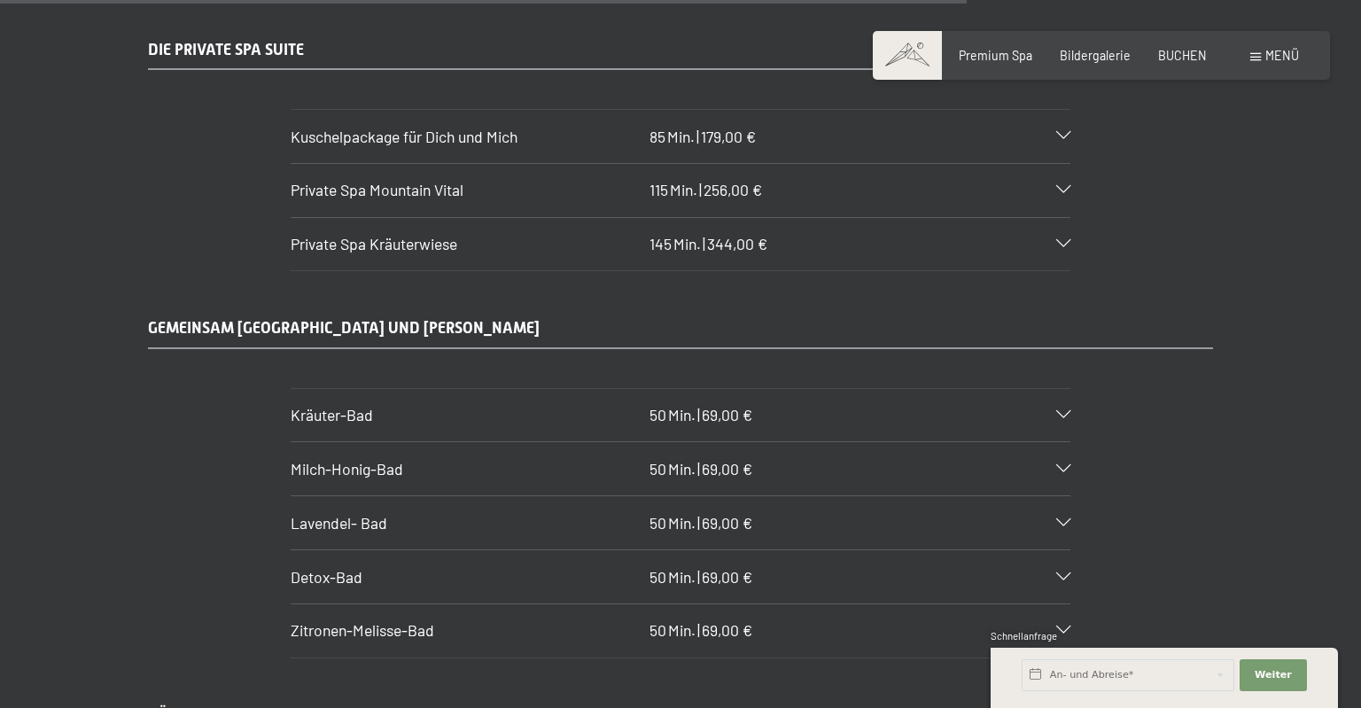
click at [1059, 411] on icon at bounding box center [1063, 415] width 14 height 8
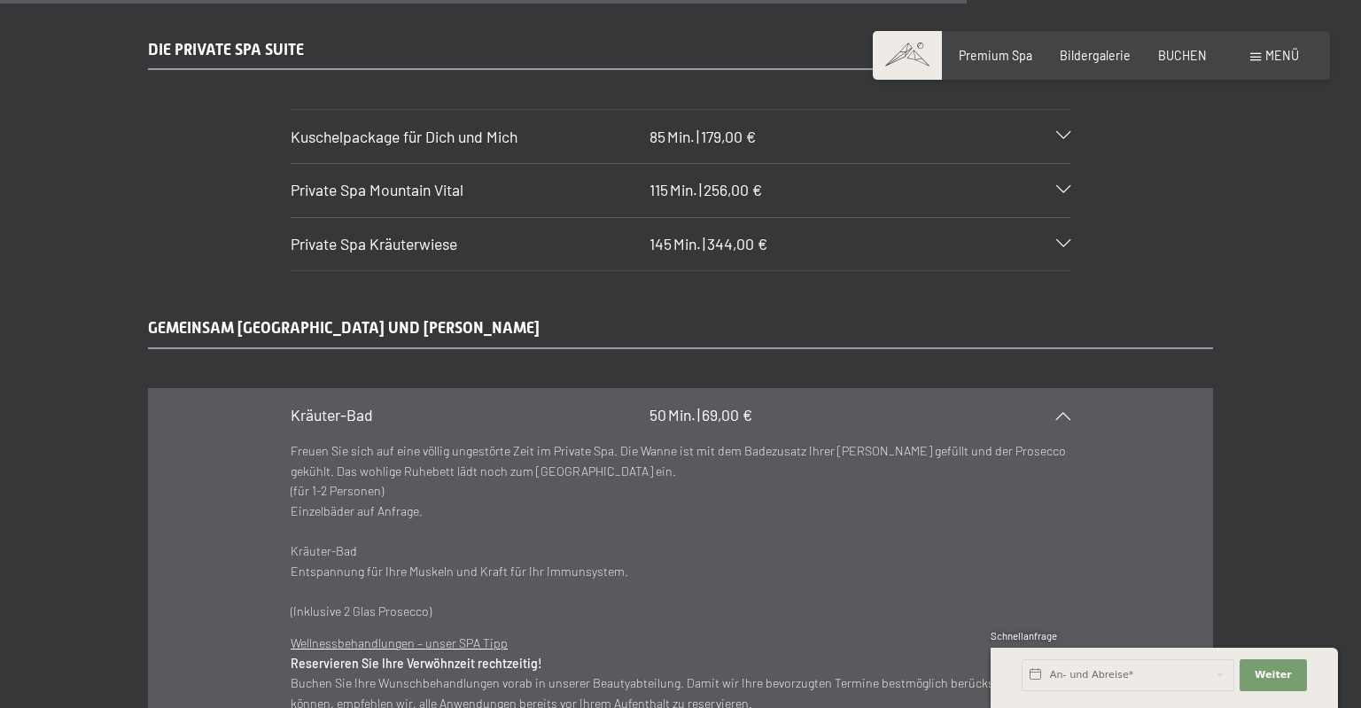
click at [1059, 411] on icon at bounding box center [1063, 415] width 14 height 8
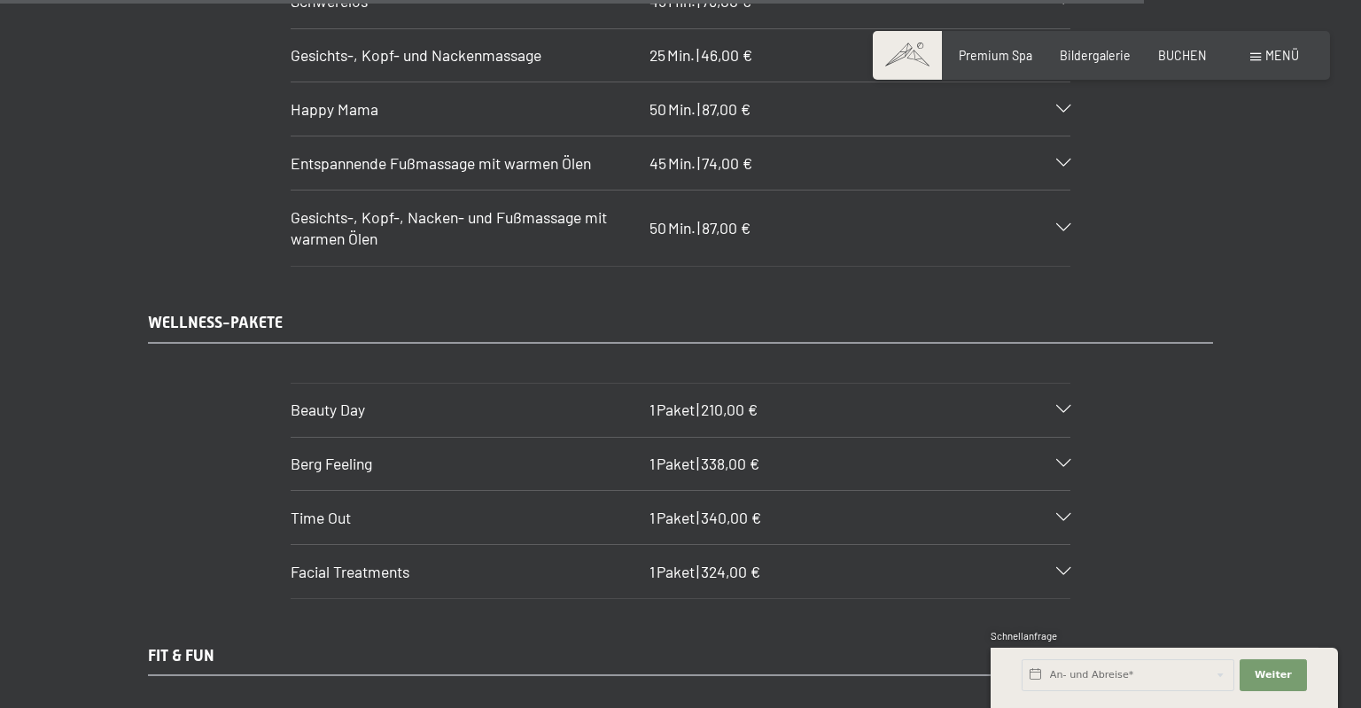
scroll to position [10479, 0]
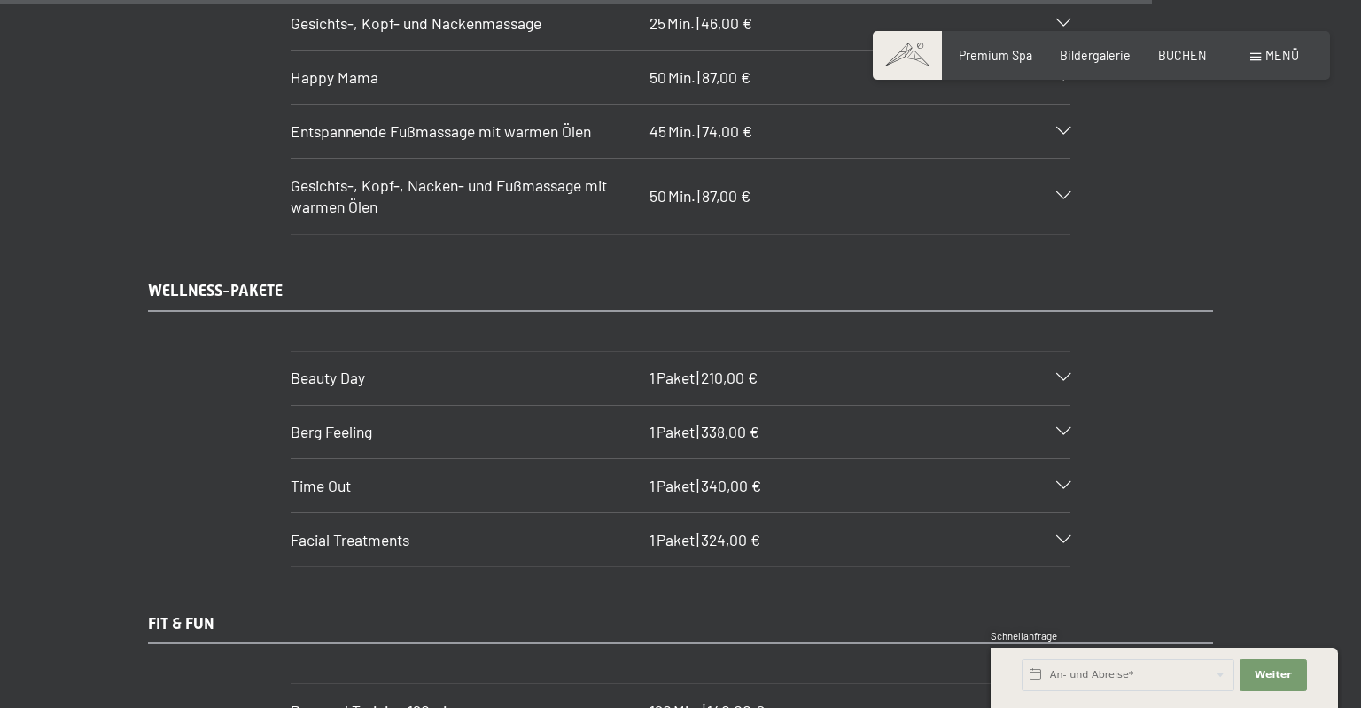
click at [1061, 374] on icon at bounding box center [1063, 378] width 14 height 8
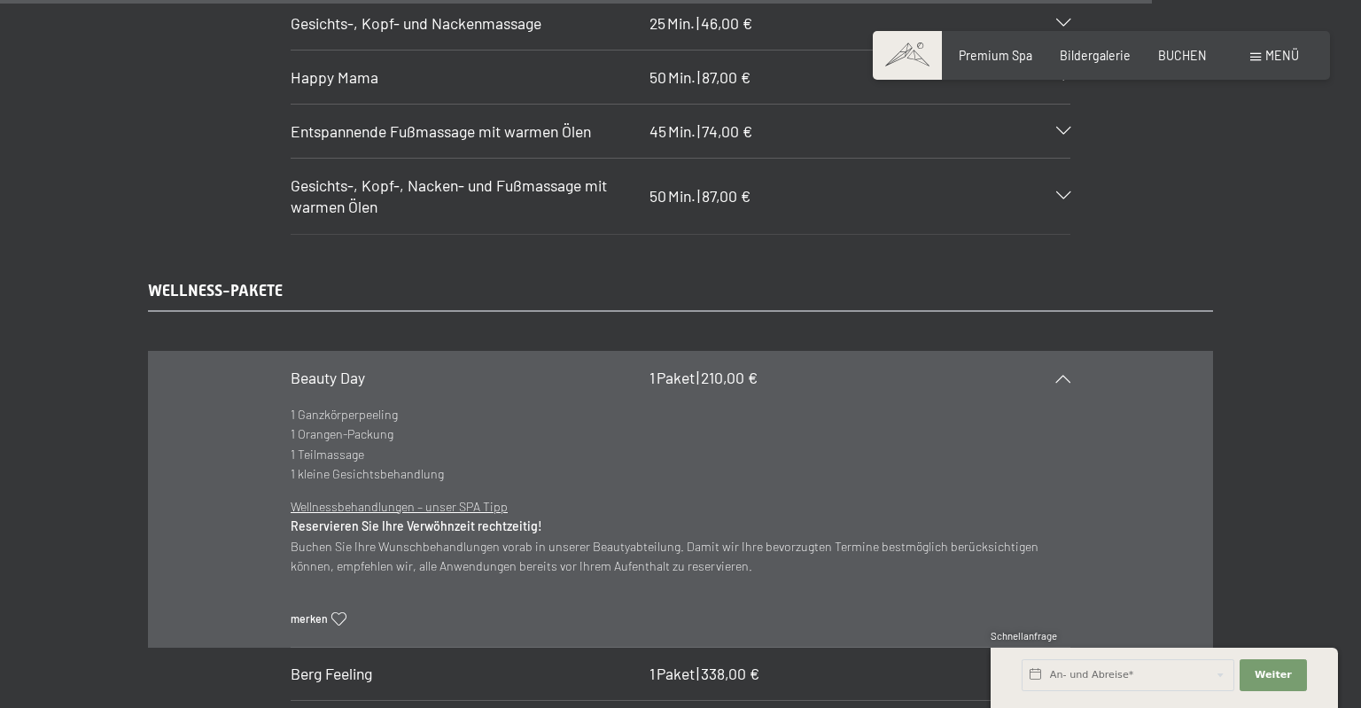
click at [1061, 352] on div "Beauty Day 1 Paket | 210,00 €" at bounding box center [681, 378] width 780 height 53
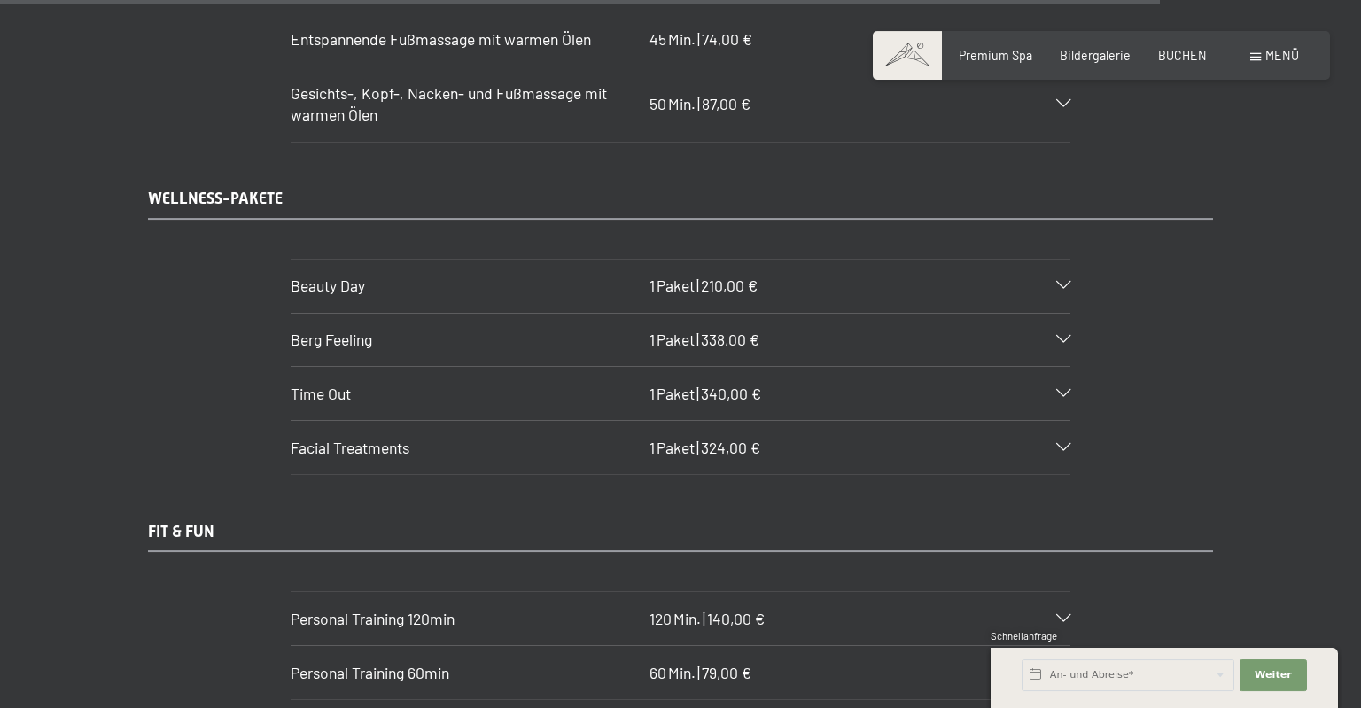
scroll to position [10572, 0]
click at [1061, 335] on icon at bounding box center [1063, 339] width 14 height 8
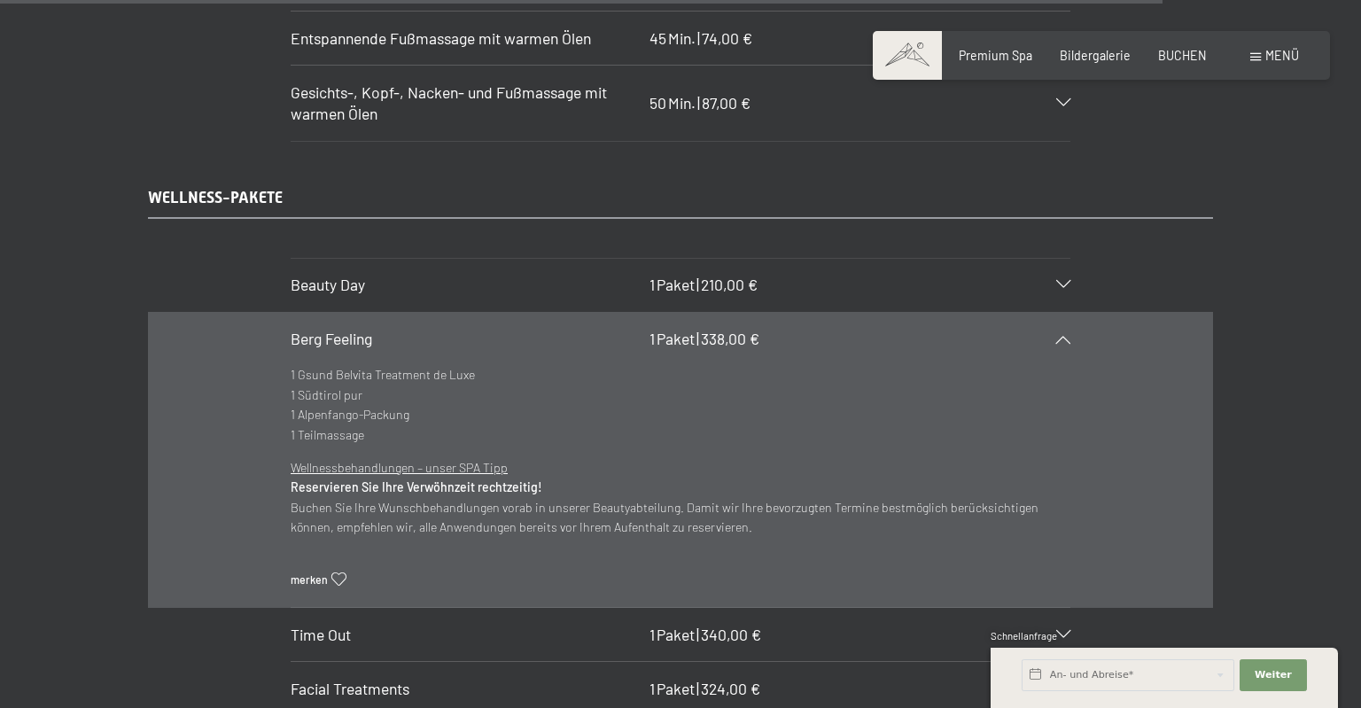
click at [1061, 335] on icon at bounding box center [1063, 339] width 14 height 8
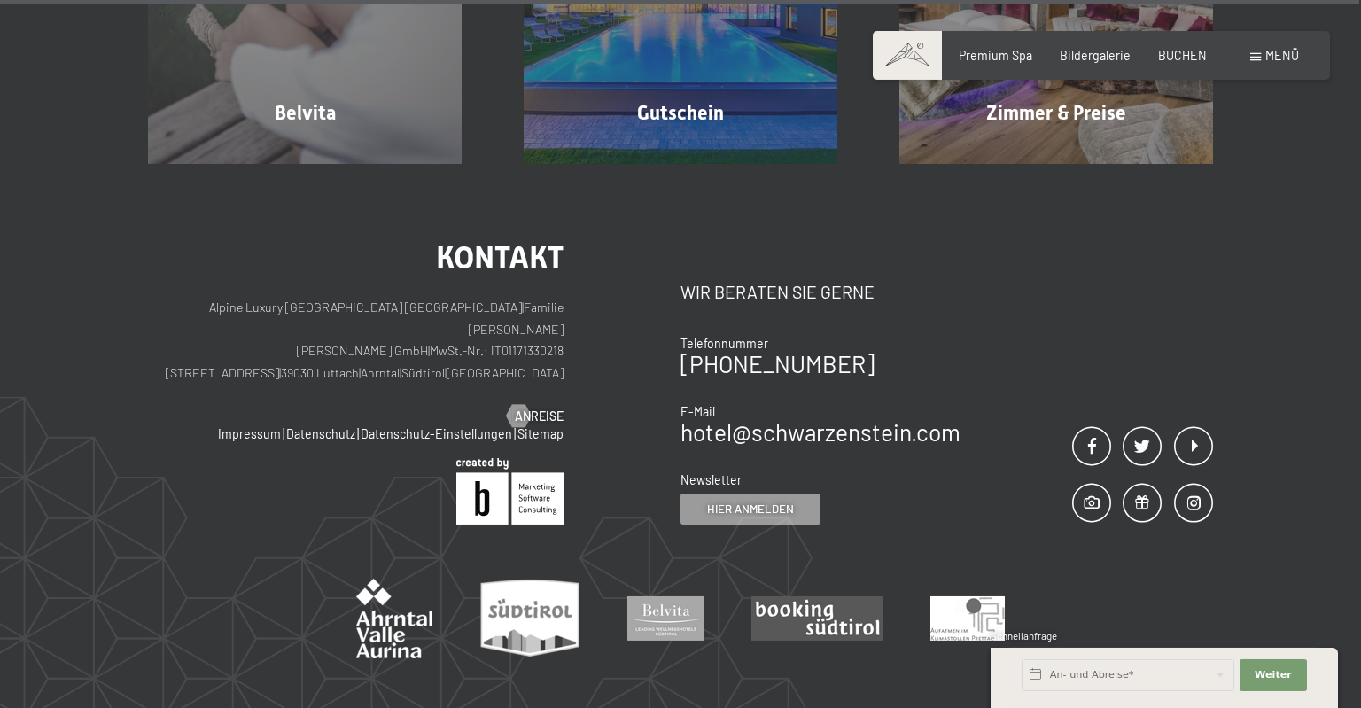
scroll to position [12443, 0]
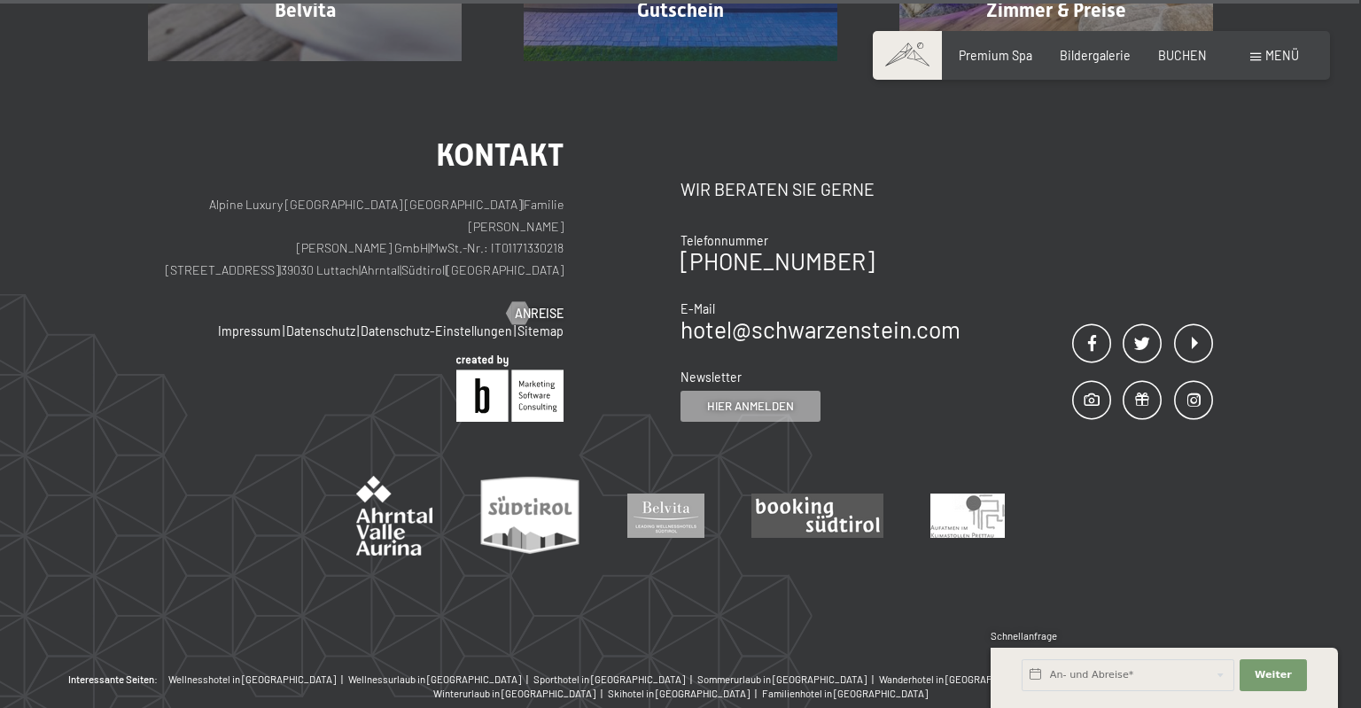
click at [1263, 60] on div "Menü" at bounding box center [1274, 56] width 49 height 18
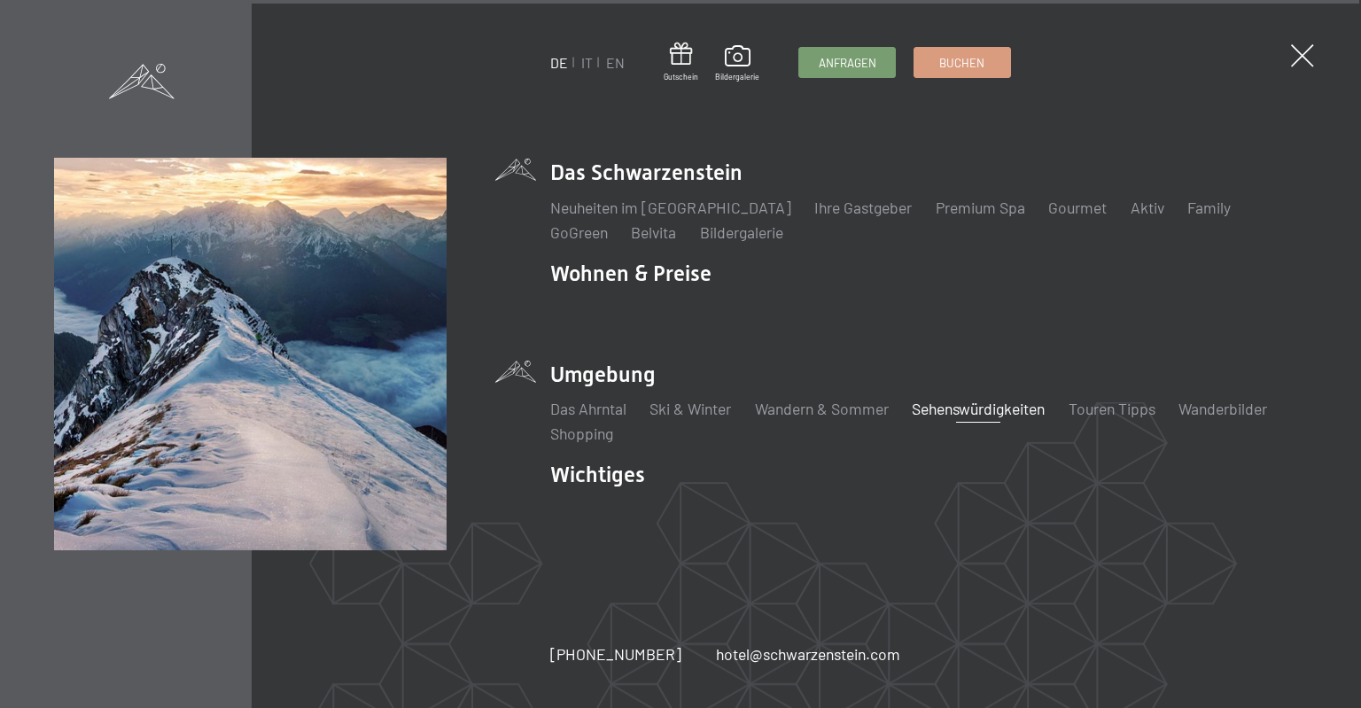
click at [980, 408] on link "Sehenswürdigkeiten" at bounding box center [978, 408] width 133 height 19
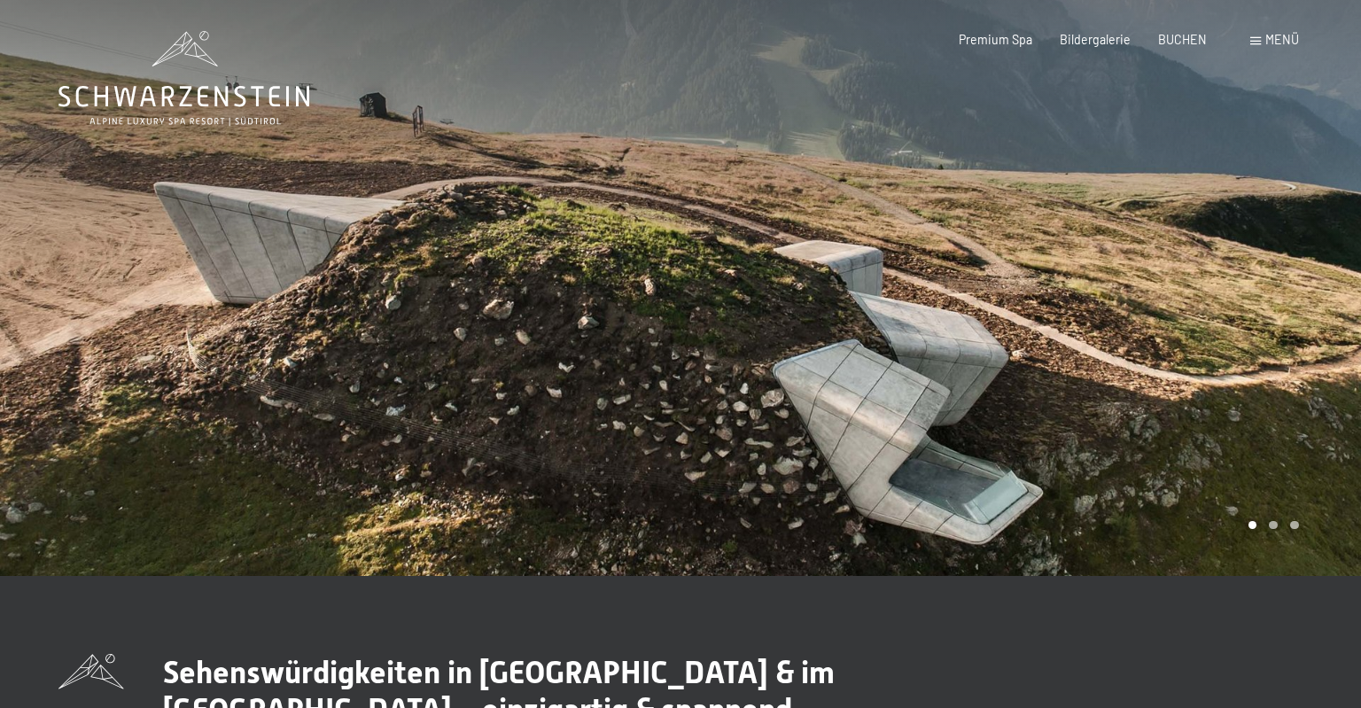
click at [1262, 465] on div at bounding box center [1020, 288] width 680 height 576
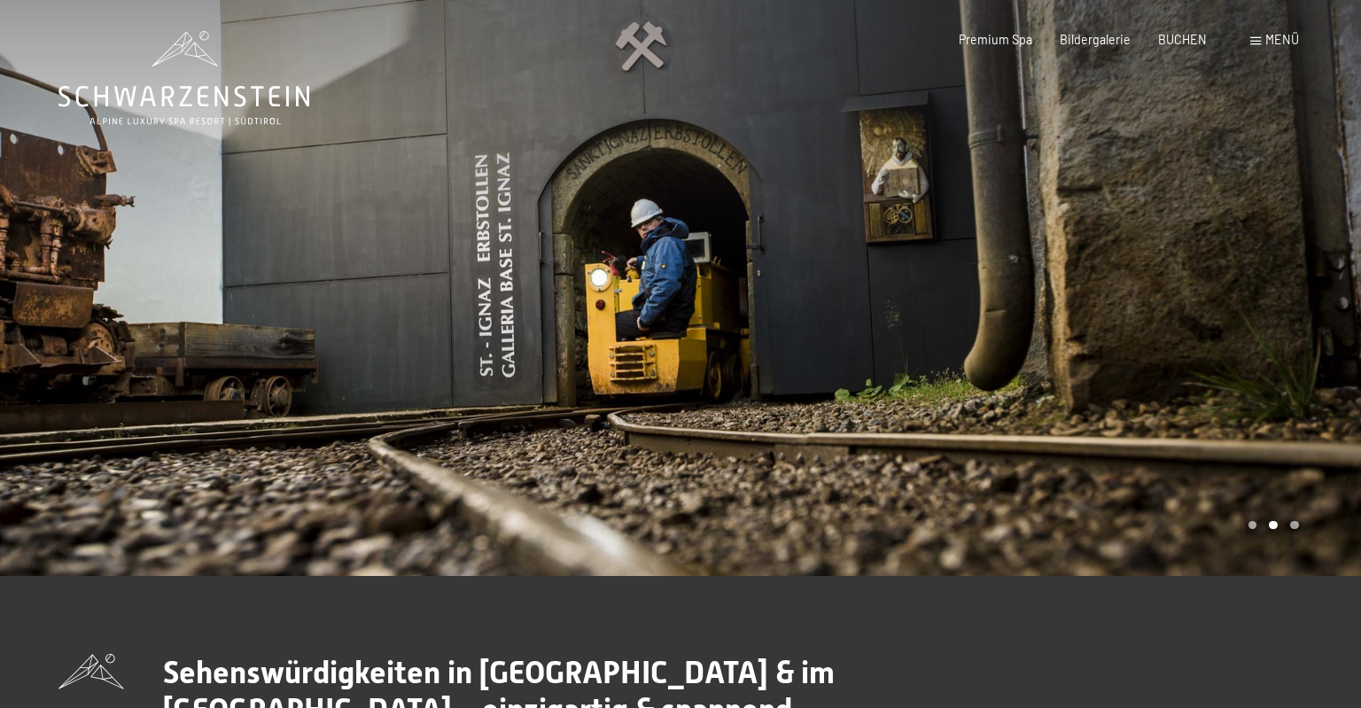
click at [1262, 465] on div at bounding box center [1020, 288] width 680 height 576
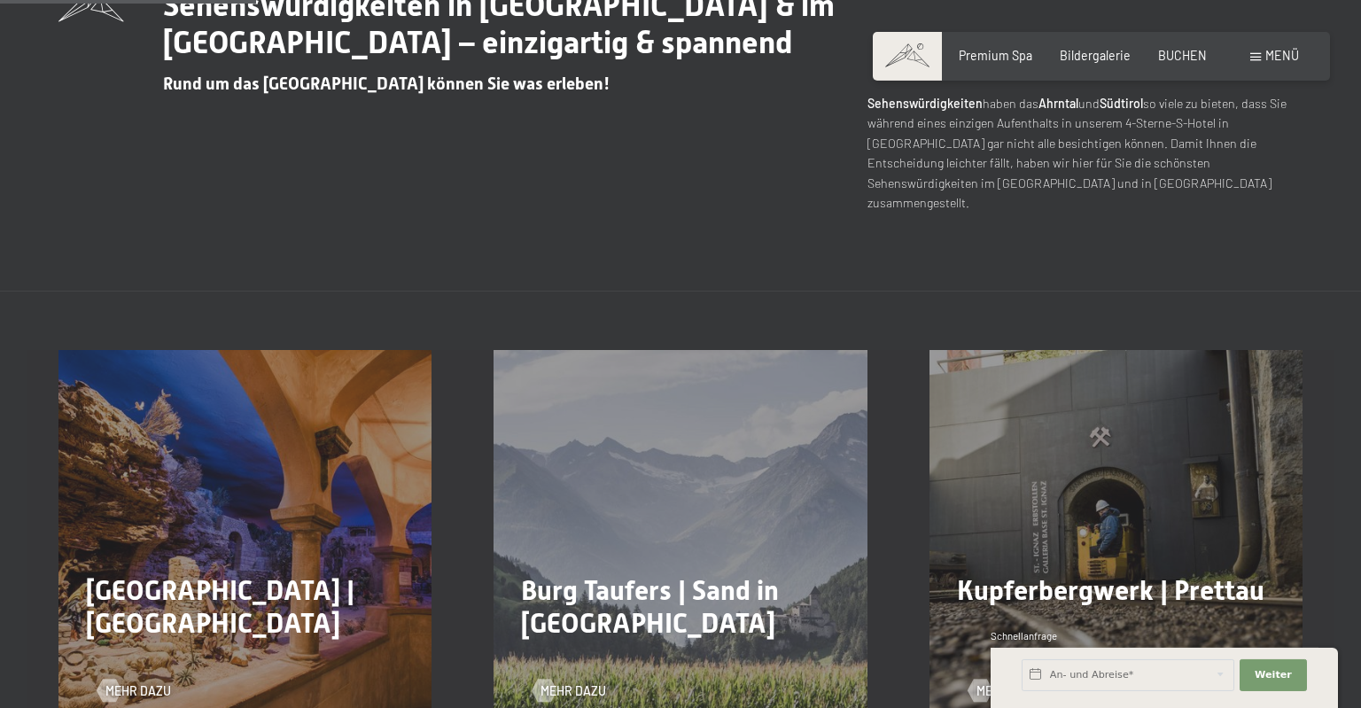
scroll to position [748, 0]
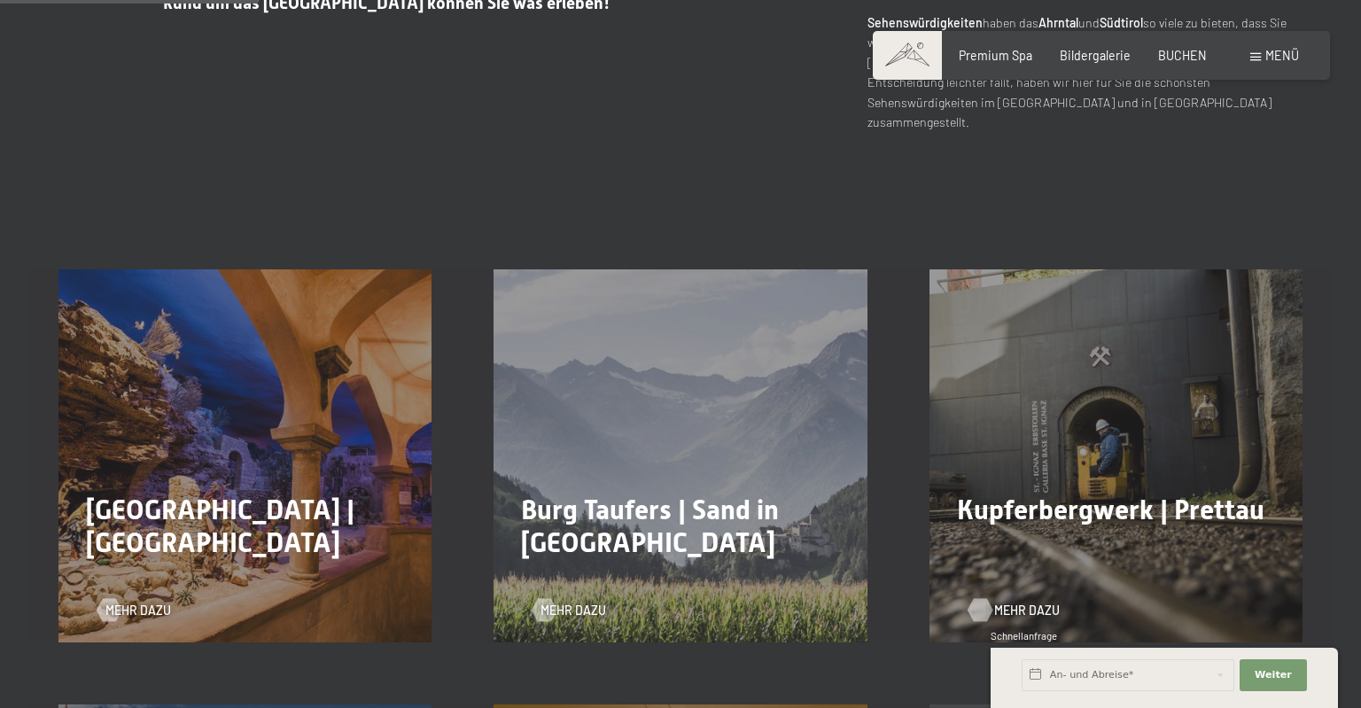
click at [1006, 602] on span "Mehr dazu" at bounding box center [1027, 611] width 66 height 18
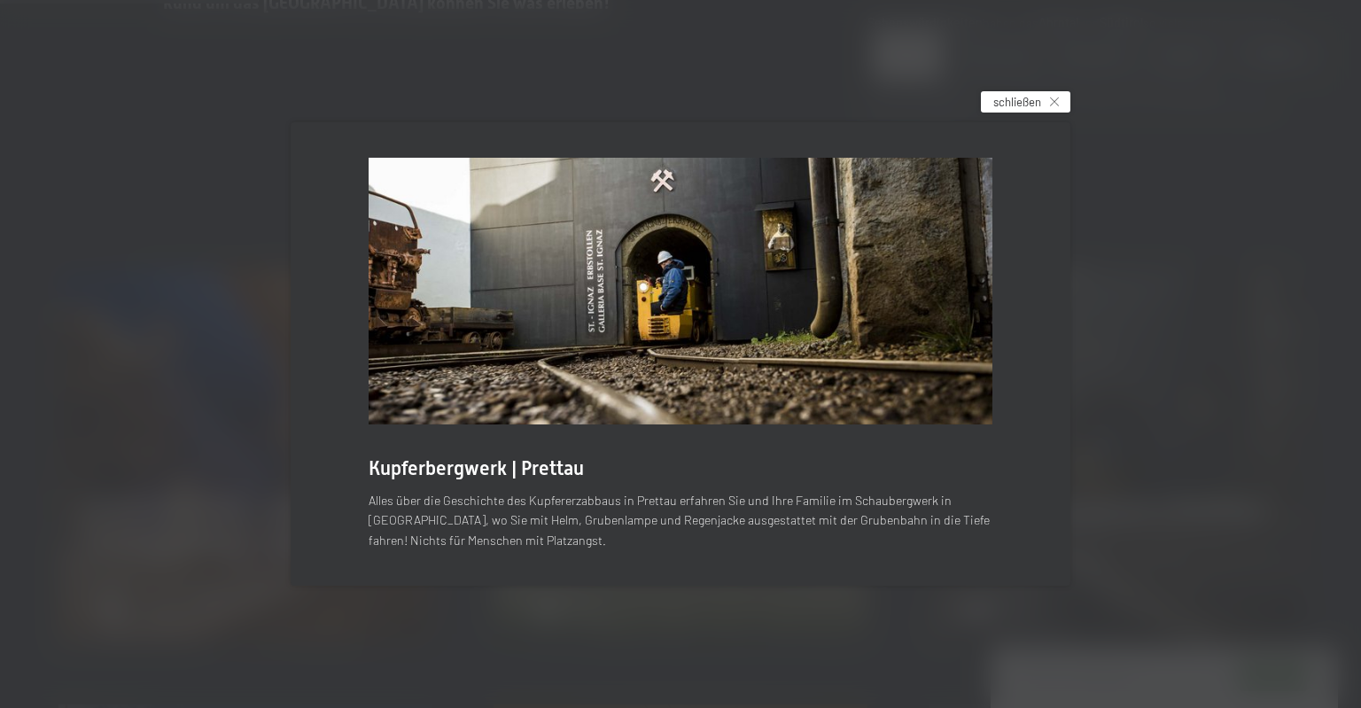
click at [1048, 107] on div "schließen" at bounding box center [1025, 101] width 89 height 21
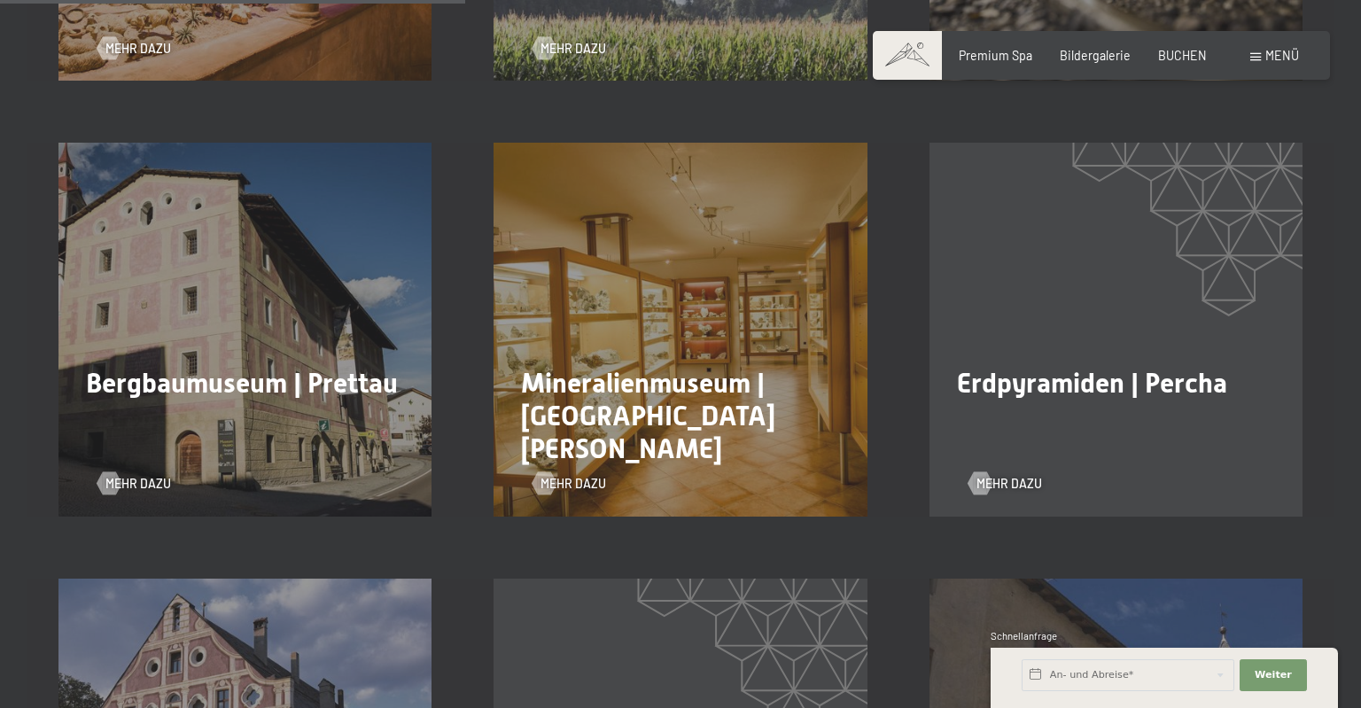
scroll to position [1403, 0]
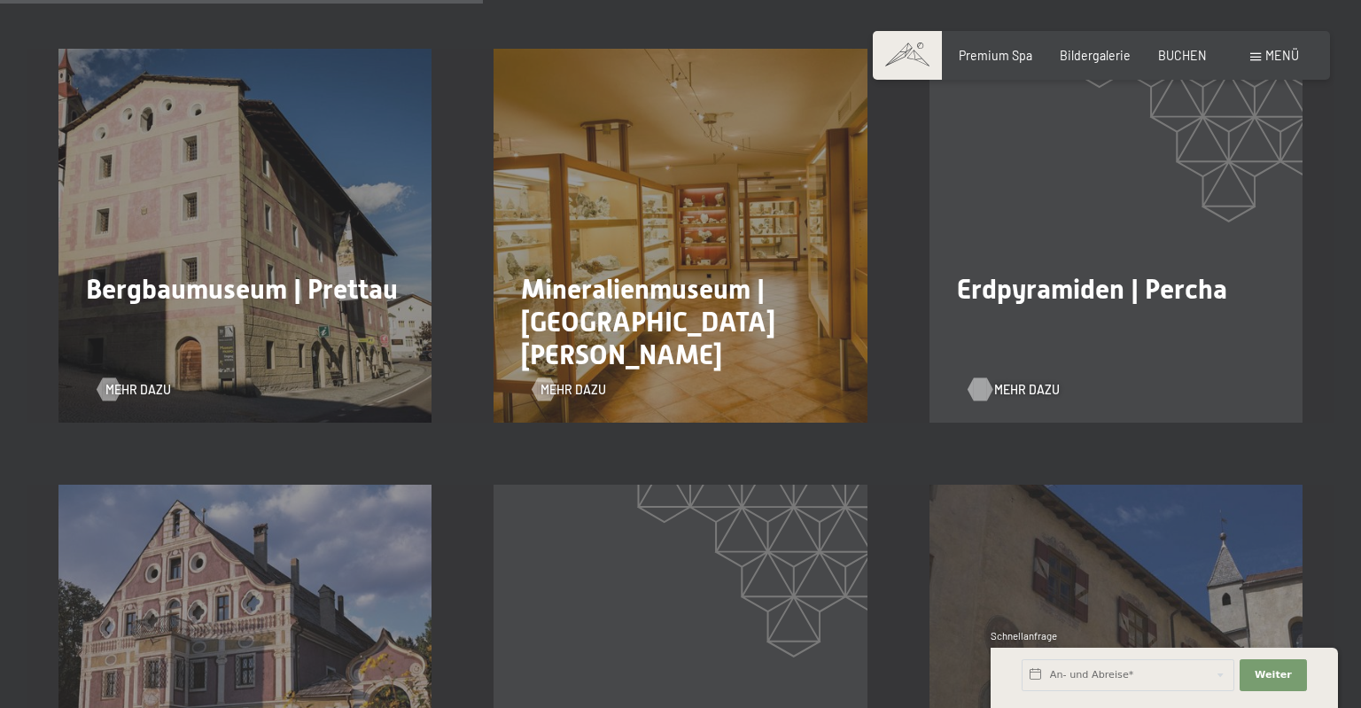
click at [1012, 381] on span "Mehr dazu" at bounding box center [1027, 390] width 66 height 18
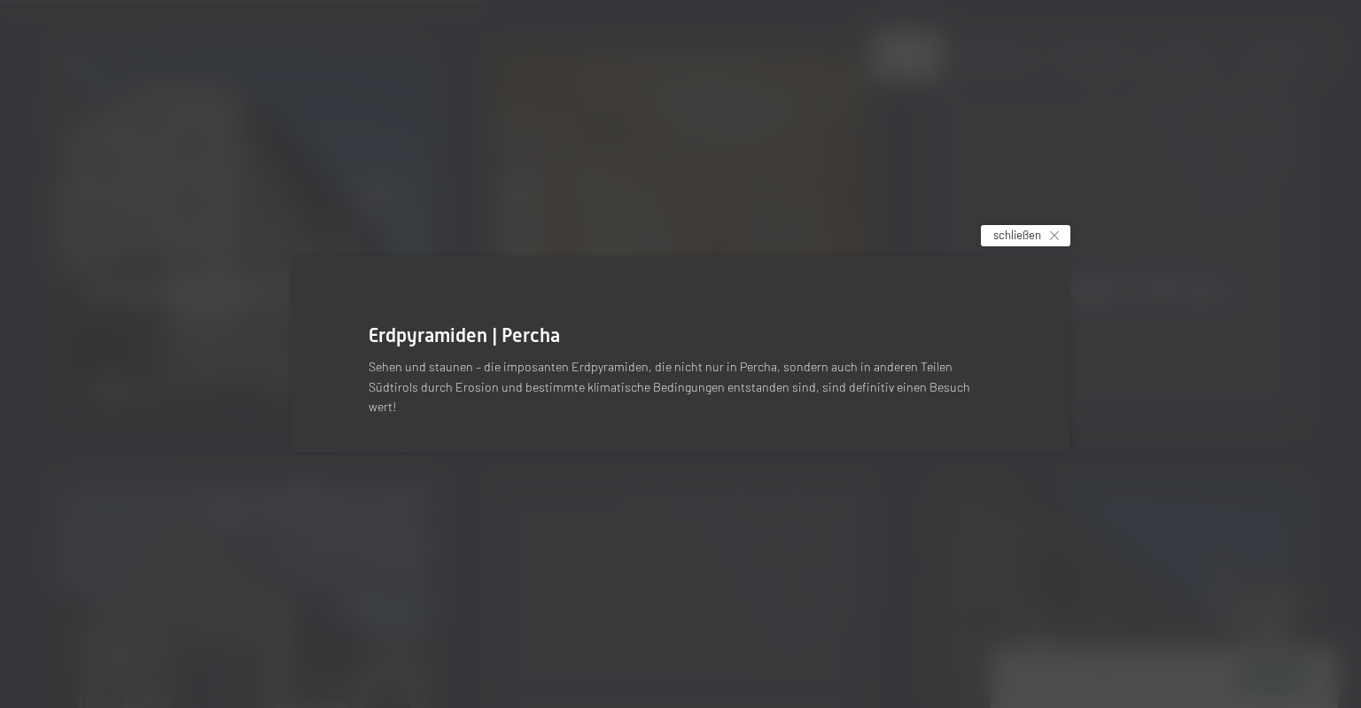
click at [1022, 243] on span "schließen" at bounding box center [1017, 235] width 48 height 16
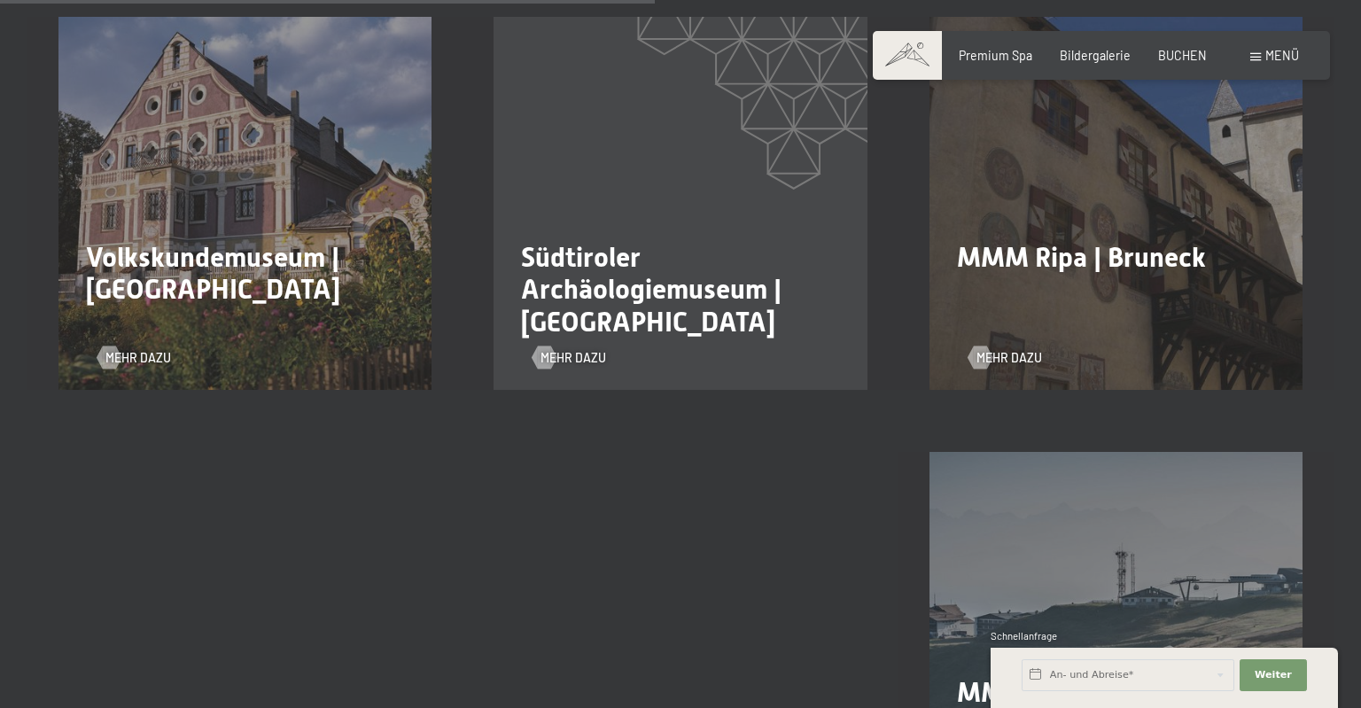
scroll to position [2151, 0]
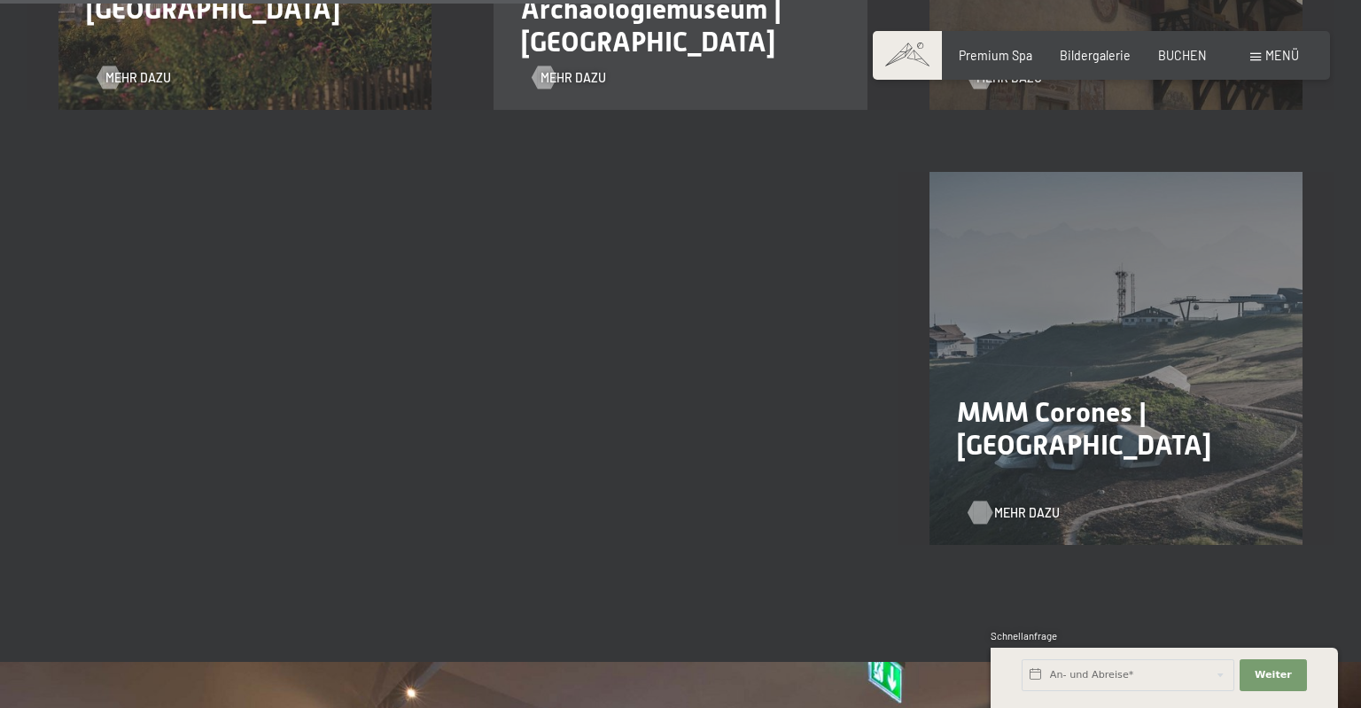
click at [1019, 504] on span "Mehr dazu" at bounding box center [1027, 513] width 66 height 18
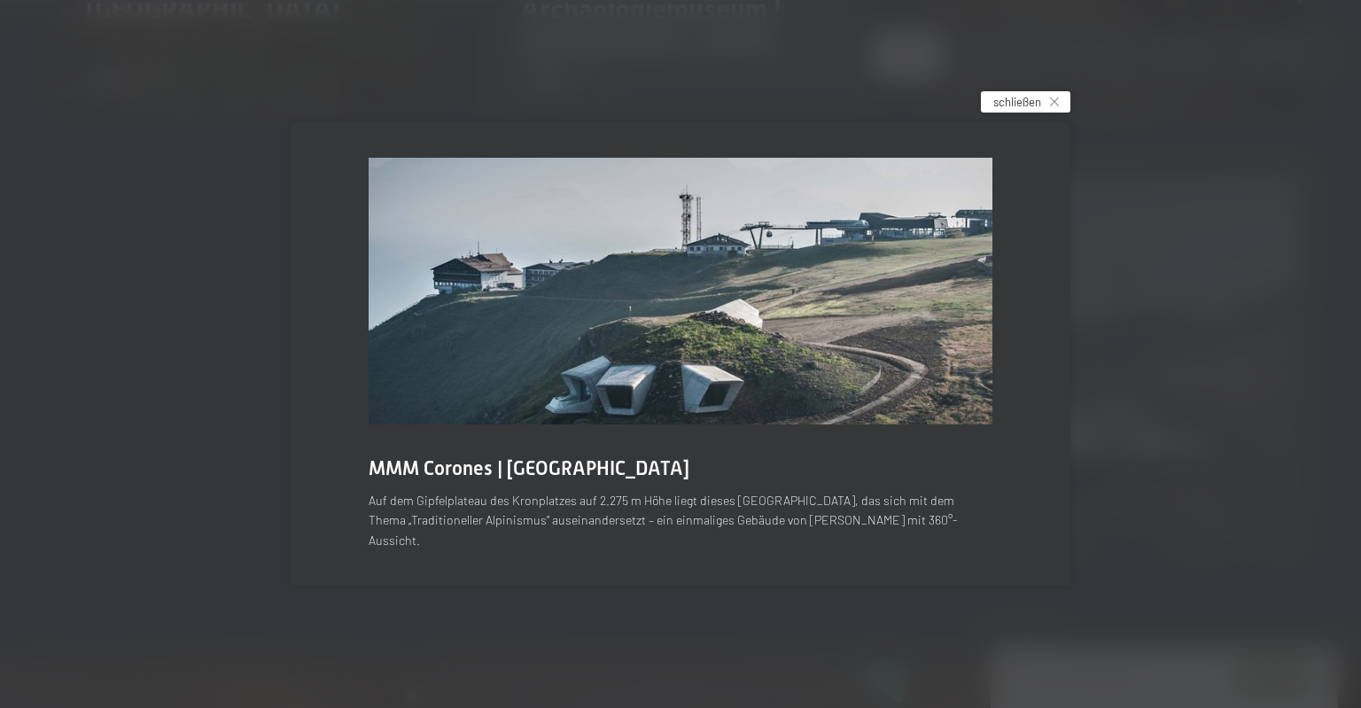
click at [1040, 105] on span "schließen" at bounding box center [1017, 102] width 48 height 16
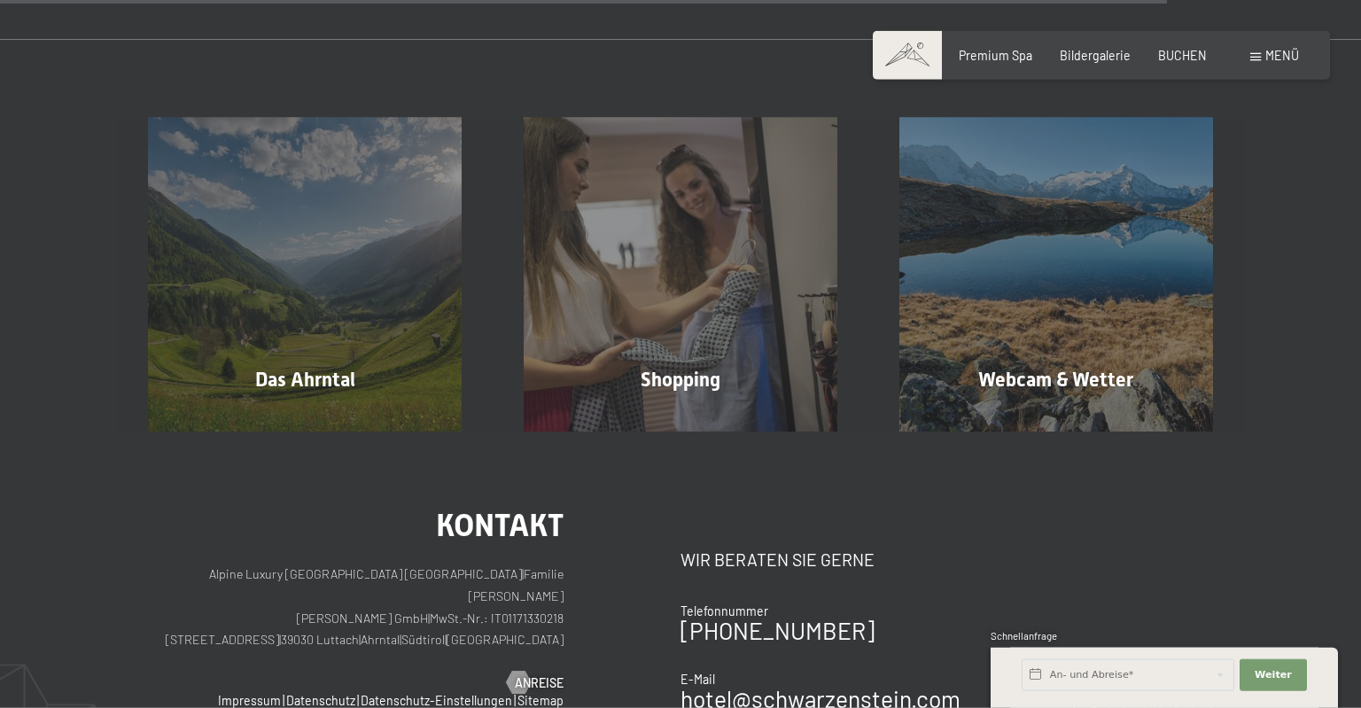
scroll to position [3649, 0]
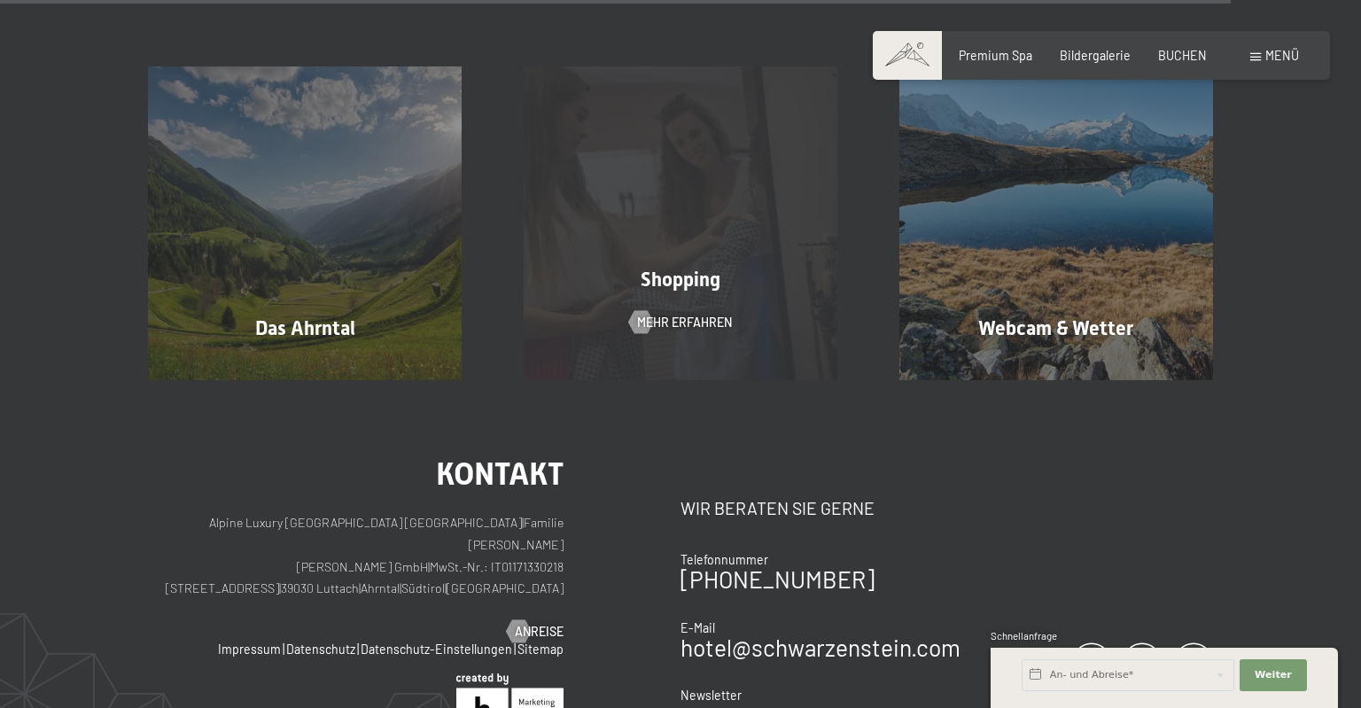
click at [749, 316] on div "Shopping Mehr erfahren" at bounding box center [681, 222] width 376 height 313
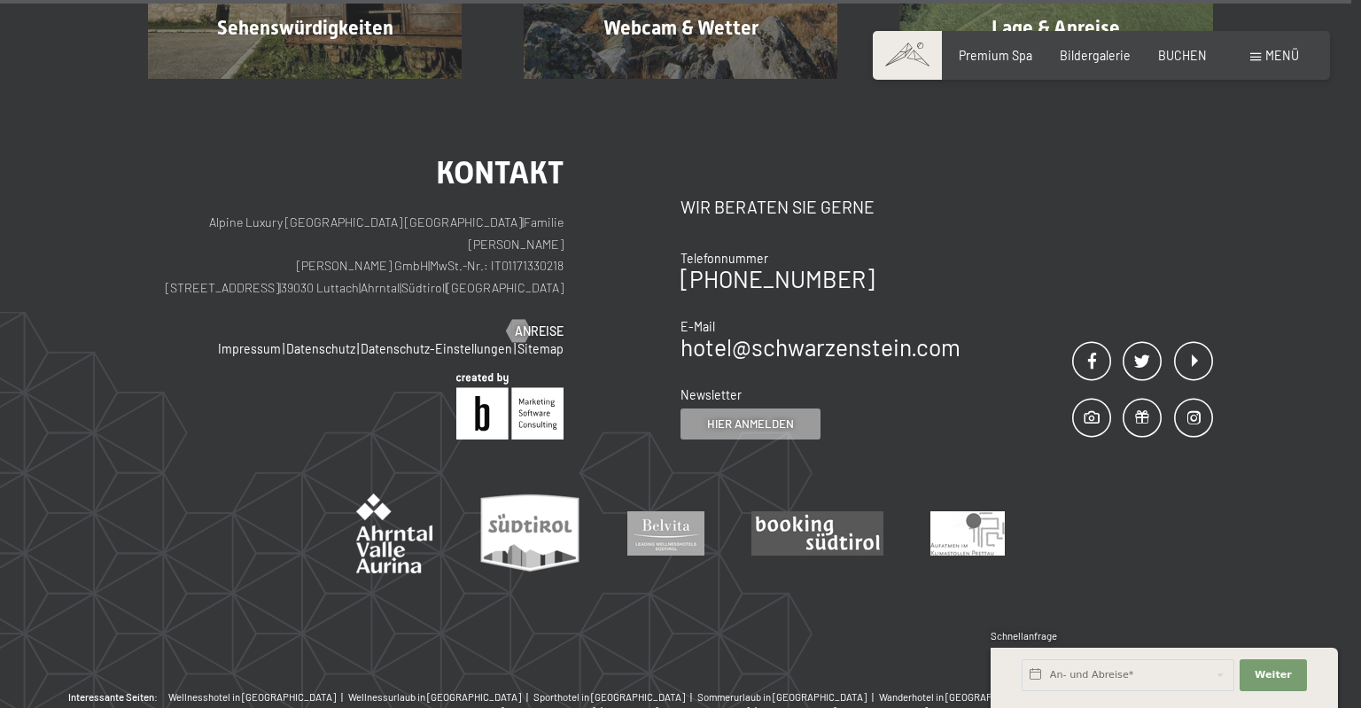
scroll to position [3207, 0]
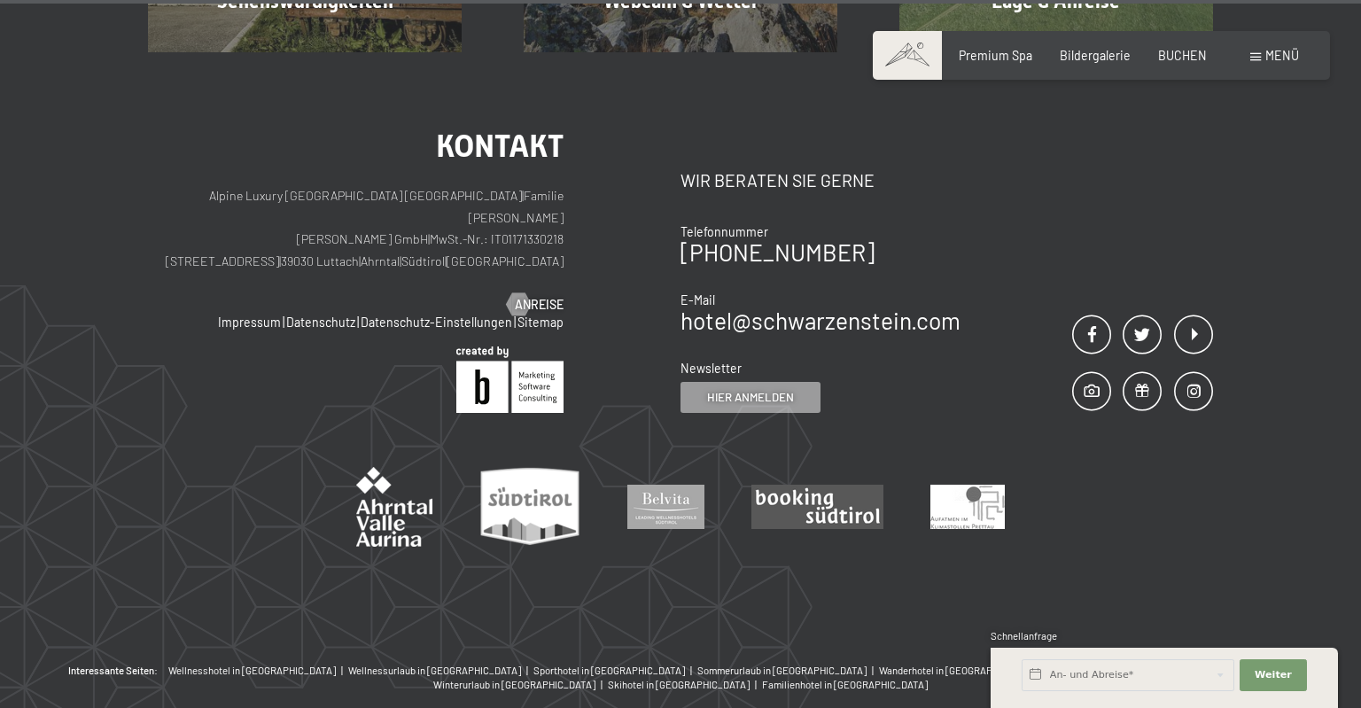
click at [1291, 56] on span "Menü" at bounding box center [1282, 55] width 34 height 15
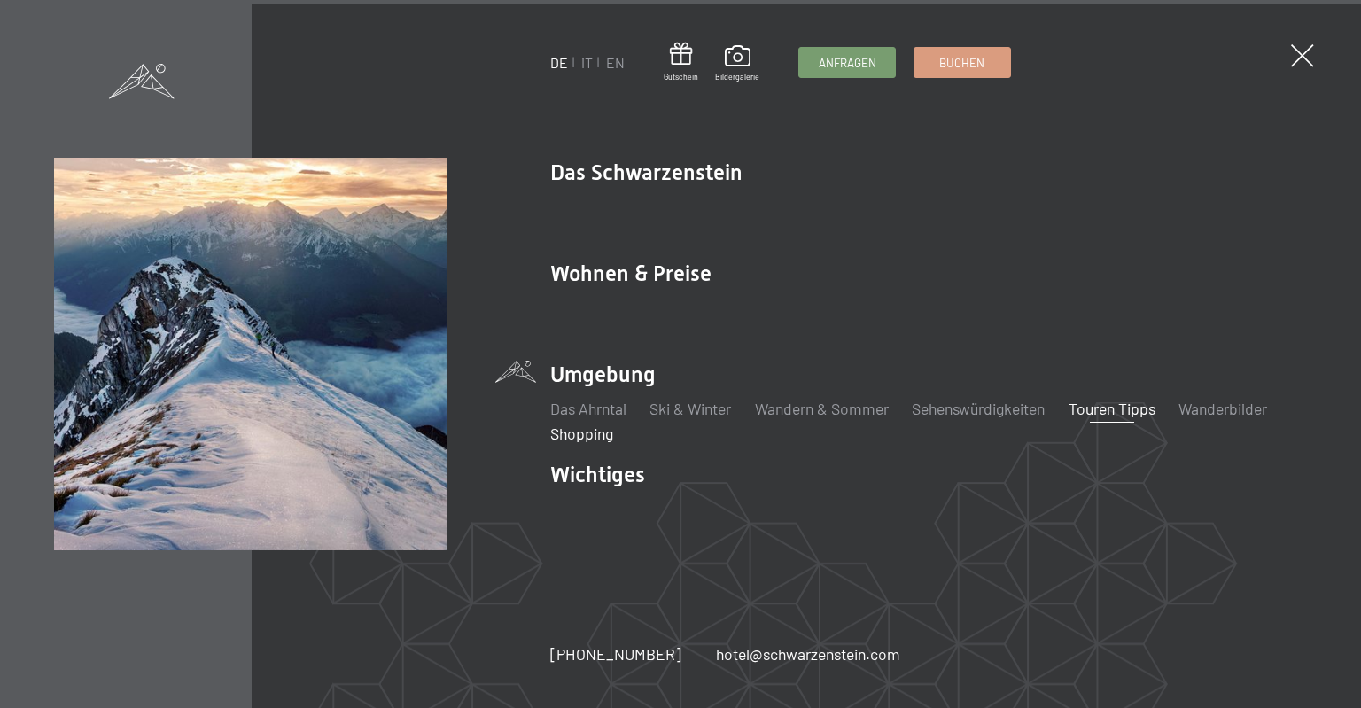
click at [1123, 416] on link "Touren Tipps" at bounding box center [1112, 408] width 87 height 19
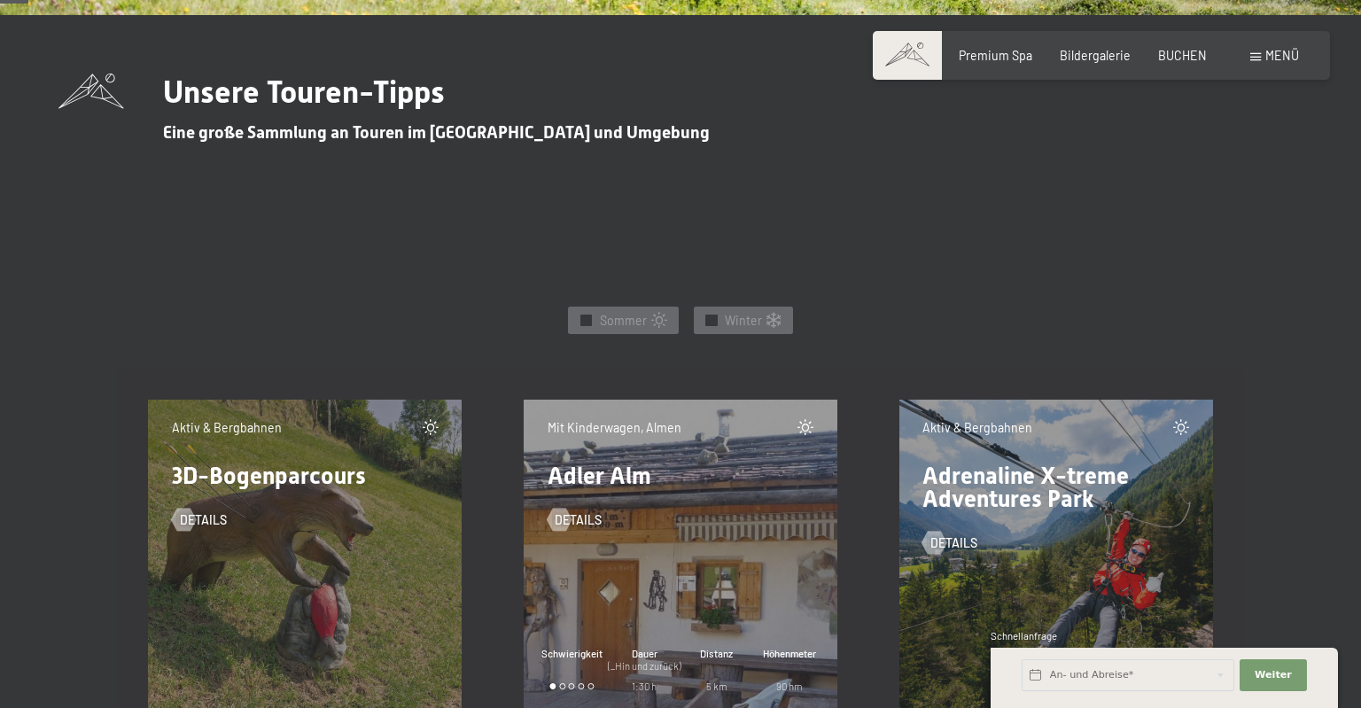
scroll to position [748, 0]
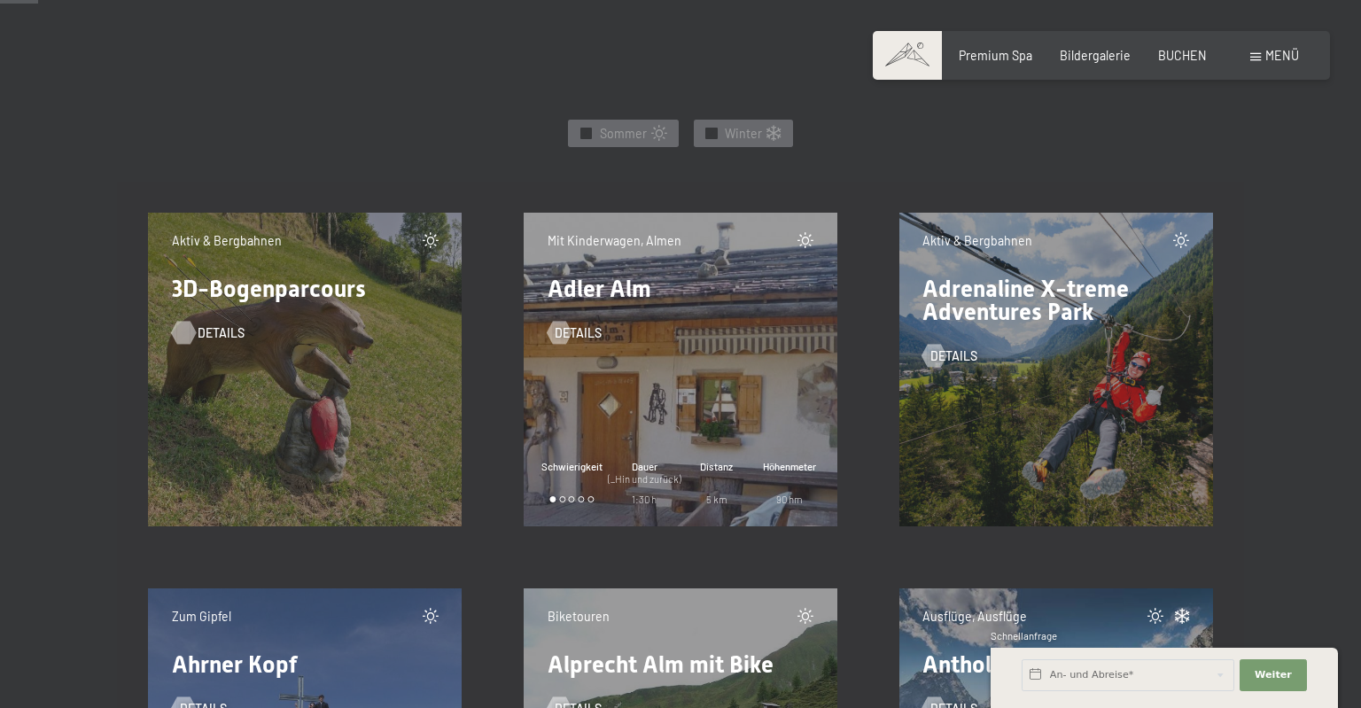
click at [204, 334] on span "Details" at bounding box center [221, 333] width 47 height 18
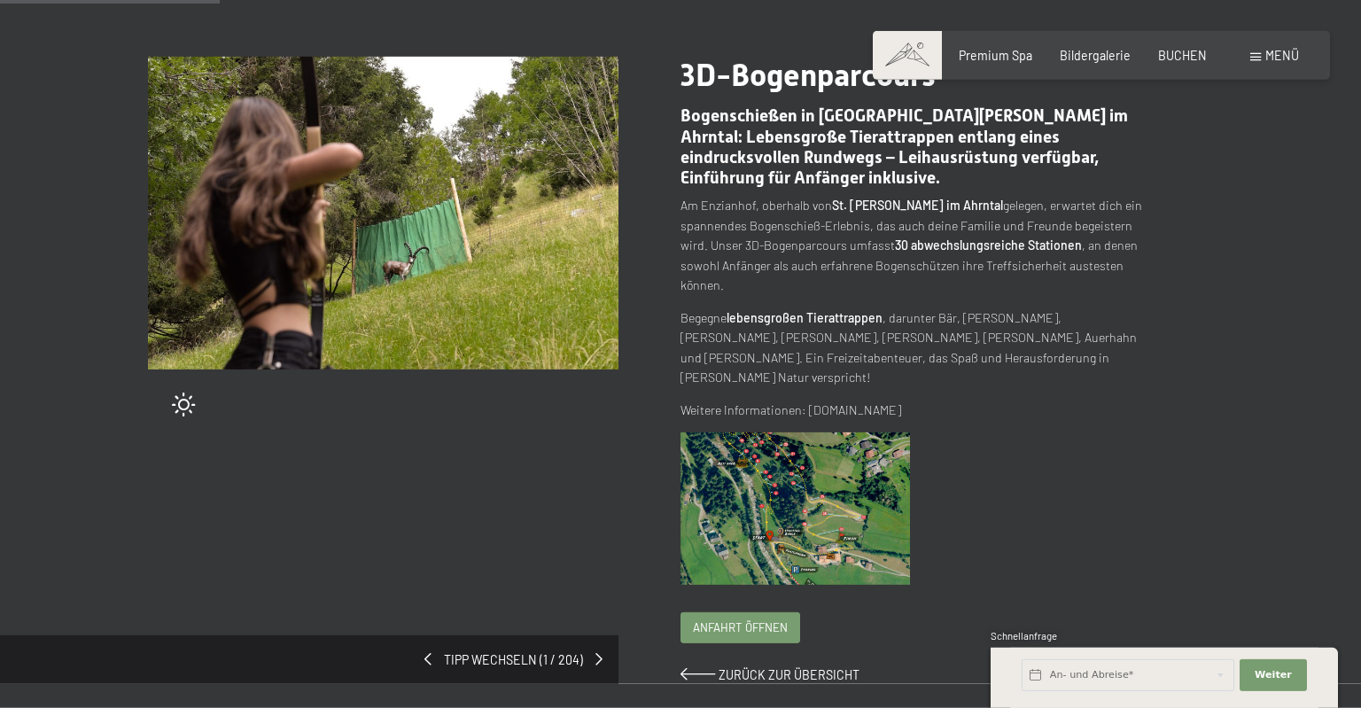
scroll to position [187, 0]
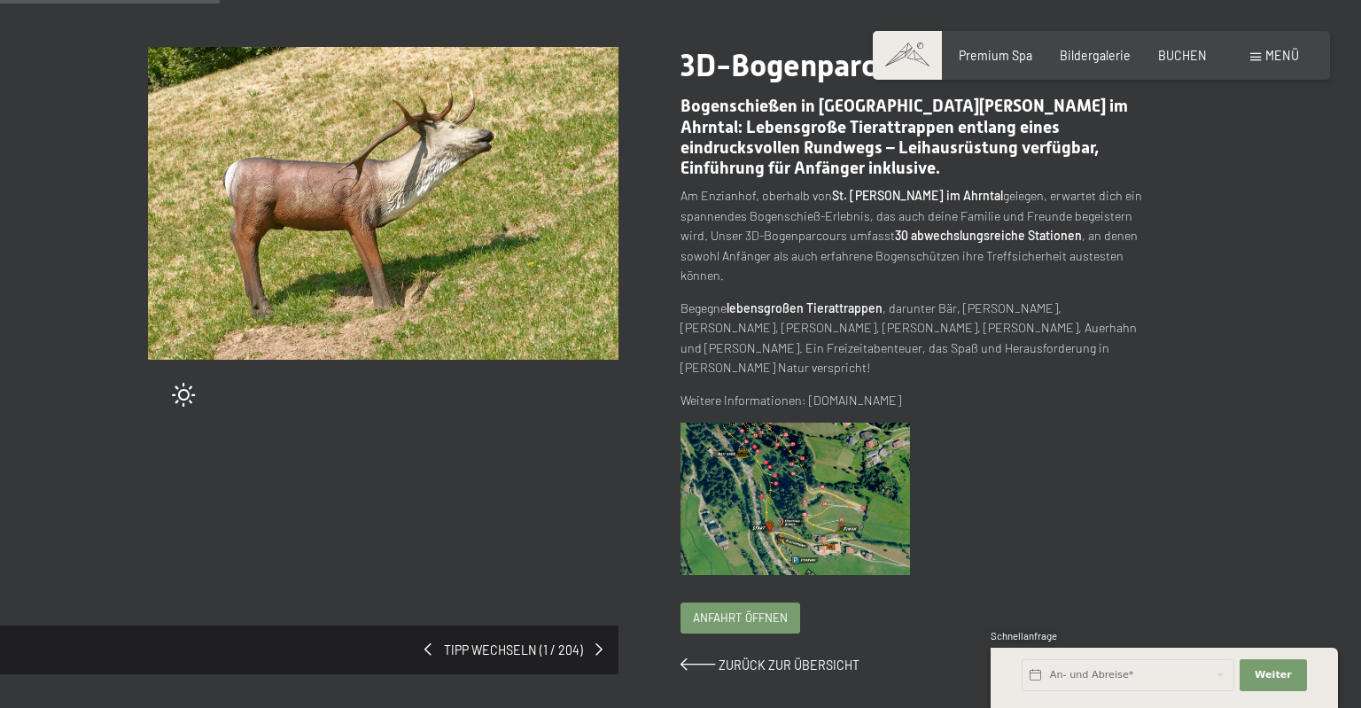
click at [852, 445] on img at bounding box center [794, 499] width 229 height 152
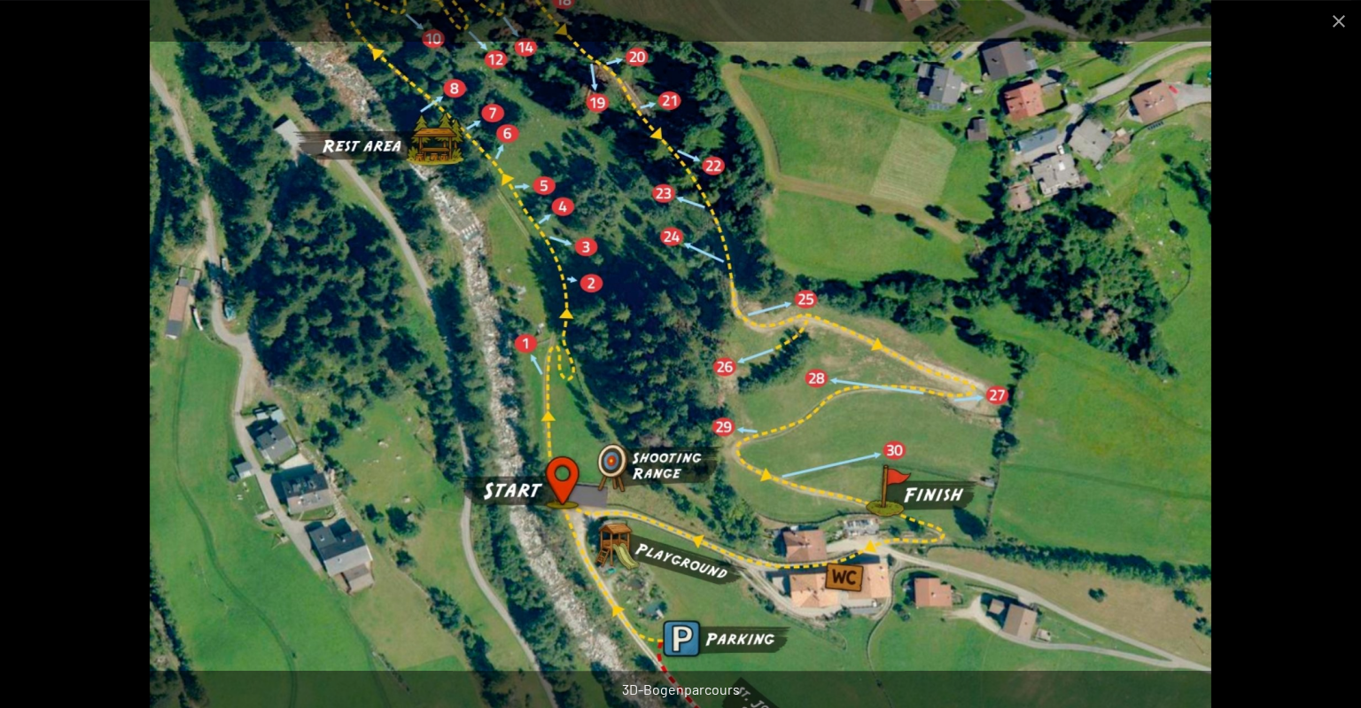
scroll to position [374, 0]
click at [1331, 19] on button "Close gallery" at bounding box center [1339, 21] width 44 height 42
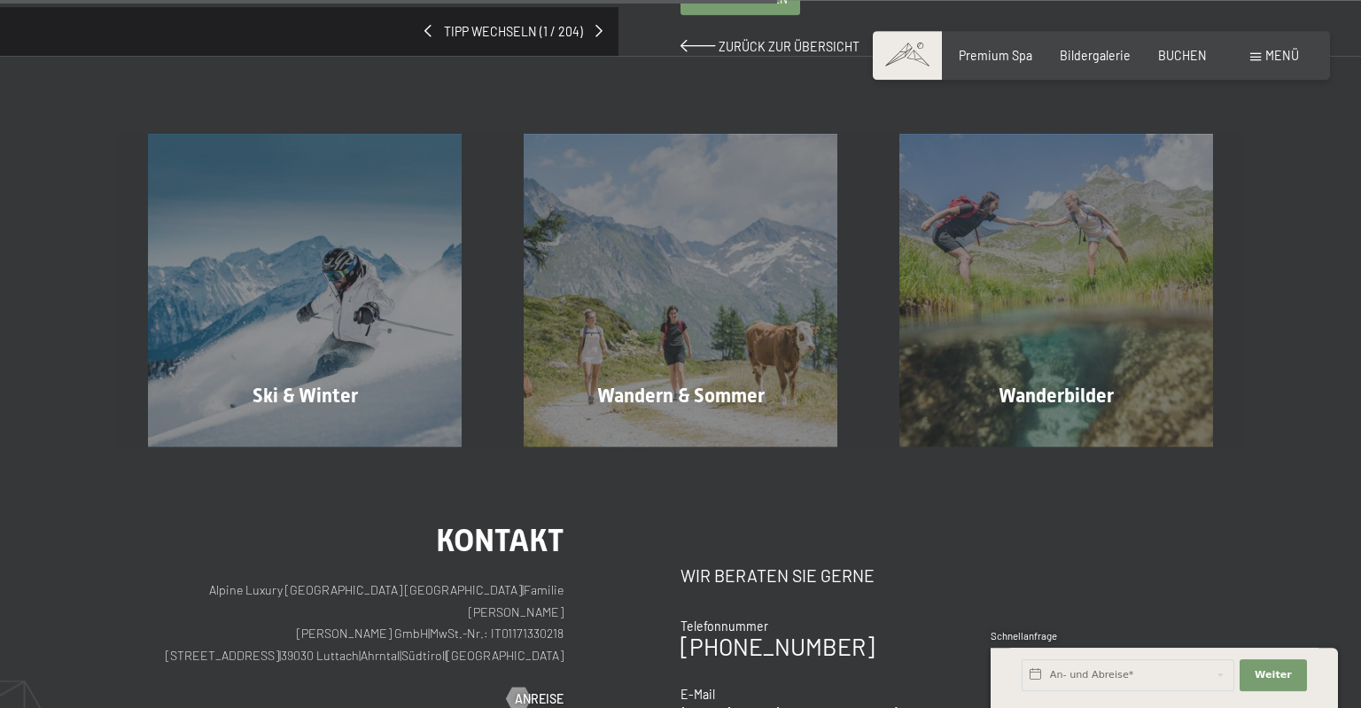
scroll to position [842, 0]
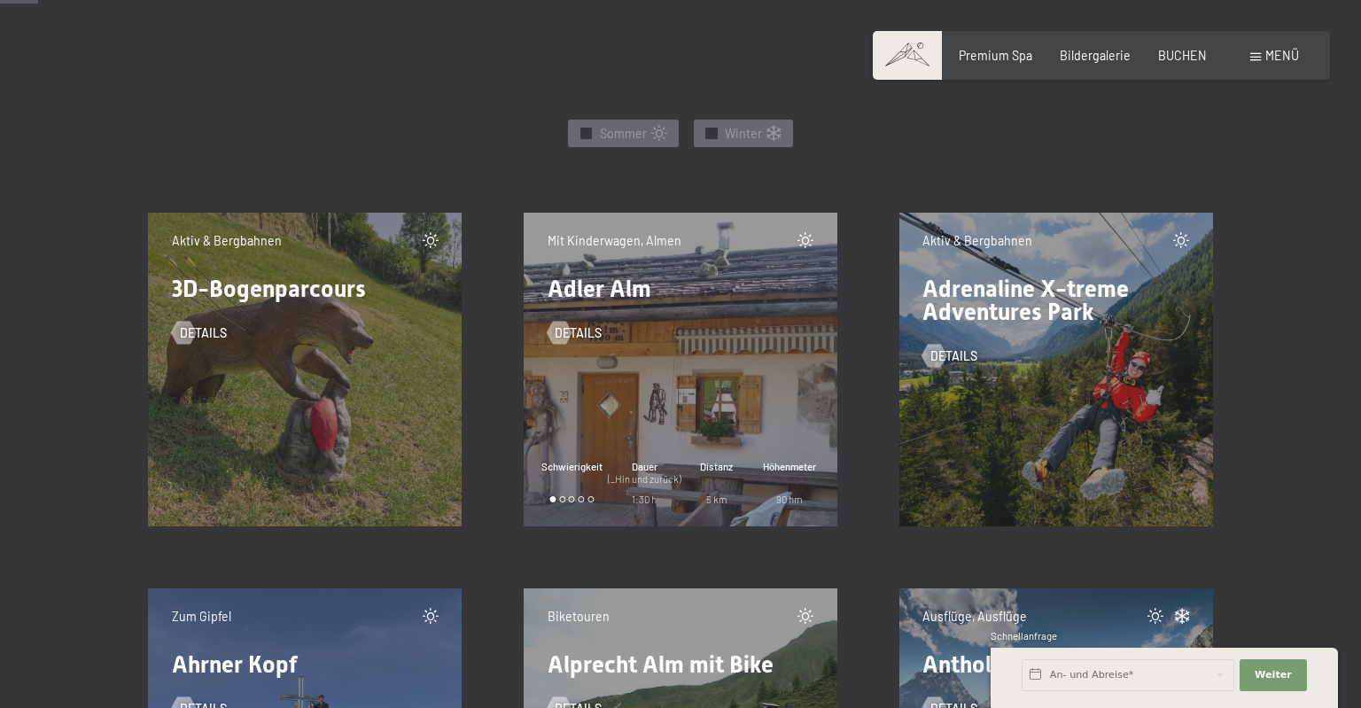
scroll to position [748, 0]
click at [1078, 414] on div "Aktiv & Bergbahnen Adrenaline X-treme Adventures Park Details" at bounding box center [1055, 369] width 313 height 313
click at [950, 351] on span "Details" at bounding box center [971, 356] width 47 height 18
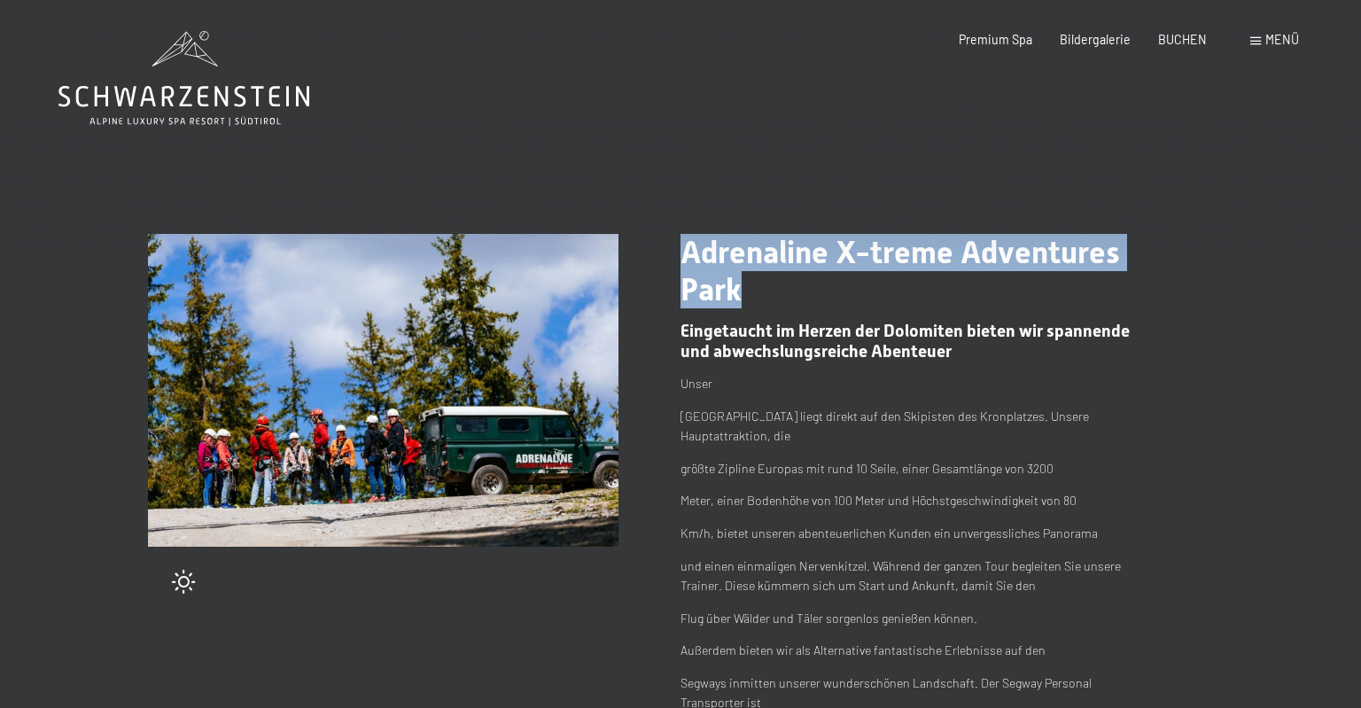
drag, startPoint x: 686, startPoint y: 247, endPoint x: 960, endPoint y: 294, distance: 277.8
click at [960, 294] on h1 "Adrenaline X-treme Adventures Park" at bounding box center [915, 271] width 470 height 74
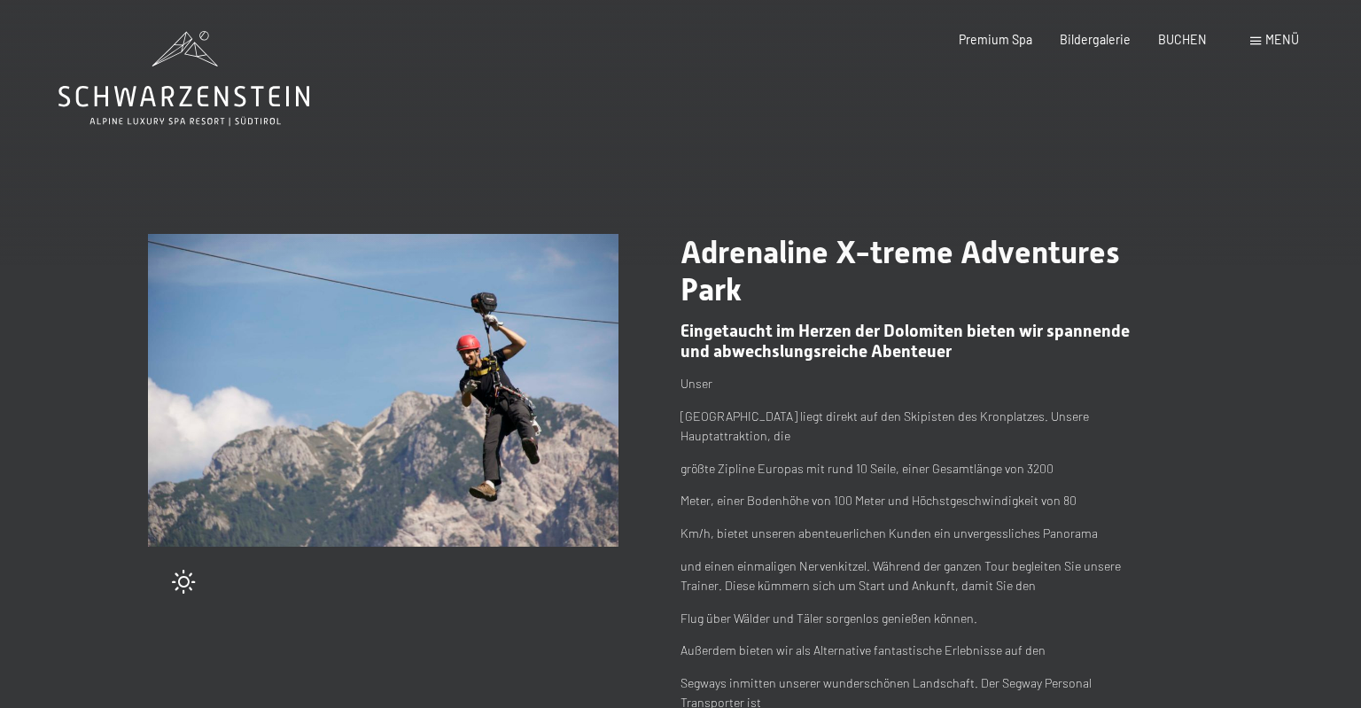
click at [960, 294] on h1 "Adrenaline X-treme Adventures Park" at bounding box center [915, 271] width 470 height 74
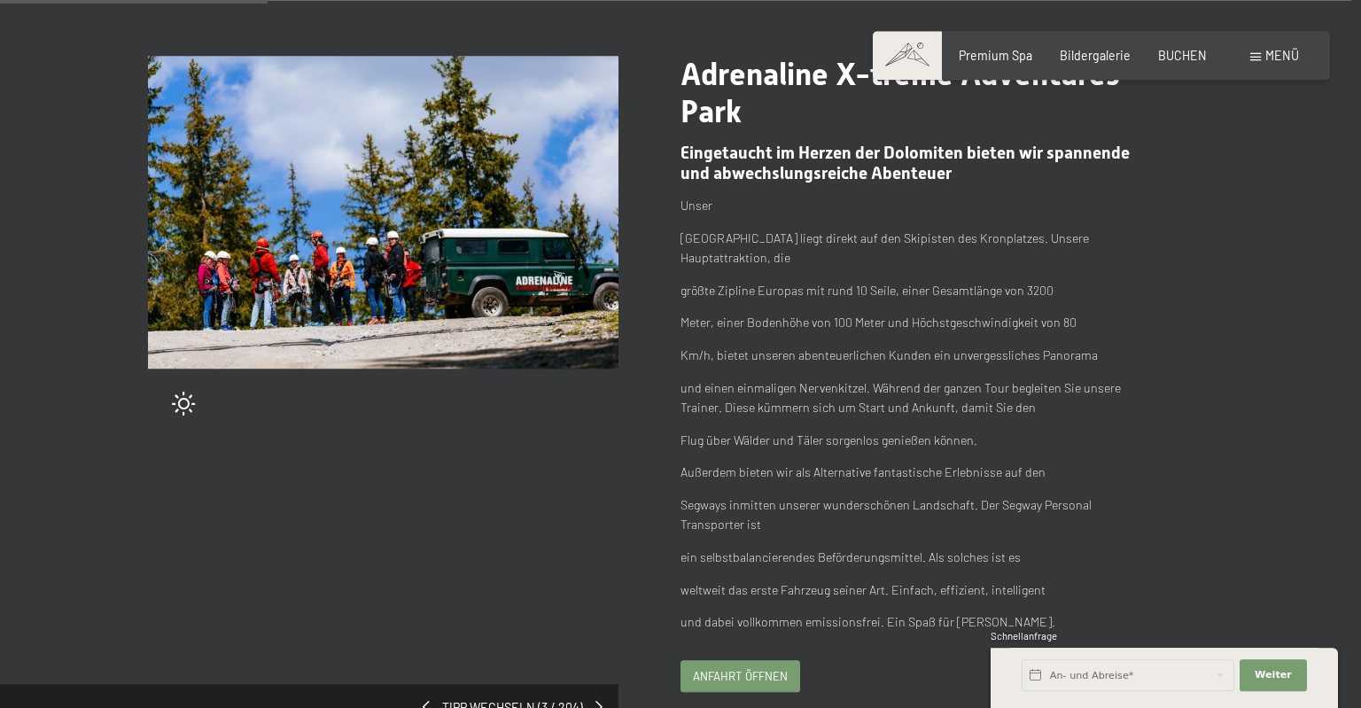
scroll to position [280, 0]
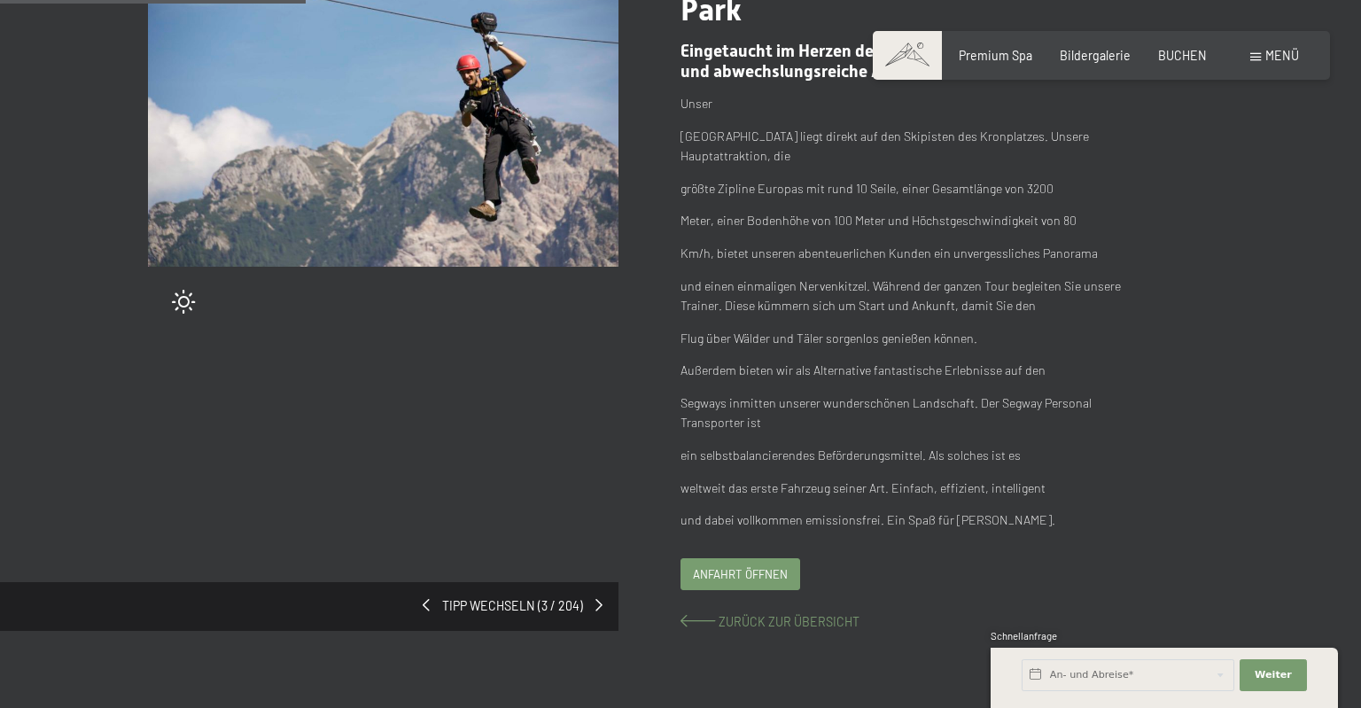
click at [817, 614] on span "Zurück zur Übersicht" at bounding box center [789, 621] width 141 height 15
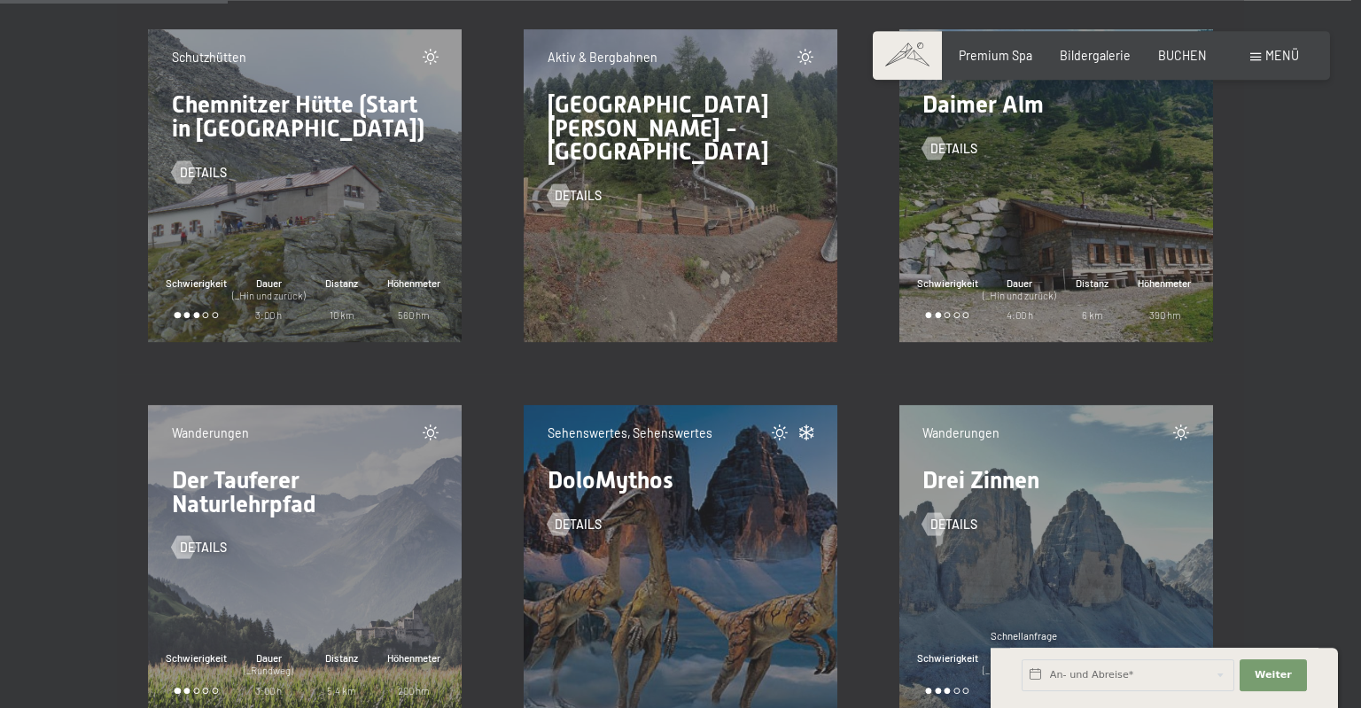
scroll to position [4865, 0]
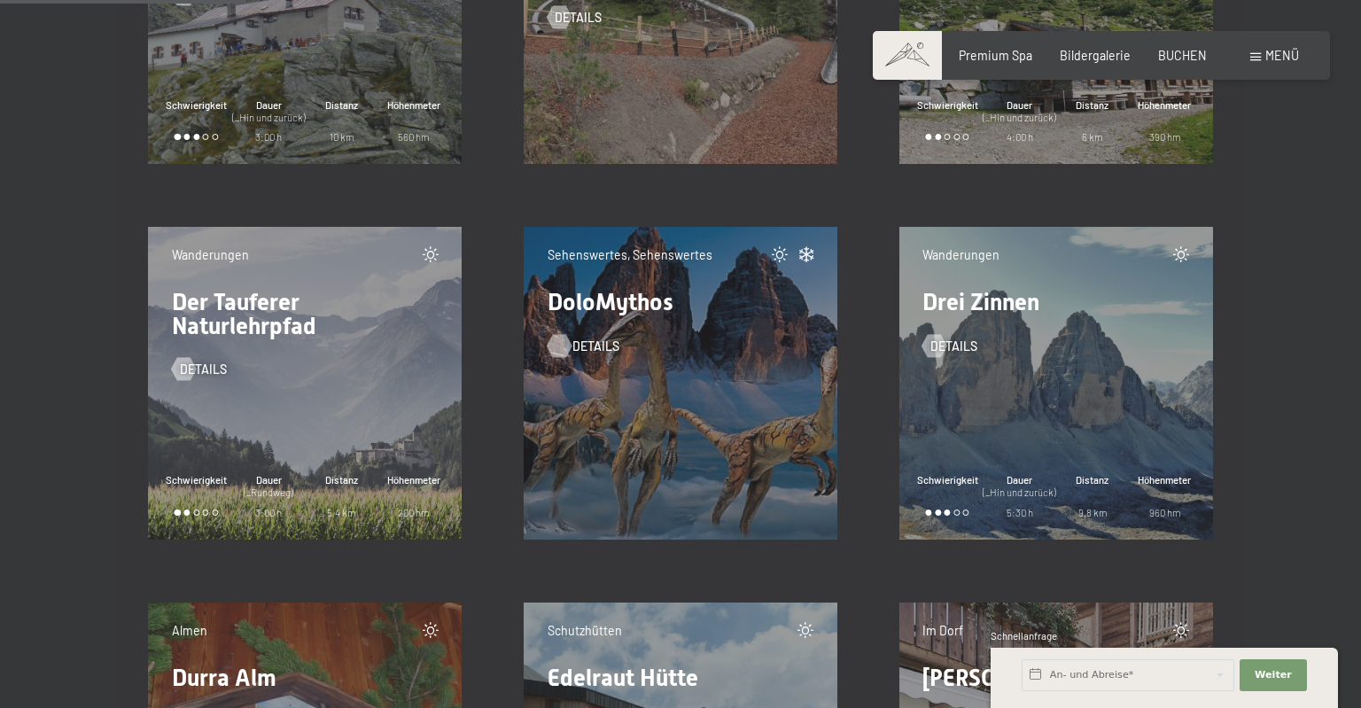
click at [590, 351] on span "Details" at bounding box center [595, 347] width 47 height 18
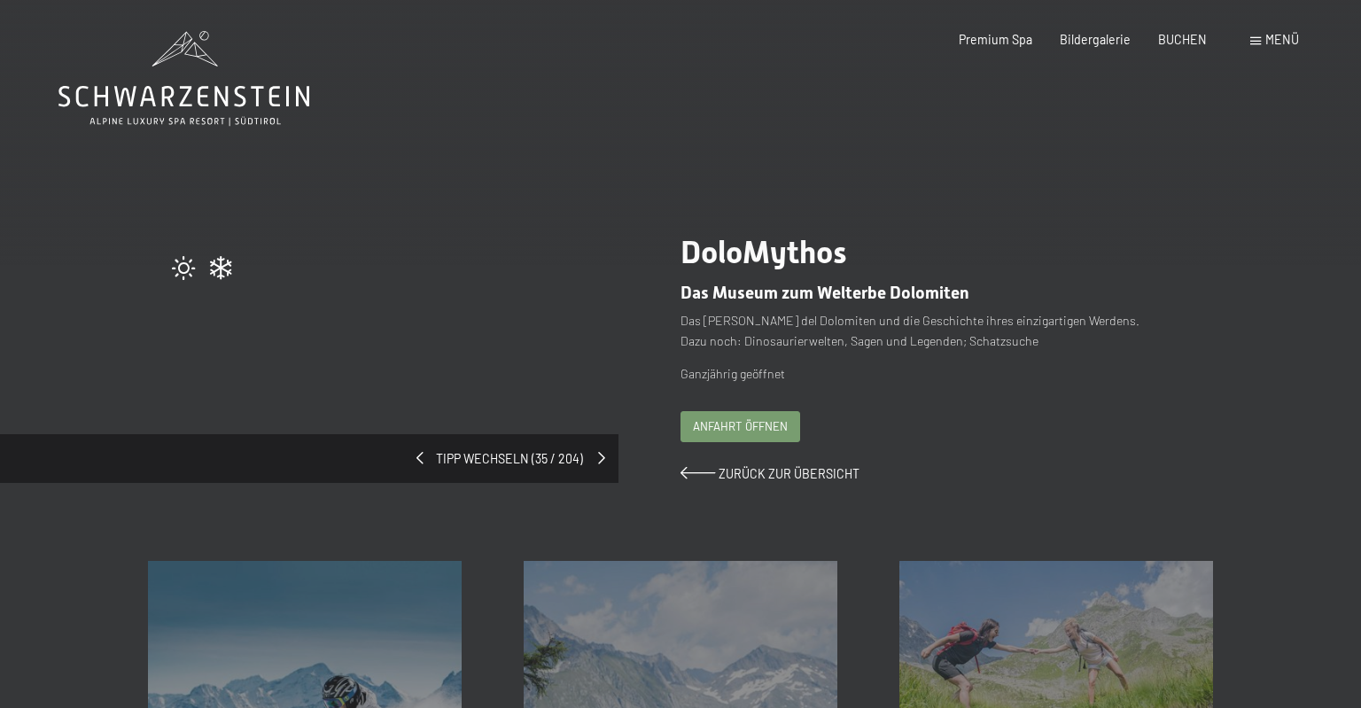
click at [601, 457] on span at bounding box center [601, 458] width 7 height 12
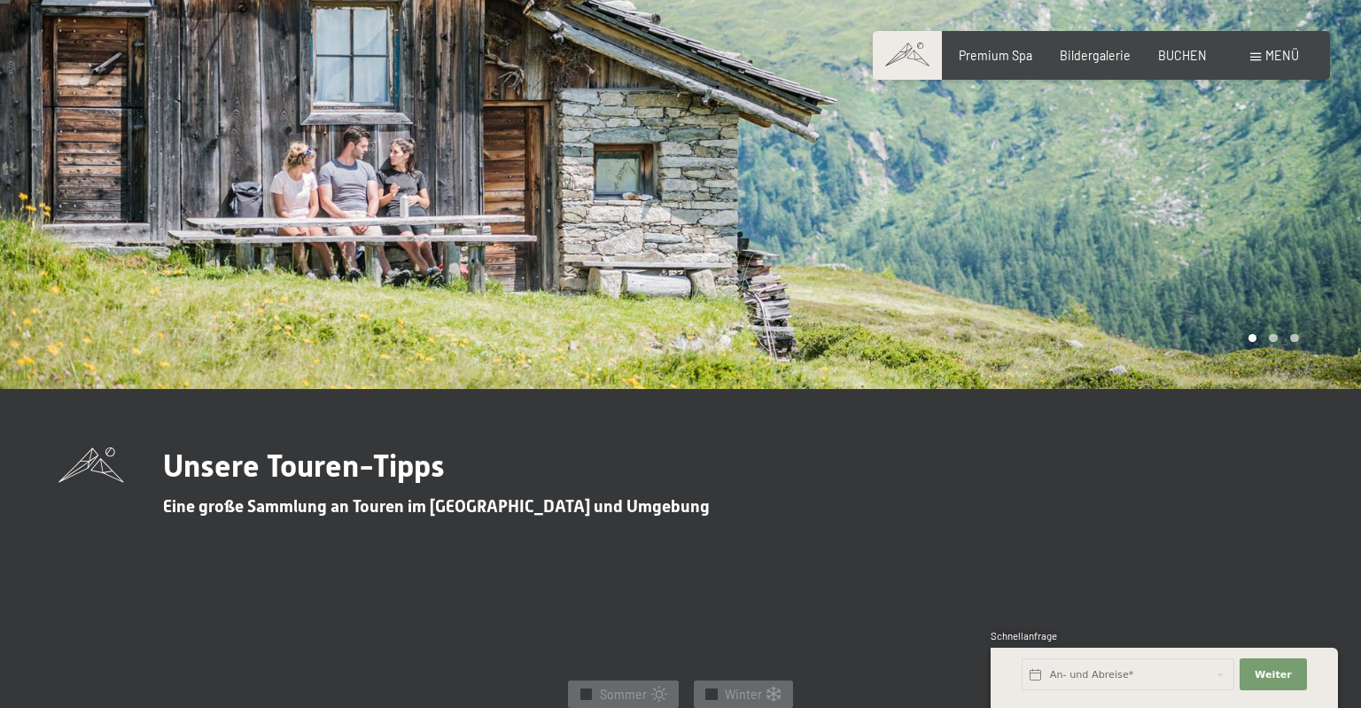
scroll to position [561, 0]
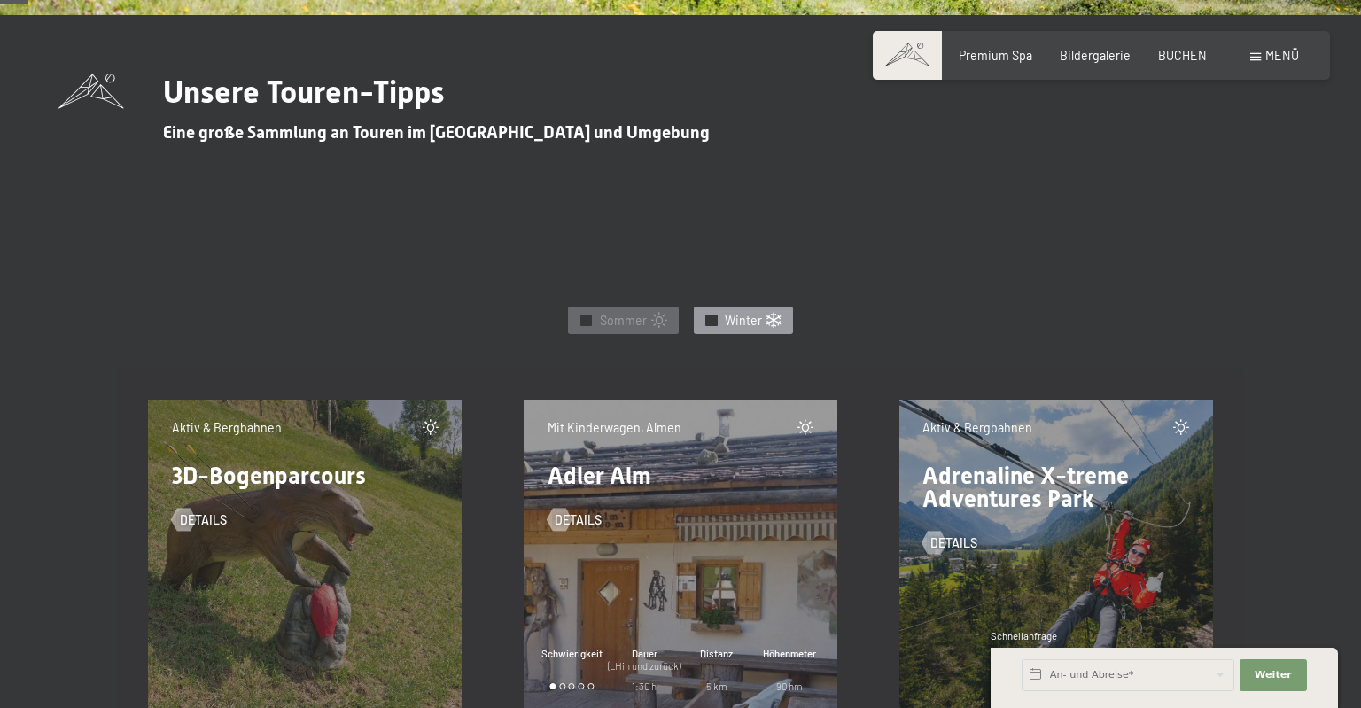
drag, startPoint x: 604, startPoint y: 314, endPoint x: 789, endPoint y: 314, distance: 185.2
click at [604, 314] on span "Sommer" at bounding box center [623, 321] width 47 height 18
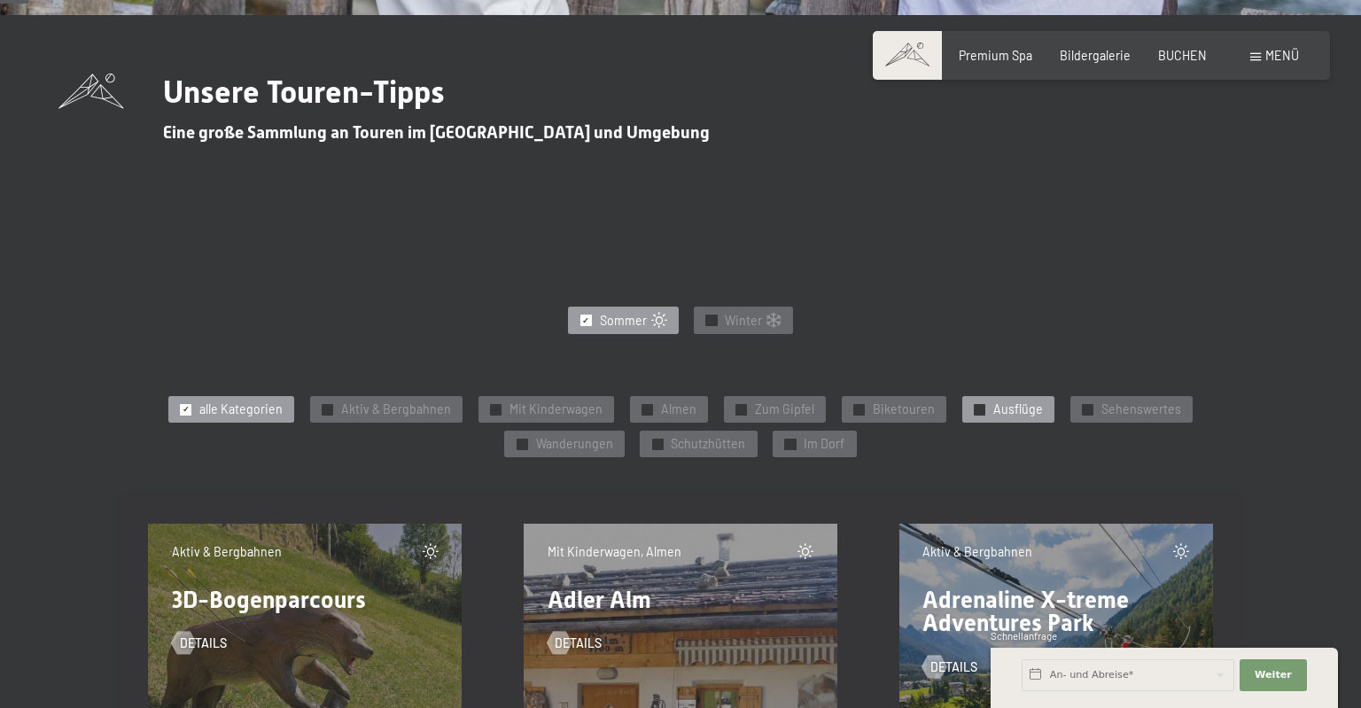
click at [969, 407] on div "✓ Ausflüge" at bounding box center [1008, 409] width 92 height 27
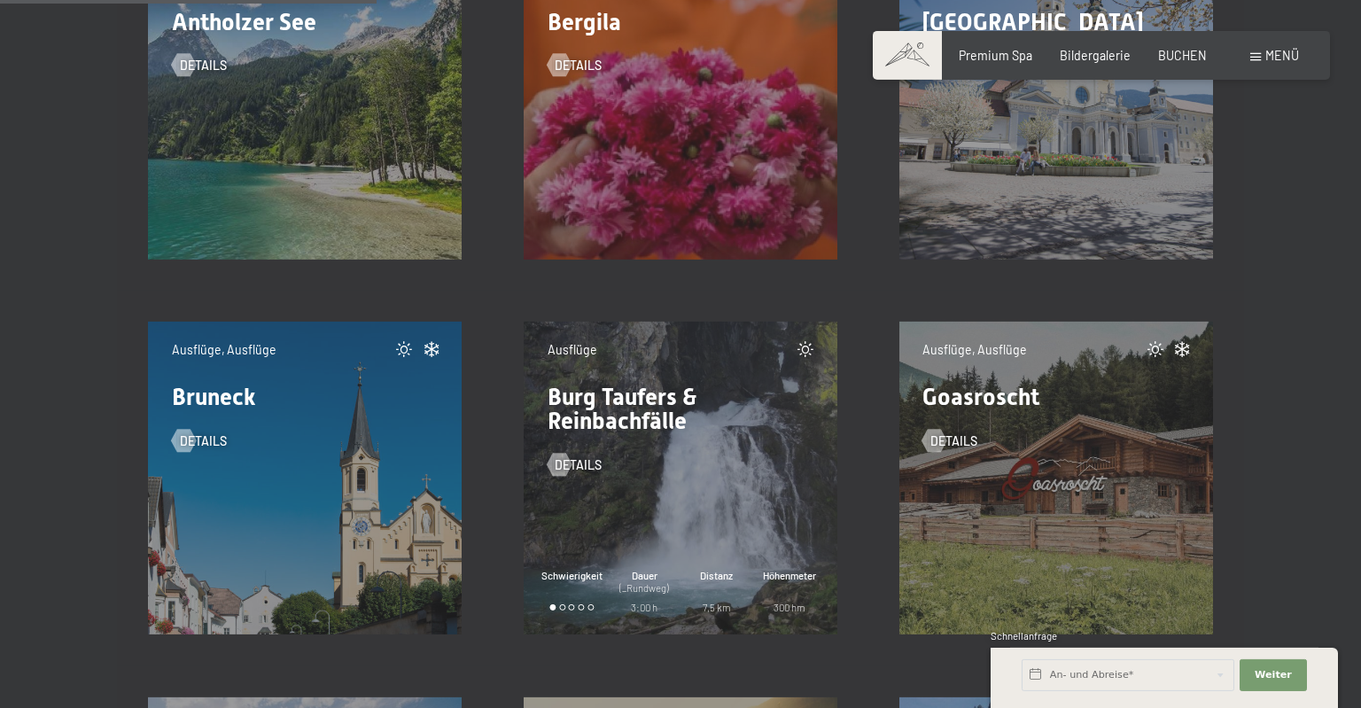
scroll to position [1216, 0]
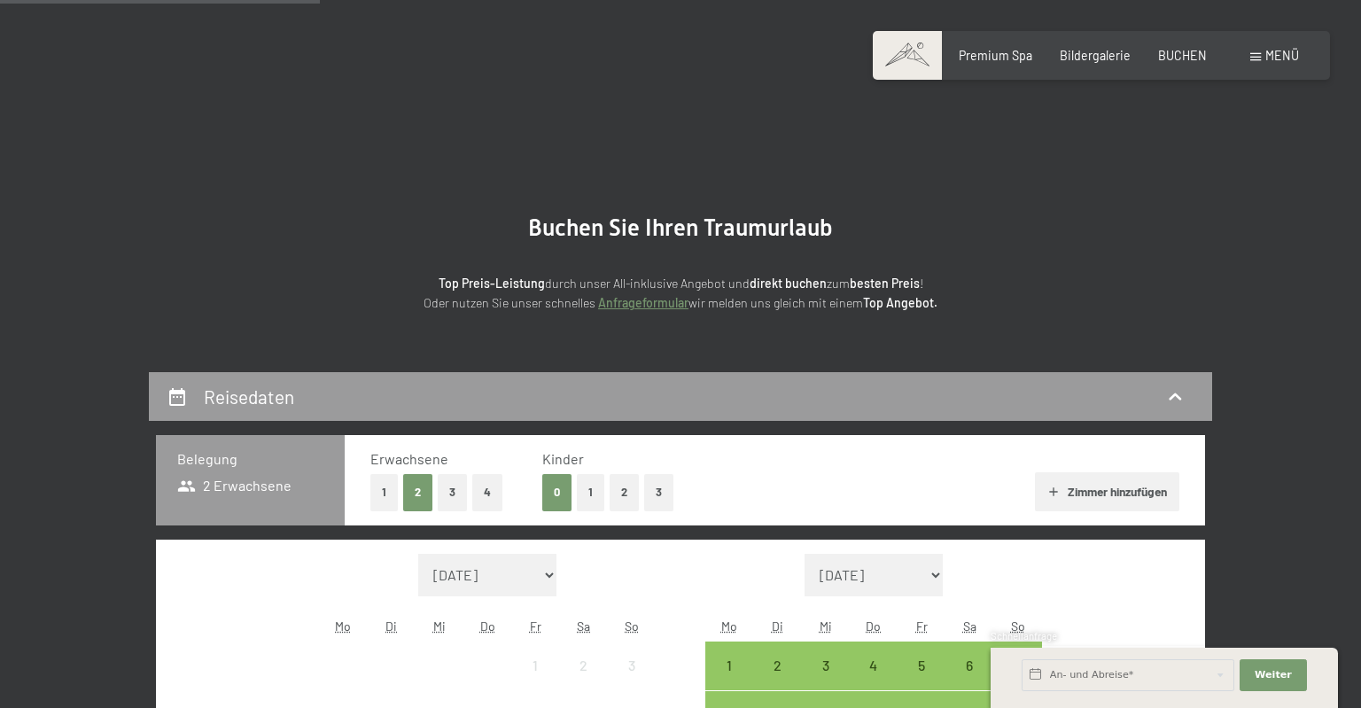
scroll to position [374, 0]
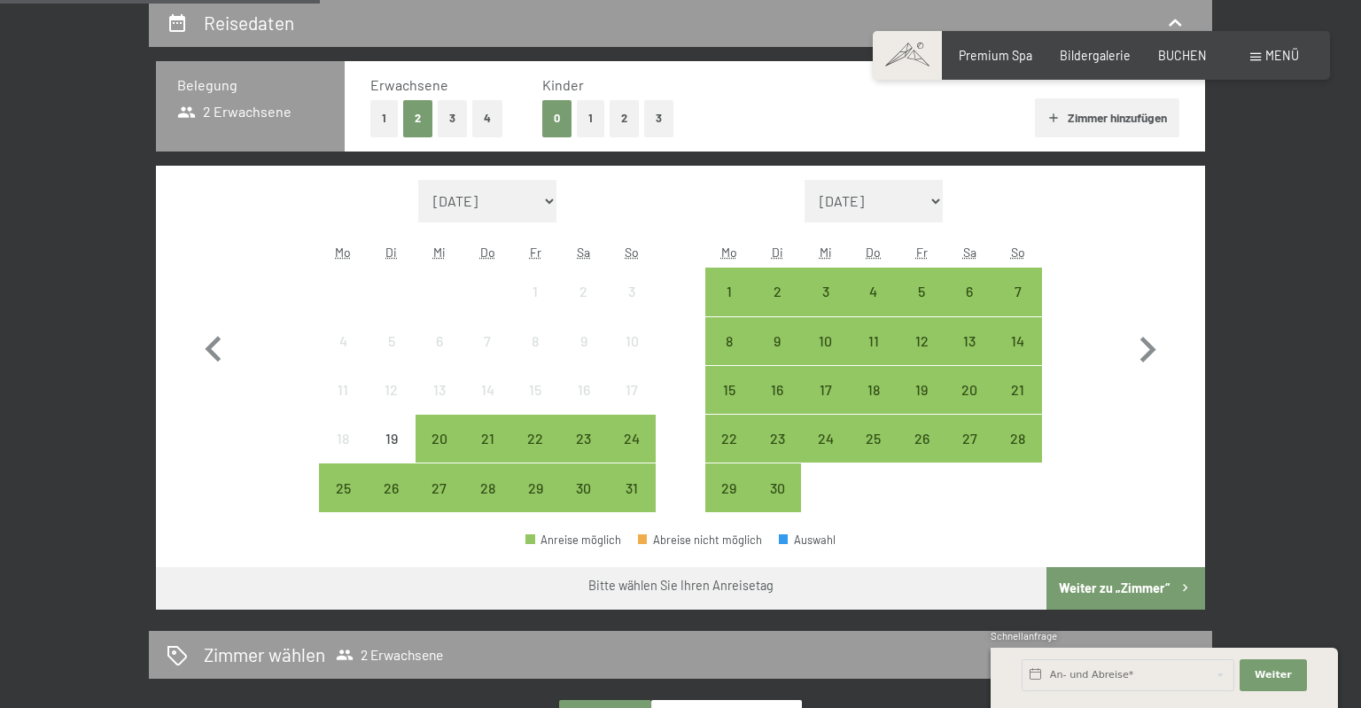
select select "[DATE]"
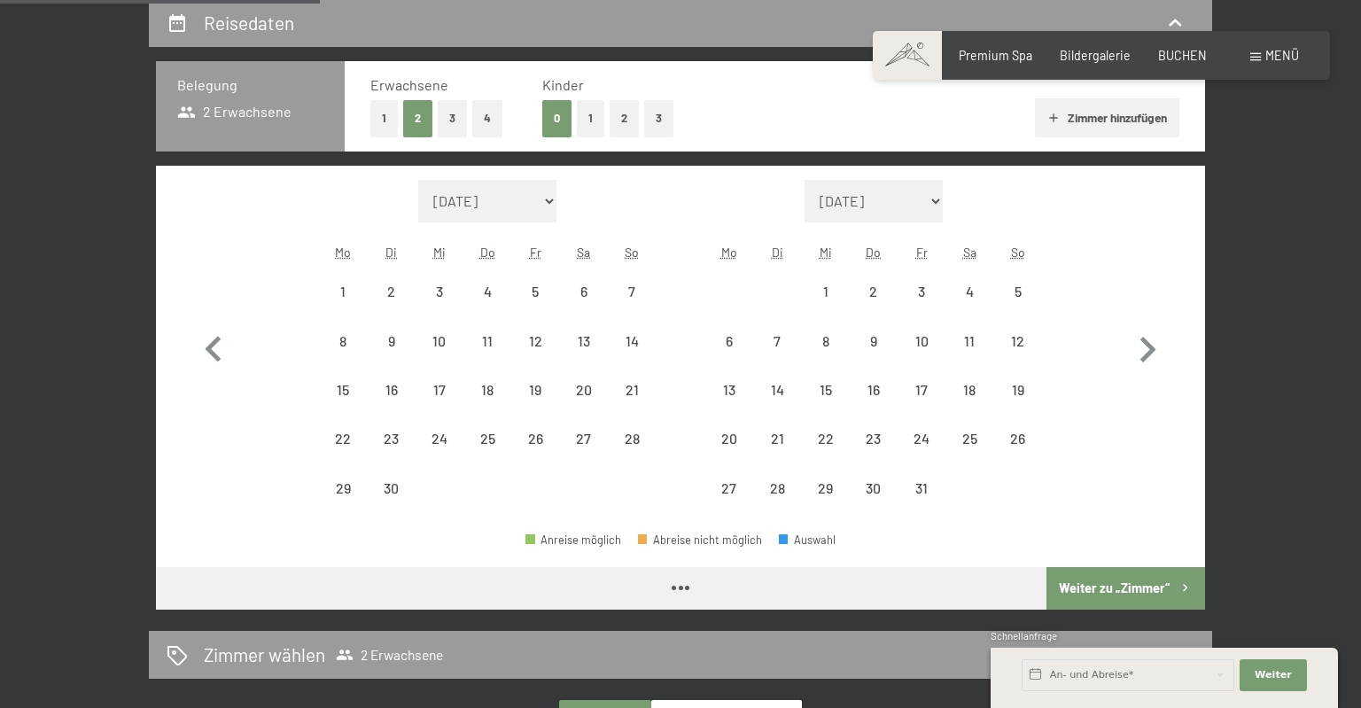
select select "[DATE]"
click at [447, 284] on div "3" at bounding box center [439, 291] width 44 height 44
select select "[DATE]"
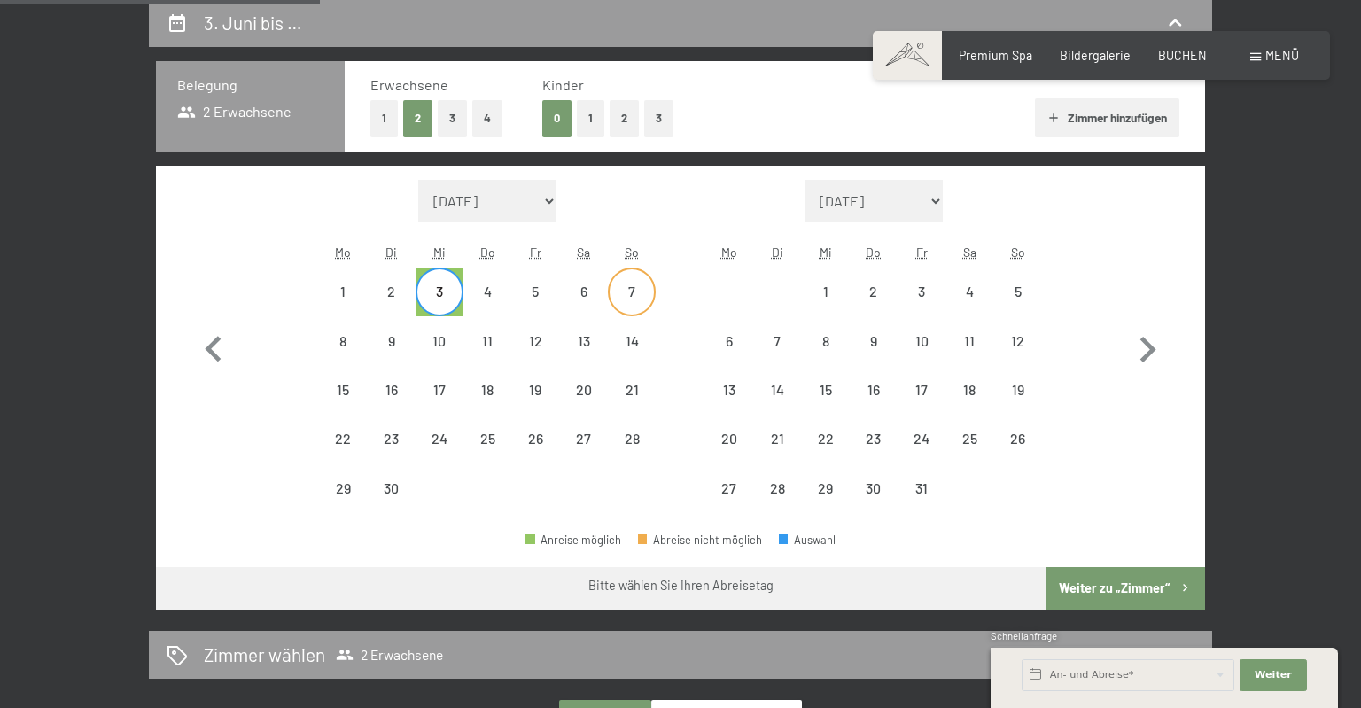
click at [641, 289] on div "7" at bounding box center [632, 306] width 44 height 44
select select "[DATE]"
